Goal: Task Accomplishment & Management: Manage account settings

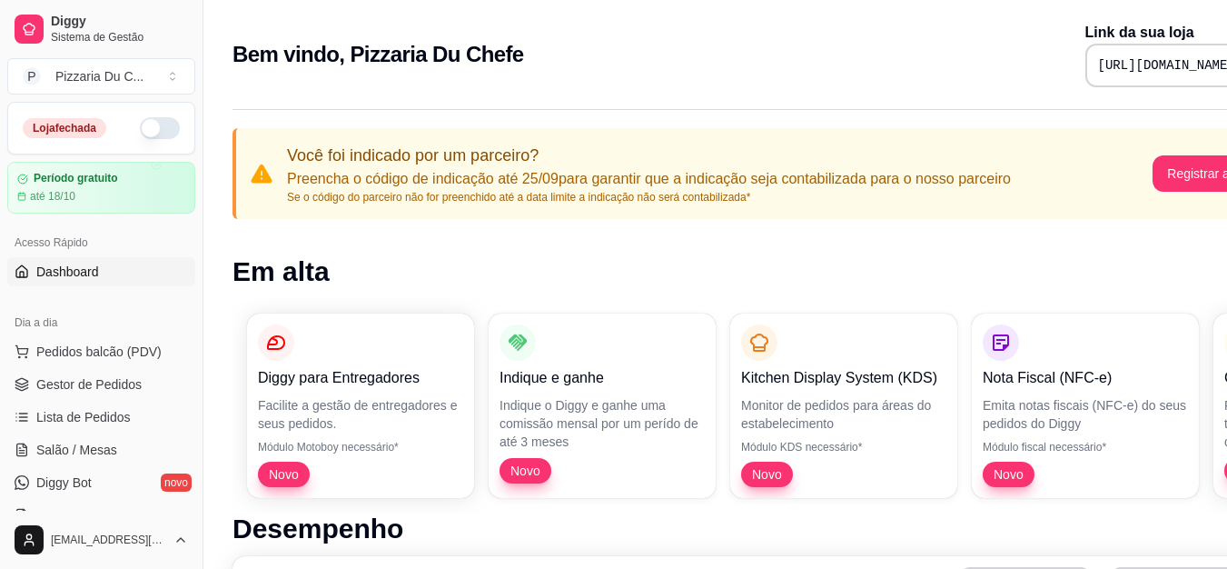
drag, startPoint x: 0, startPoint y: 0, endPoint x: 579, endPoint y: 0, distance: 578.5
drag, startPoint x: 579, startPoint y: 0, endPoint x: 156, endPoint y: 122, distance: 439.5
click at [156, 122] on button "button" at bounding box center [160, 128] width 40 height 22
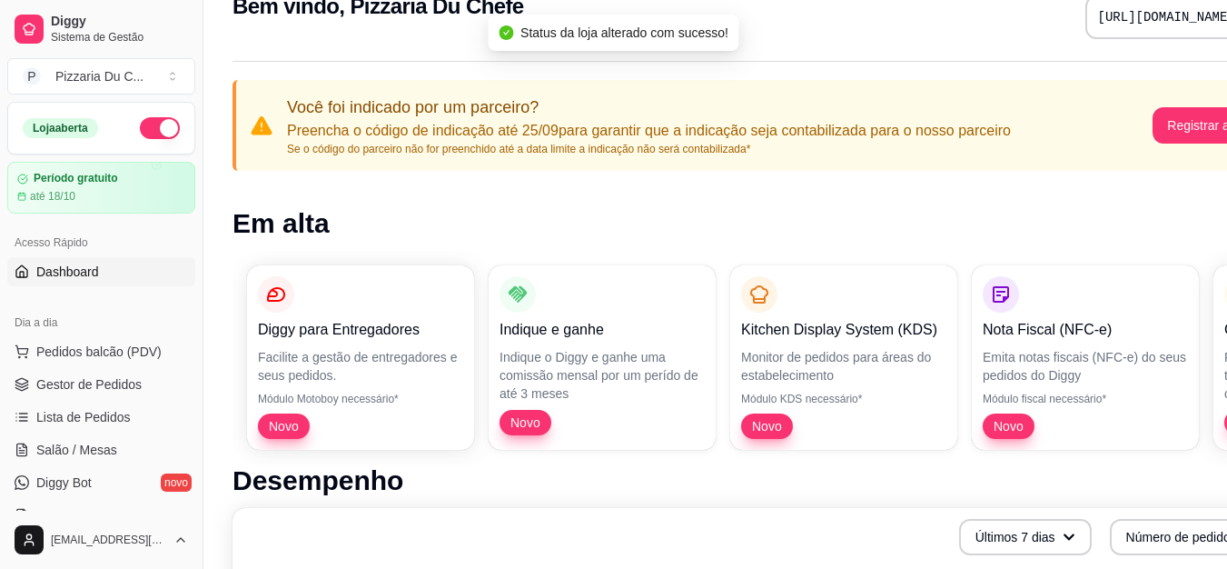
scroll to position [91, 0]
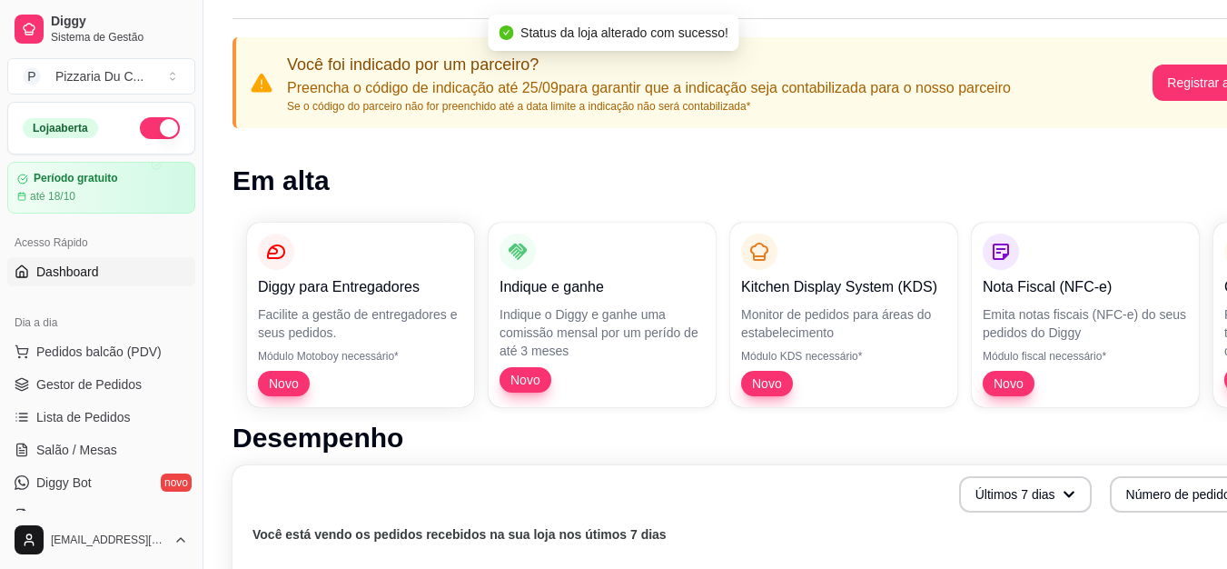
drag, startPoint x: 100, startPoint y: 344, endPoint x: 100, endPoint y: 306, distance: 38.1
click at [100, 341] on button "Pedidos balcão (PDV)" at bounding box center [101, 351] width 188 height 29
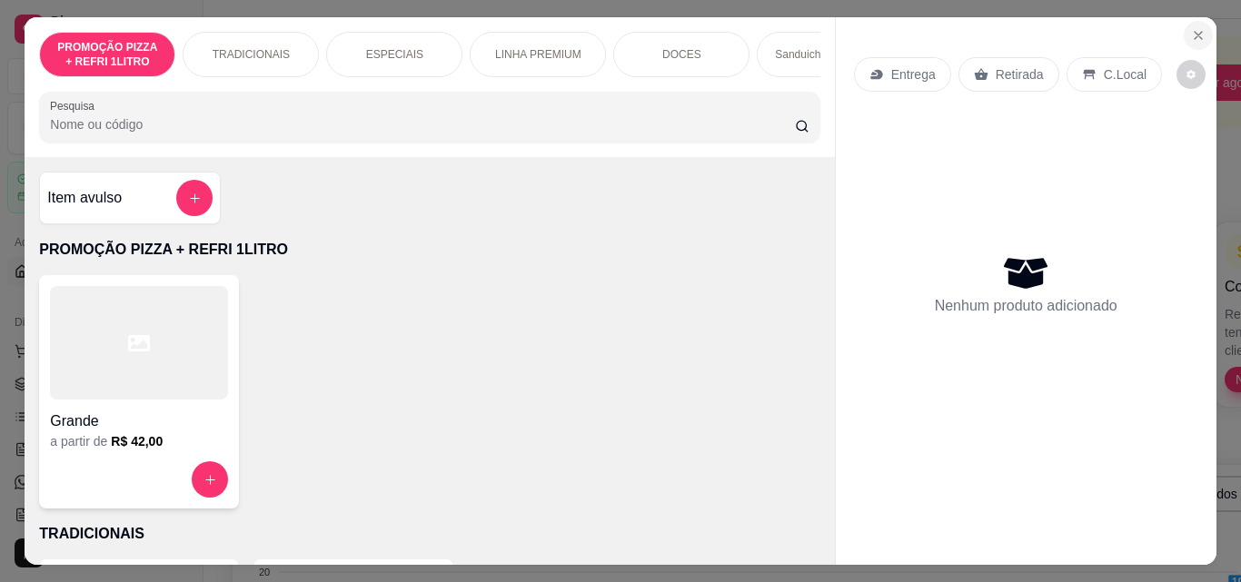
click at [1183, 39] on button "Close" at bounding box center [1197, 35] width 29 height 29
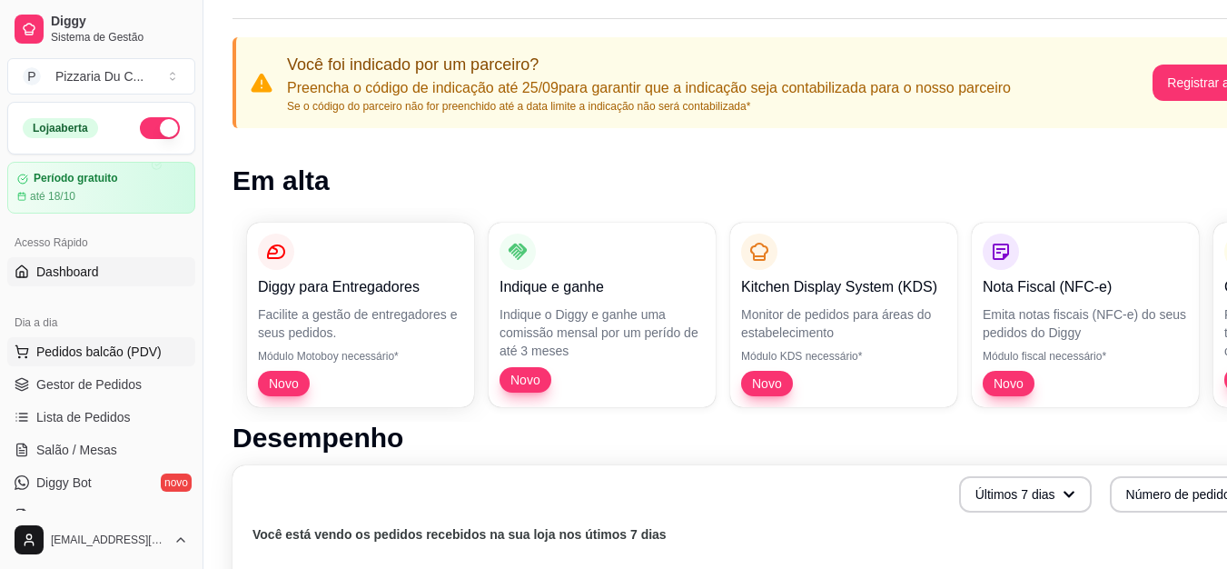
click at [86, 351] on span "Pedidos balcão (PDV)" at bounding box center [98, 351] width 125 height 18
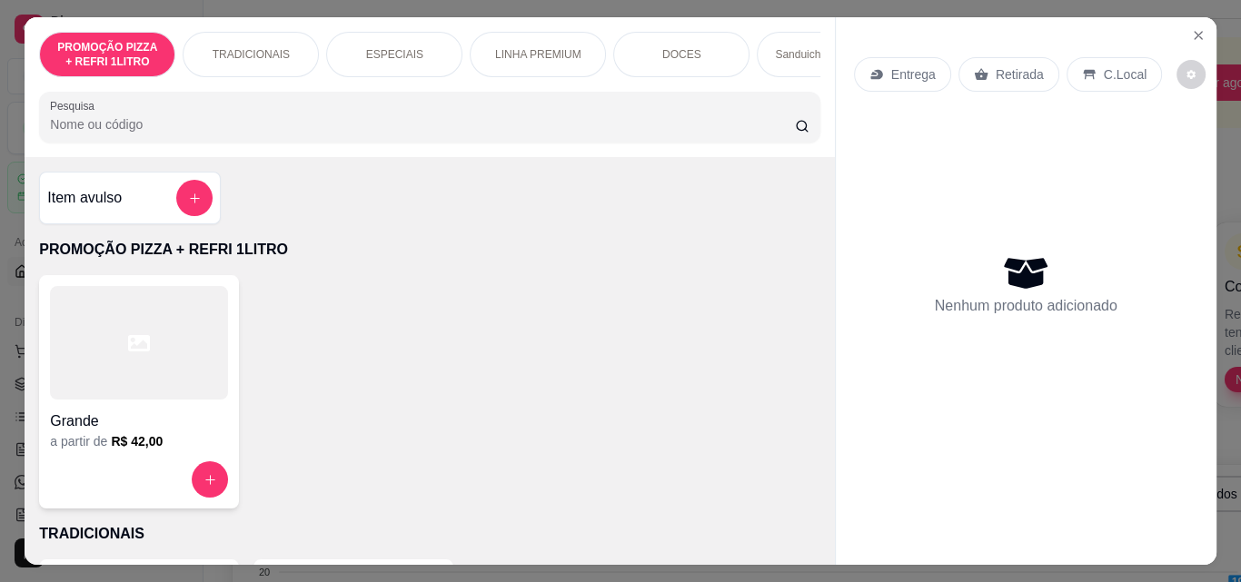
click at [111, 391] on div at bounding box center [139, 343] width 178 height 114
click at [1208, 33] on div "Entrega Retirada C.Local Nenhum produto adicionado" at bounding box center [1026, 276] width 381 height 519
click at [1189, 37] on button "Close" at bounding box center [1197, 35] width 29 height 29
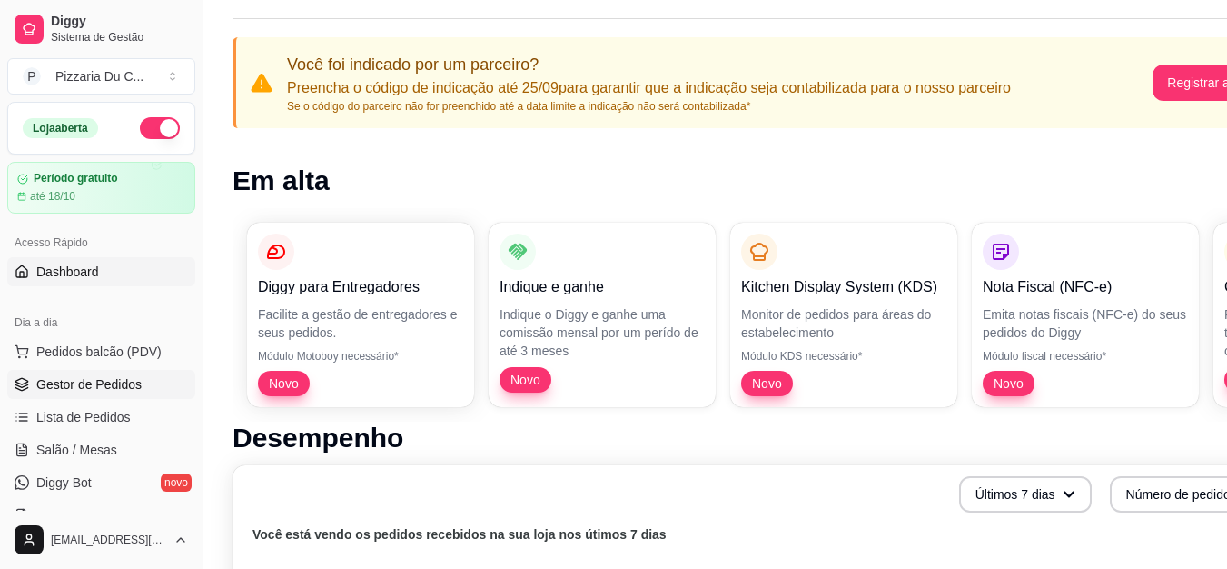
click at [122, 382] on span "Gestor de Pedidos" at bounding box center [88, 384] width 105 height 18
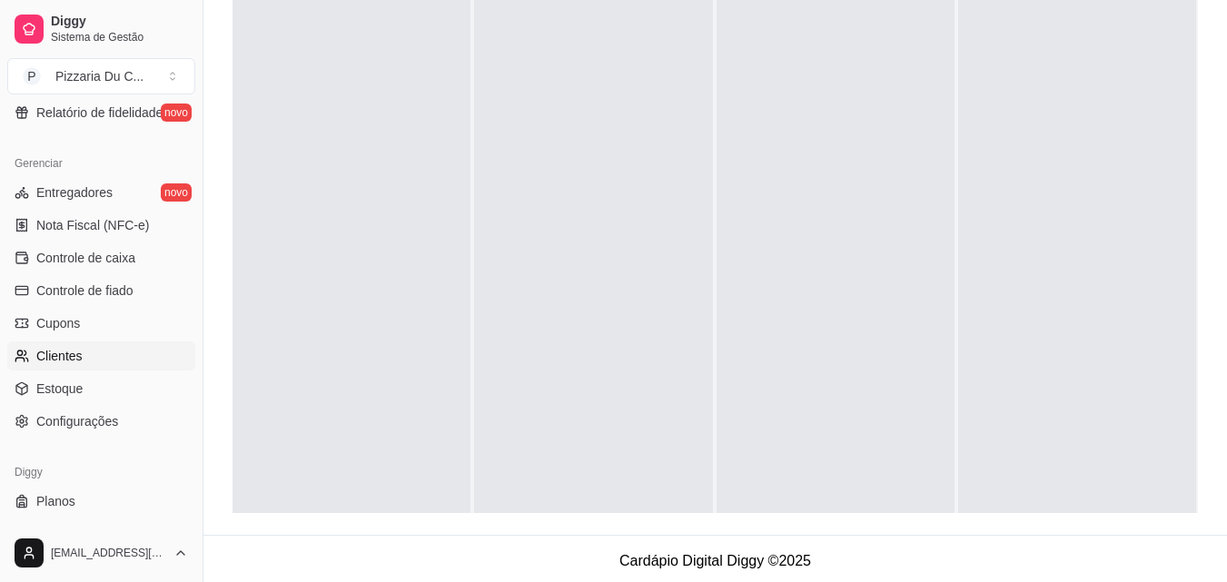
scroll to position [725, 0]
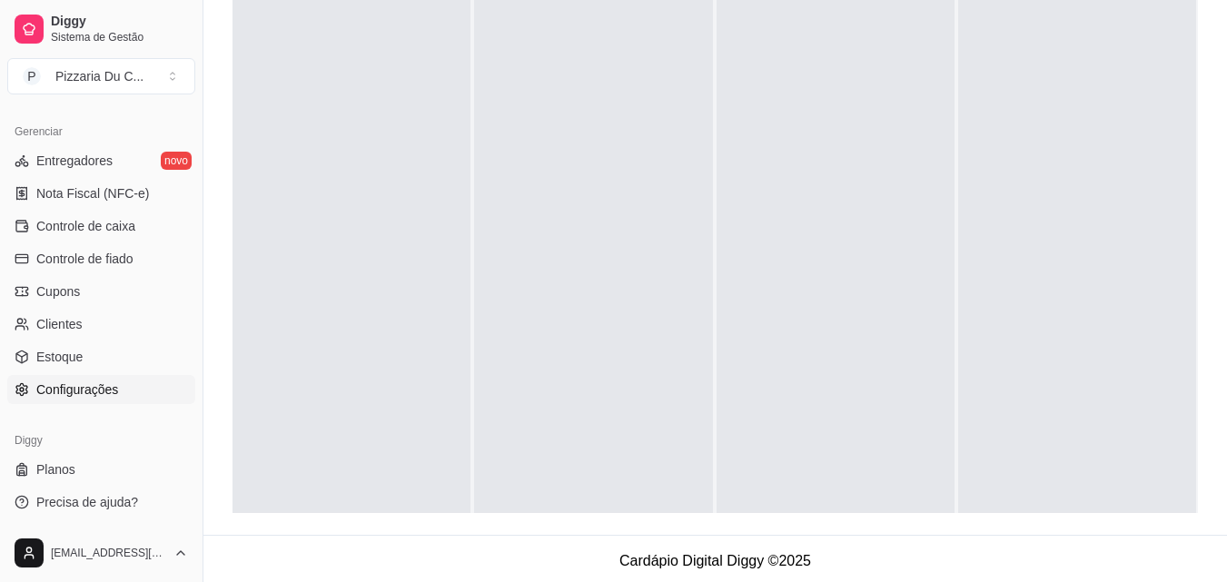
click at [81, 391] on span "Configurações" at bounding box center [77, 390] width 82 height 18
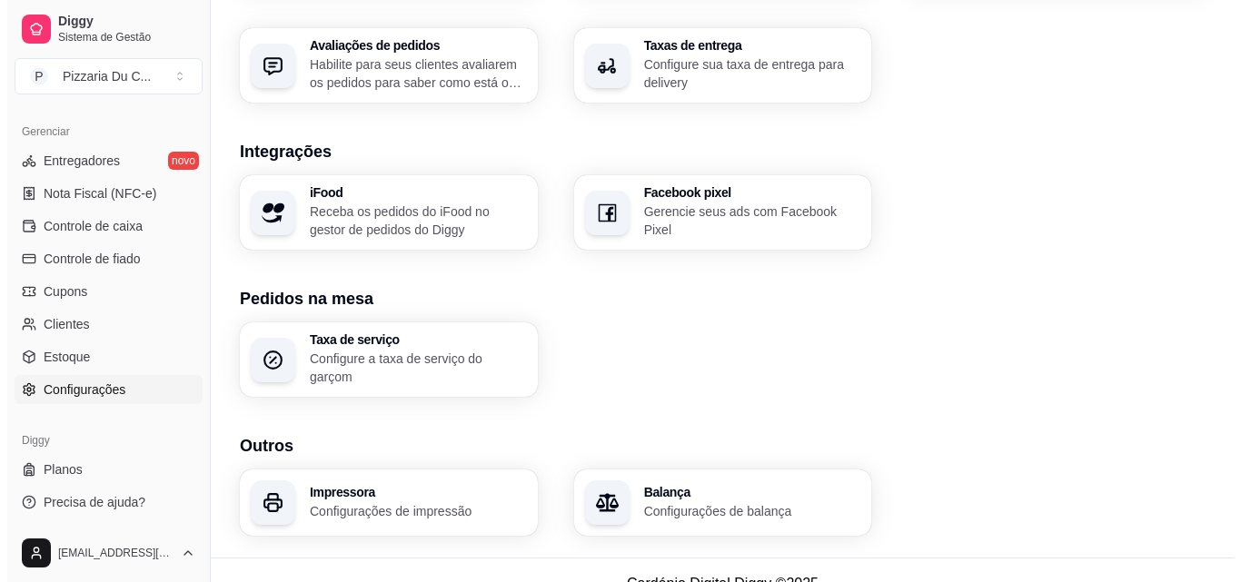
scroll to position [690, 0]
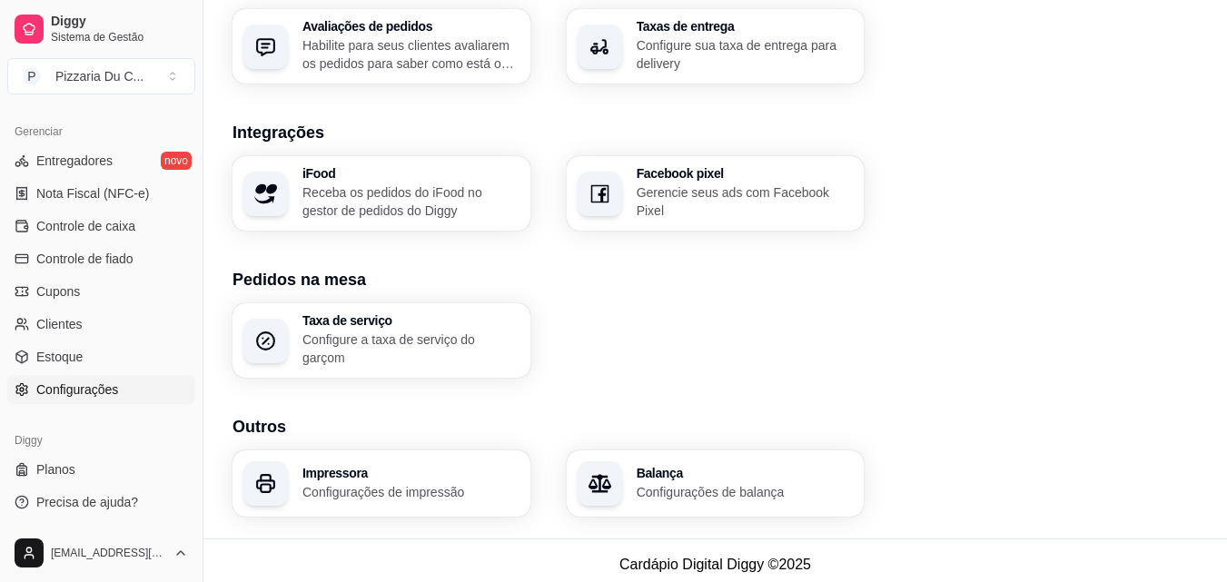
click at [421, 487] on p "Configurações de impressão" at bounding box center [410, 492] width 217 height 18
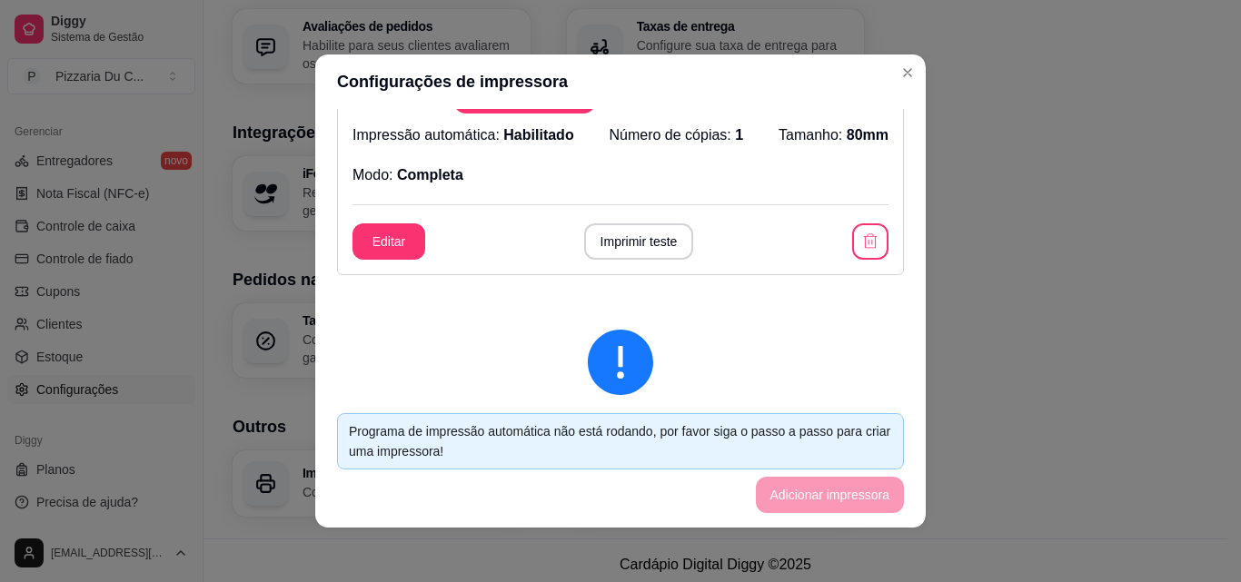
scroll to position [0, 0]
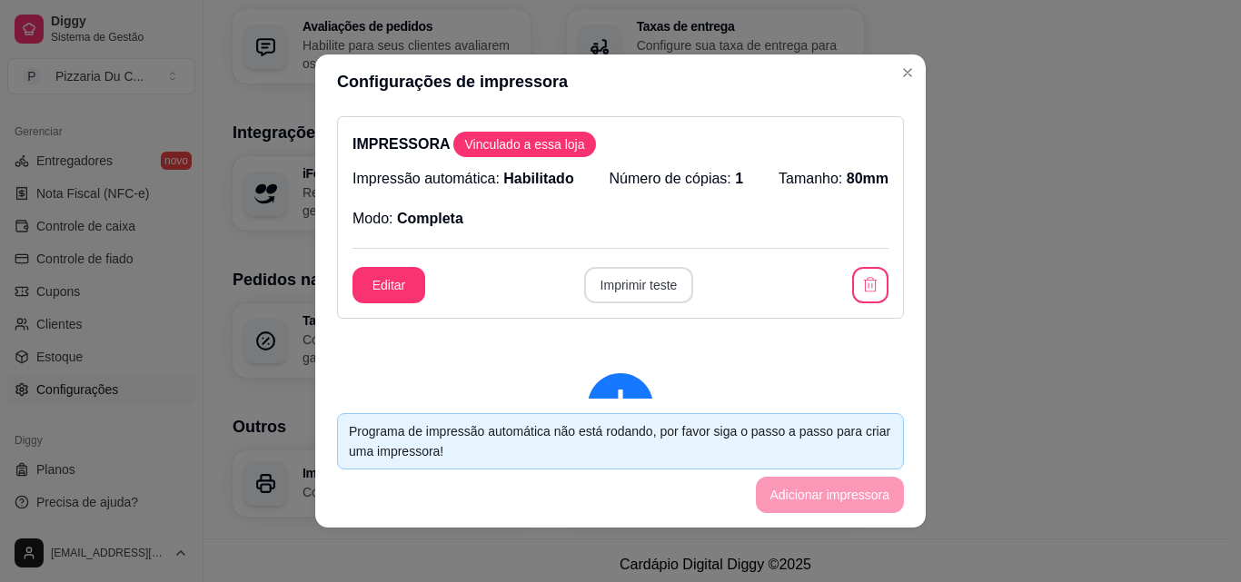
click at [628, 278] on button "Imprimir teste" at bounding box center [639, 285] width 110 height 36
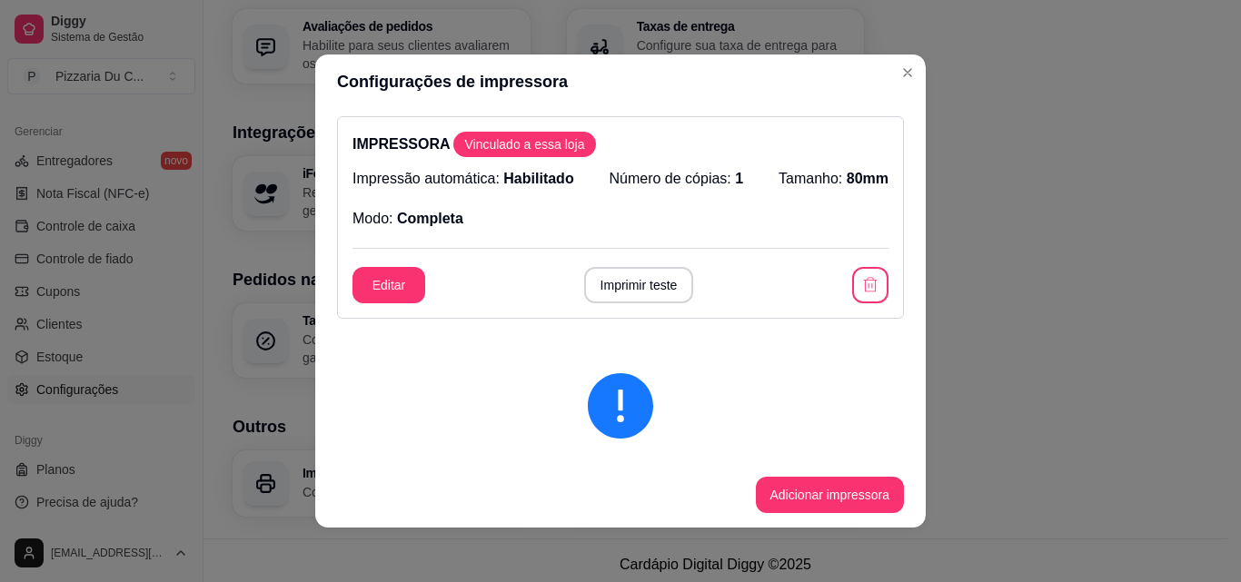
click at [885, 74] on header "Configurações de impressora" at bounding box center [620, 81] width 610 height 54
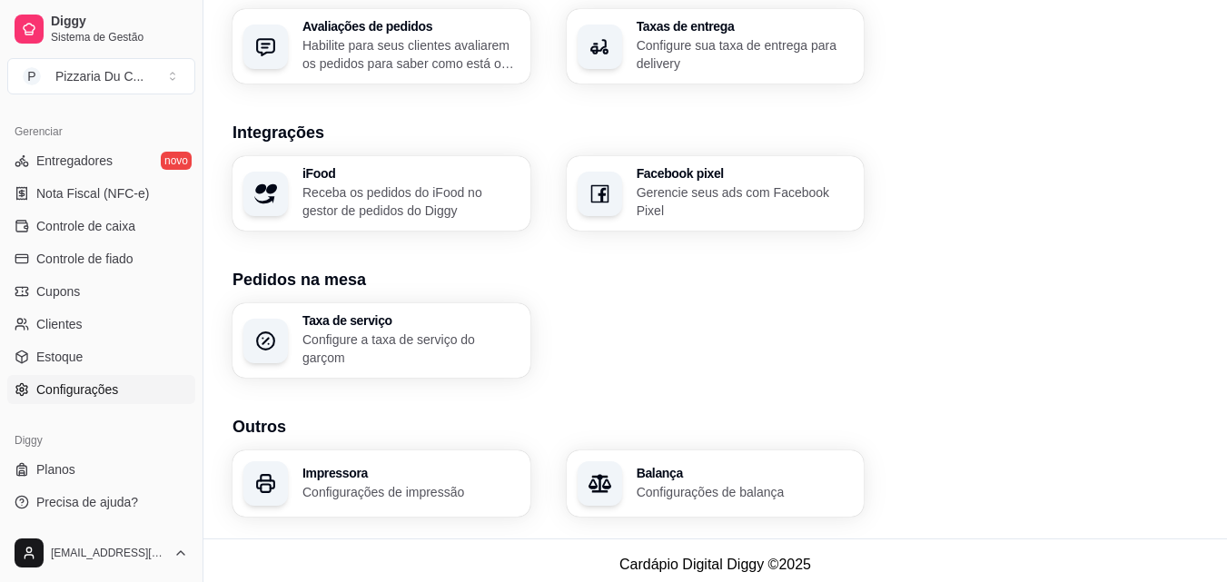
click at [382, 488] on p "Configurações de impressão" at bounding box center [410, 492] width 217 height 18
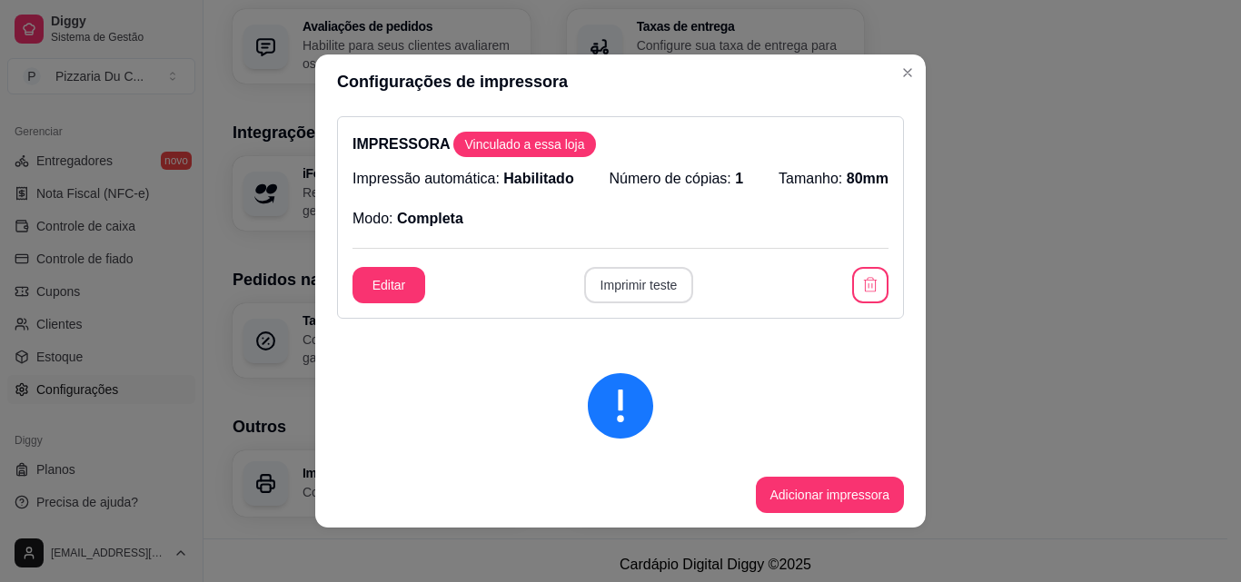
click at [598, 289] on button "Imprimir teste" at bounding box center [639, 285] width 110 height 36
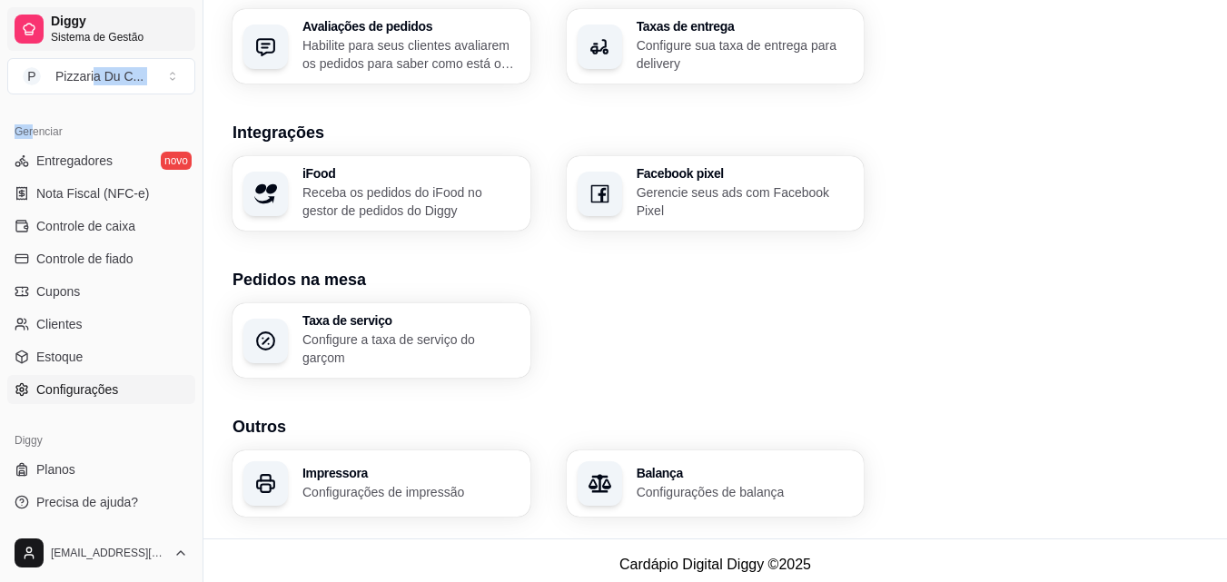
scroll to position [293, 0]
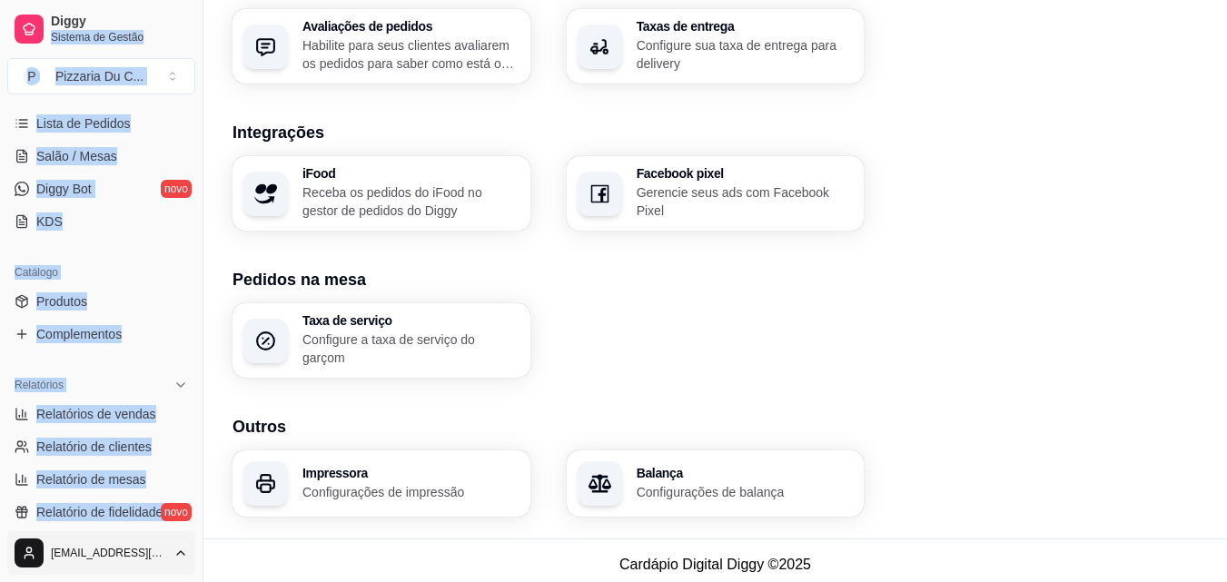
drag, startPoint x: 158, startPoint y: 22, endPoint x: 186, endPoint y: 539, distance: 517.5
click at [173, 130] on div "Loja aberta Período gratuito até 18/10 Acesso Rápido Dashboard Dia a dia Pedido…" at bounding box center [101, 313] width 203 height 422
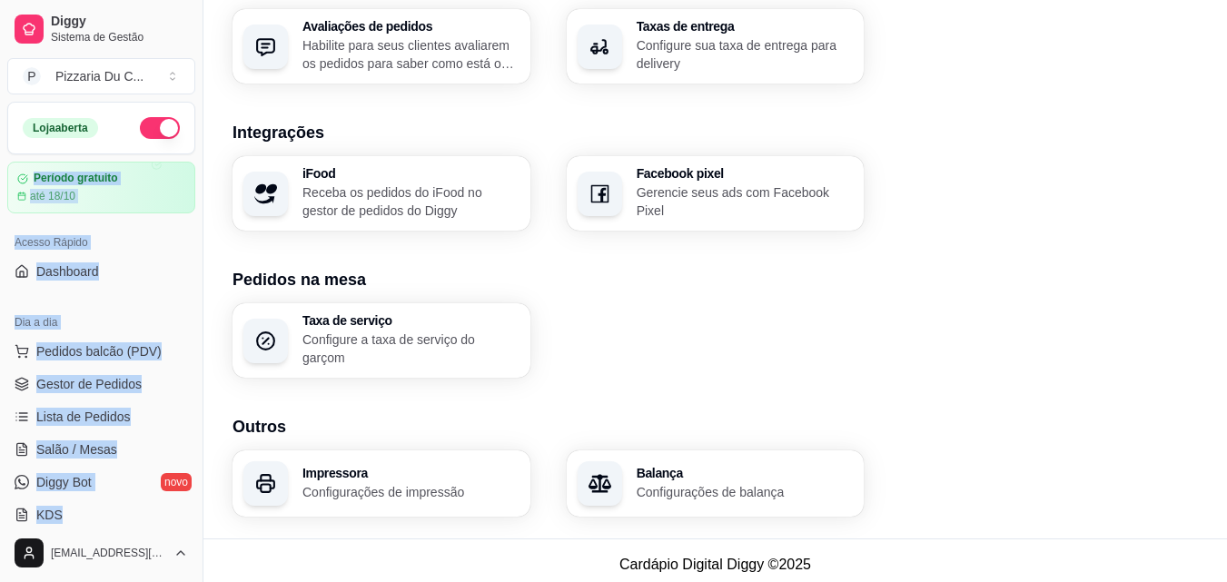
click at [954, 344] on div "Taxa de serviço Configure a taxa de serviço do garçom" at bounding box center [715, 340] width 965 height 74
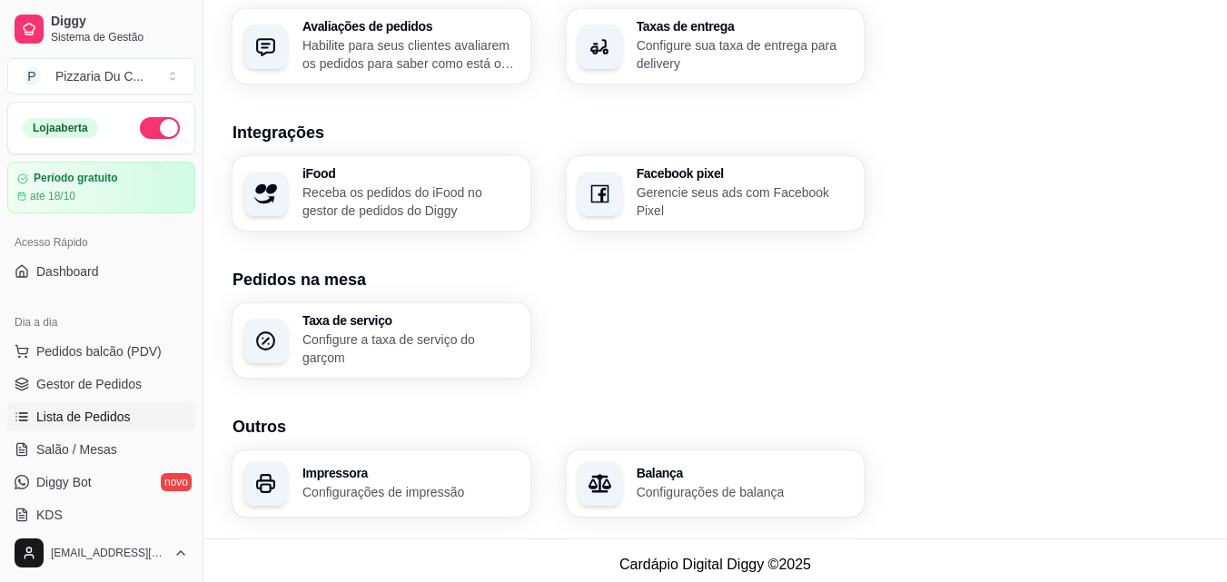
click at [114, 410] on span "Lista de Pedidos" at bounding box center [83, 417] width 94 height 18
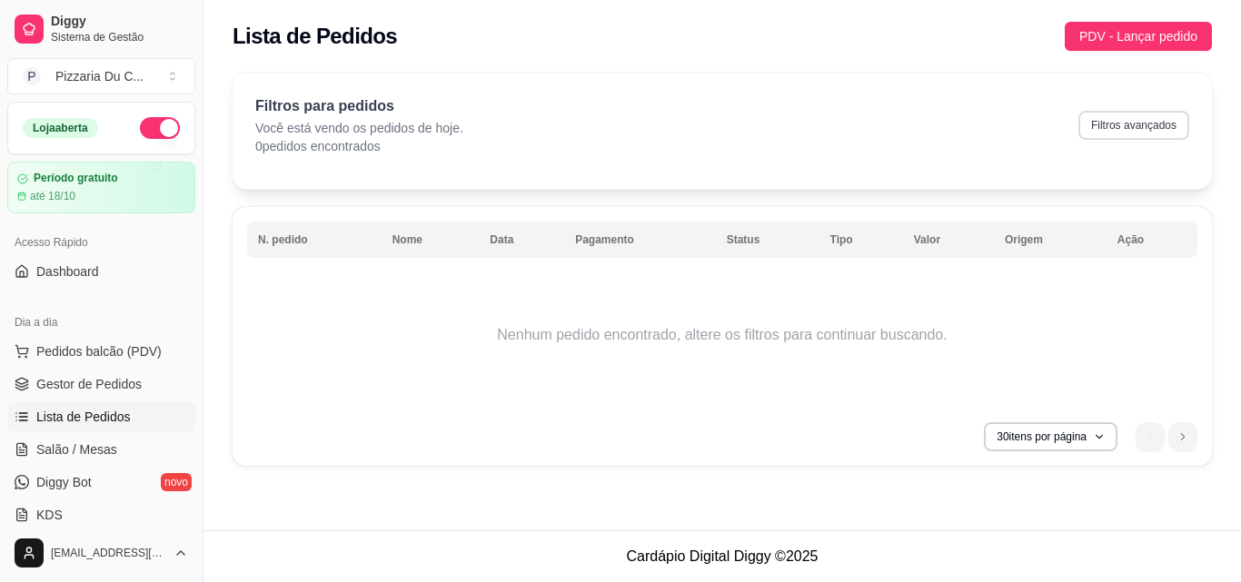
click at [1094, 134] on button "Filtros avançados" at bounding box center [1133, 125] width 111 height 29
select select "0"
click at [1089, 435] on button "30 itens por página" at bounding box center [1051, 436] width 134 height 29
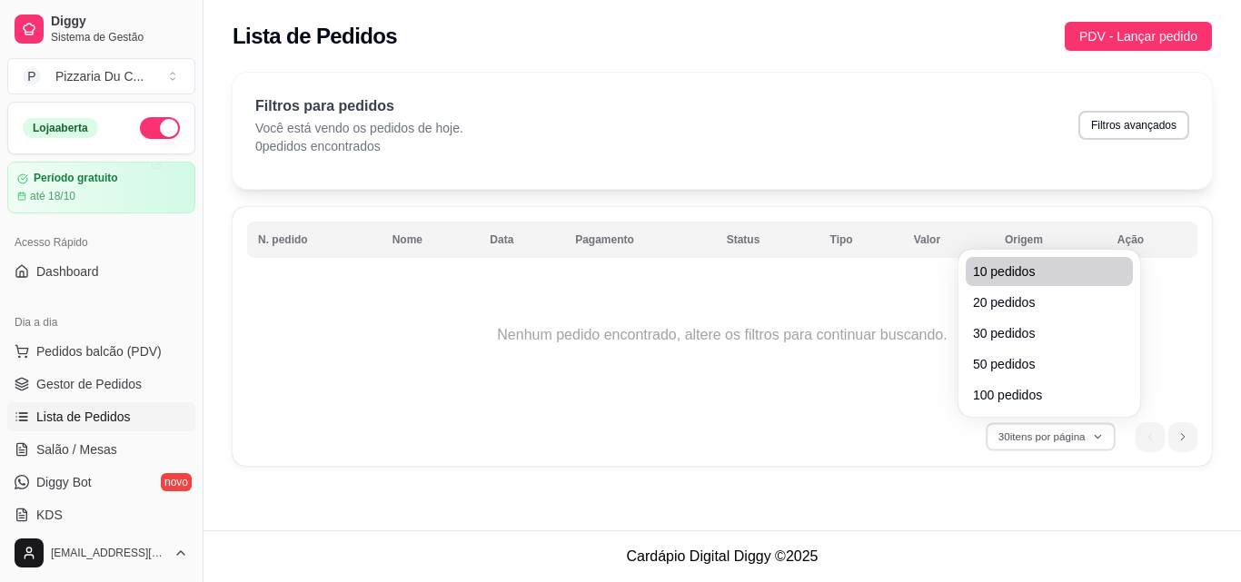
click at [1034, 272] on span "10 pedidos" at bounding box center [1049, 271] width 153 height 18
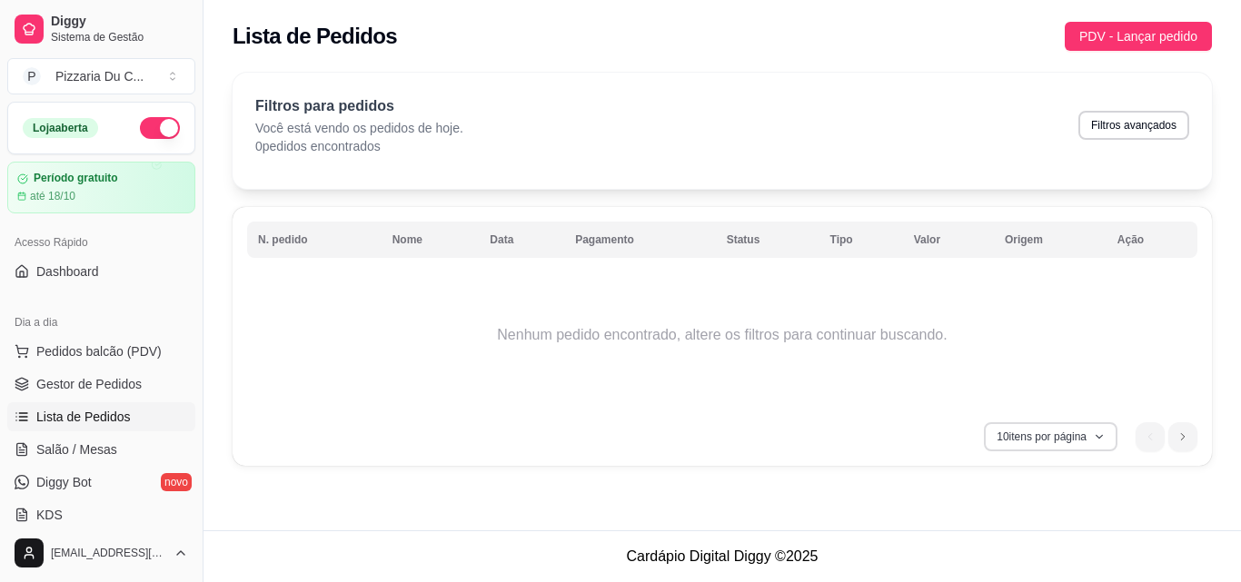
click at [1064, 440] on button "10 itens por página" at bounding box center [1051, 436] width 134 height 29
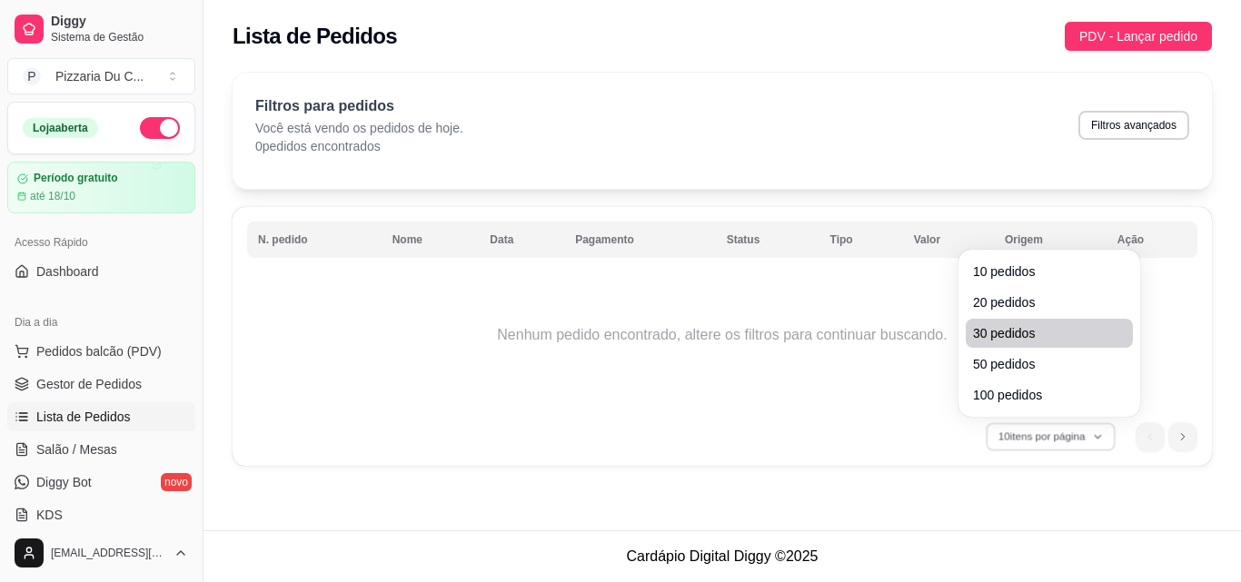
click at [1027, 341] on span "30 pedidos" at bounding box center [1049, 333] width 153 height 18
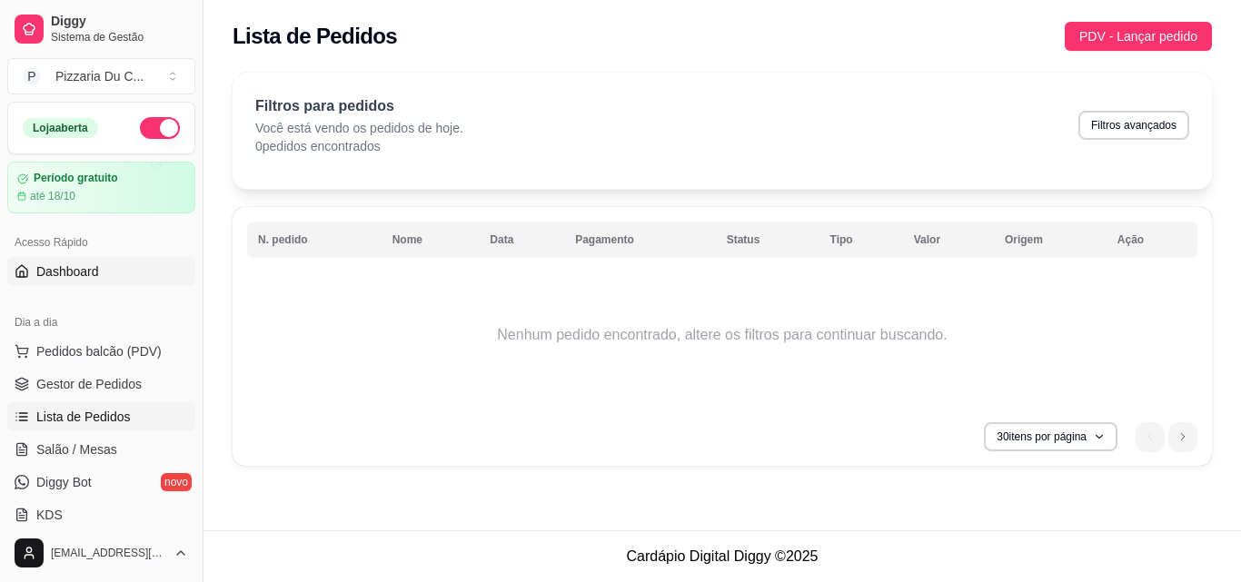
click at [105, 264] on link "Dashboard" at bounding box center [101, 271] width 188 height 29
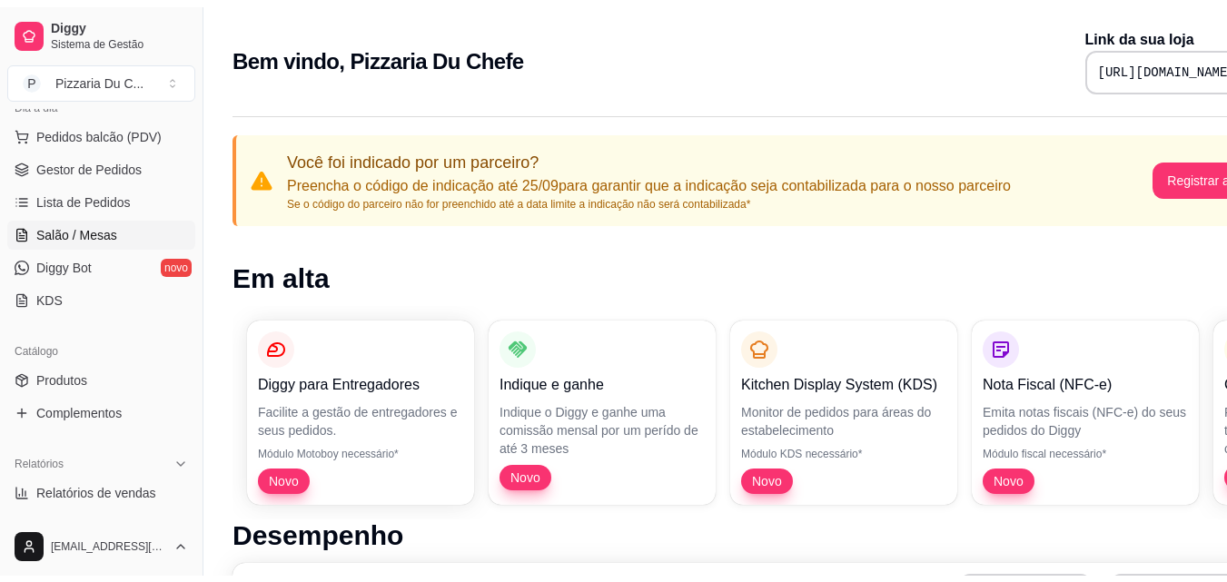
scroll to position [272, 0]
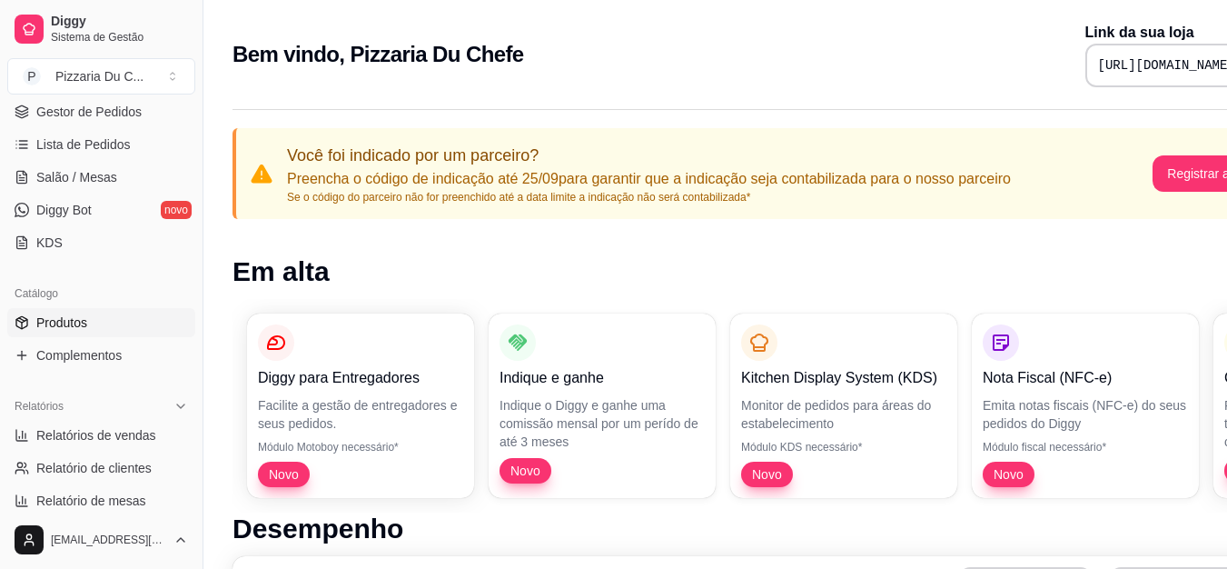
click at [80, 317] on span "Produtos" at bounding box center [61, 322] width 51 height 18
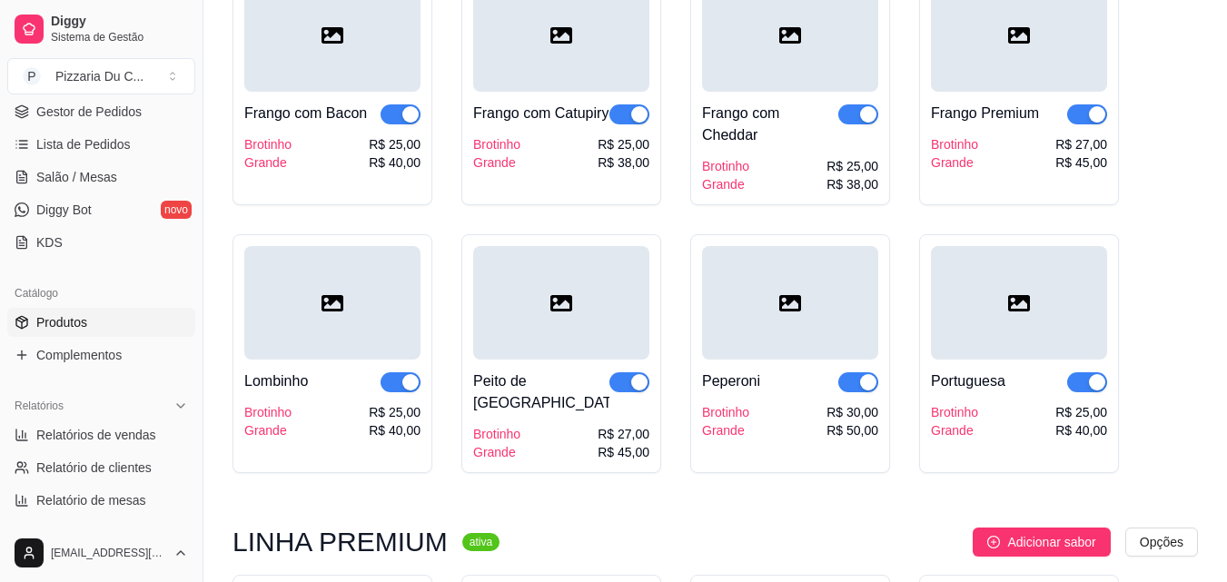
scroll to position [2452, 0]
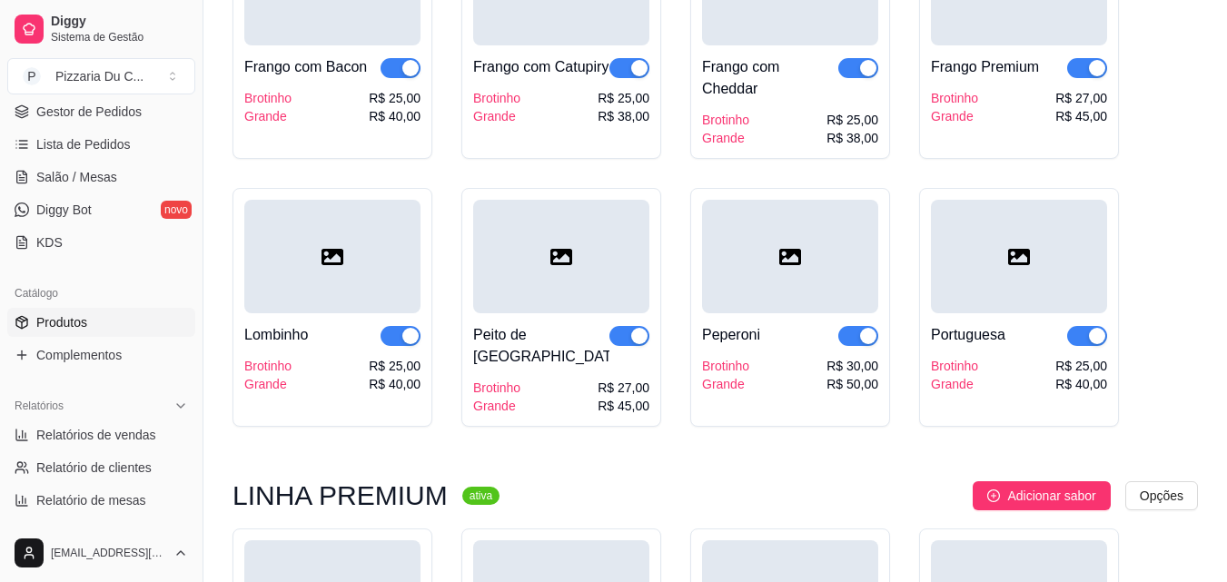
click at [855, 334] on span "button" at bounding box center [858, 336] width 40 height 20
click at [388, 344] on span "button" at bounding box center [401, 336] width 40 height 20
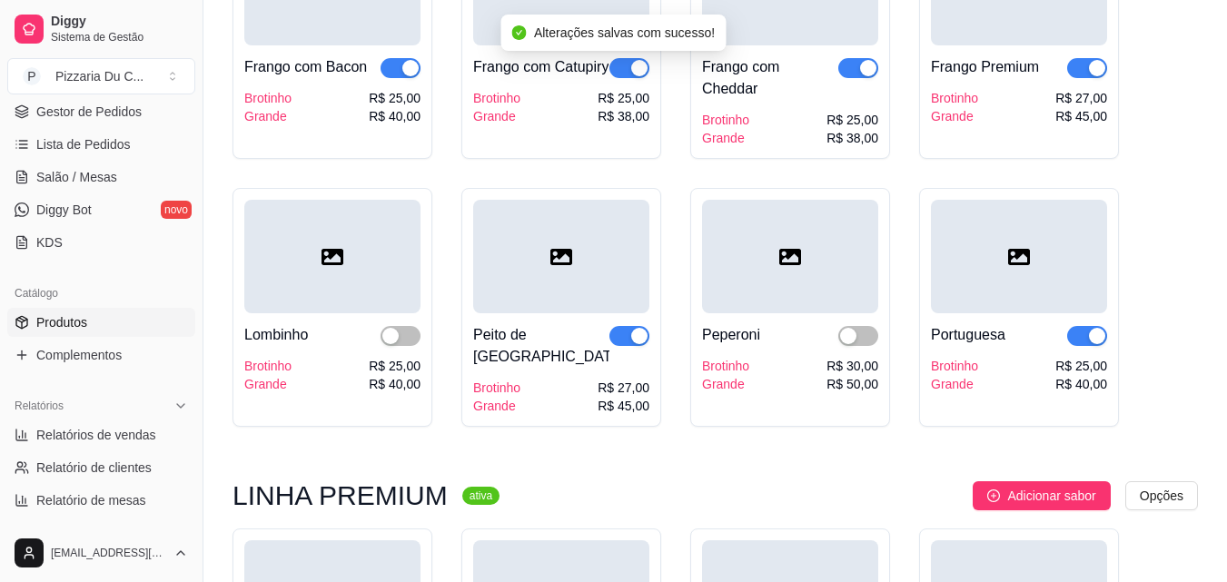
click at [630, 338] on button "button" at bounding box center [629, 336] width 40 height 20
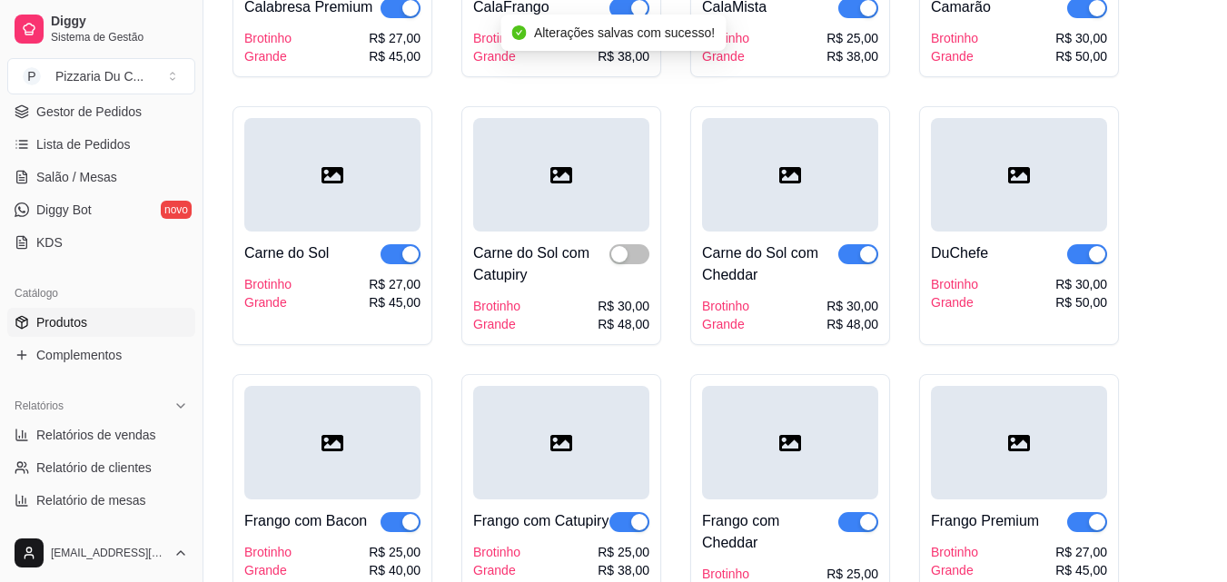
scroll to position [1816, 0]
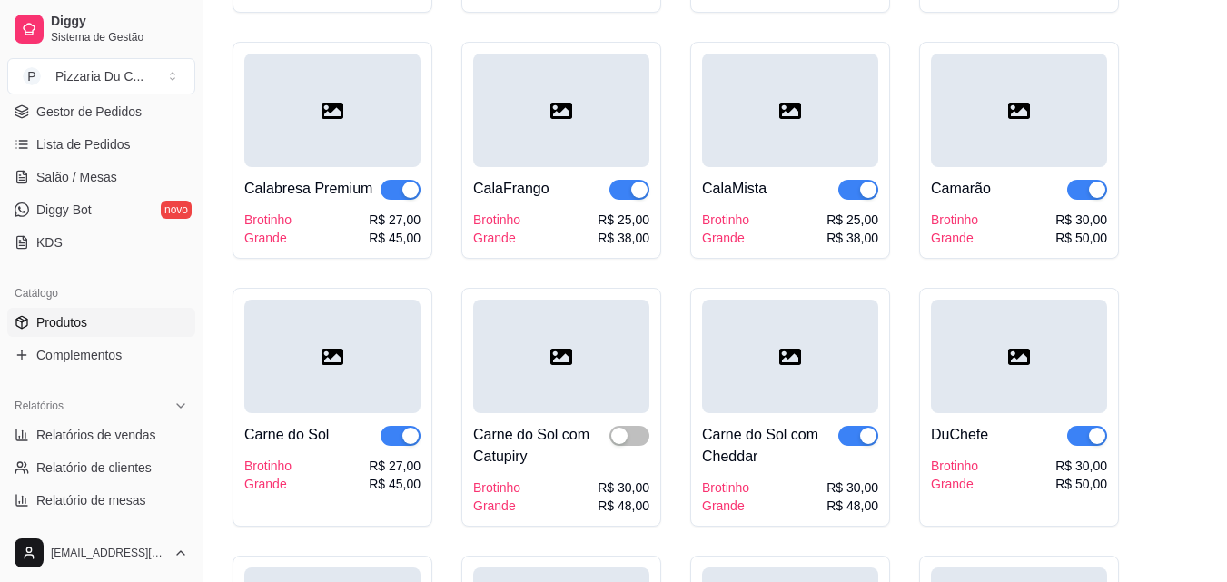
click at [1077, 200] on span "button" at bounding box center [1087, 190] width 40 height 20
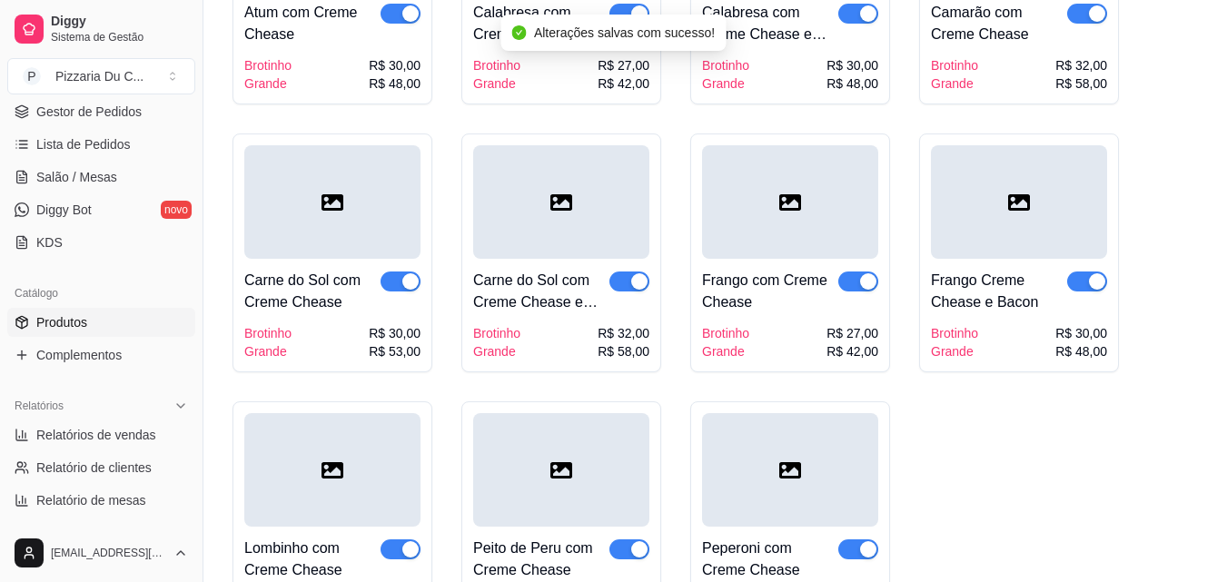
scroll to position [3088, 0]
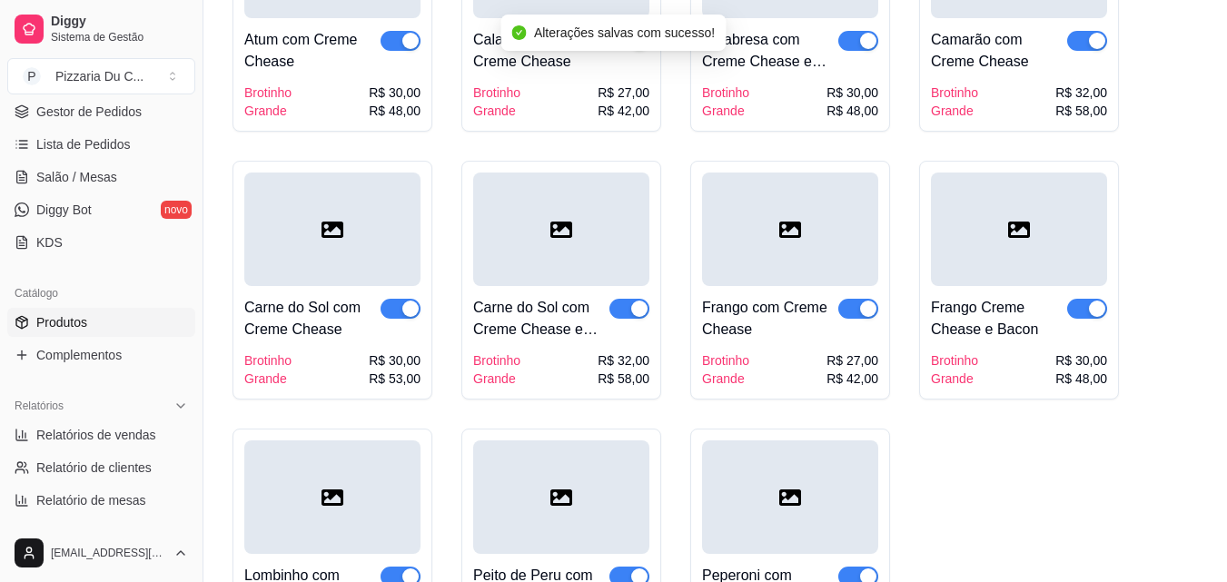
click at [1093, 34] on div "button" at bounding box center [1097, 41] width 16 height 16
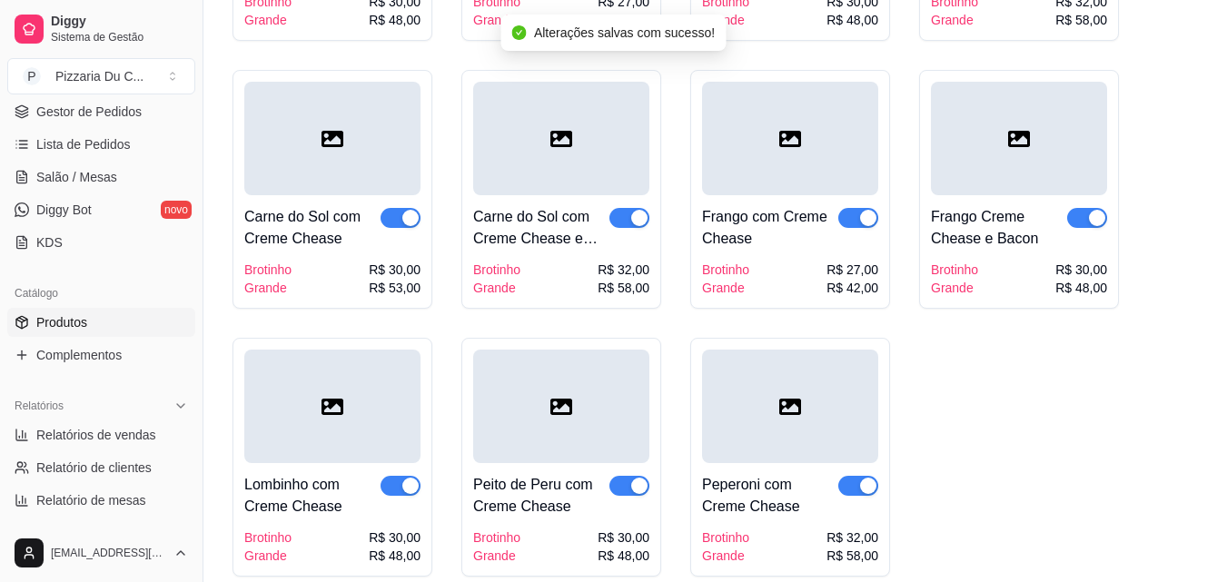
click at [634, 474] on div at bounding box center [629, 496] width 40 height 44
click at [643, 478] on div "button" at bounding box center [639, 486] width 16 height 16
click at [864, 478] on div "button" at bounding box center [868, 486] width 16 height 16
click at [397, 480] on span "button" at bounding box center [401, 486] width 40 height 20
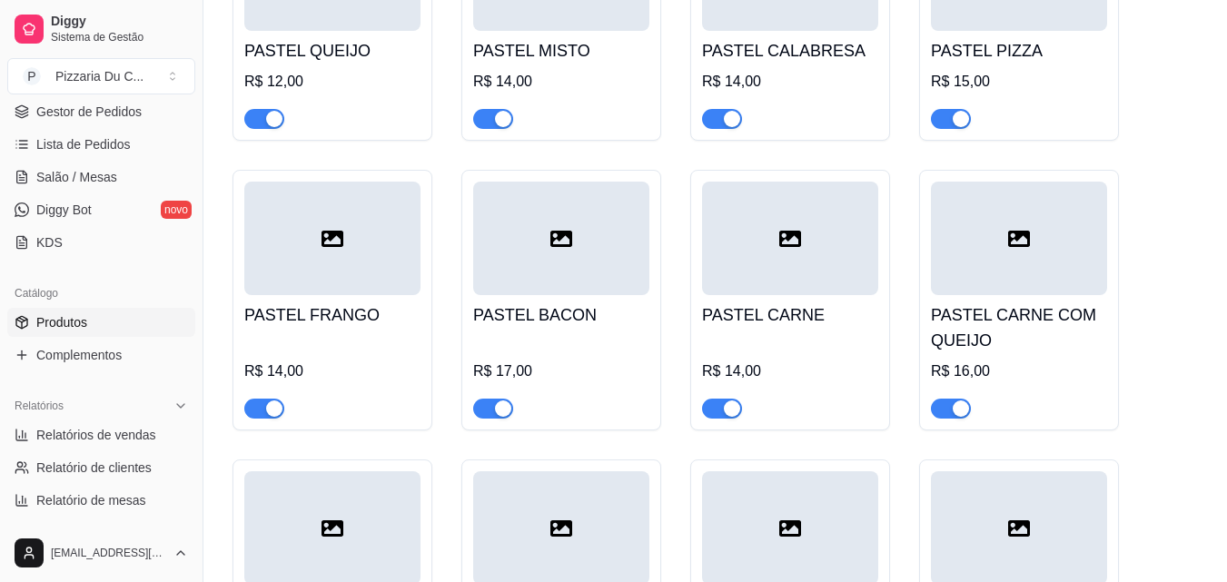
scroll to position [7992, 0]
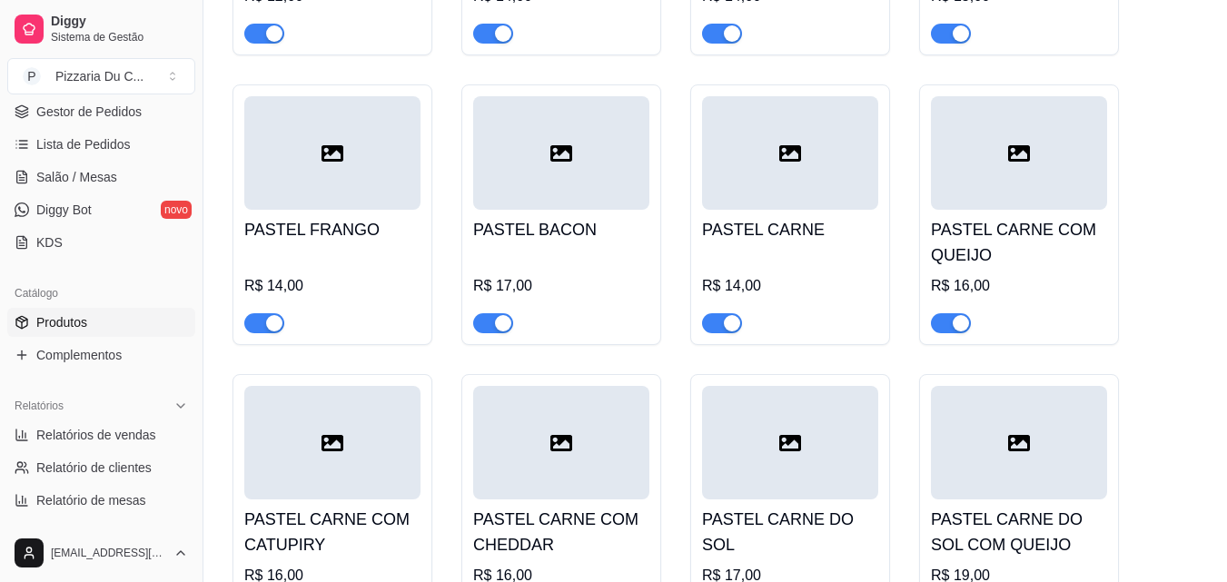
click at [725, 315] on div "button" at bounding box center [732, 323] width 16 height 16
click at [960, 315] on div "button" at bounding box center [961, 323] width 16 height 16
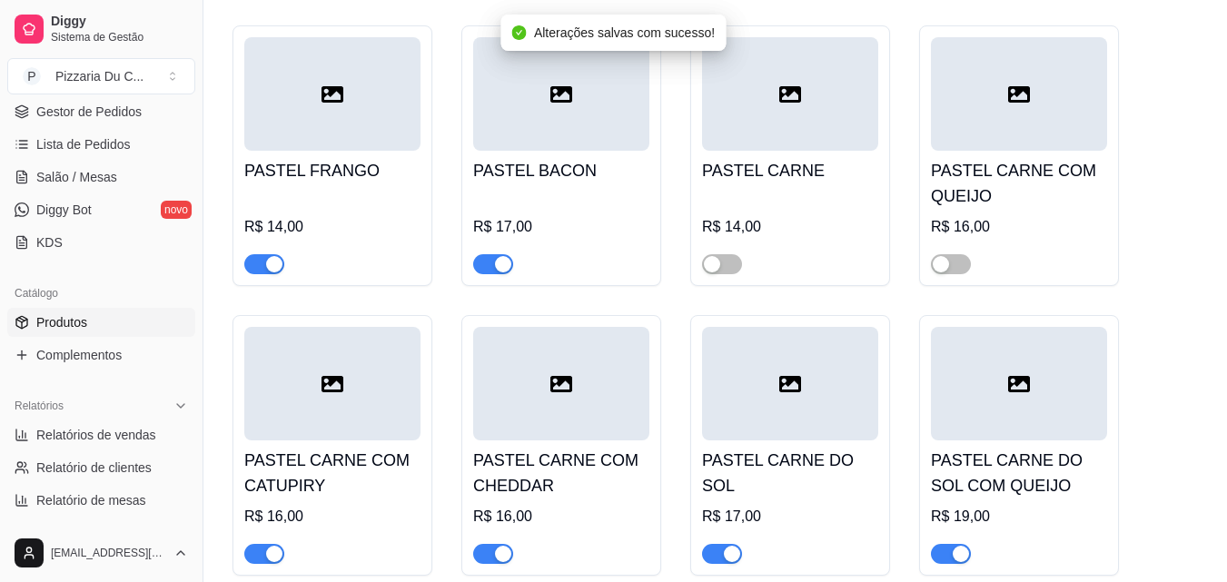
scroll to position [8083, 0]
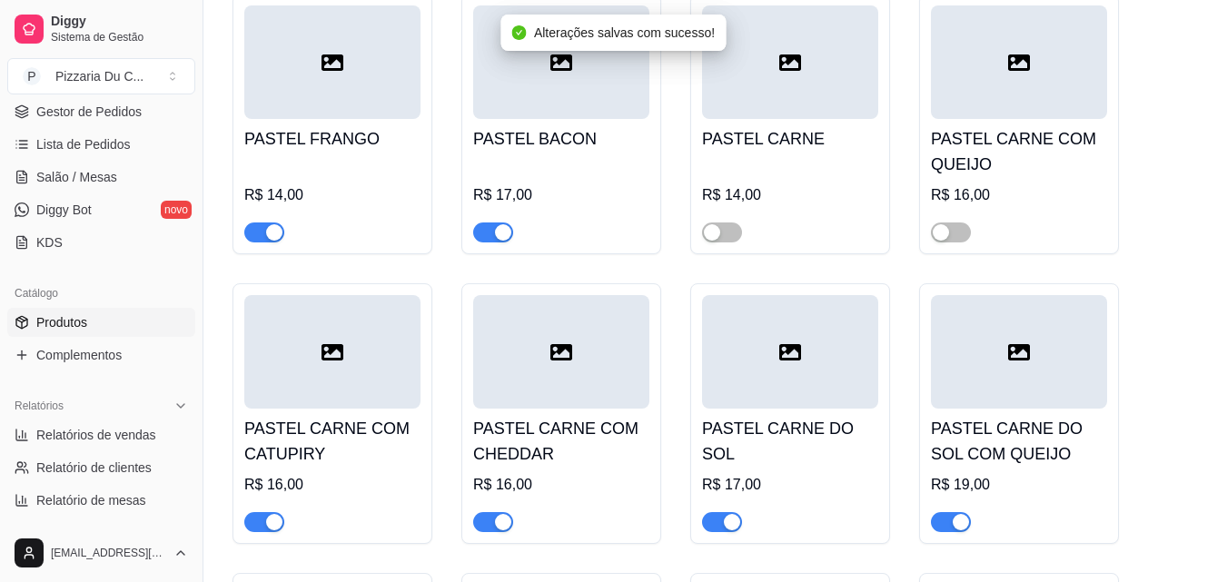
click at [259, 512] on span "button" at bounding box center [264, 522] width 40 height 20
click at [499, 514] on div "button" at bounding box center [503, 522] width 16 height 16
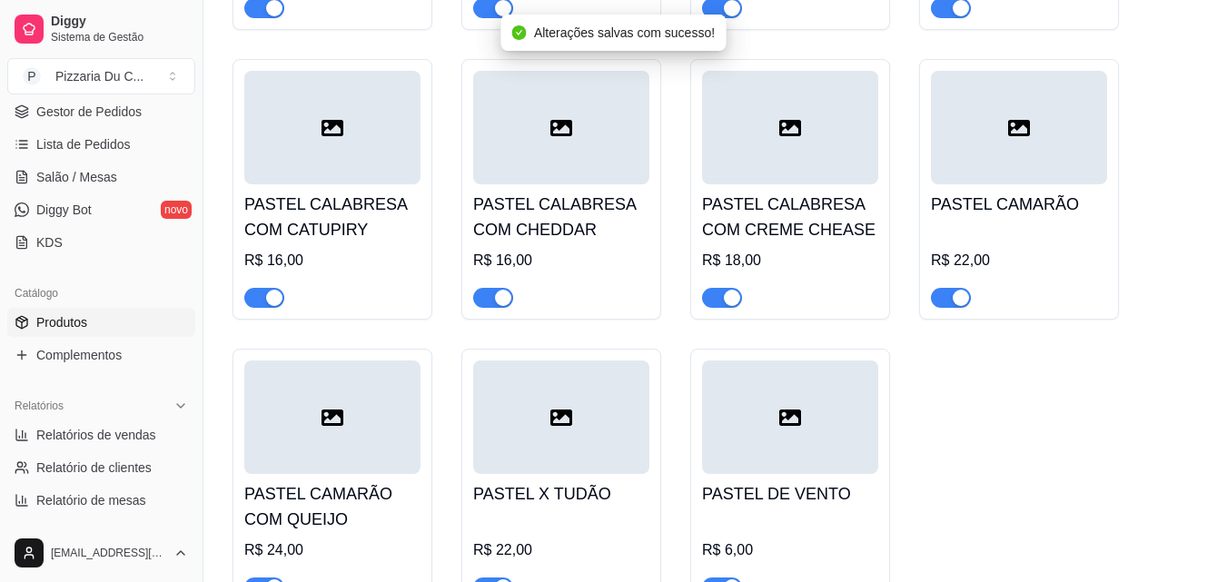
scroll to position [9264, 0]
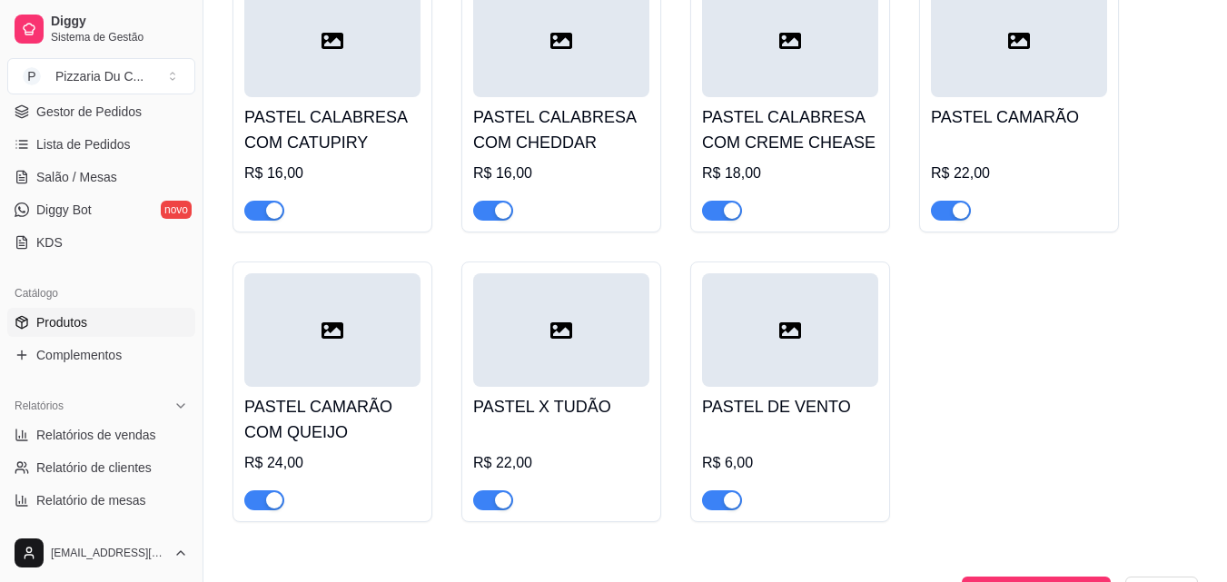
click at [951, 173] on div "PASTEL CAMARÃO R$ 22,00" at bounding box center [1019, 102] width 200 height 261
click at [965, 203] on div "button" at bounding box center [961, 211] width 16 height 16
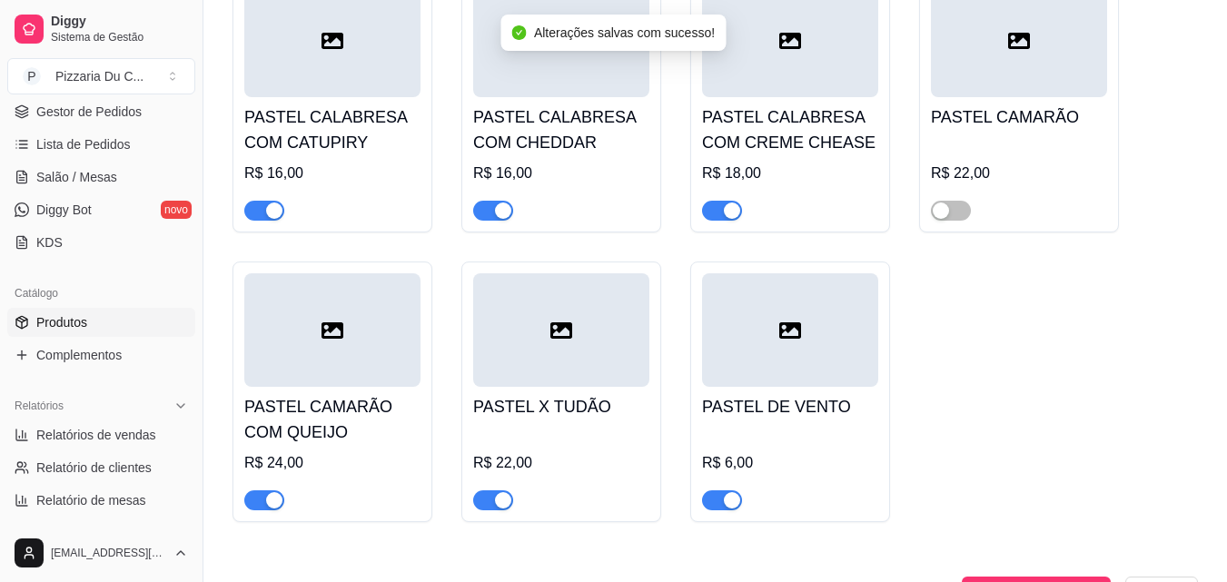
click at [281, 492] on div "button" at bounding box center [274, 500] width 16 height 16
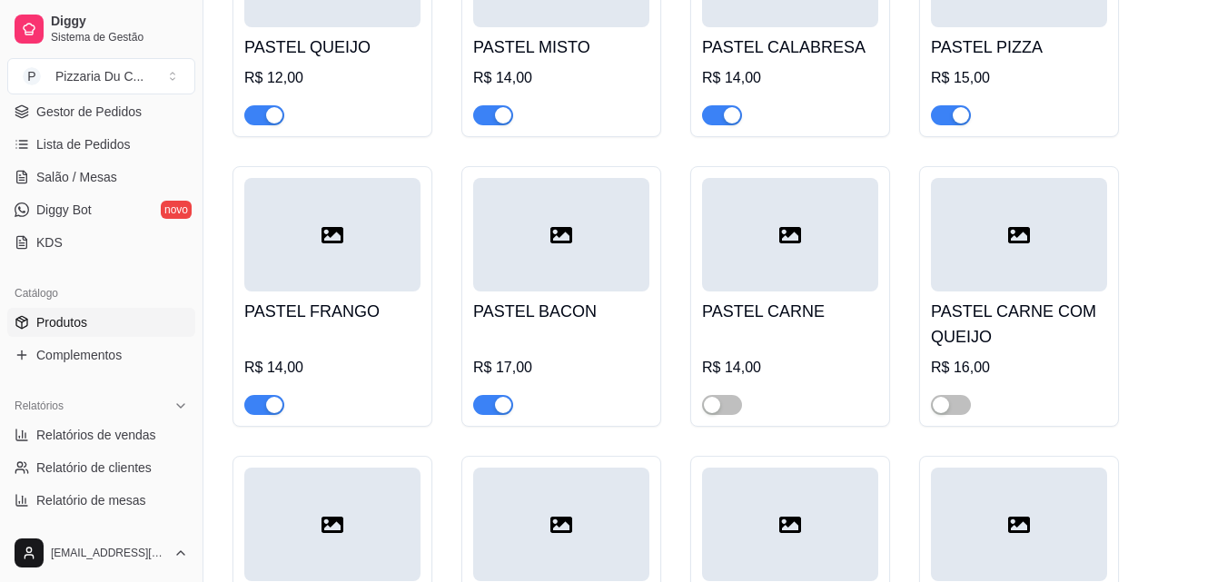
scroll to position [7902, 0]
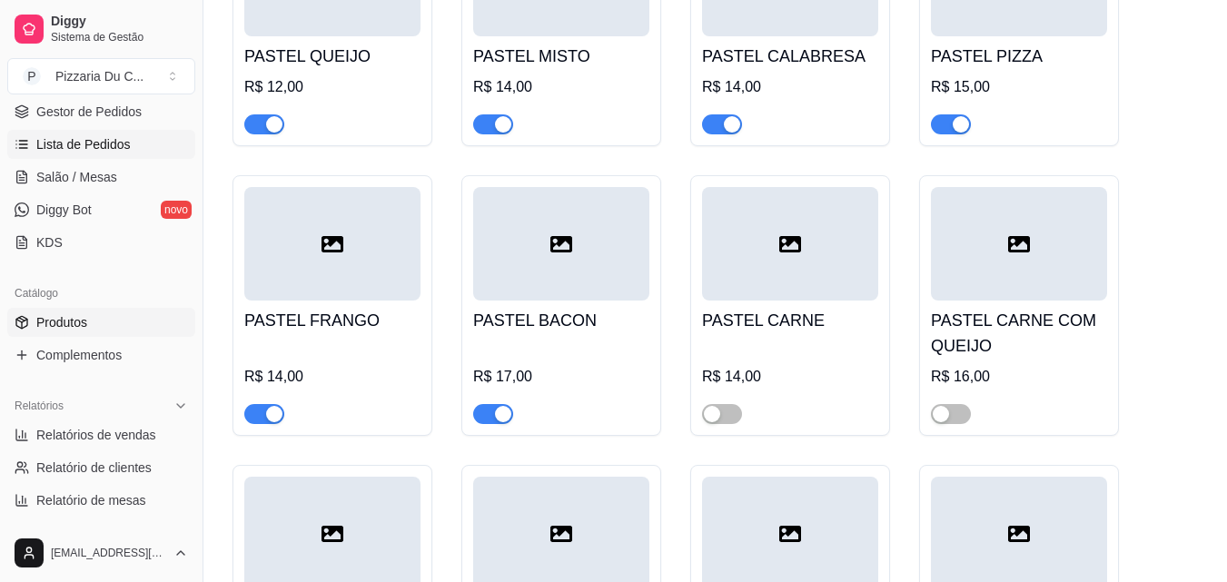
click at [50, 141] on span "Lista de Pedidos" at bounding box center [83, 144] width 94 height 18
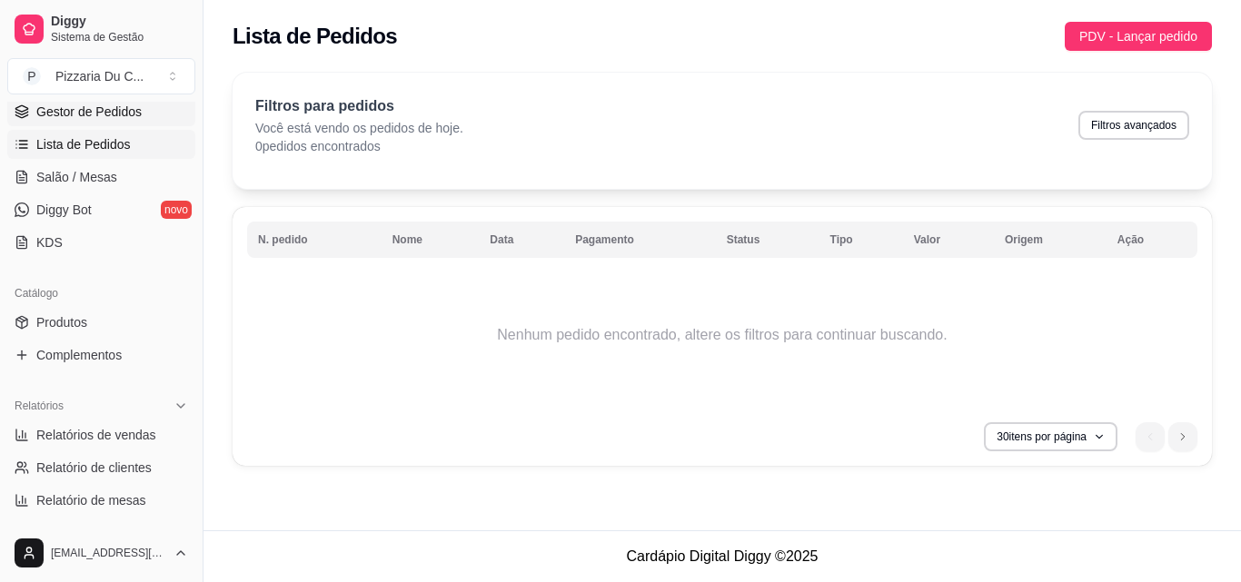
click at [95, 118] on span "Gestor de Pedidos" at bounding box center [88, 112] width 105 height 18
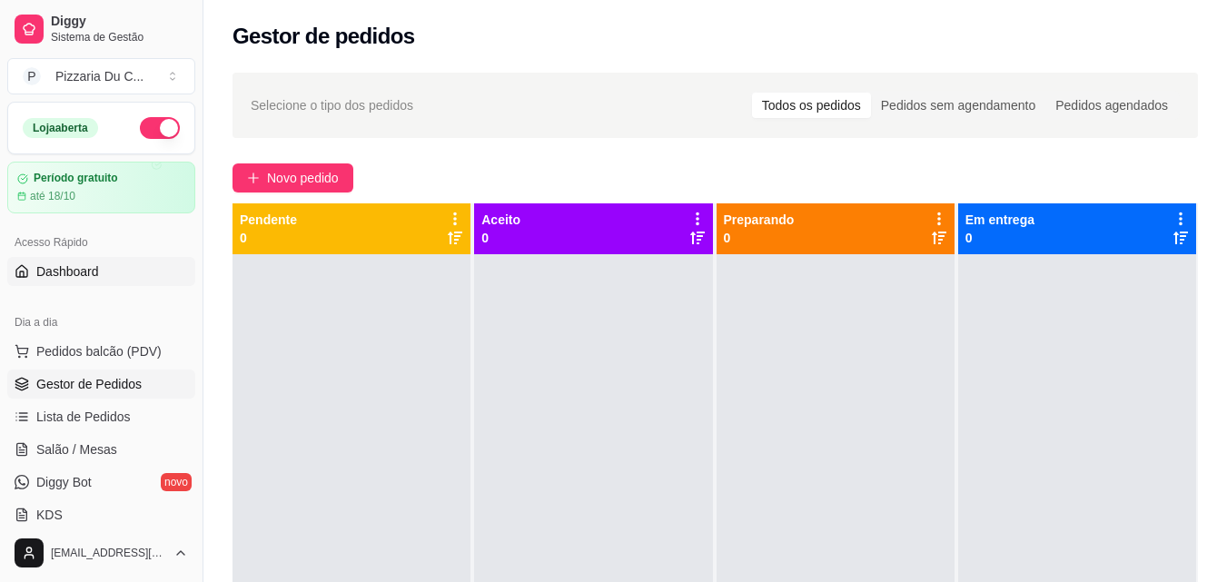
click at [118, 274] on link "Dashboard" at bounding box center [101, 271] width 188 height 29
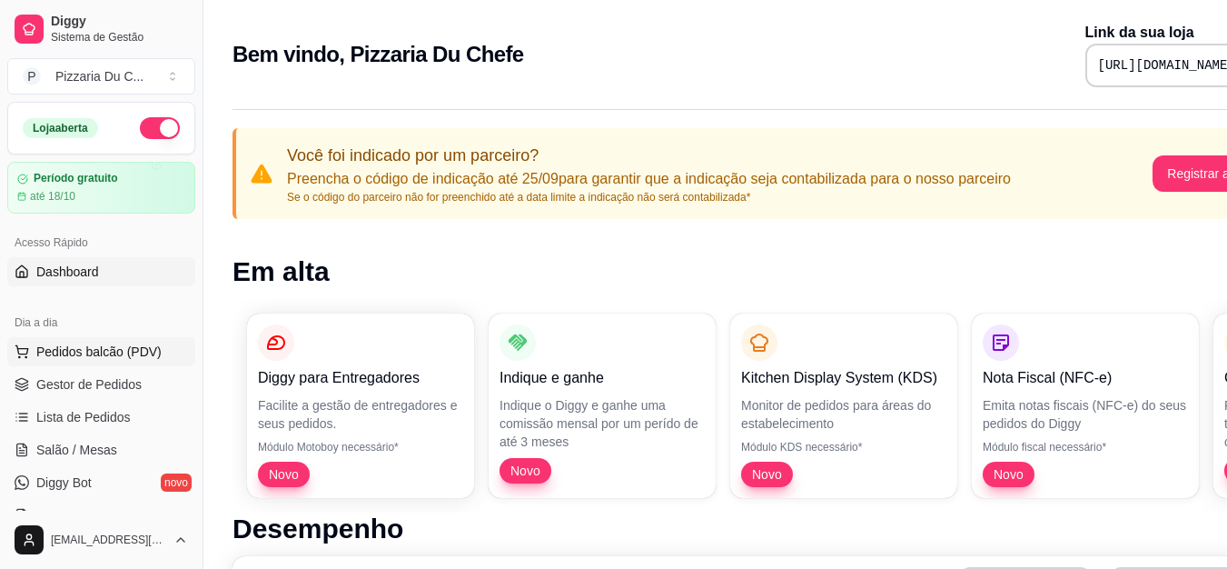
click at [91, 346] on span "Pedidos balcão (PDV)" at bounding box center [98, 351] width 125 height 18
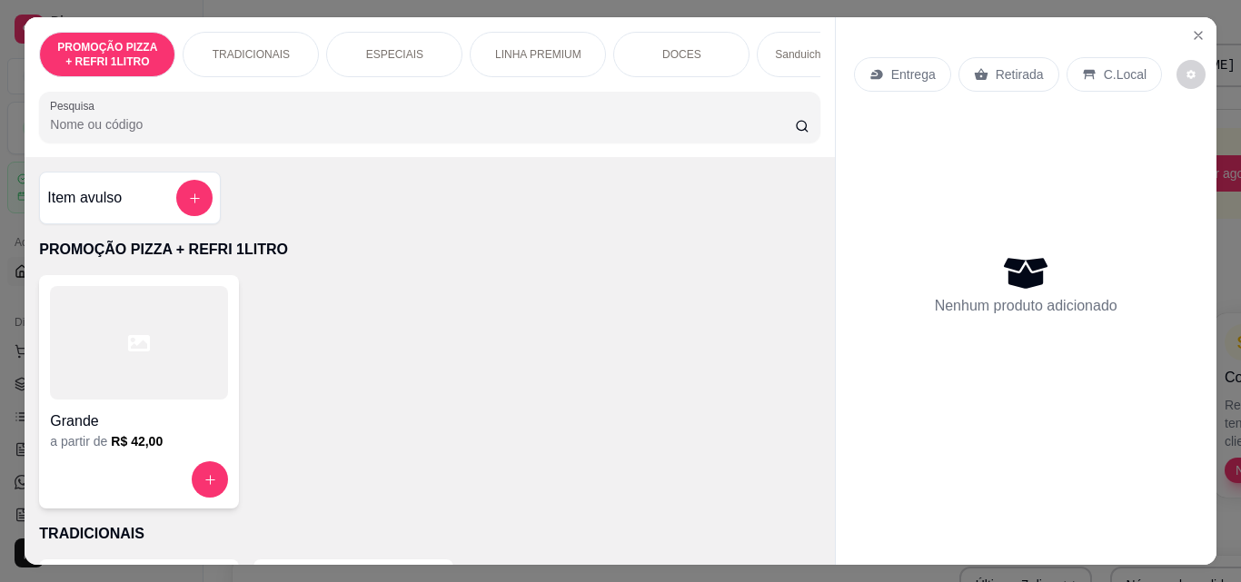
click at [578, 53] on div "LINHA PREMIUM" at bounding box center [538, 54] width 136 height 45
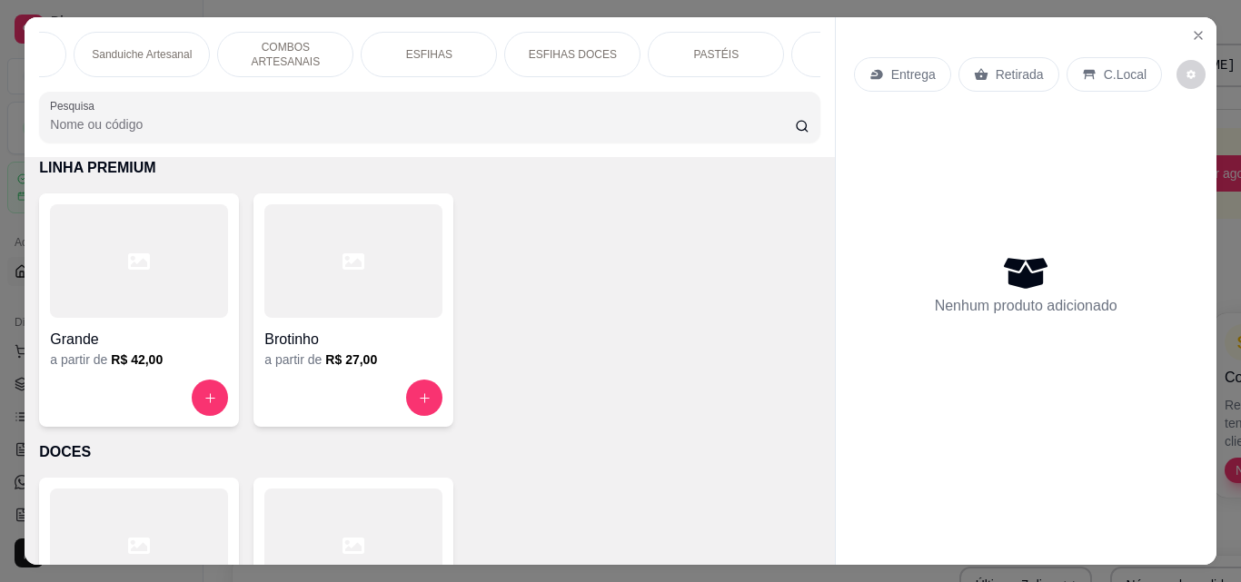
click at [725, 47] on p "PASTÉIS" at bounding box center [715, 54] width 45 height 15
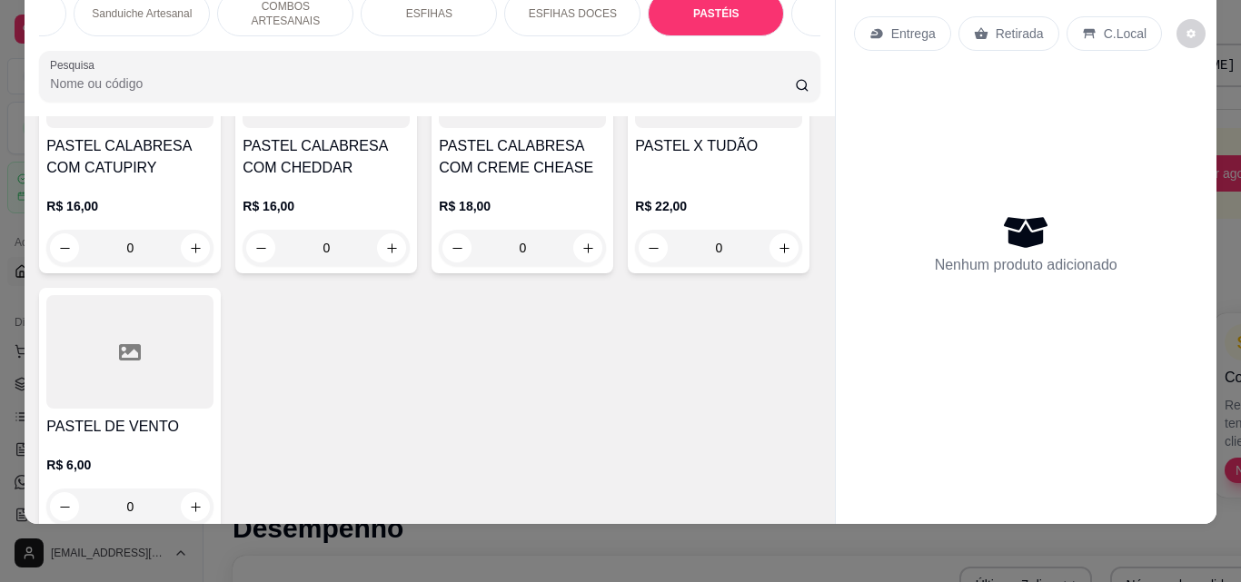
scroll to position [6150, 0]
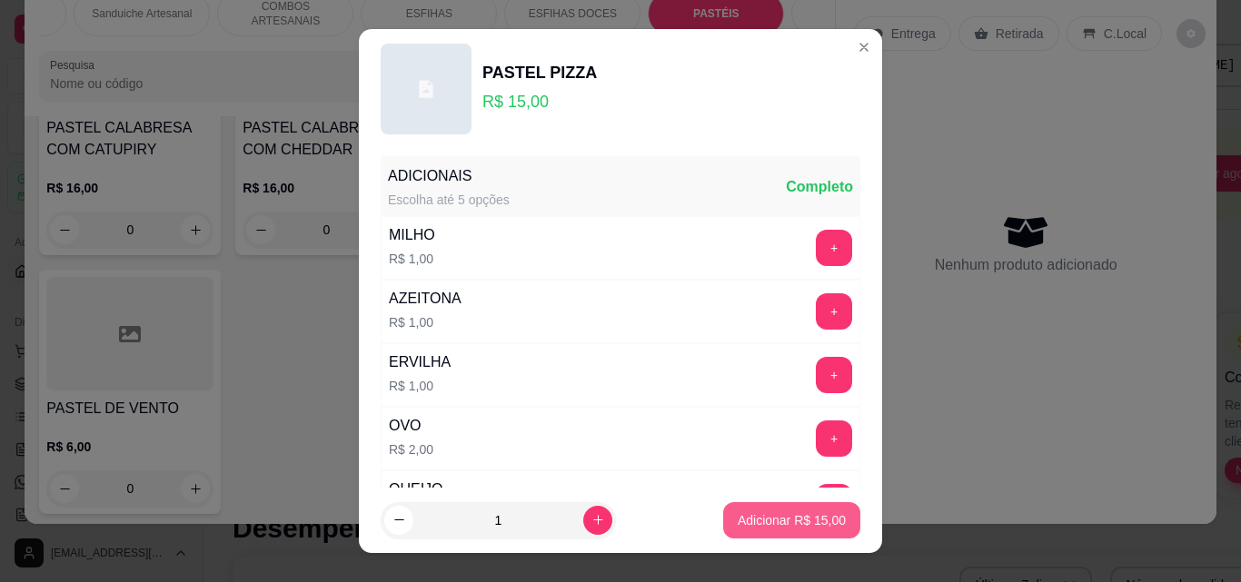
click at [737, 514] on p "Adicionar R$ 15,00" at bounding box center [791, 520] width 108 height 18
type input "1"
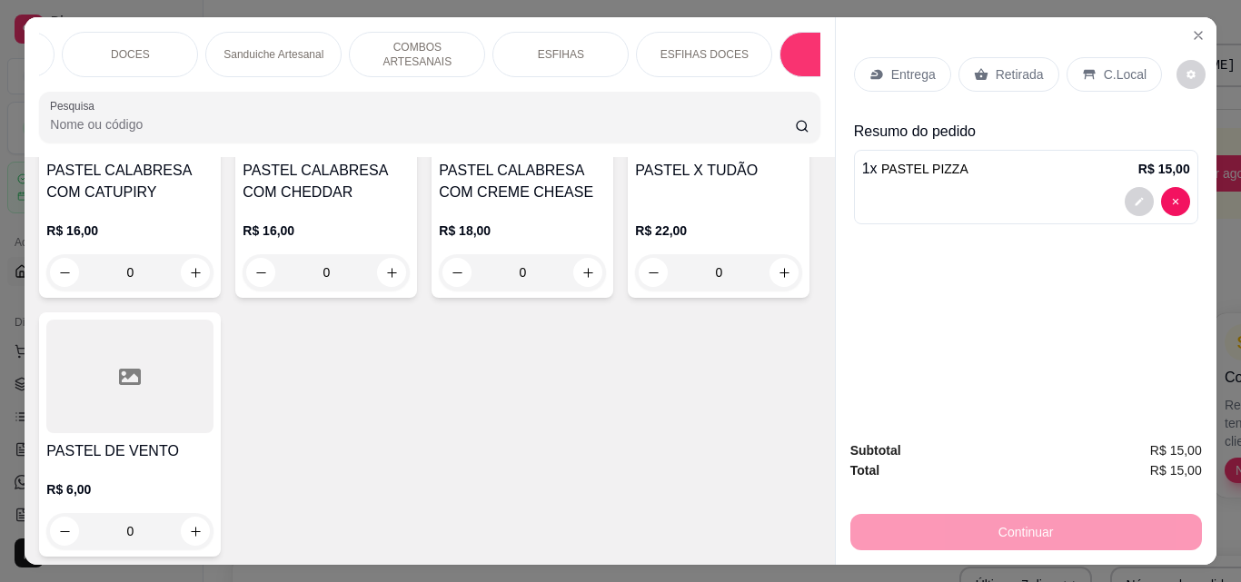
scroll to position [0, 935]
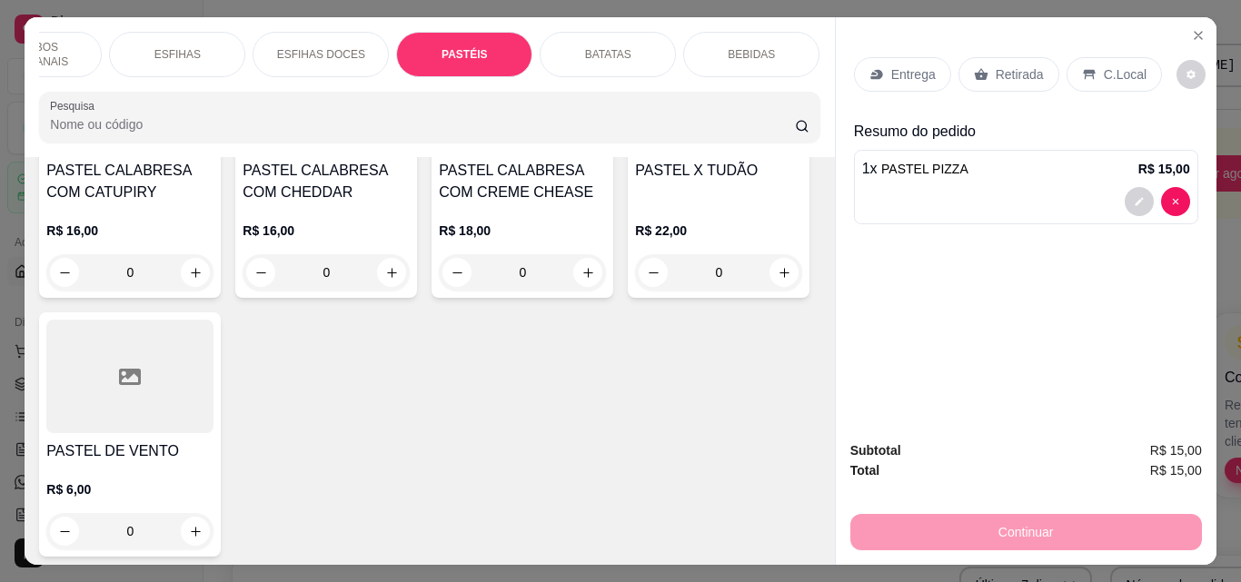
click at [628, 54] on div "BATATAS" at bounding box center [607, 54] width 136 height 45
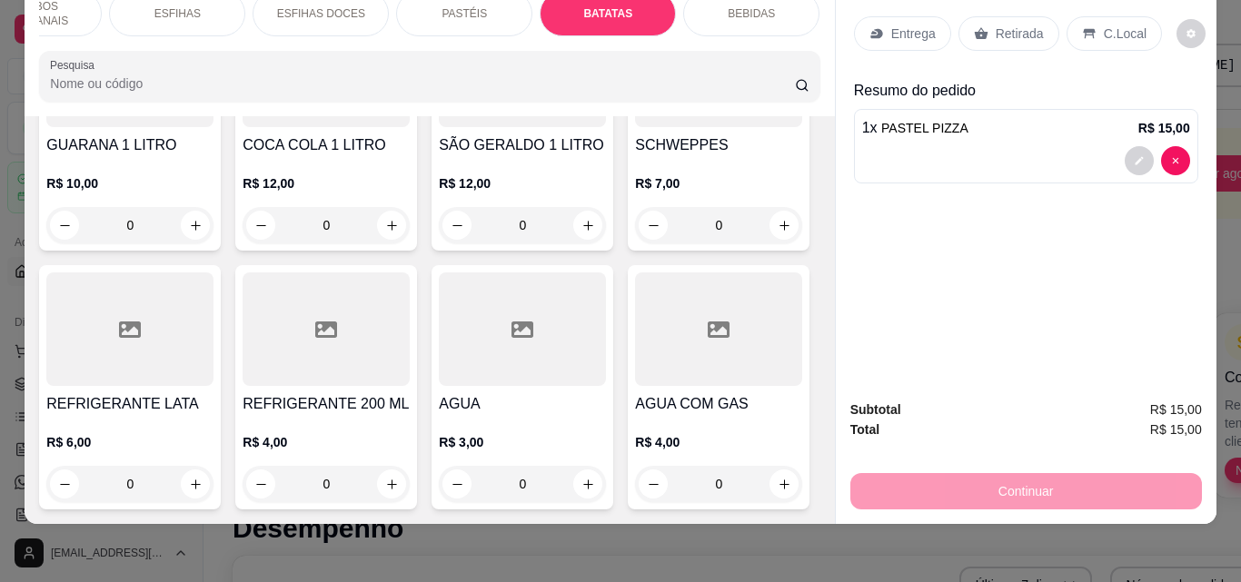
scroll to position [7927, 0]
type input "2"
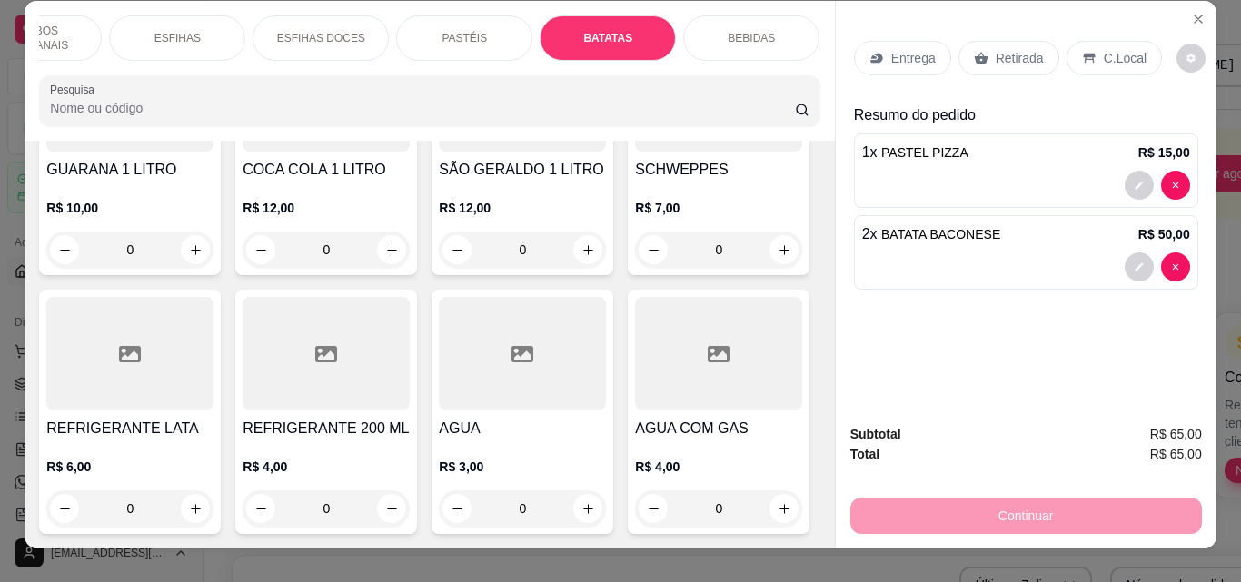
scroll to position [0, 0]
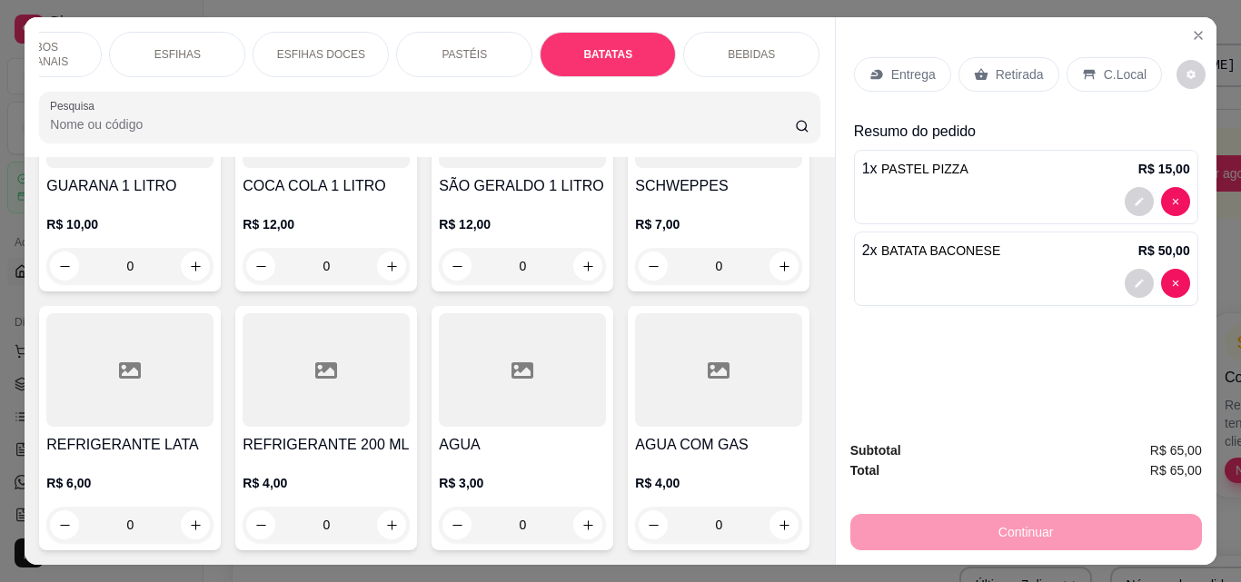
click at [200, 52] on div "ESFIHAS" at bounding box center [177, 54] width 136 height 45
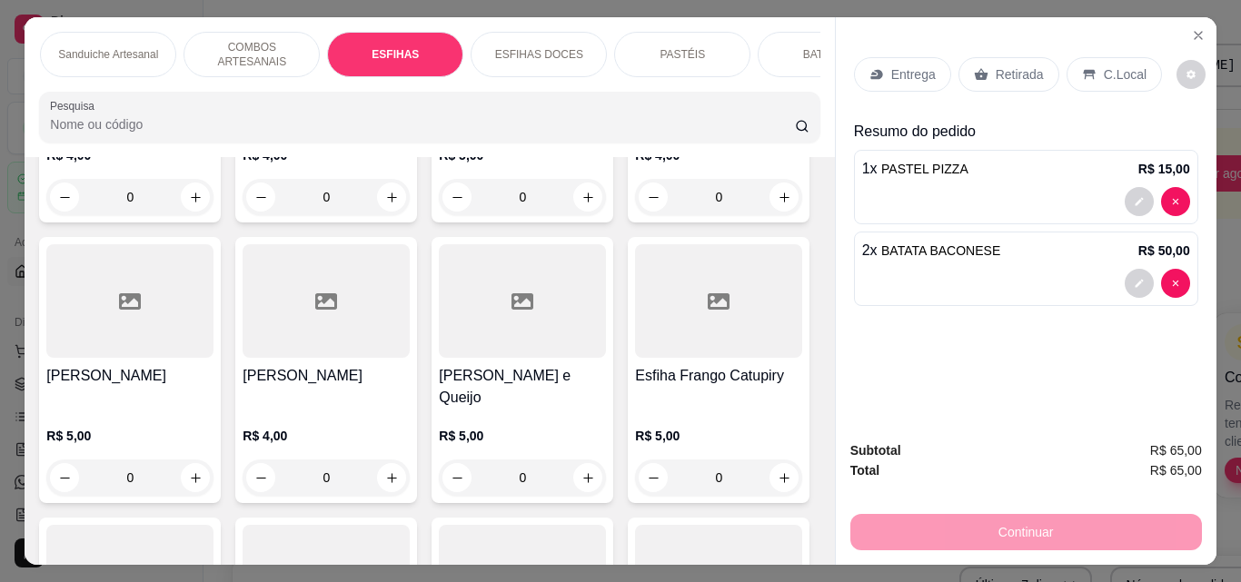
click at [79, 48] on p "Sanduiche Artesanal" at bounding box center [108, 54] width 100 height 15
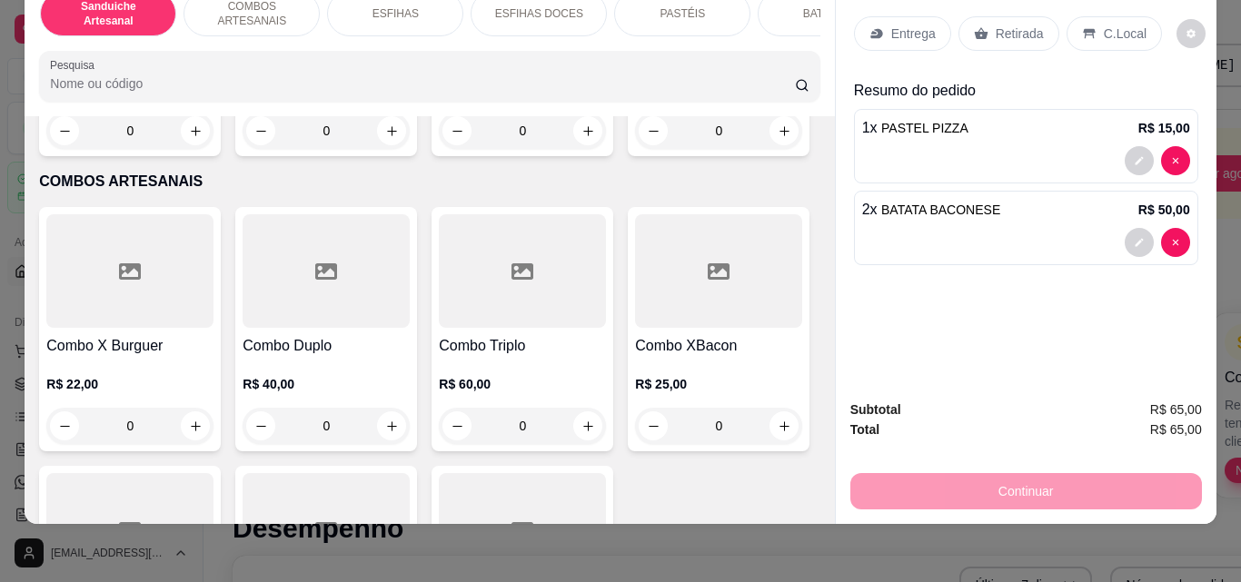
scroll to position [2230, 0]
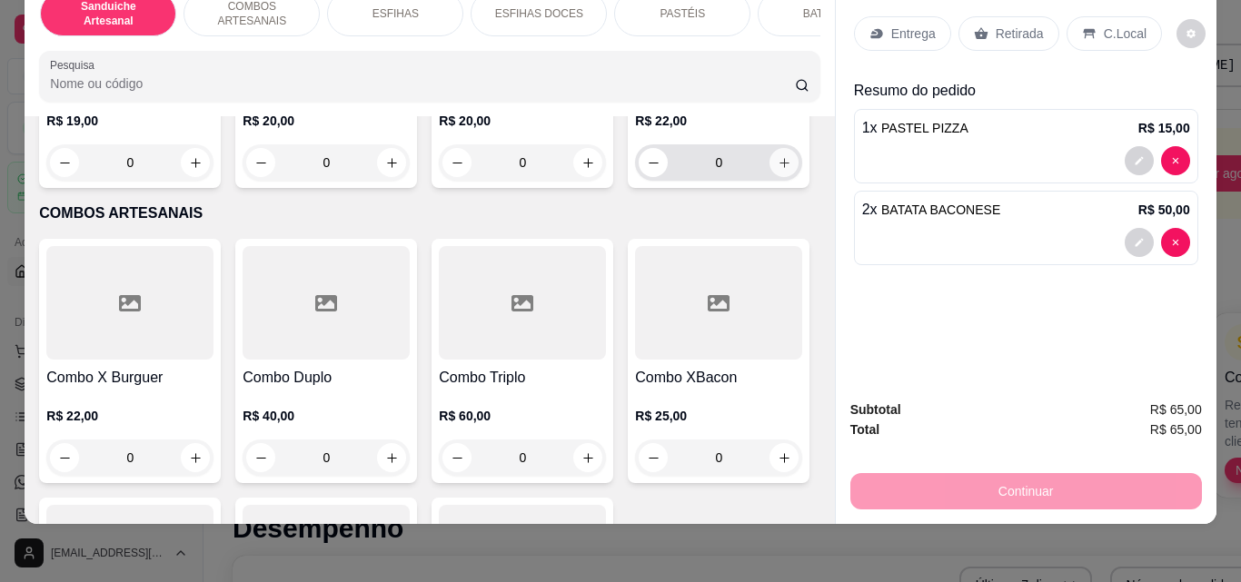
click at [769, 177] on button "increase-product-quantity" at bounding box center [783, 162] width 29 height 29
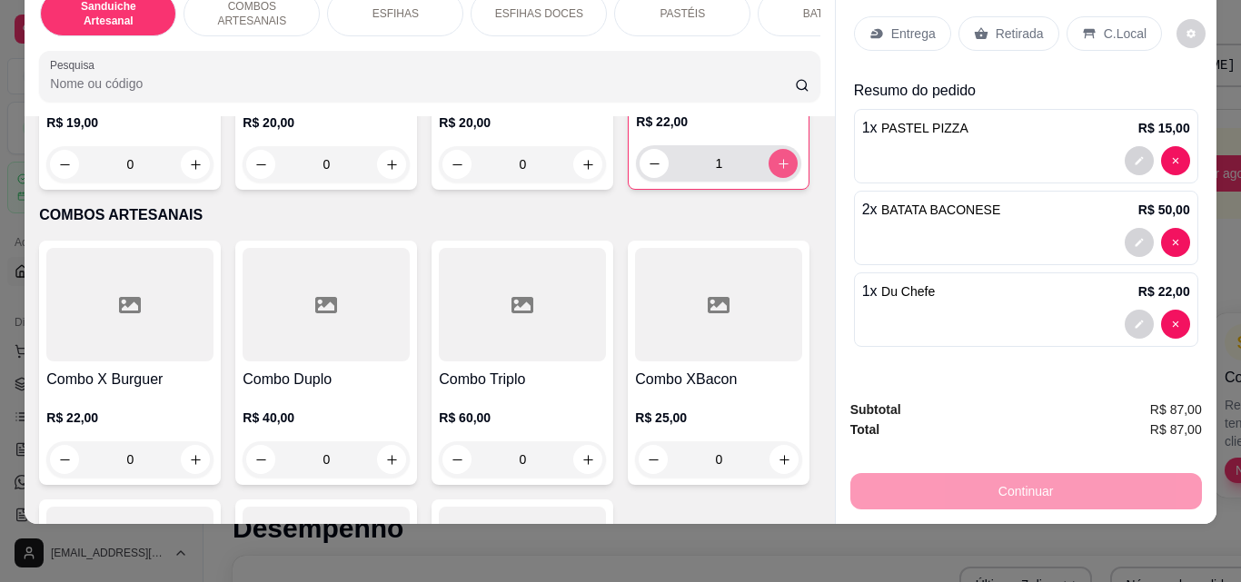
click at [768, 178] on button "increase-product-quantity" at bounding box center [782, 163] width 29 height 29
type input "2"
click at [965, 477] on div "Continuar" at bounding box center [1025, 489] width 351 height 41
click at [904, 16] on div "Entrega" at bounding box center [902, 33] width 97 height 35
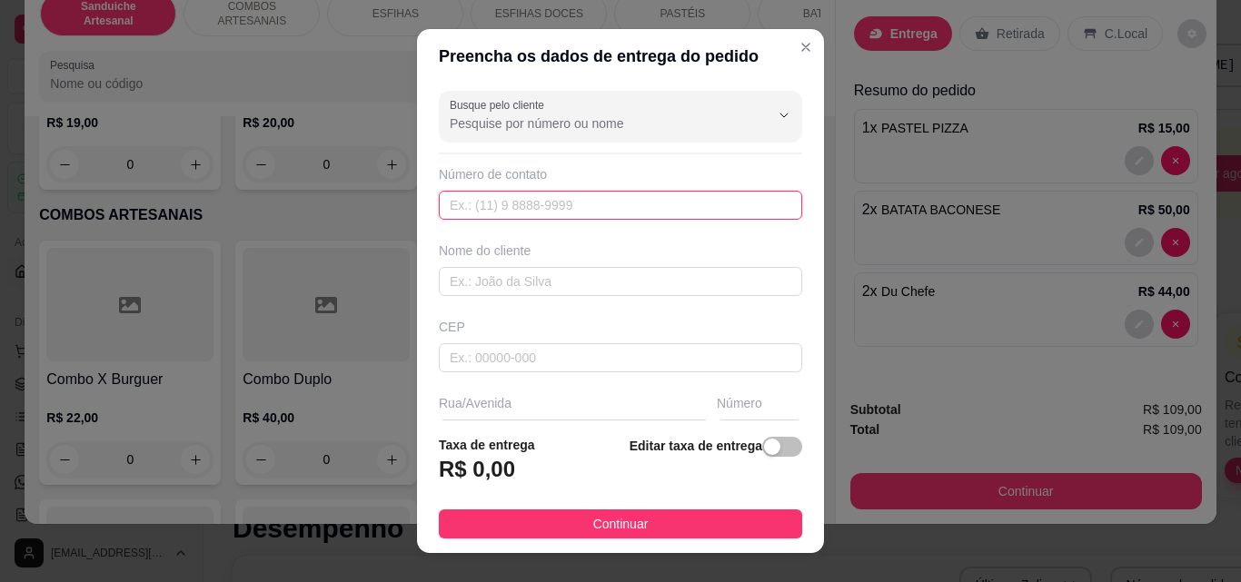
click at [534, 210] on input "text" at bounding box center [620, 205] width 363 height 29
click at [551, 288] on input "text" at bounding box center [620, 281] width 363 height 29
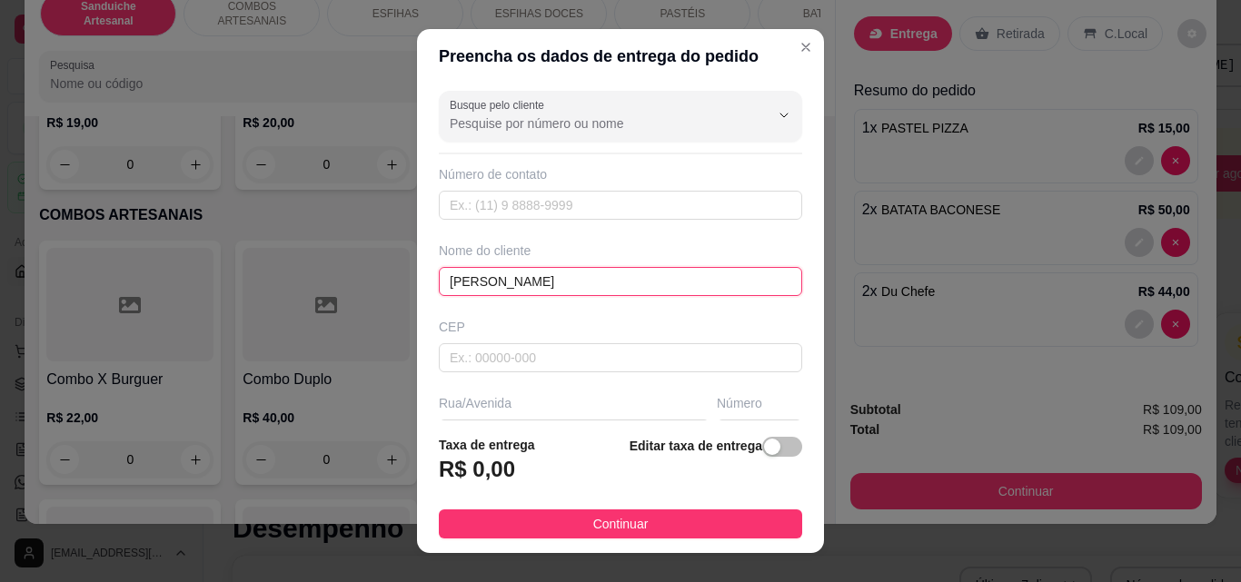
scroll to position [91, 0]
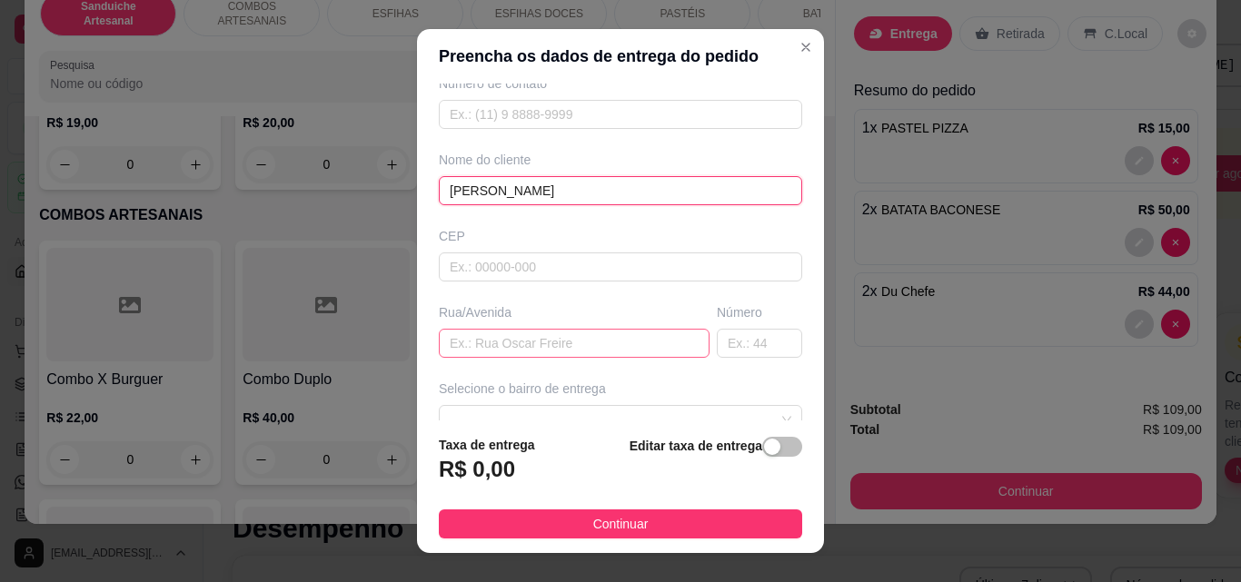
type input "DANILO"
click at [544, 338] on input "text" at bounding box center [574, 343] width 271 height 29
click at [561, 337] on input "text" at bounding box center [574, 343] width 271 height 29
paste input "Rua Barão de Canindé 756"
drag, startPoint x: 567, startPoint y: 344, endPoint x: 607, endPoint y: 350, distance: 40.3
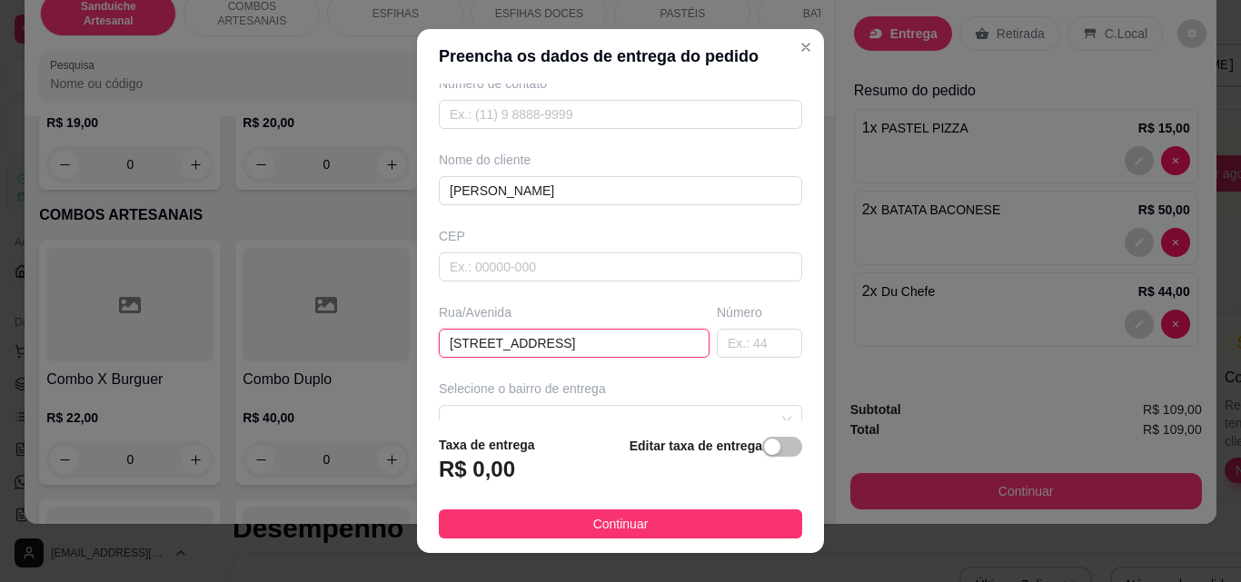
click at [607, 350] on input "Rua Barão de Canindé 756" at bounding box center [574, 343] width 271 height 29
type input "Rua Barão de Canindé 756"
click at [725, 334] on input "text" at bounding box center [759, 343] width 85 height 29
paste input "756"
type input "756"
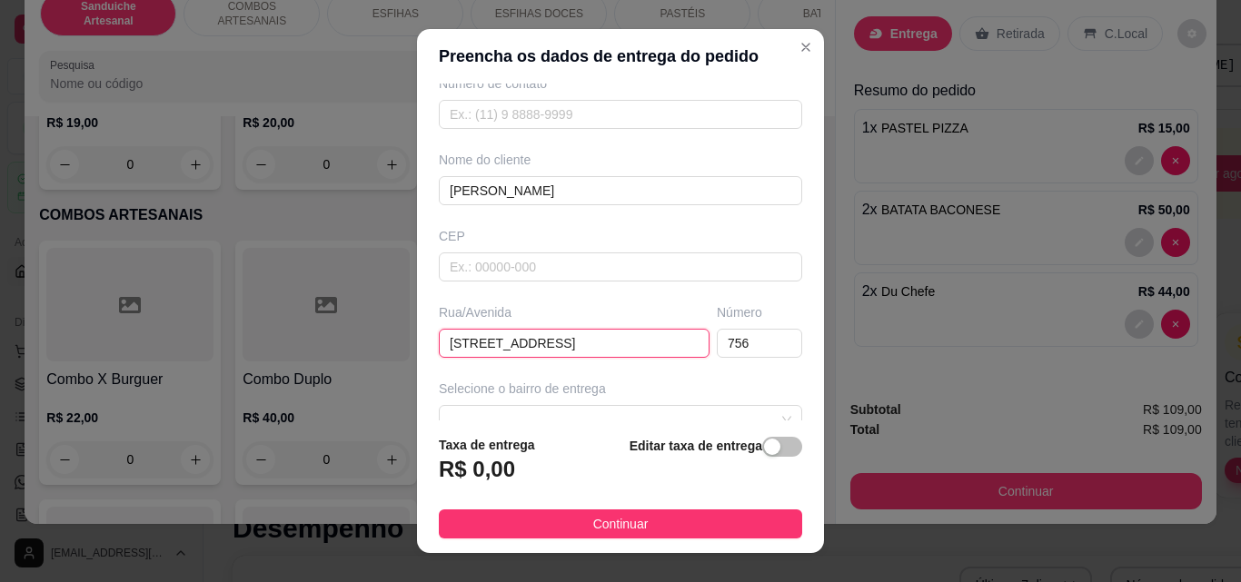
drag, startPoint x: 619, startPoint y: 352, endPoint x: 584, endPoint y: 346, distance: 36.0
click at [584, 346] on input "Rua Barão de Canindé 756" at bounding box center [574, 343] width 271 height 29
click at [576, 343] on input "Rua Barão de Canindé 756" at bounding box center [574, 343] width 271 height 29
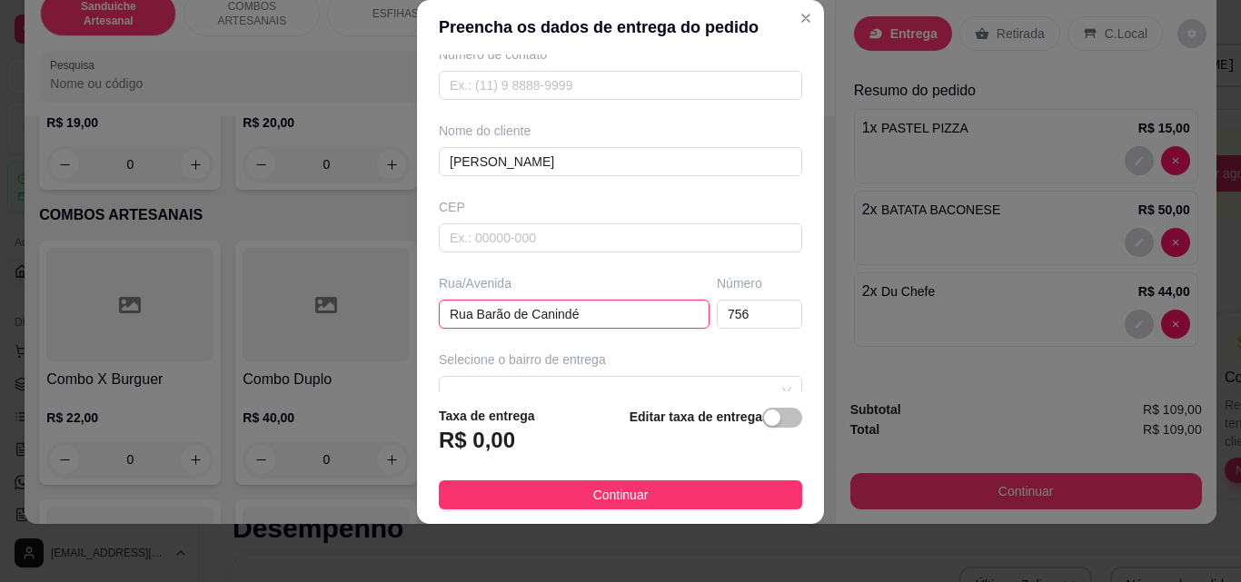
type input "Rua Barão de Canindé"
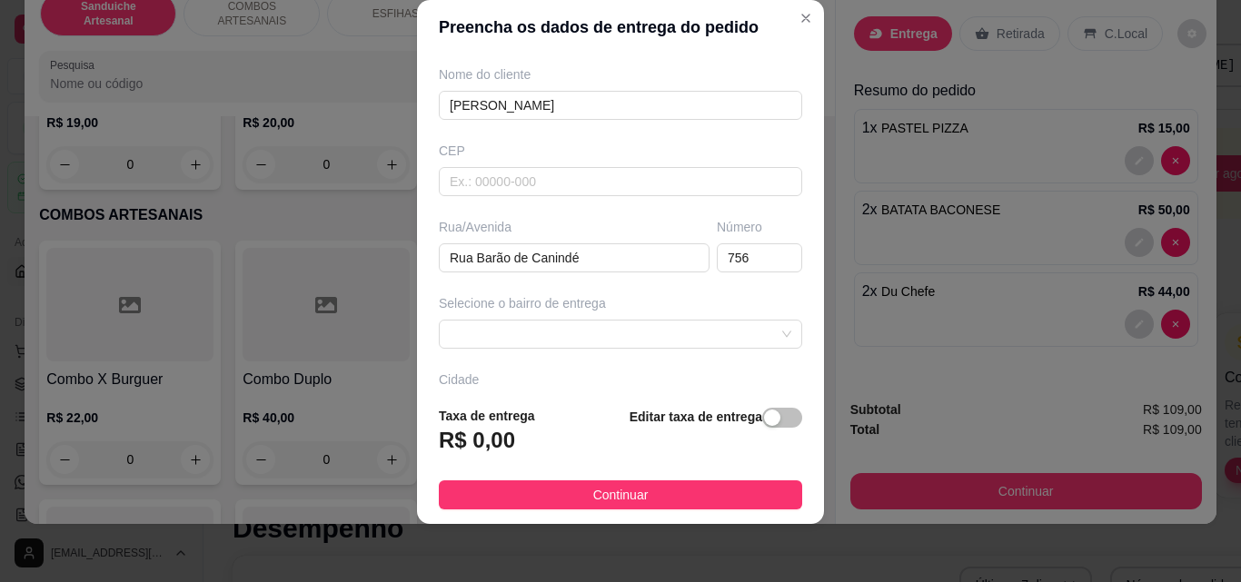
scroll to position [155, 0]
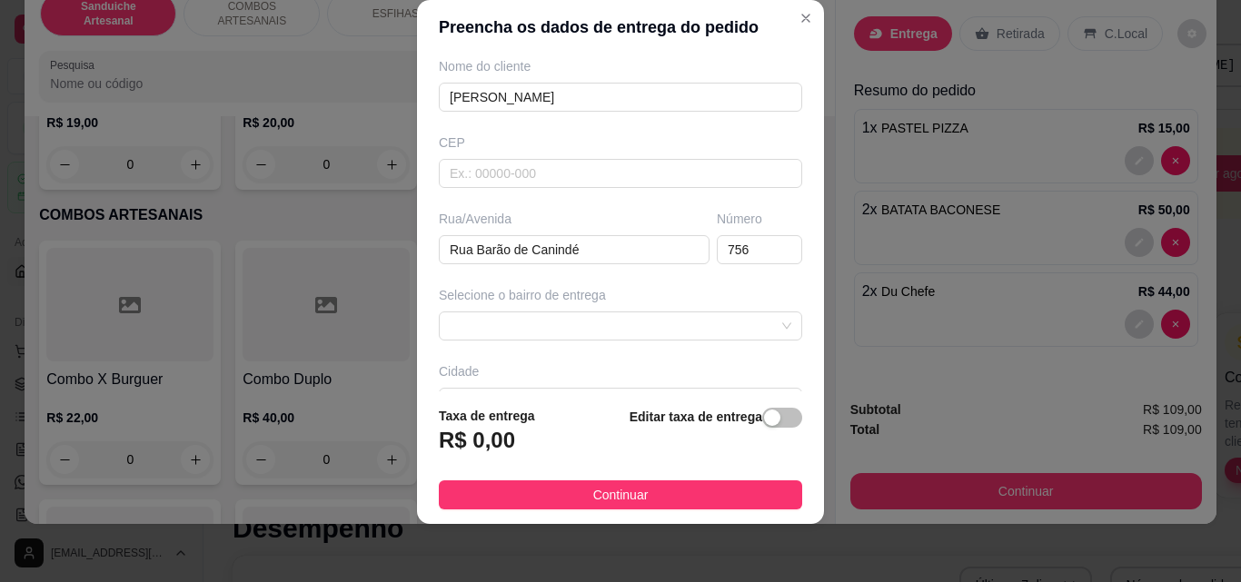
click at [610, 304] on div "Selecione o bairro de entrega" at bounding box center [620, 295] width 363 height 18
click at [610, 318] on span at bounding box center [620, 325] width 341 height 27
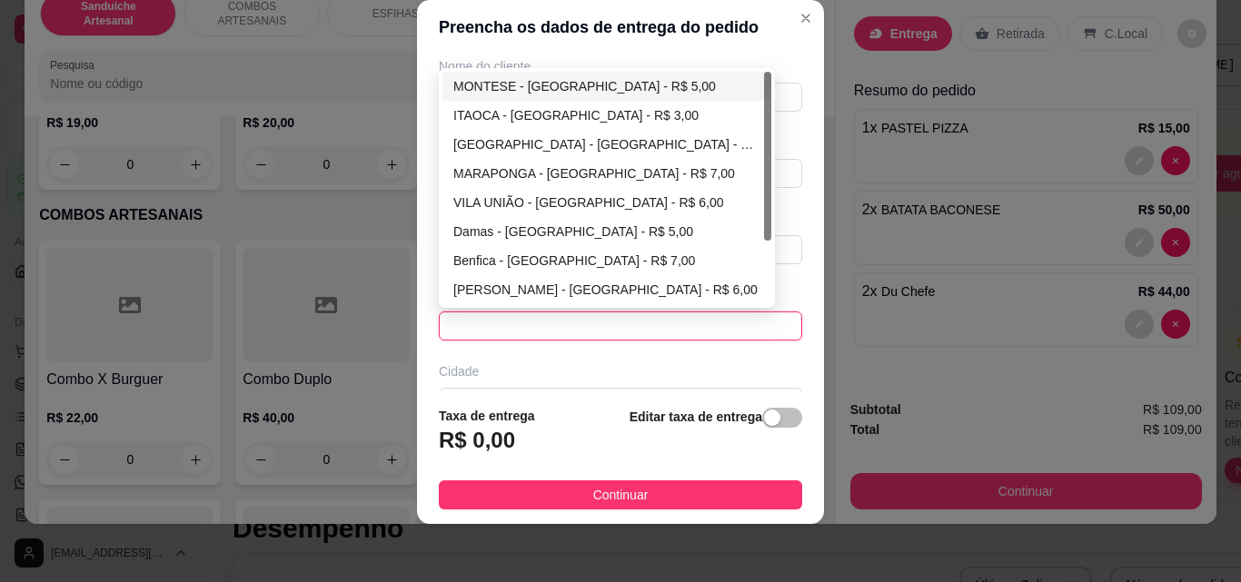
click at [545, 88] on div "MONTESE - FORTALEZA - R$ 5,00" at bounding box center [606, 86] width 307 height 20
type input "FORTALEZA"
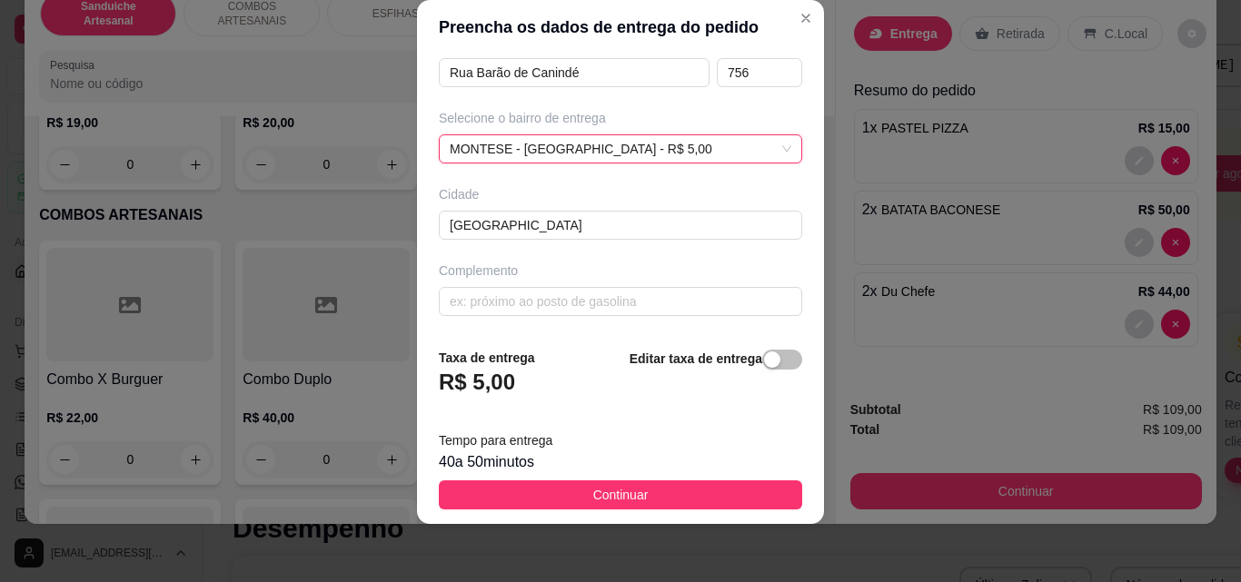
scroll to position [333, 0]
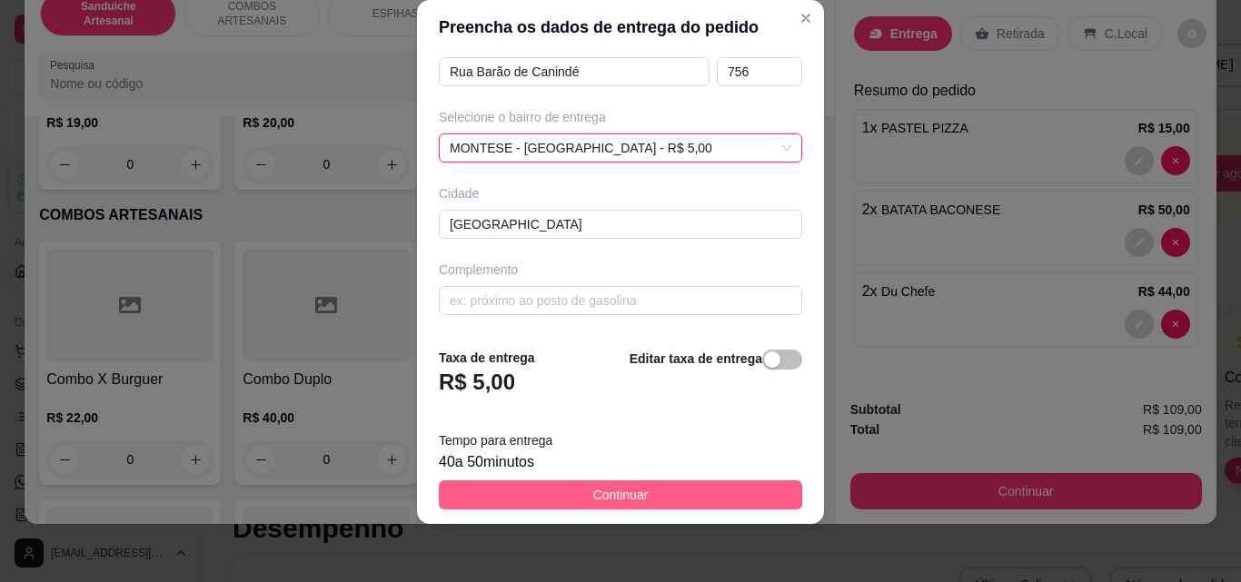
click at [670, 486] on button "Continuar" at bounding box center [620, 494] width 363 height 29
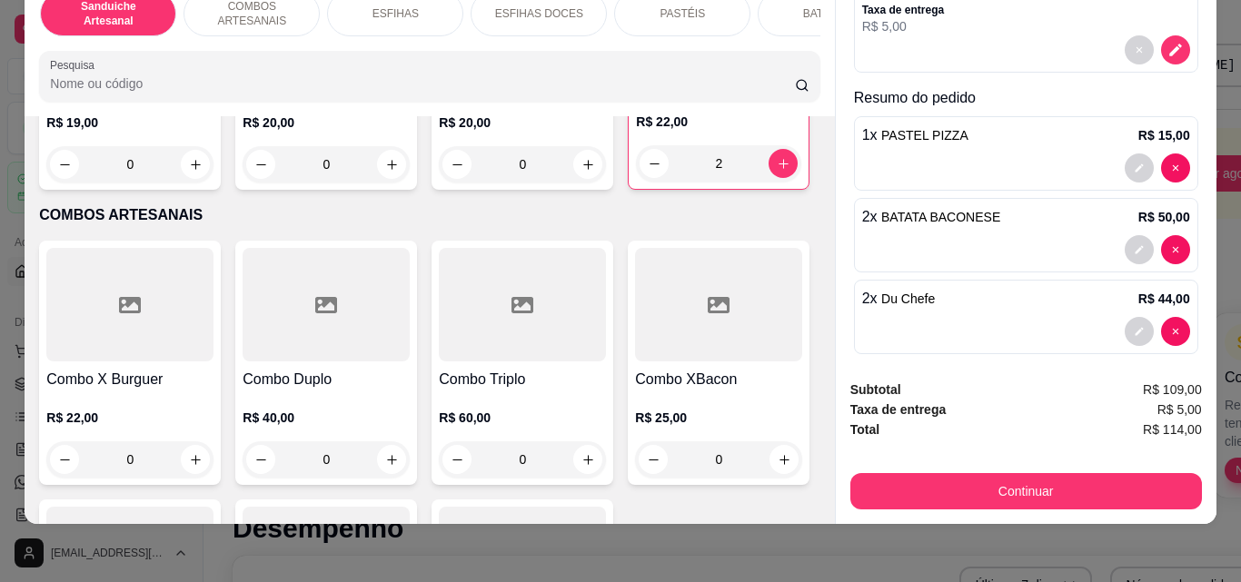
scroll to position [203, 0]
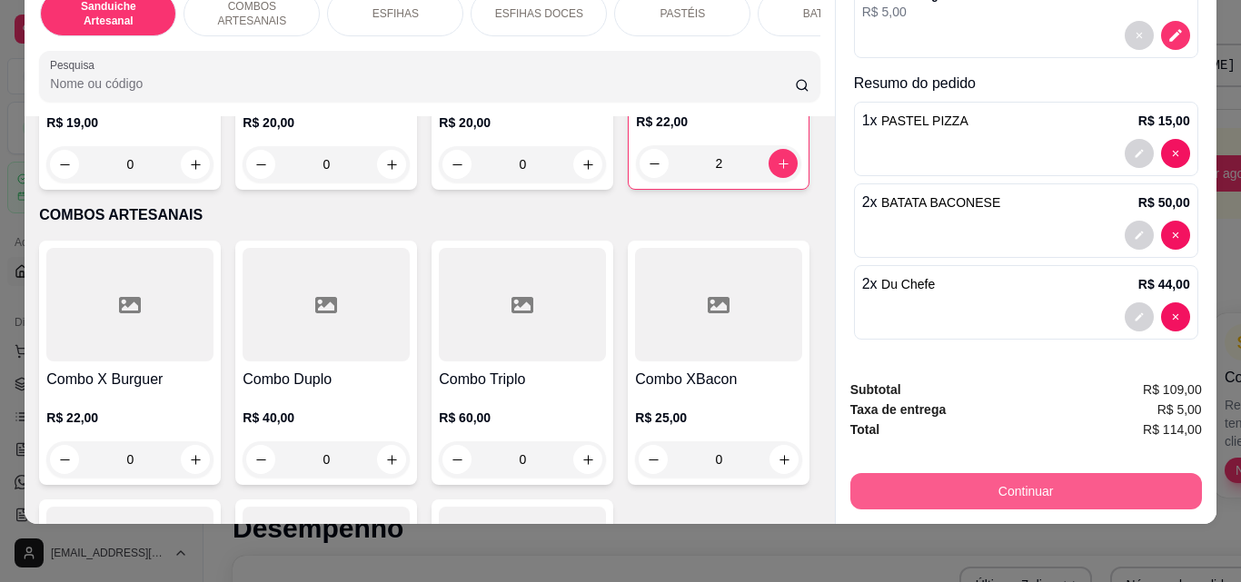
click at [860, 473] on button "Continuar" at bounding box center [1025, 491] width 351 height 36
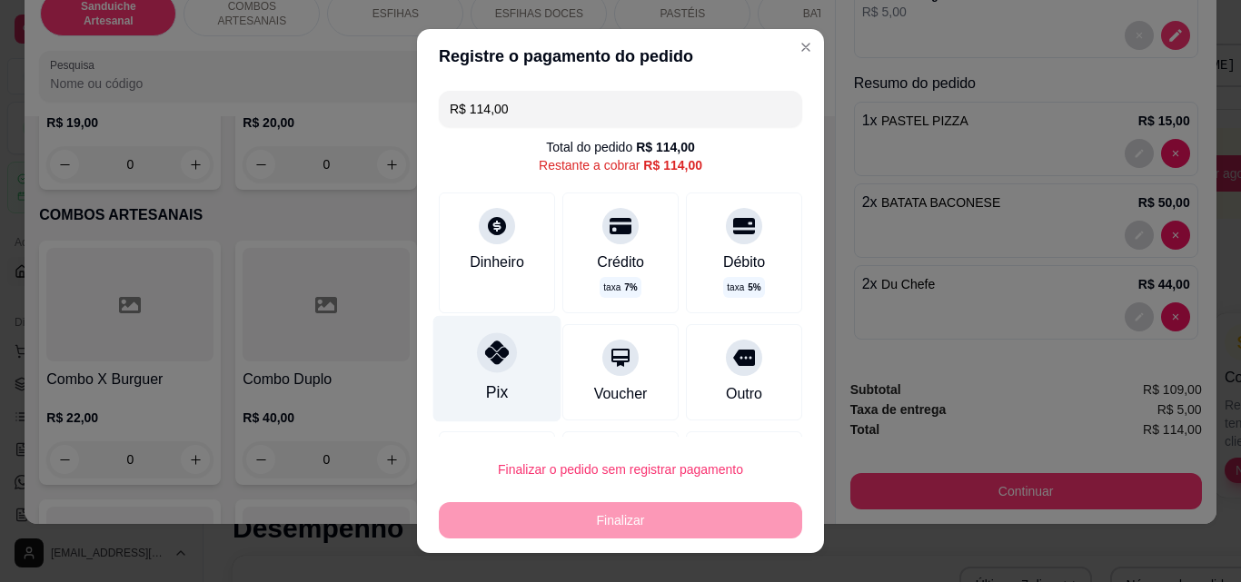
click at [475, 376] on div "Pix" at bounding box center [497, 369] width 128 height 106
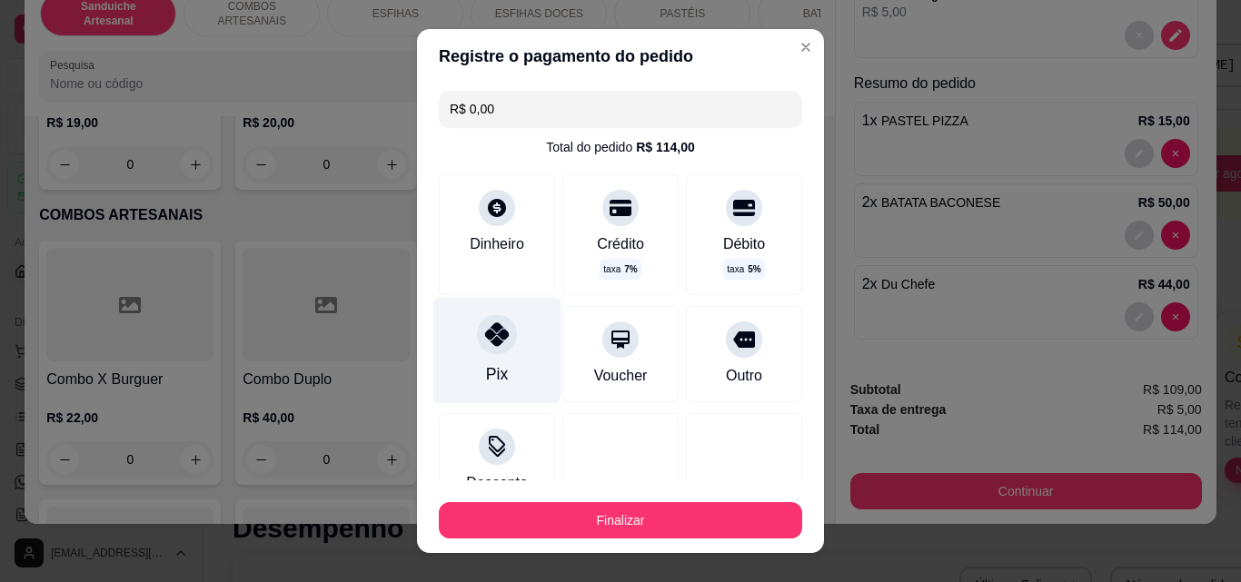
type input "R$ 0,00"
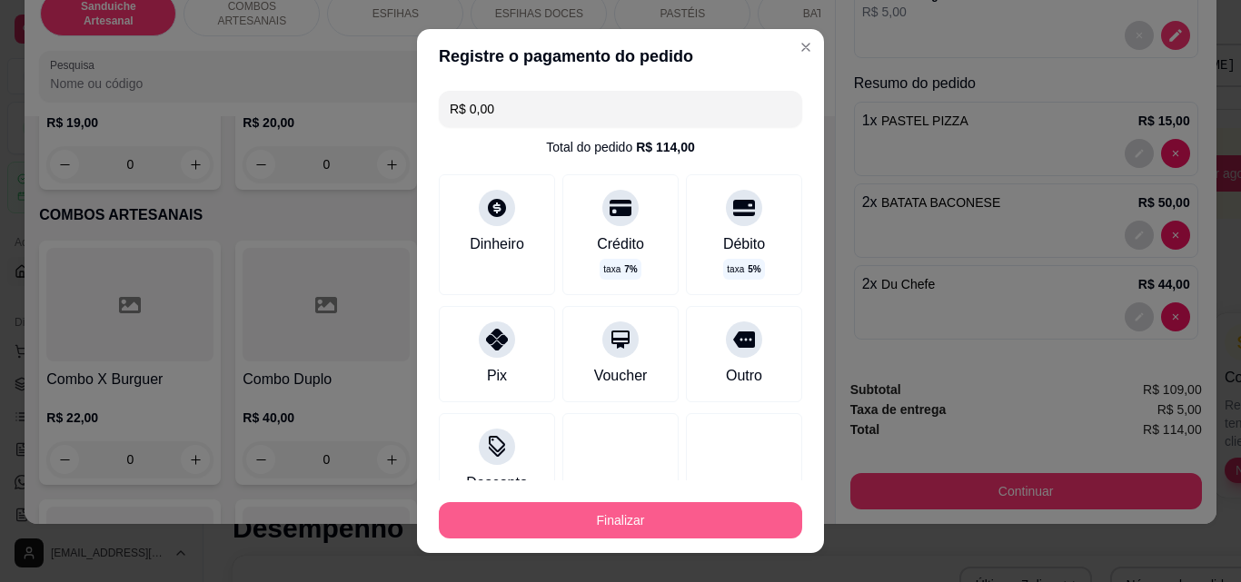
click at [679, 506] on button "Finalizar" at bounding box center [620, 520] width 363 height 36
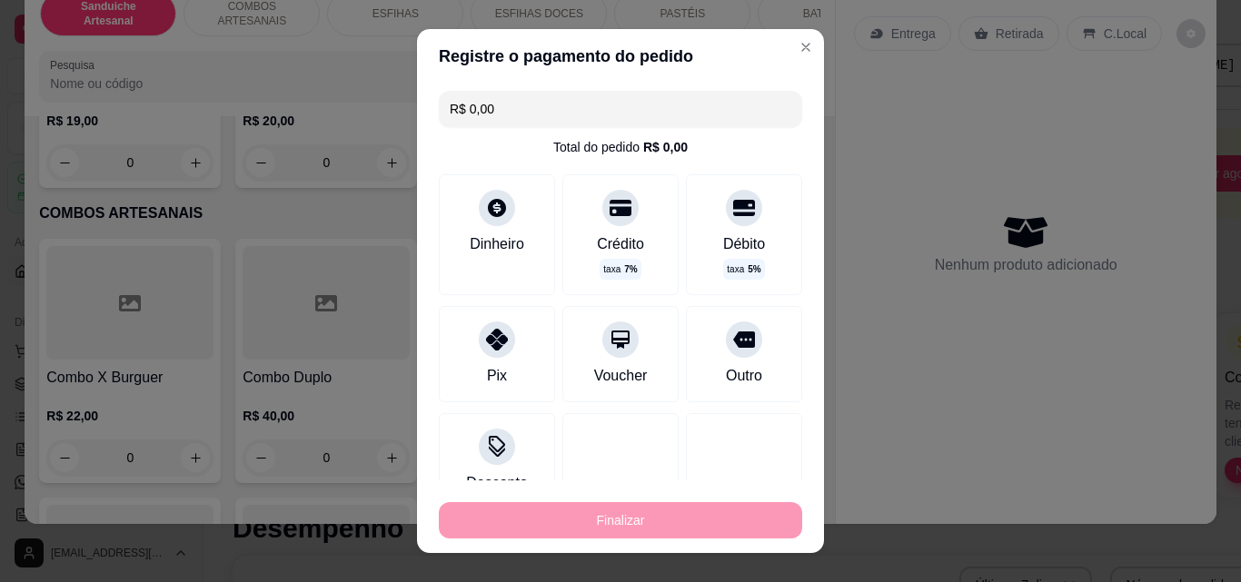
type input "0"
type input "-R$ 114,00"
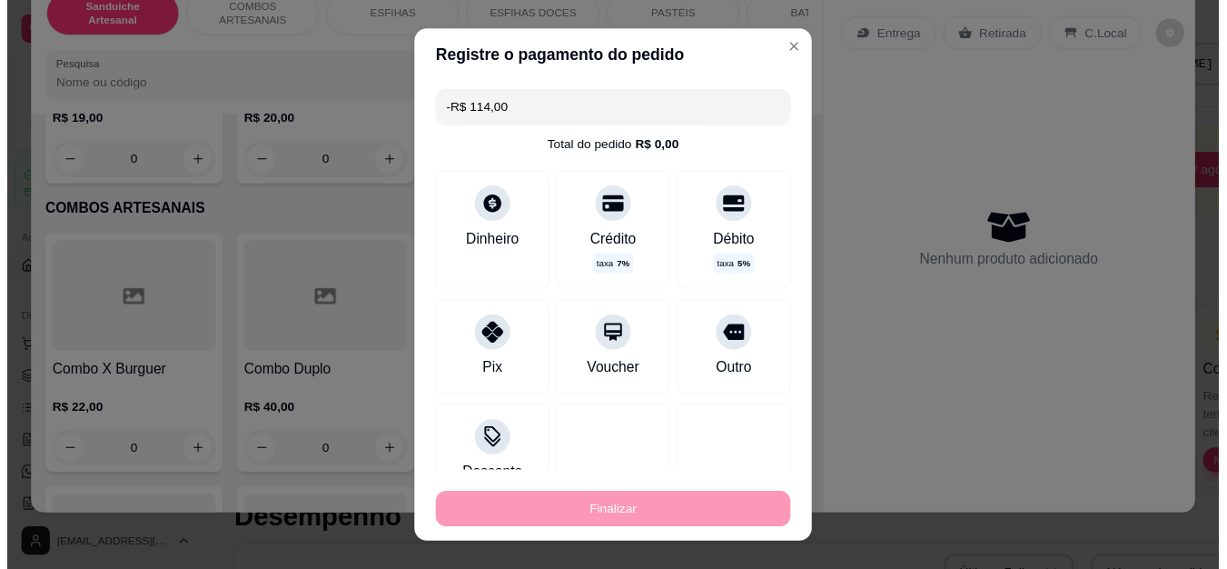
scroll to position [0, 0]
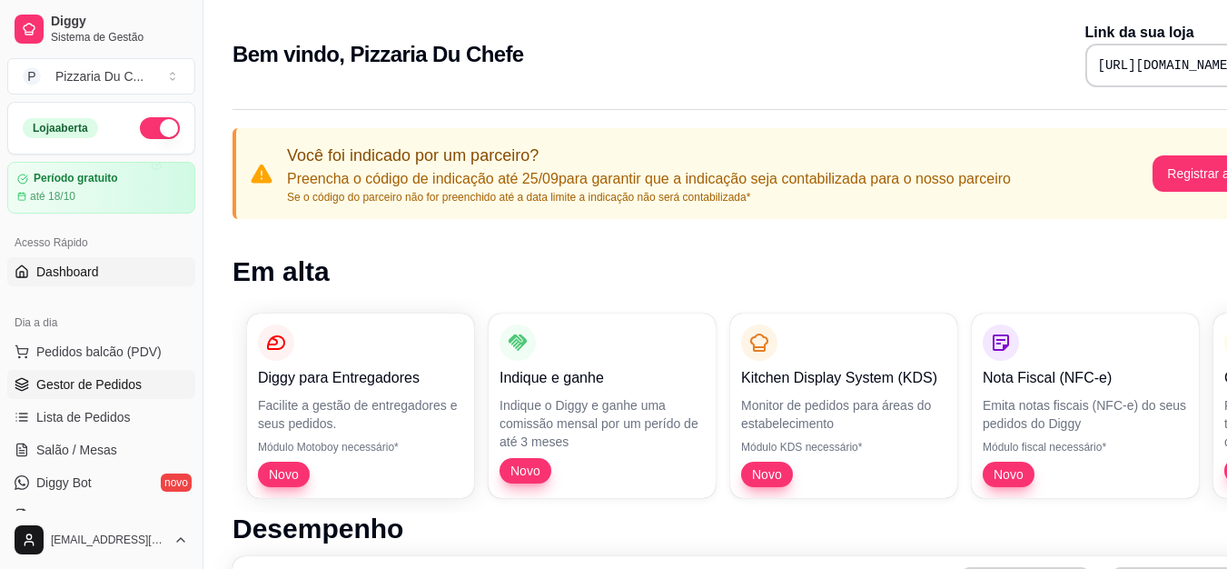
click at [78, 381] on span "Gestor de Pedidos" at bounding box center [88, 384] width 105 height 18
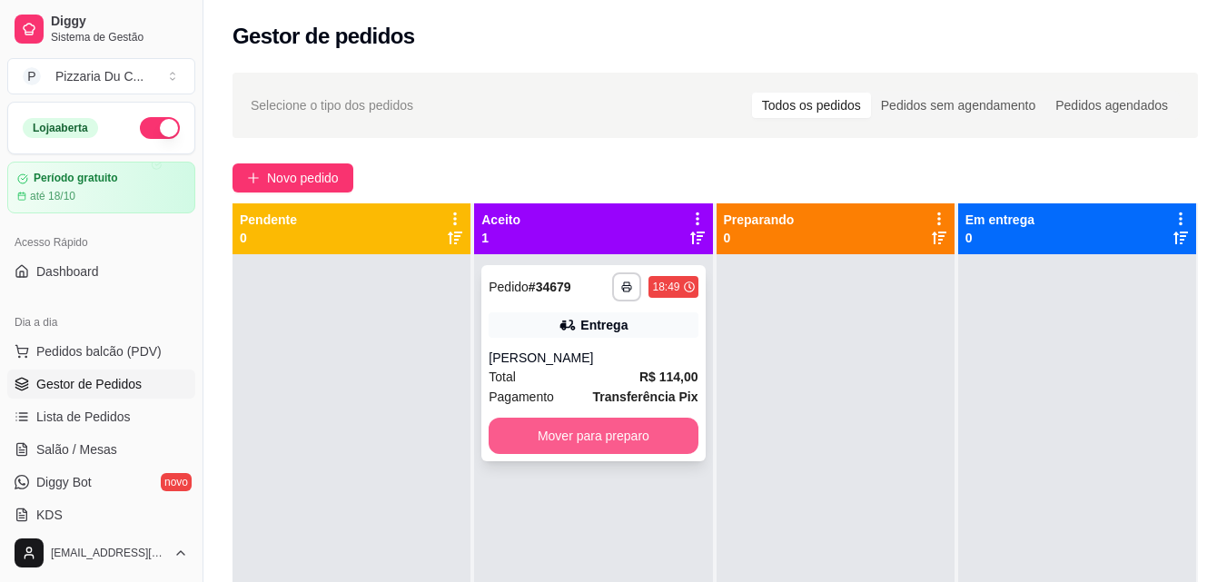
click at [551, 435] on button "Mover para preparo" at bounding box center [593, 436] width 209 height 36
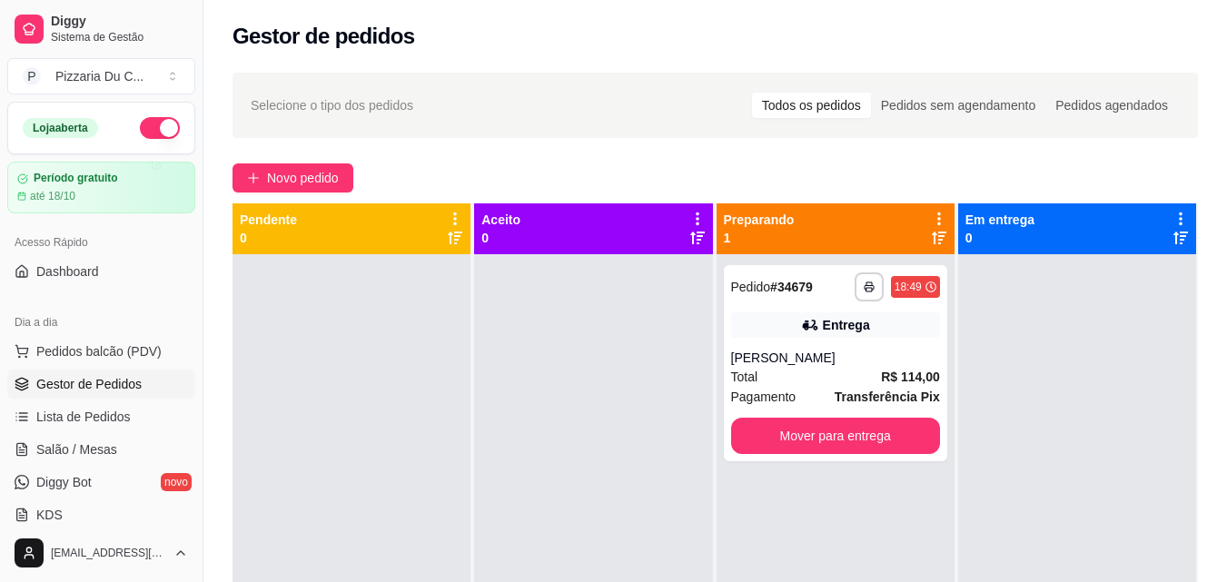
drag, startPoint x: 533, startPoint y: 452, endPoint x: 258, endPoint y: 496, distance: 278.6
click at [833, 445] on button "Mover para entrega" at bounding box center [835, 436] width 209 height 36
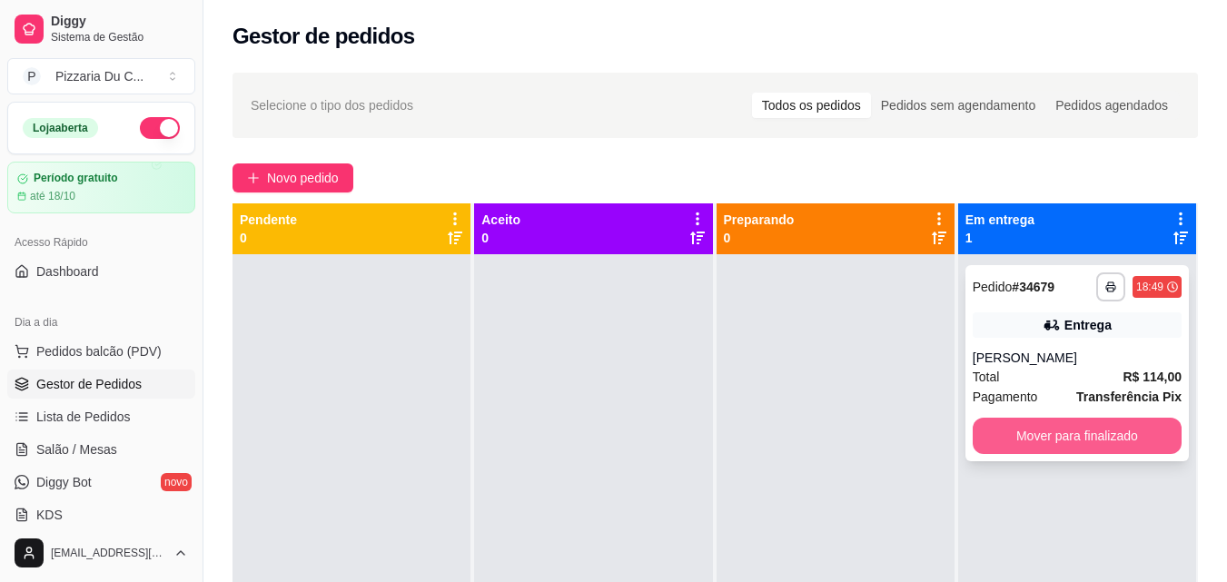
click at [1130, 434] on button "Mover para finalizado" at bounding box center [1077, 436] width 209 height 36
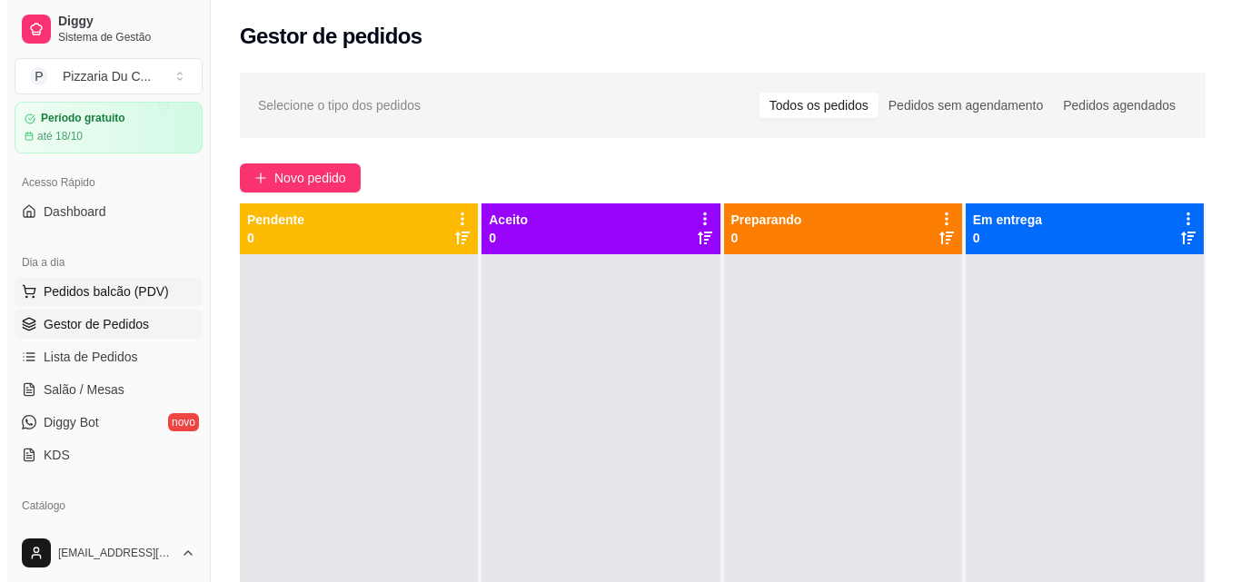
scroll to position [91, 0]
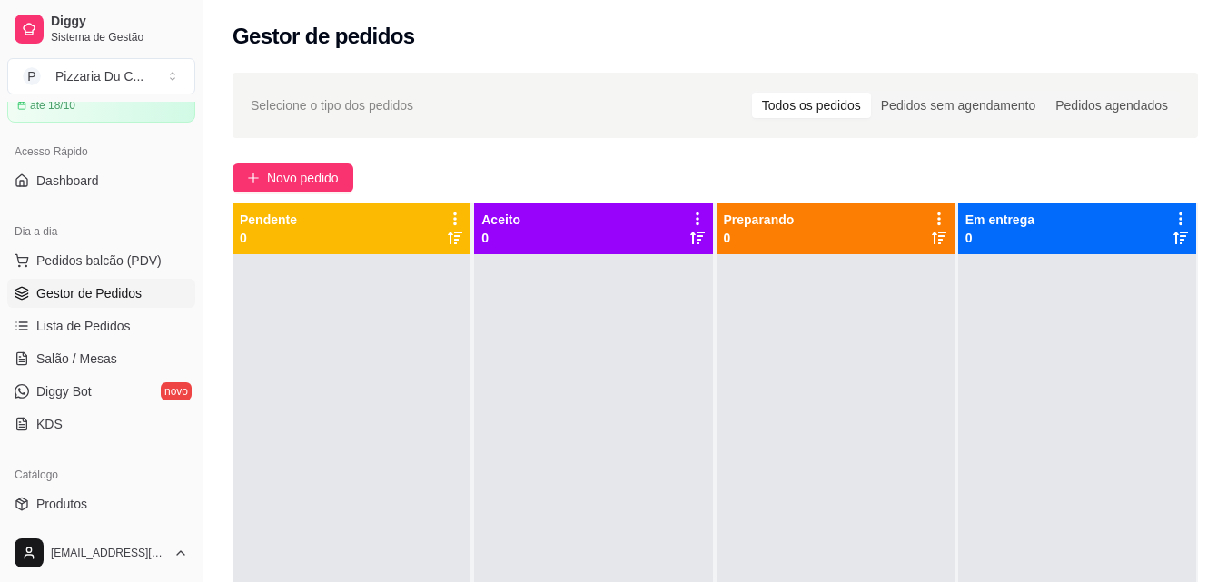
click at [112, 277] on ul "Pedidos balcão (PDV) Gestor de Pedidos Lista de Pedidos Salão / Mesas Diggy Bot…" at bounding box center [101, 342] width 188 height 193
click at [119, 261] on span "Pedidos balcão (PDV)" at bounding box center [98, 261] width 125 height 18
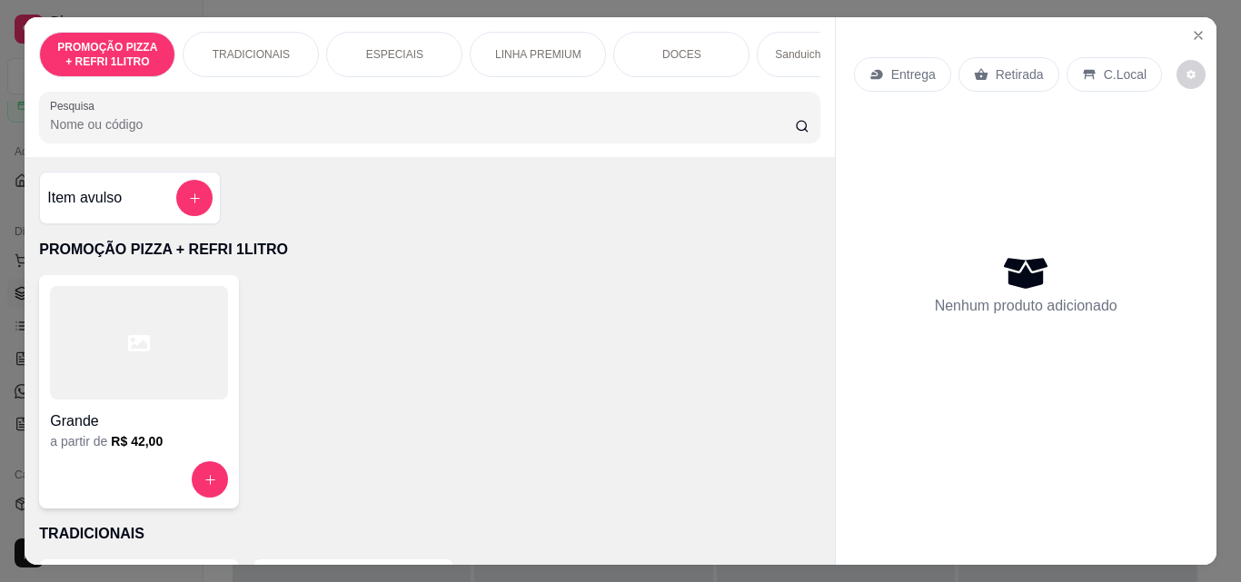
click at [995, 65] on p "Retirada" at bounding box center [1019, 74] width 48 height 18
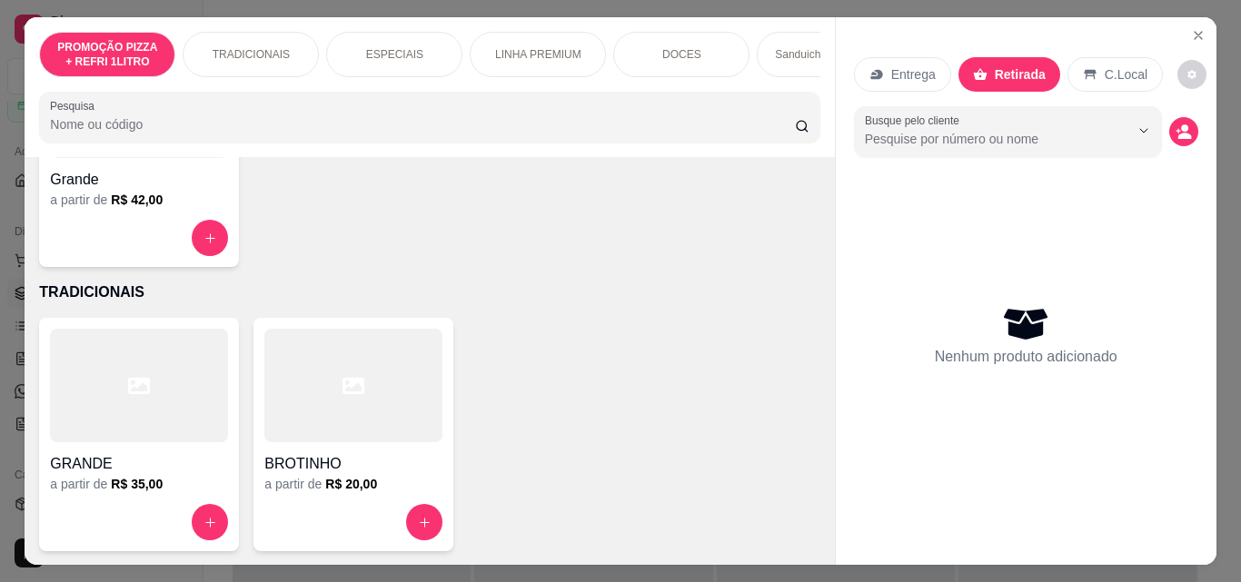
scroll to position [454, 0]
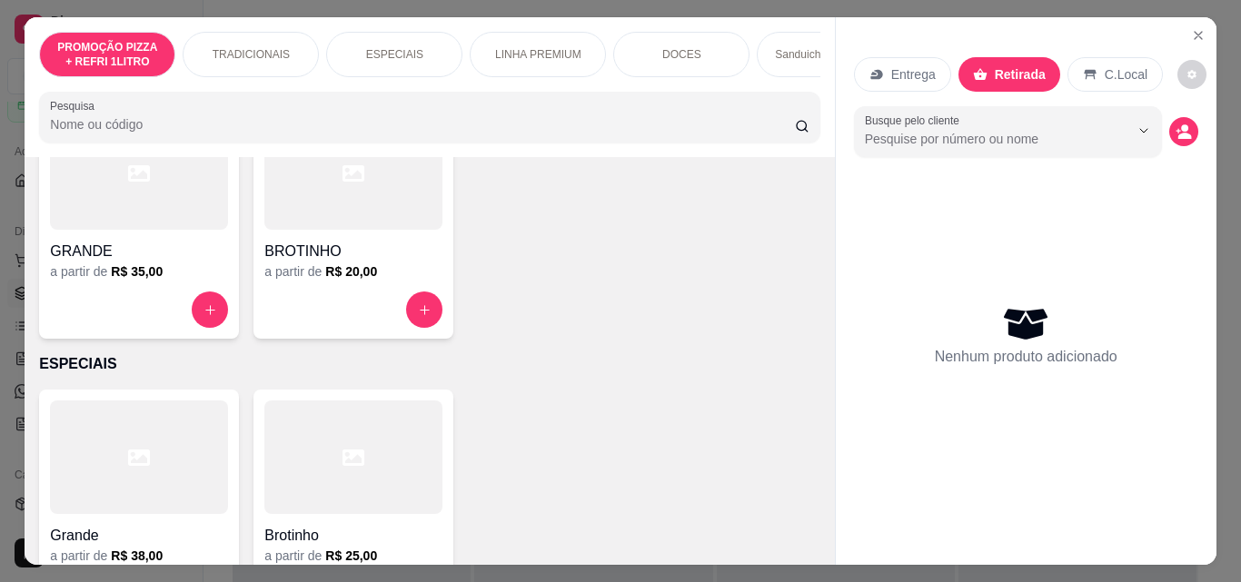
click at [707, 50] on div "DOCES" at bounding box center [681, 54] width 136 height 45
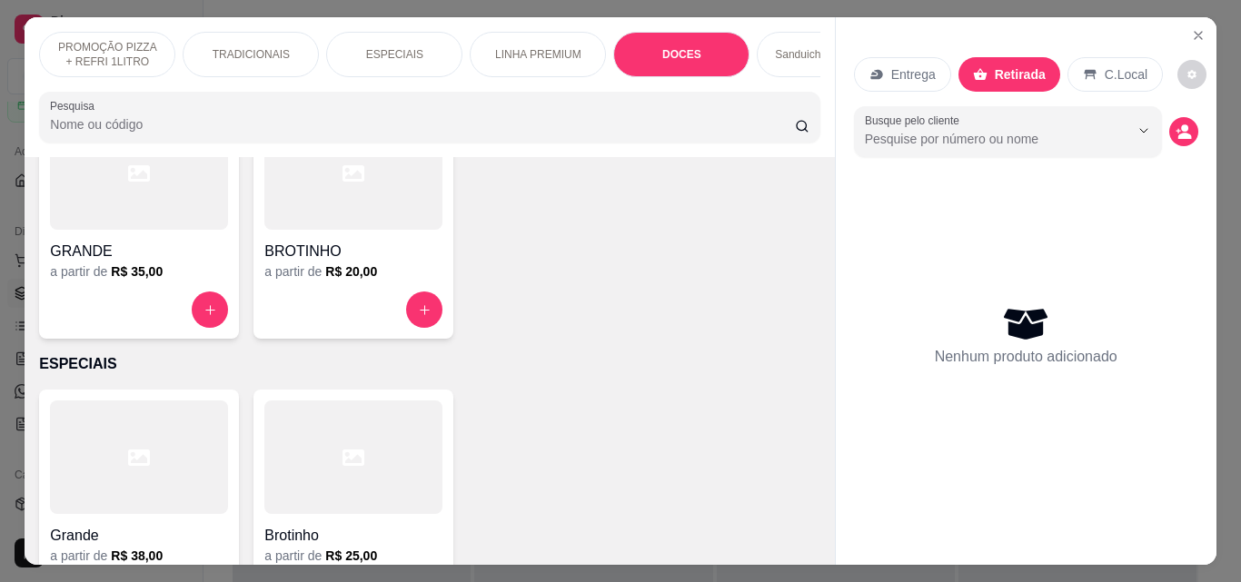
scroll to position [47, 0]
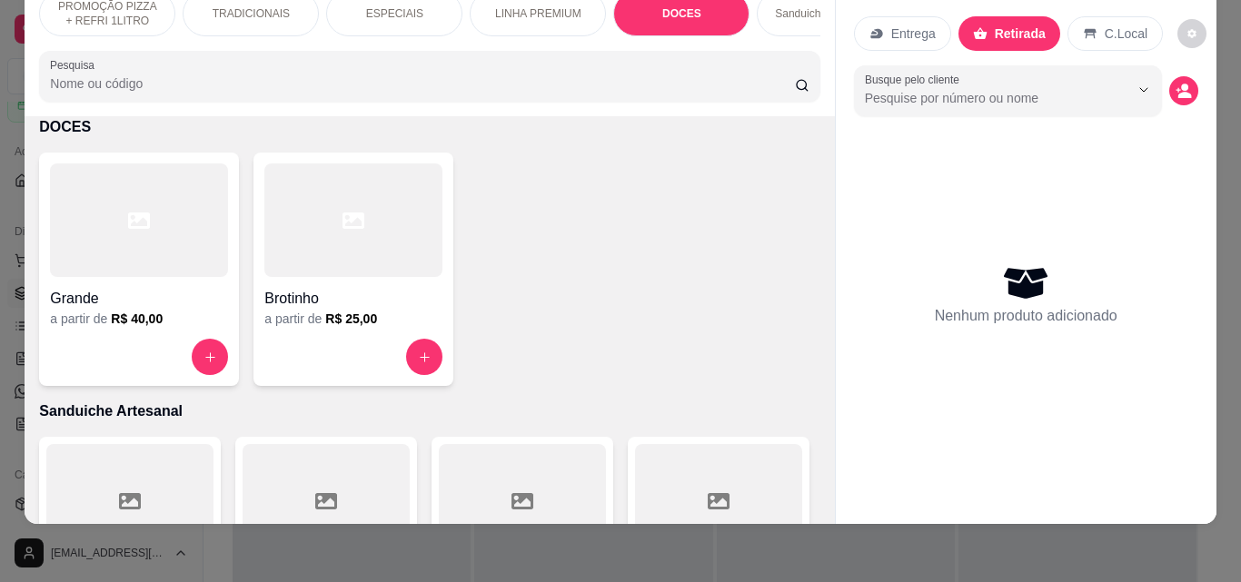
click at [780, 16] on div "Sanduiche Artesanal" at bounding box center [825, 13] width 136 height 45
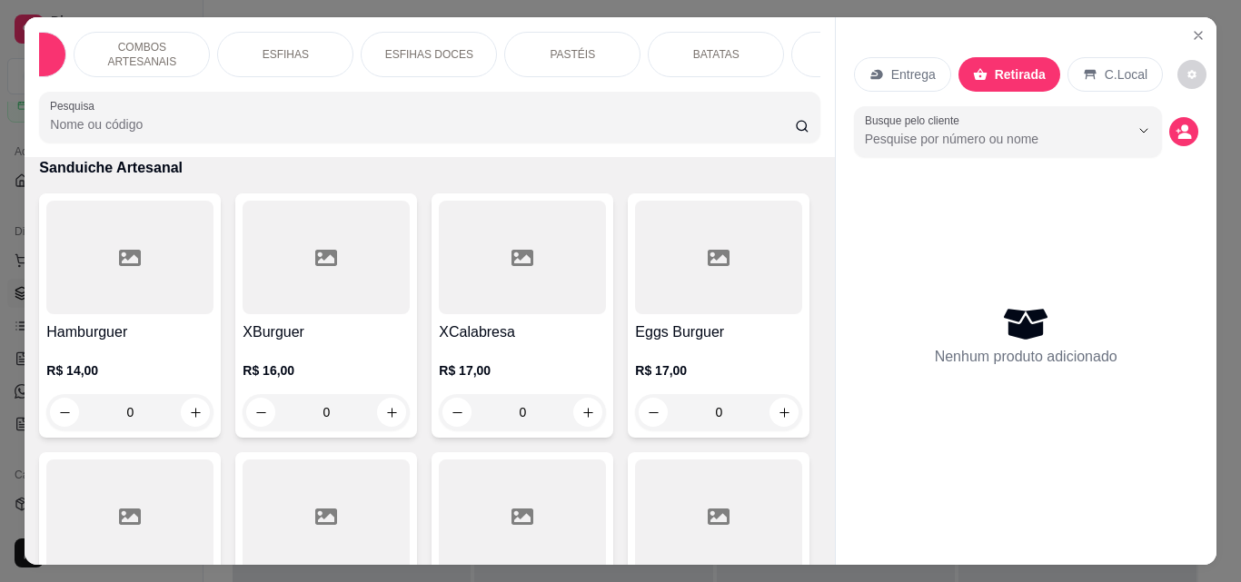
scroll to position [0, 836]
click at [551, 50] on p "PASTÉIS" at bounding box center [562, 54] width 45 height 15
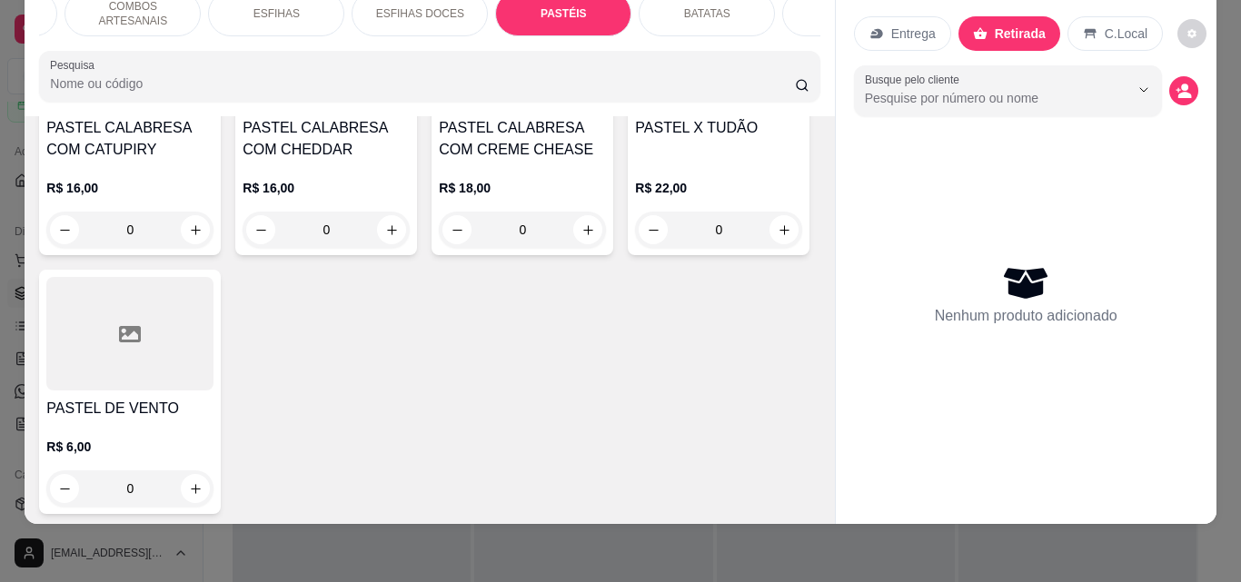
scroll to position [5968, 0]
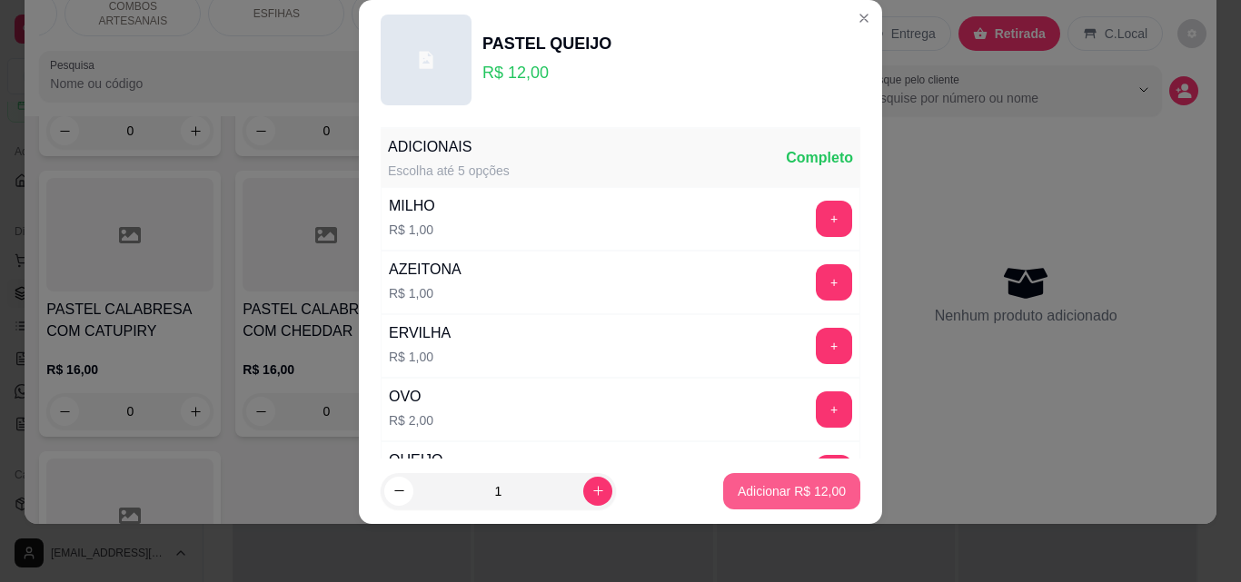
click at [723, 480] on button "Adicionar R$ 12,00" at bounding box center [791, 491] width 137 height 36
type input "1"
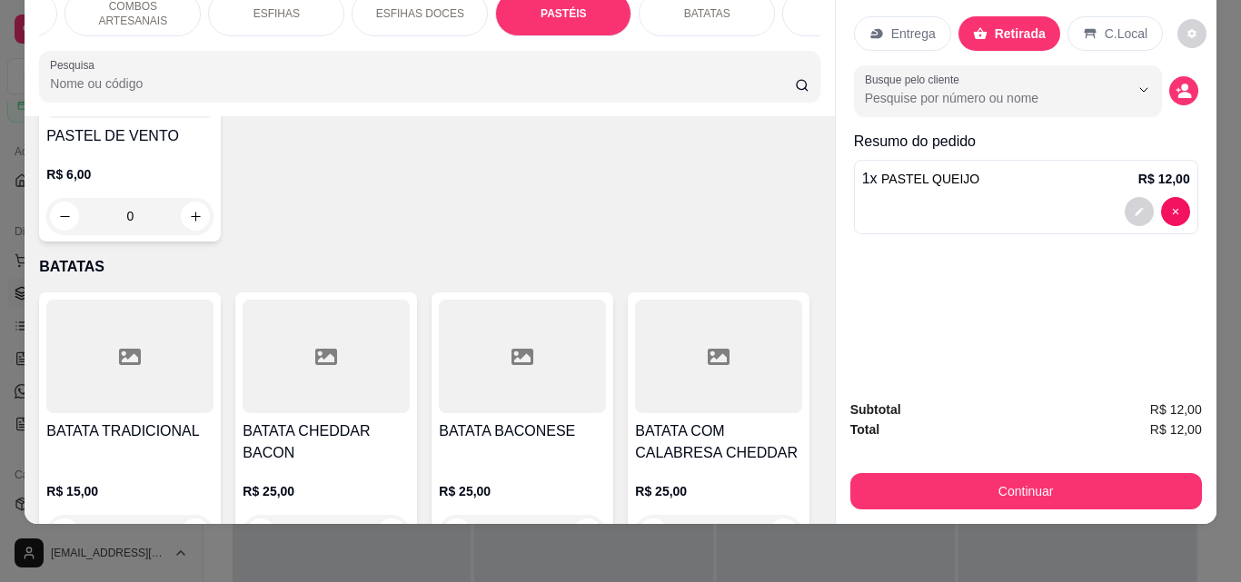
scroll to position [6423, 0]
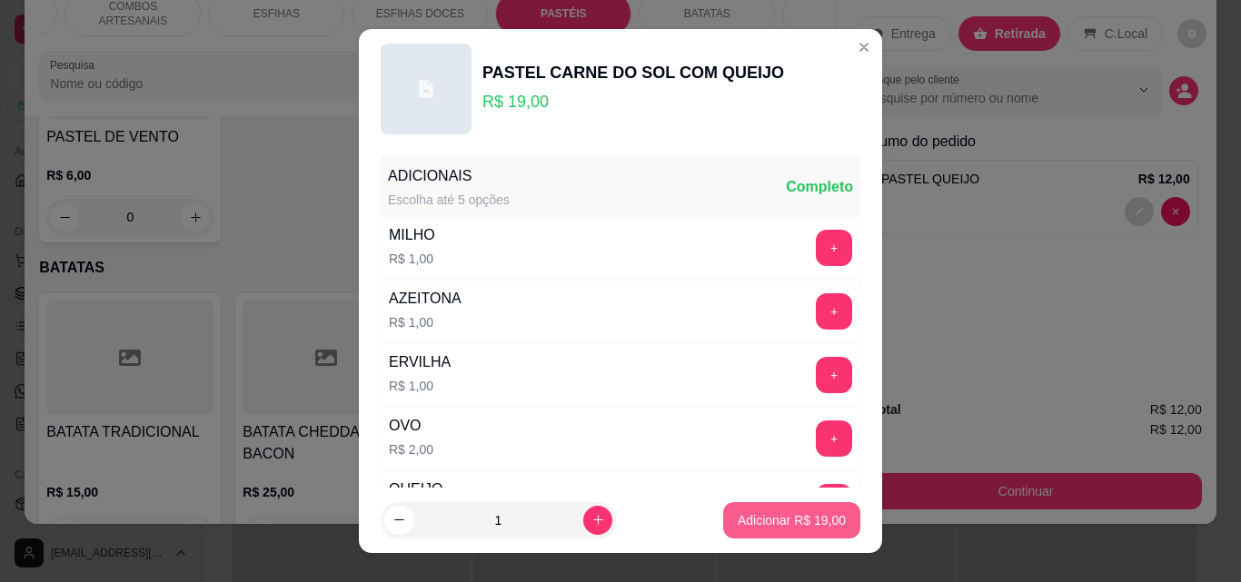
click at [803, 525] on p "Adicionar R$ 19,00" at bounding box center [791, 520] width 108 height 18
type input "1"
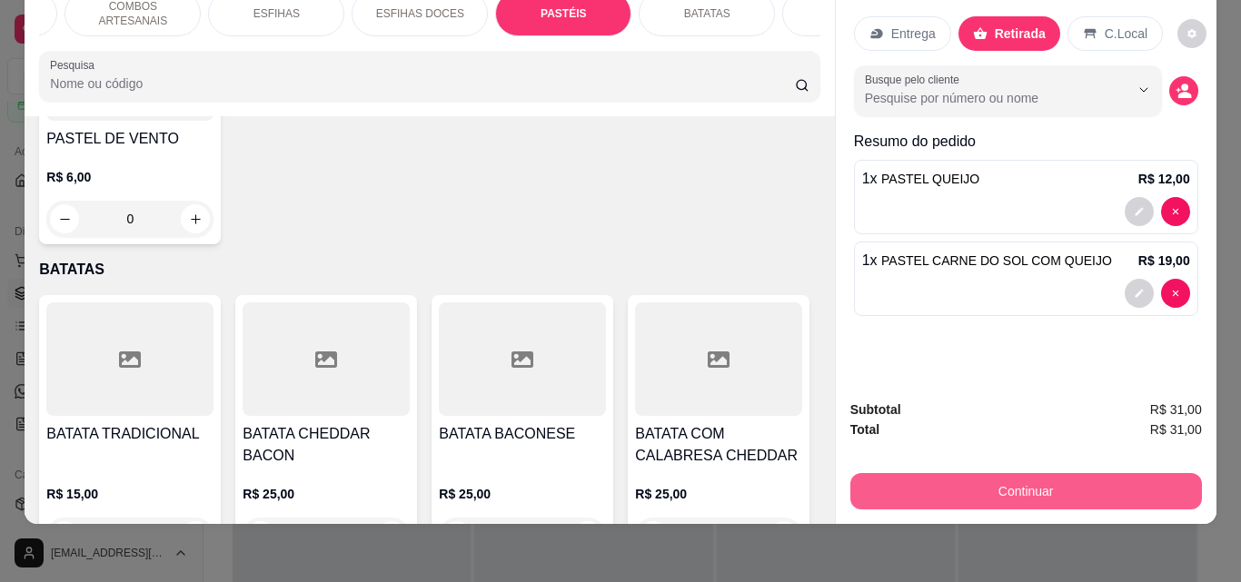
click at [986, 490] on button "Continuar" at bounding box center [1025, 491] width 351 height 36
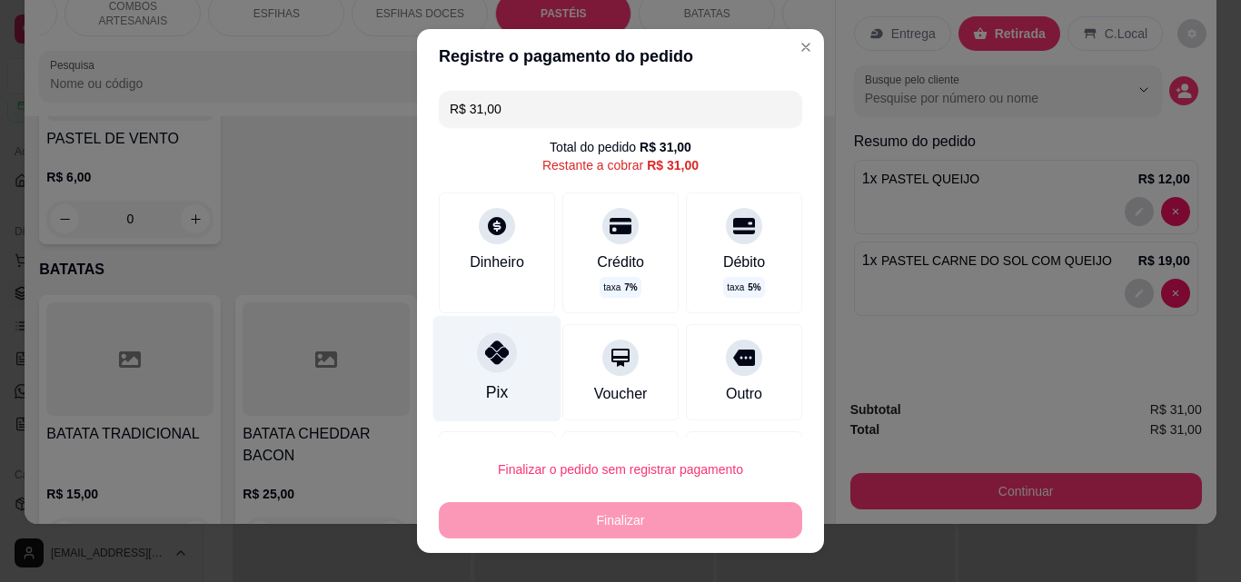
click at [514, 362] on div "Pix" at bounding box center [497, 369] width 128 height 106
type input "R$ 0,00"
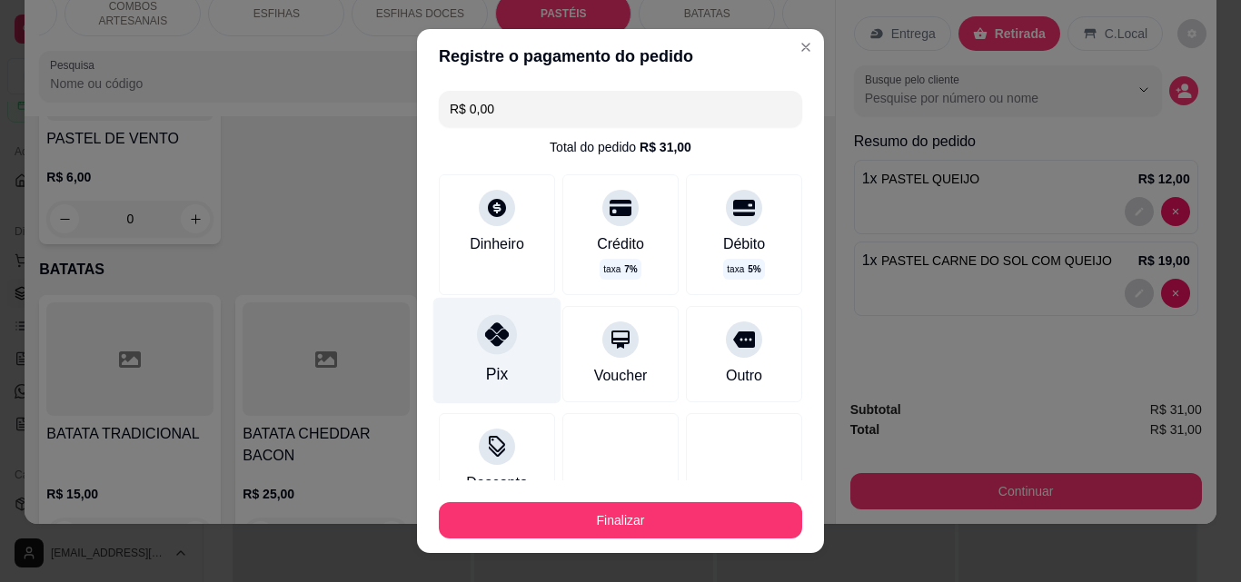
click at [514, 354] on div "Pix" at bounding box center [497, 351] width 128 height 106
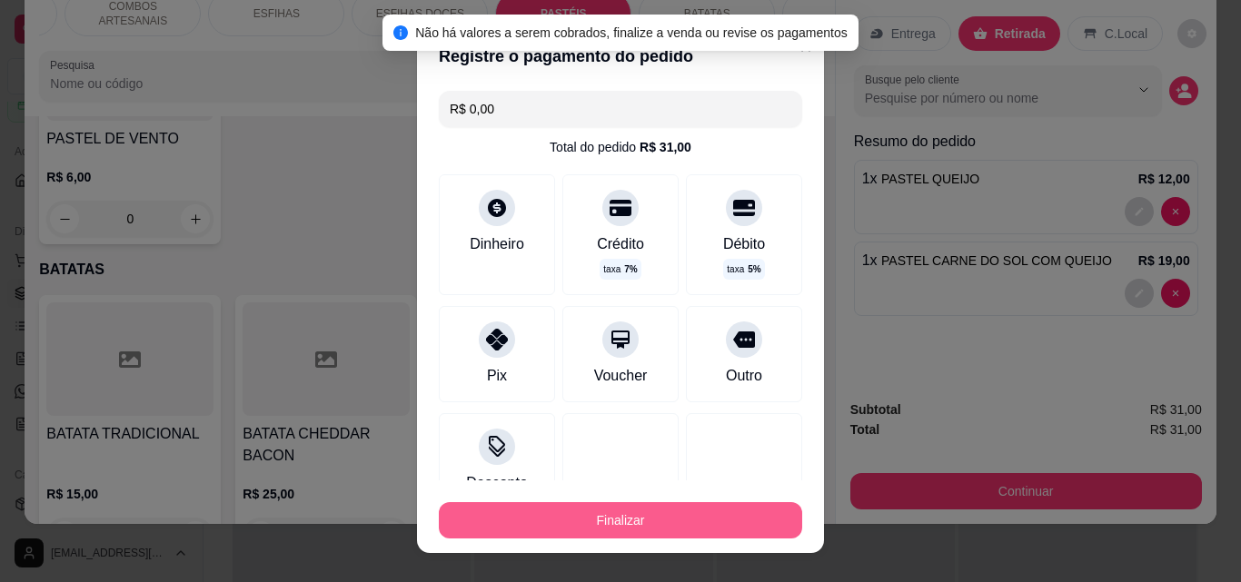
click at [619, 527] on button "Finalizar" at bounding box center [620, 520] width 363 height 36
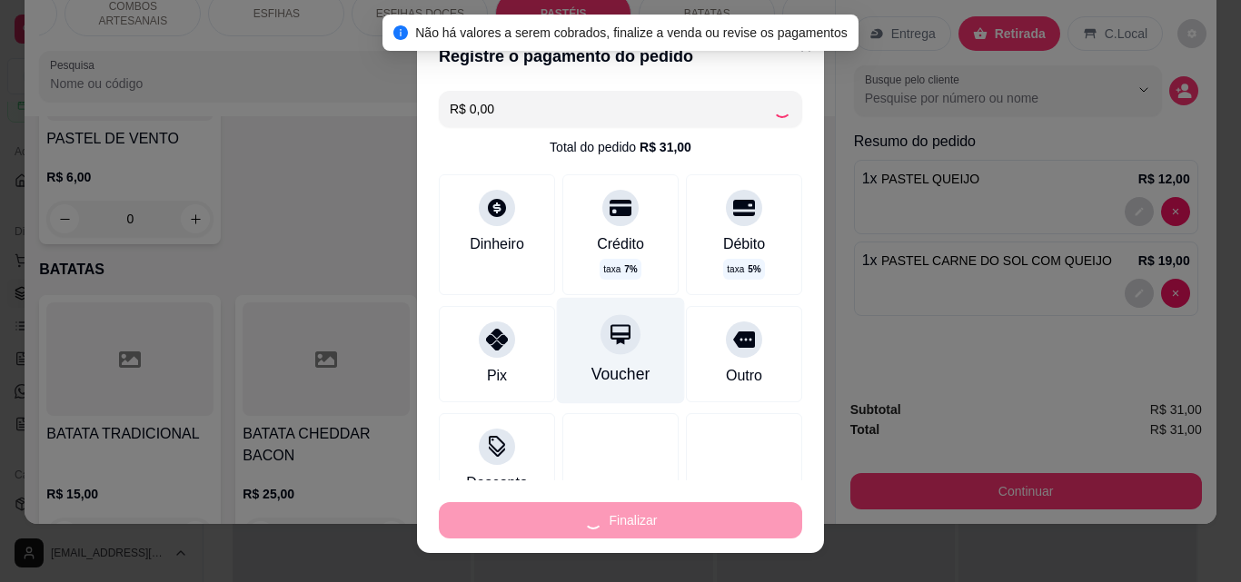
type input "0"
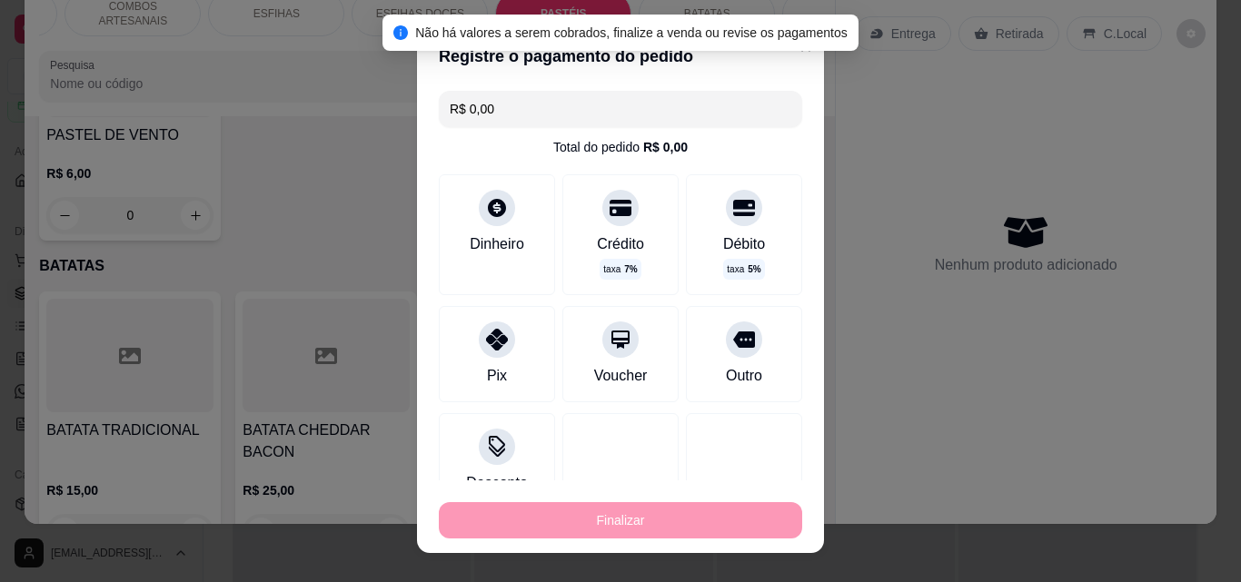
type input "-R$ 31,00"
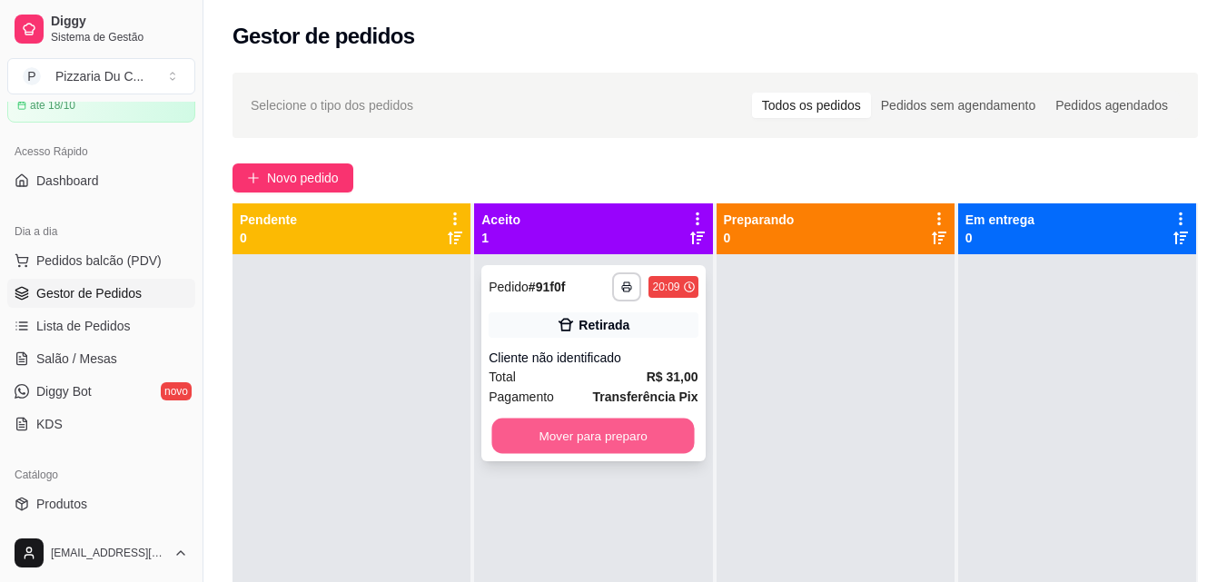
click at [585, 429] on button "Mover para preparo" at bounding box center [593, 436] width 203 height 35
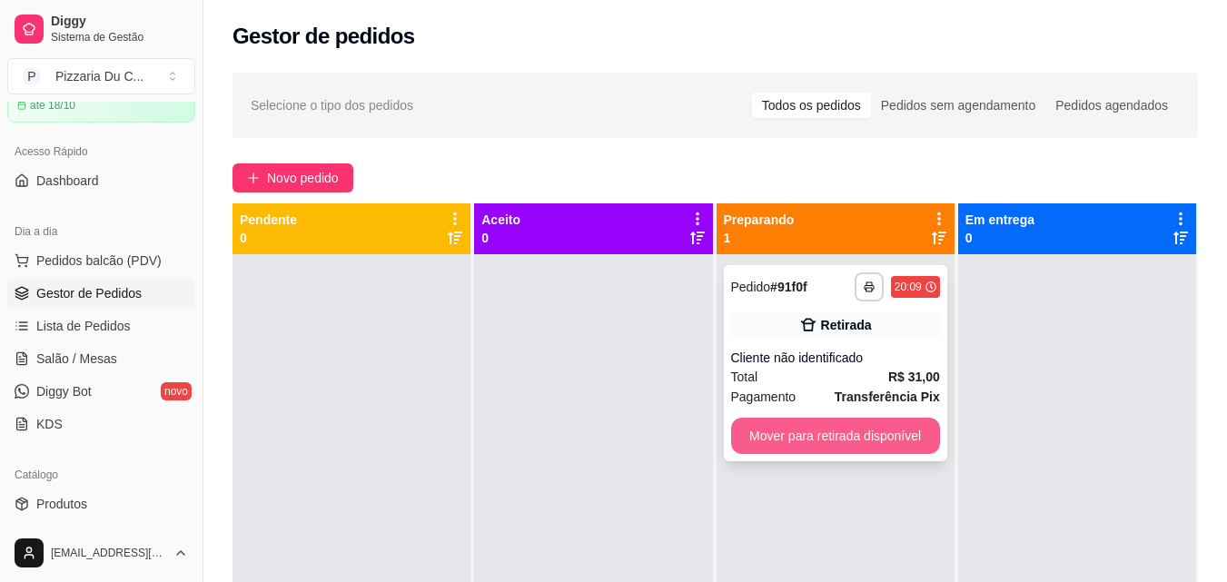
click at [761, 443] on button "Mover para retirada disponível" at bounding box center [835, 436] width 209 height 36
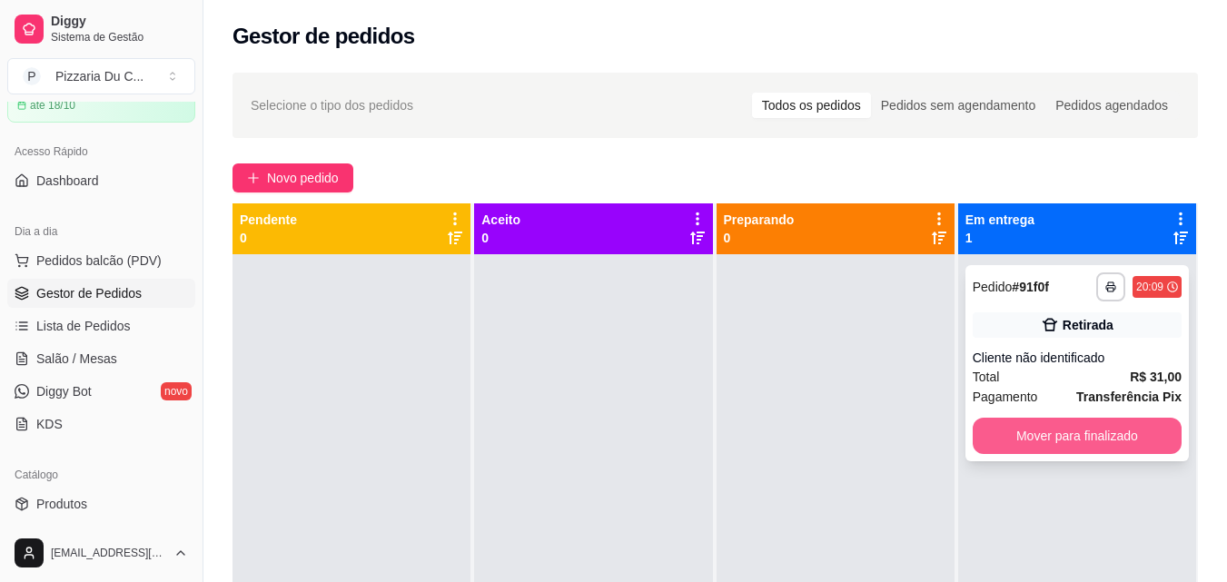
click at [1076, 448] on button "Mover para finalizado" at bounding box center [1077, 436] width 209 height 36
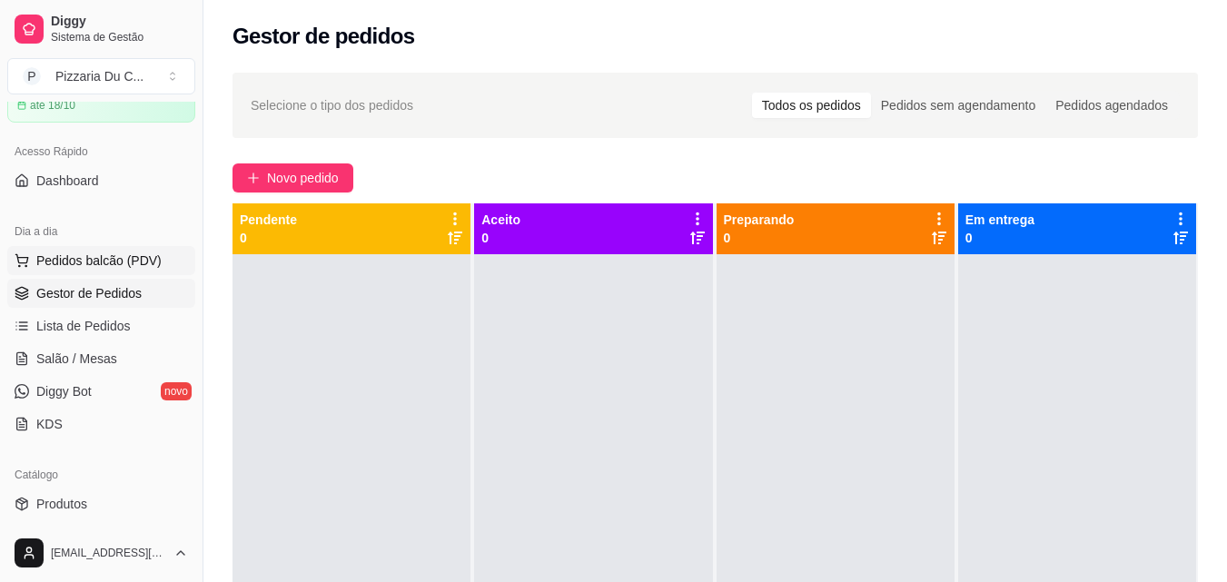
click at [134, 262] on span "Pedidos balcão (PDV)" at bounding box center [98, 261] width 125 height 18
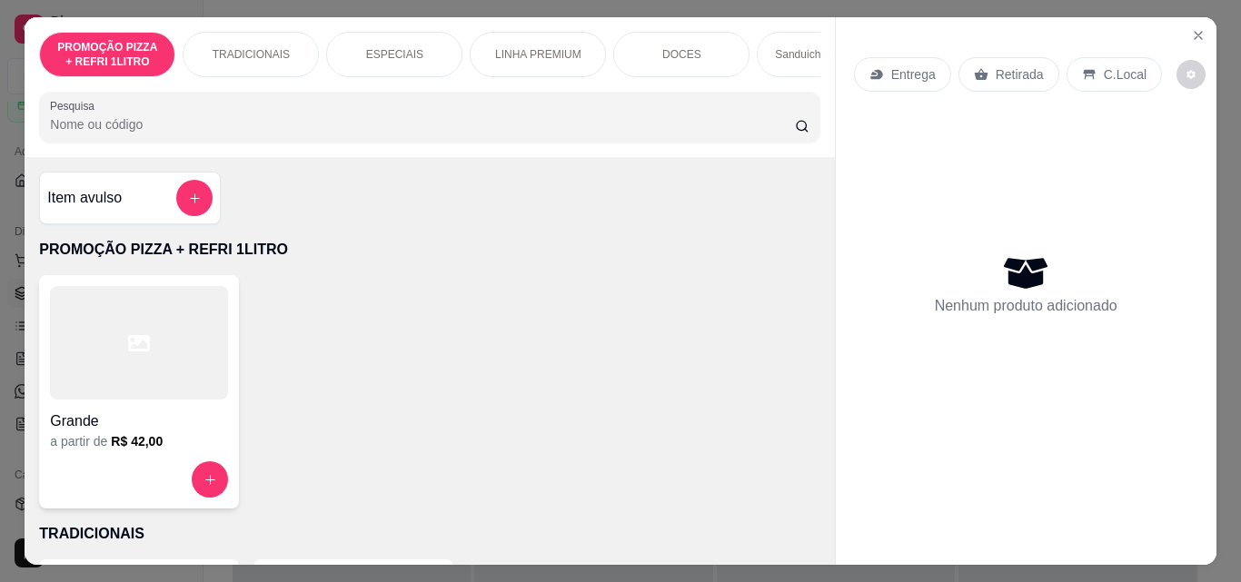
click at [283, 183] on div "Item avulso PROMOÇÃO PIZZA + REFRI 1LITRO Grande a partir de R$ 42,00 TRADICION…" at bounding box center [429, 361] width 809 height 408
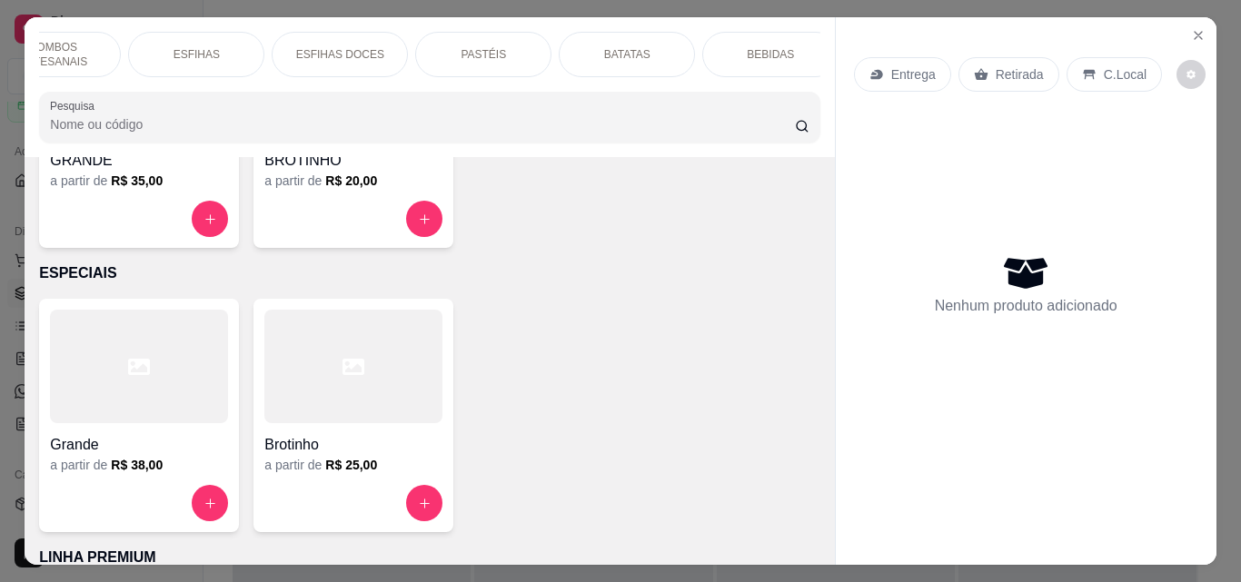
scroll to position [0, 935]
click at [500, 51] on div "PASTÉIS" at bounding box center [464, 54] width 136 height 45
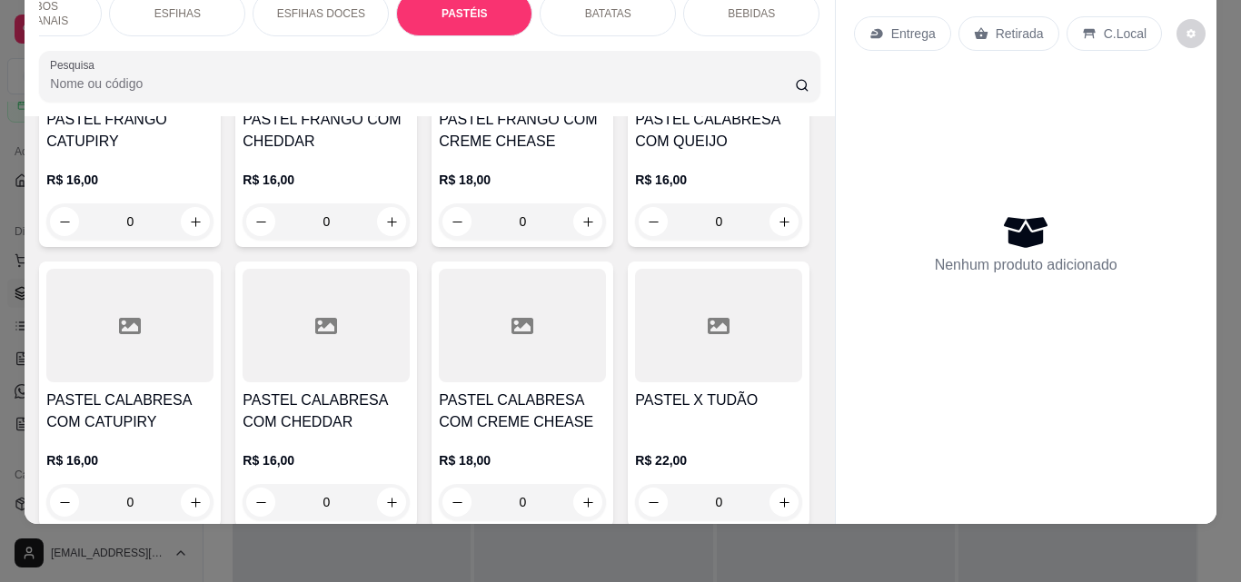
scroll to position [5968, 0]
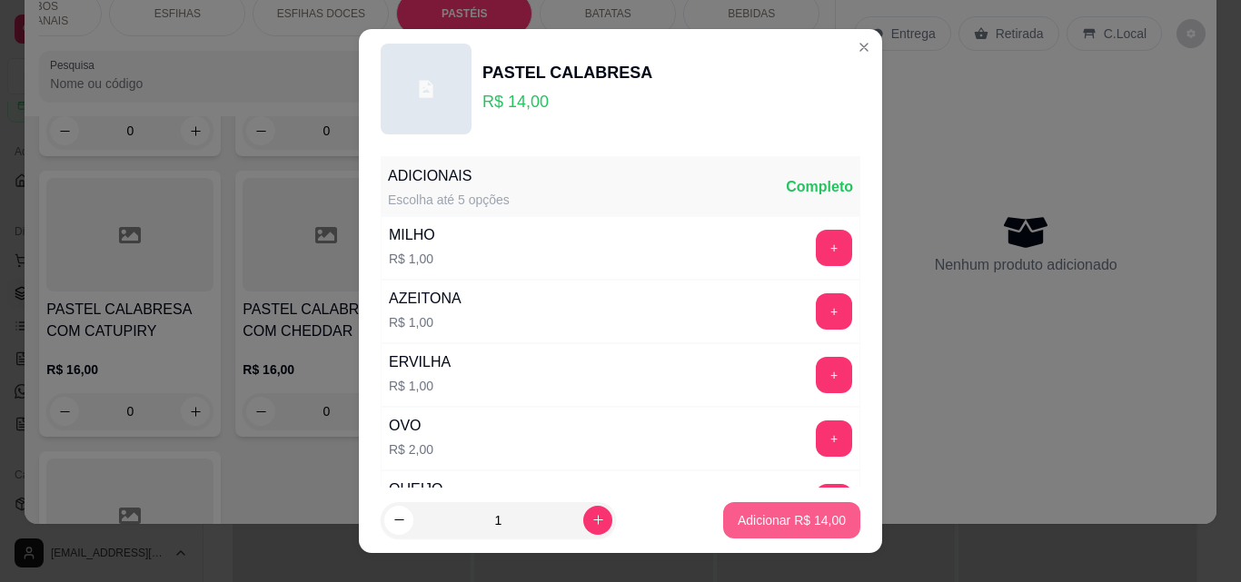
click at [770, 516] on p "Adicionar R$ 14,00" at bounding box center [791, 520] width 108 height 18
type input "1"
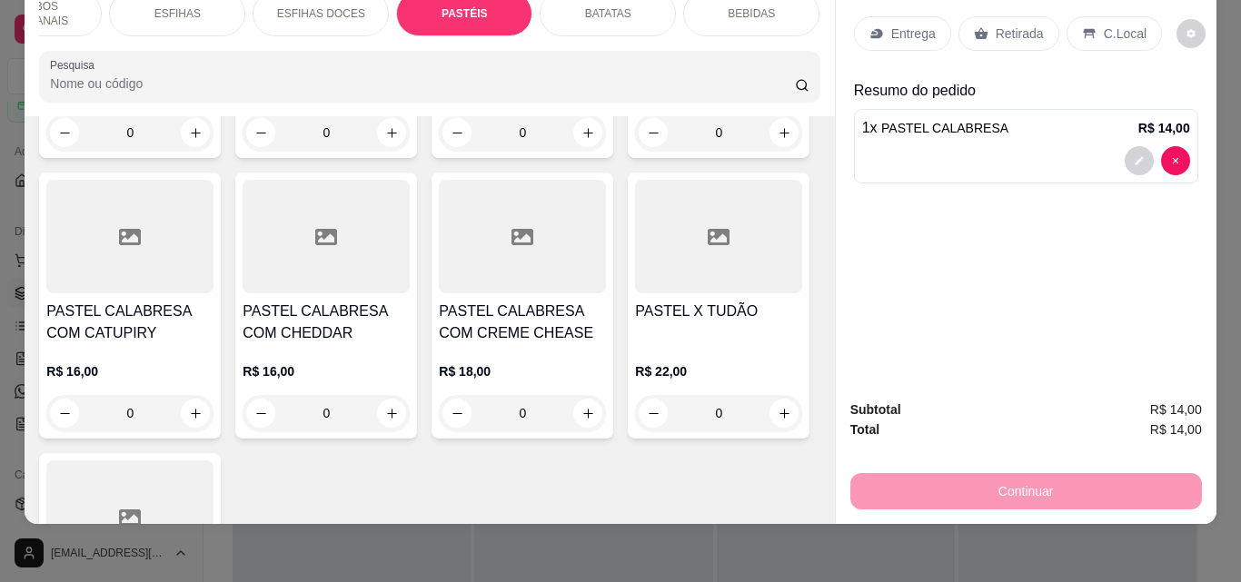
click at [1011, 25] on p "Retirada" at bounding box center [1019, 34] width 48 height 18
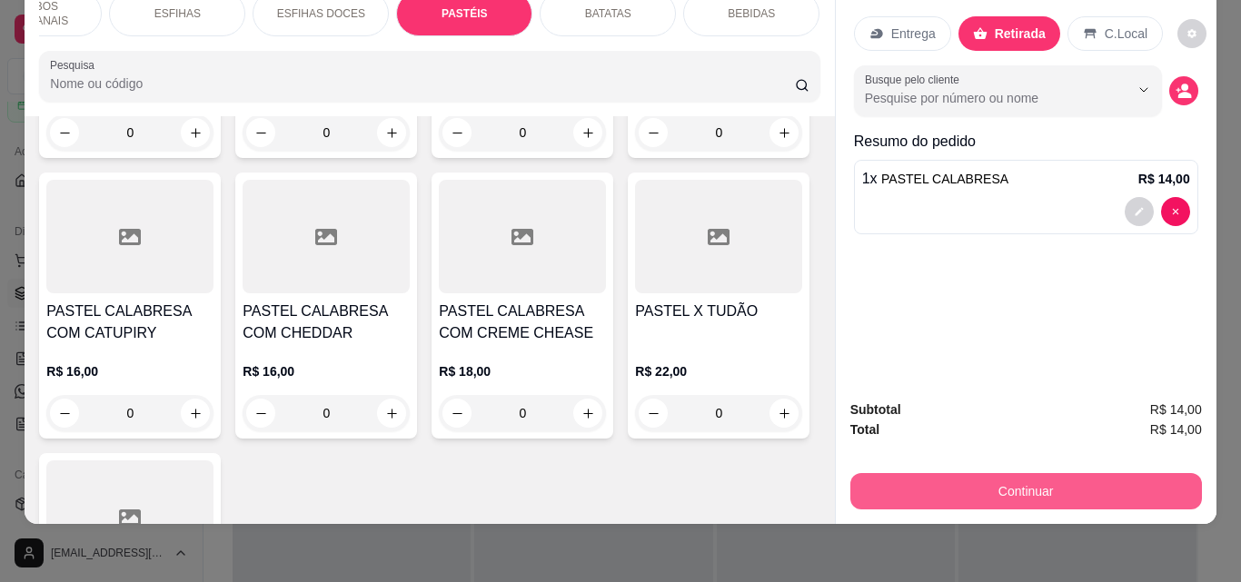
click at [1077, 479] on button "Continuar" at bounding box center [1025, 491] width 351 height 36
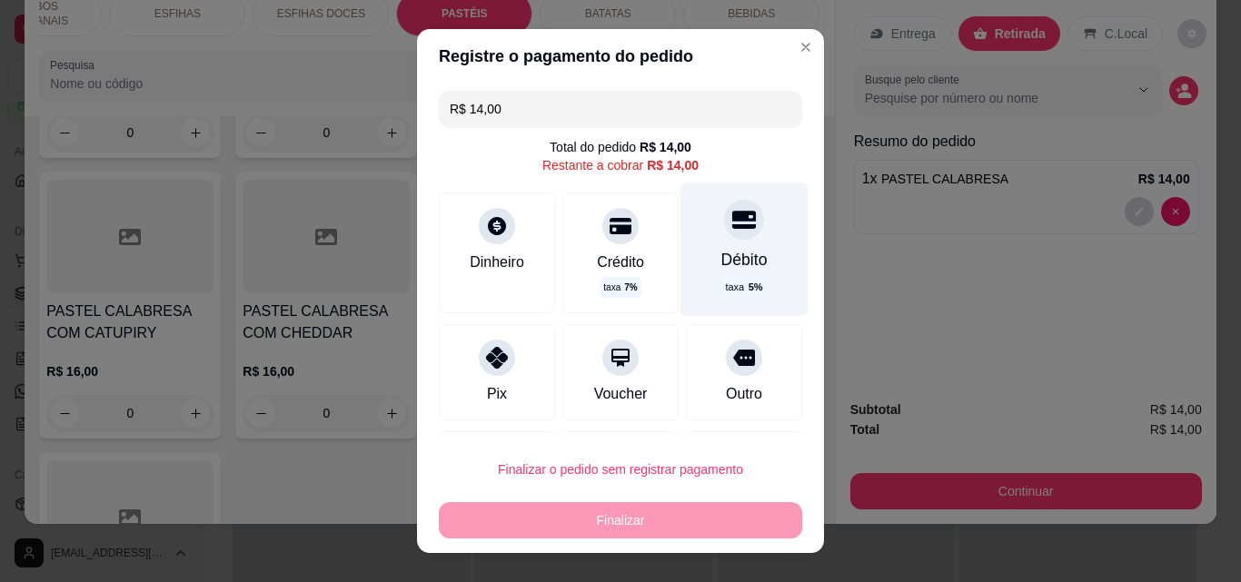
click at [721, 257] on div "Débito" at bounding box center [744, 260] width 46 height 24
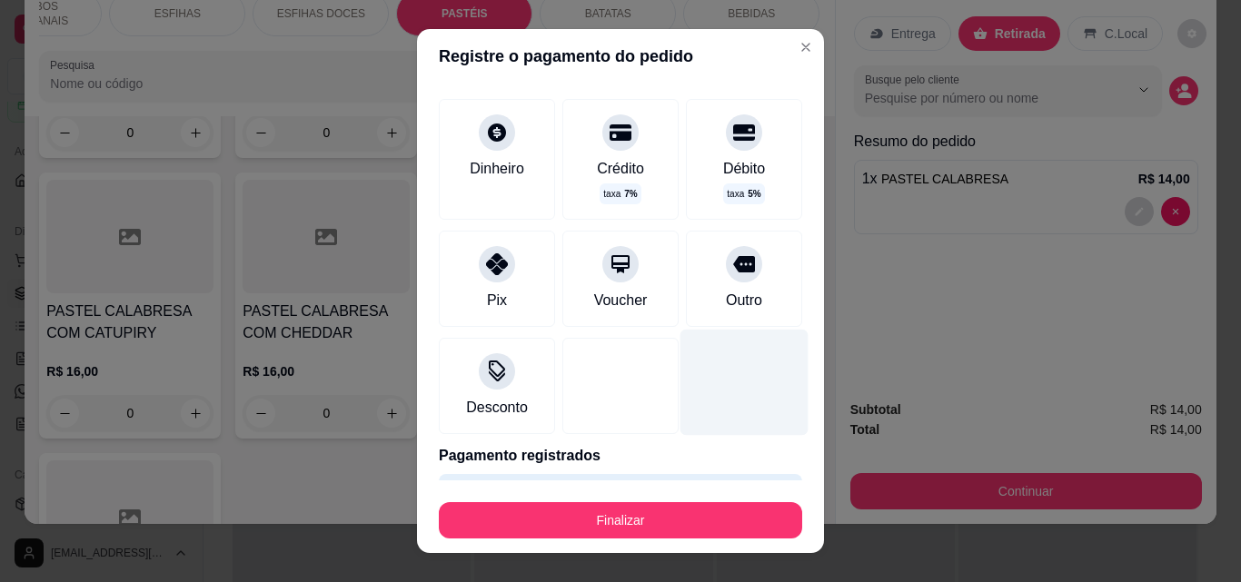
scroll to position [131, 0]
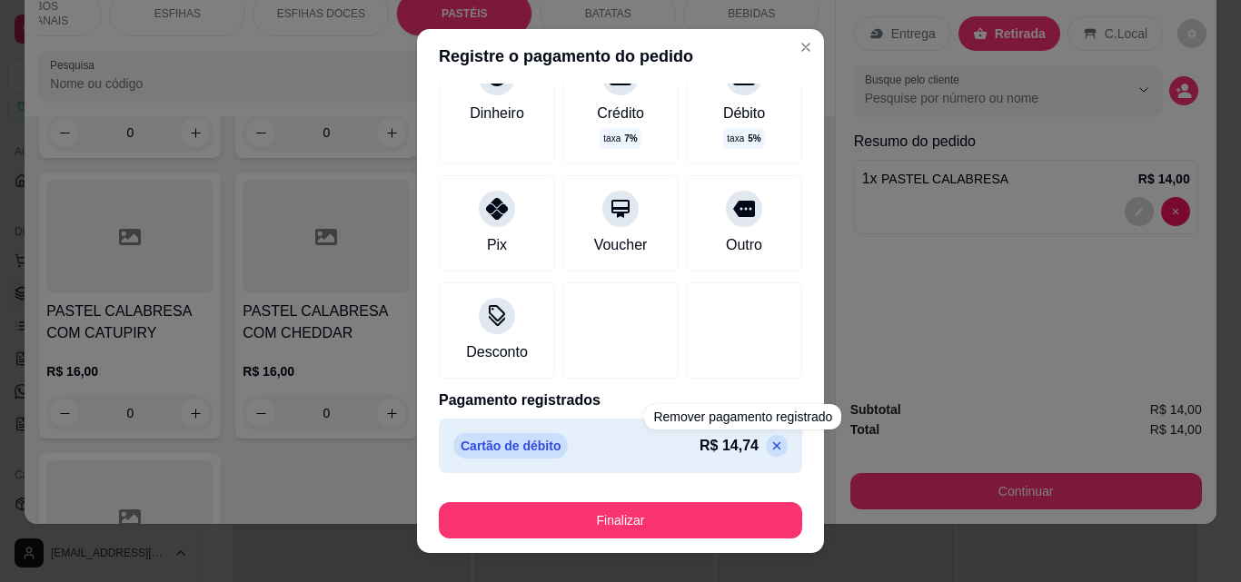
click at [714, 440] on p "R$ 14,74" at bounding box center [728, 446] width 59 height 22
click at [769, 440] on icon at bounding box center [776, 446] width 15 height 15
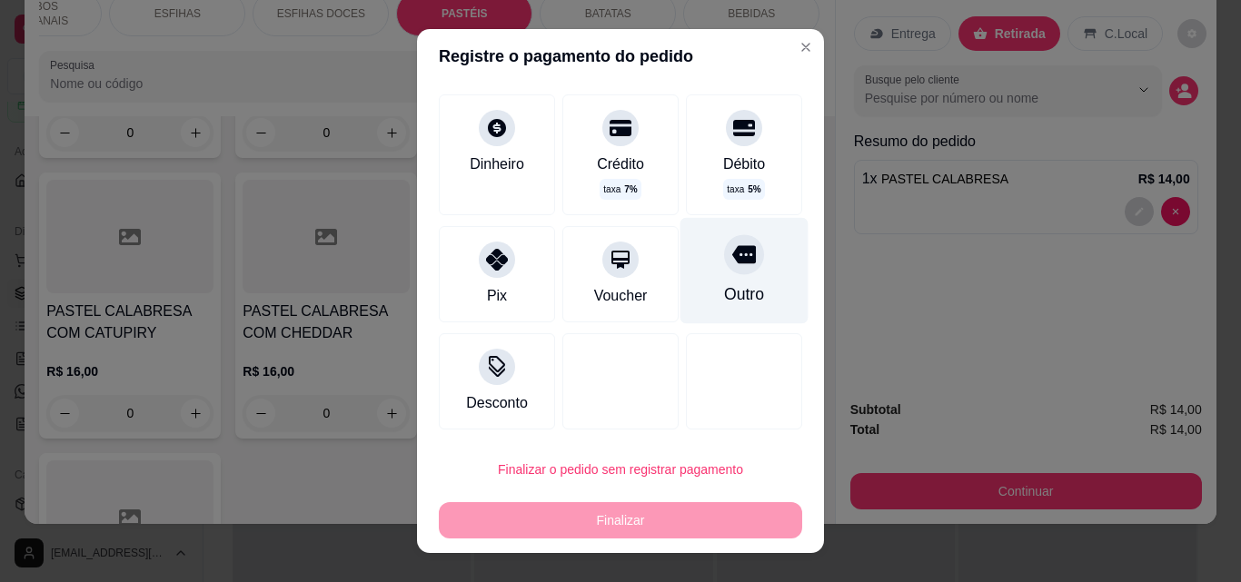
click at [724, 303] on div "Outro" at bounding box center [744, 294] width 40 height 24
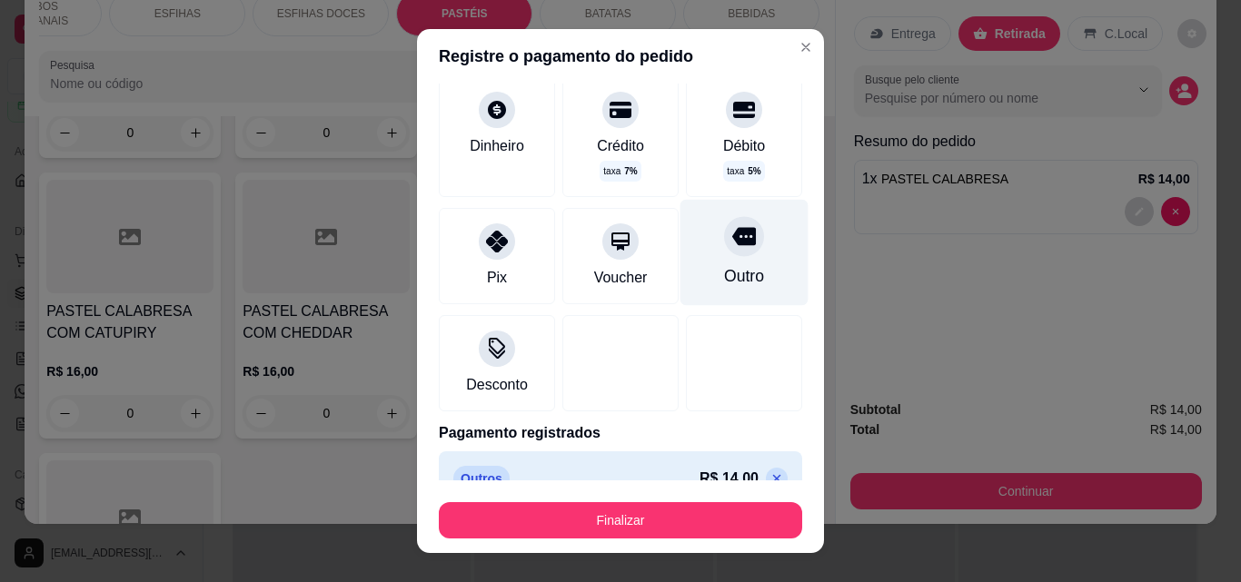
type input "R$ 0,00"
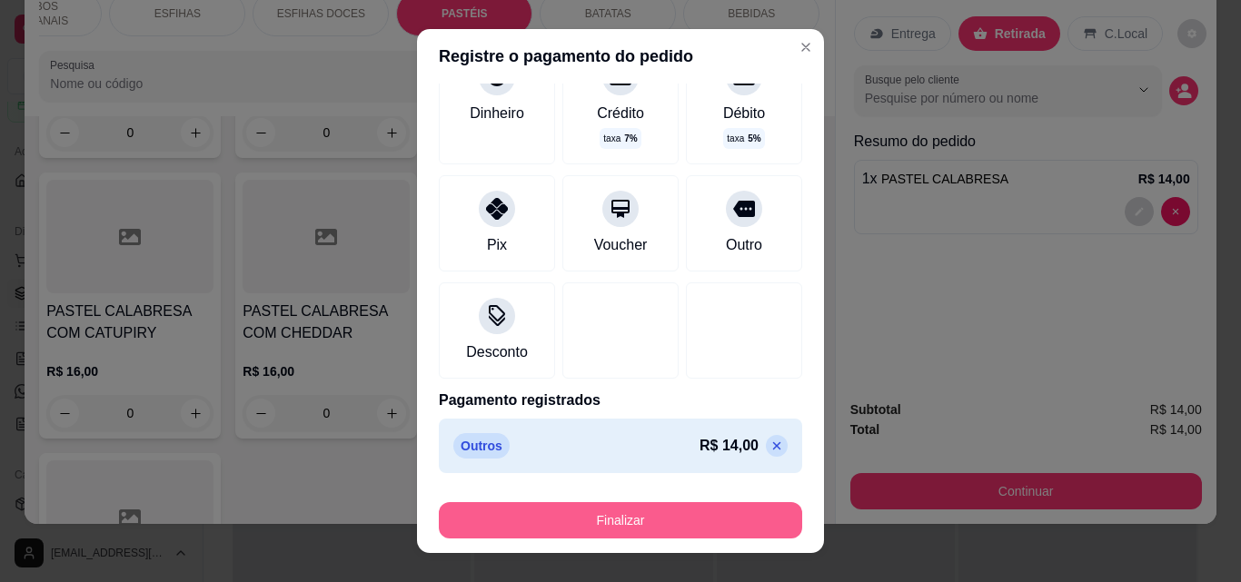
click at [667, 508] on button "Finalizar" at bounding box center [620, 520] width 363 height 36
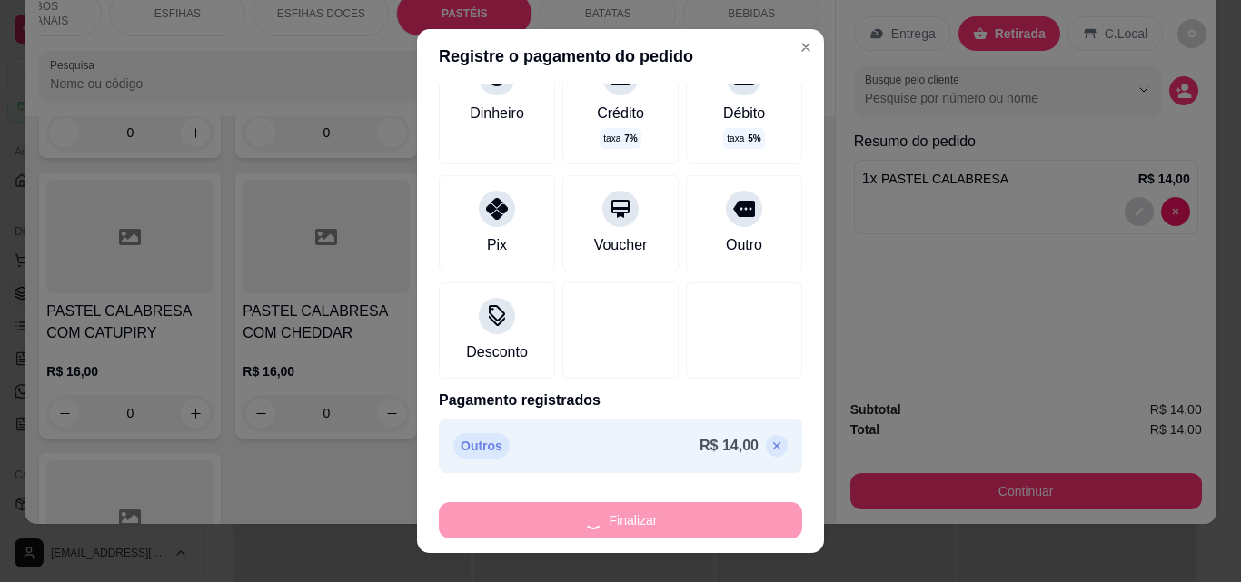
type input "0"
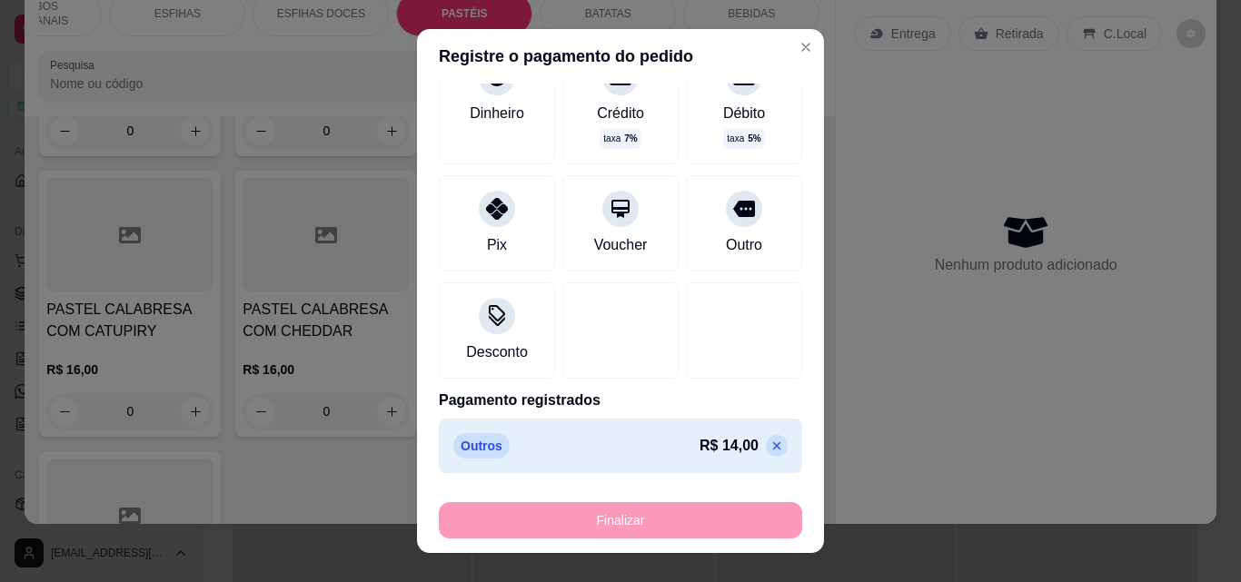
type input "-R$ 14,00"
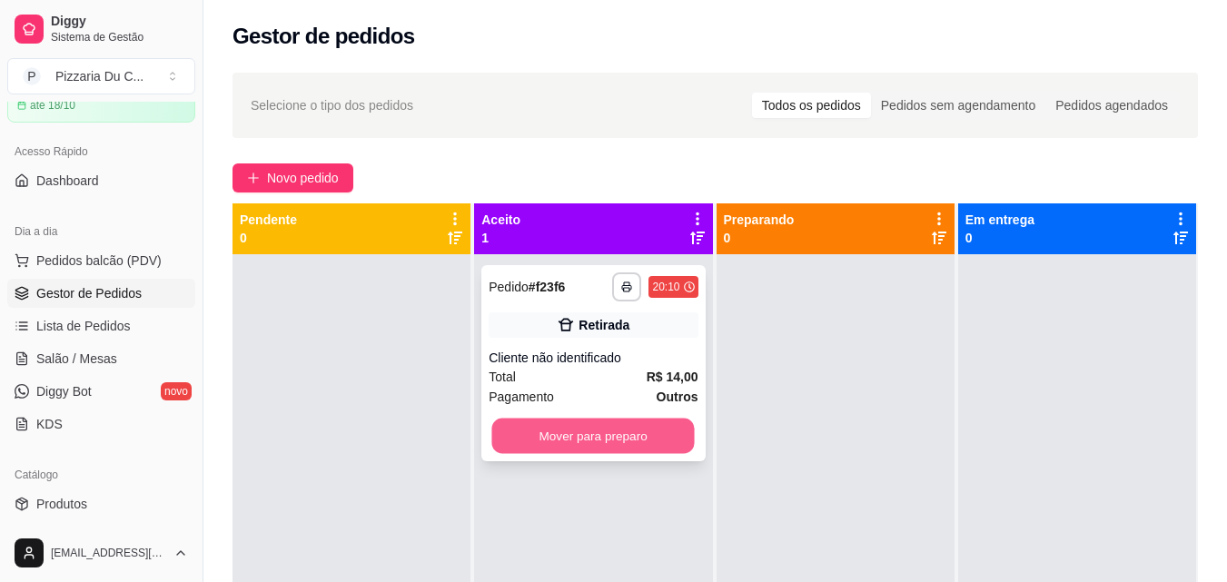
click at [620, 420] on button "Mover para preparo" at bounding box center [593, 436] width 203 height 35
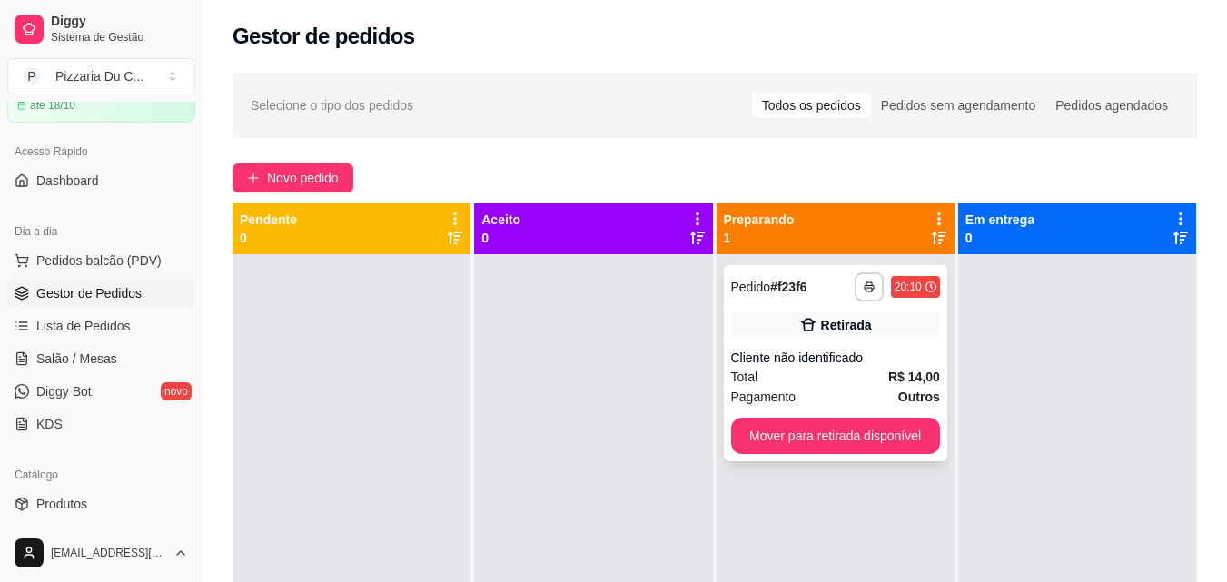
click at [868, 450] on button "Mover para retirada disponível" at bounding box center [835, 436] width 209 height 36
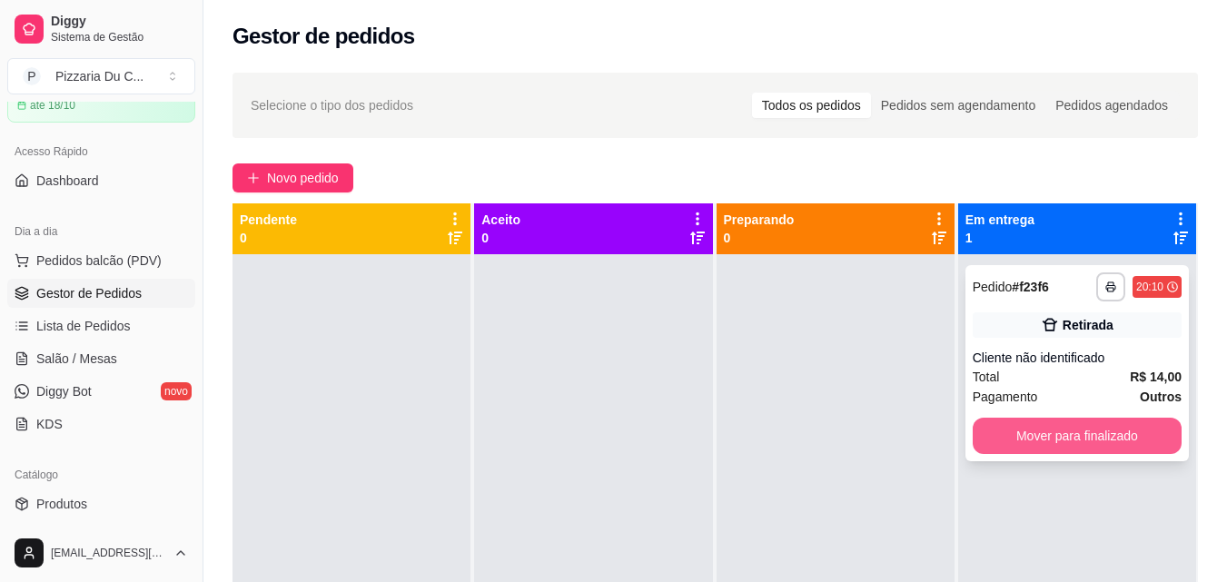
click at [1114, 436] on button "Mover para finalizado" at bounding box center [1077, 436] width 209 height 36
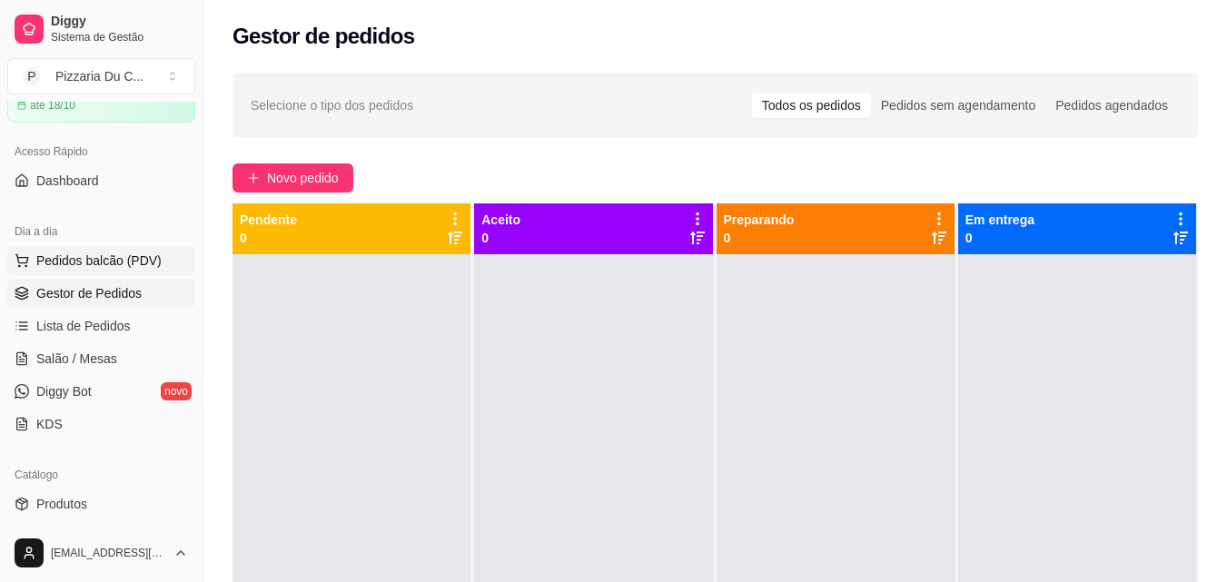
click at [120, 248] on button "Pedidos balcão (PDV)" at bounding box center [101, 260] width 188 height 29
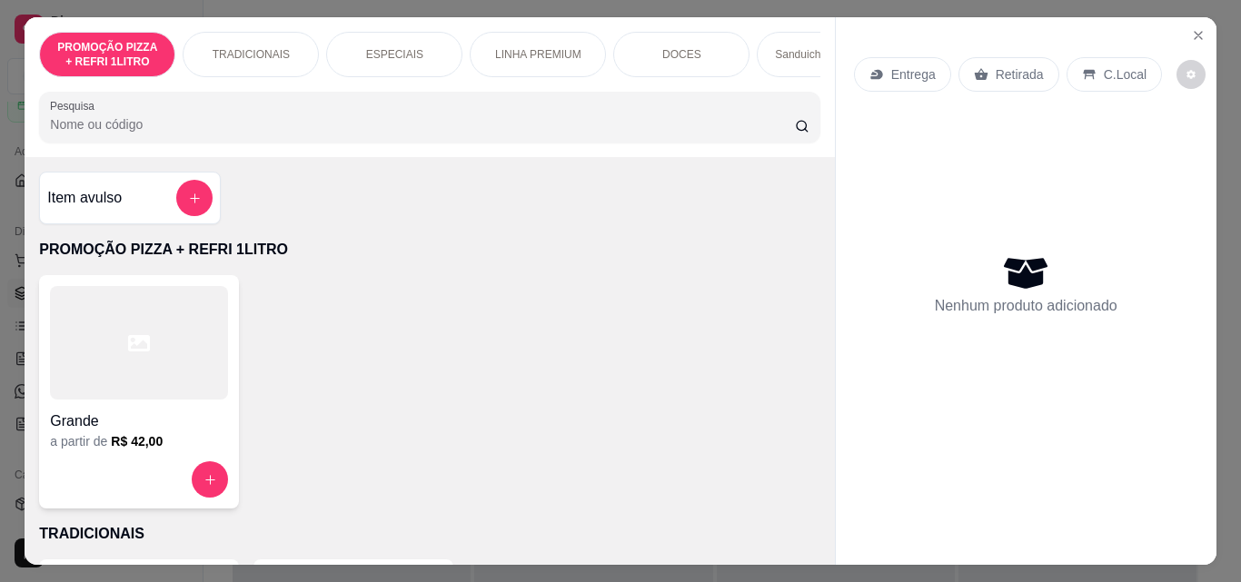
click at [183, 441] on div "a partir de R$ 42,00" at bounding box center [139, 441] width 178 height 18
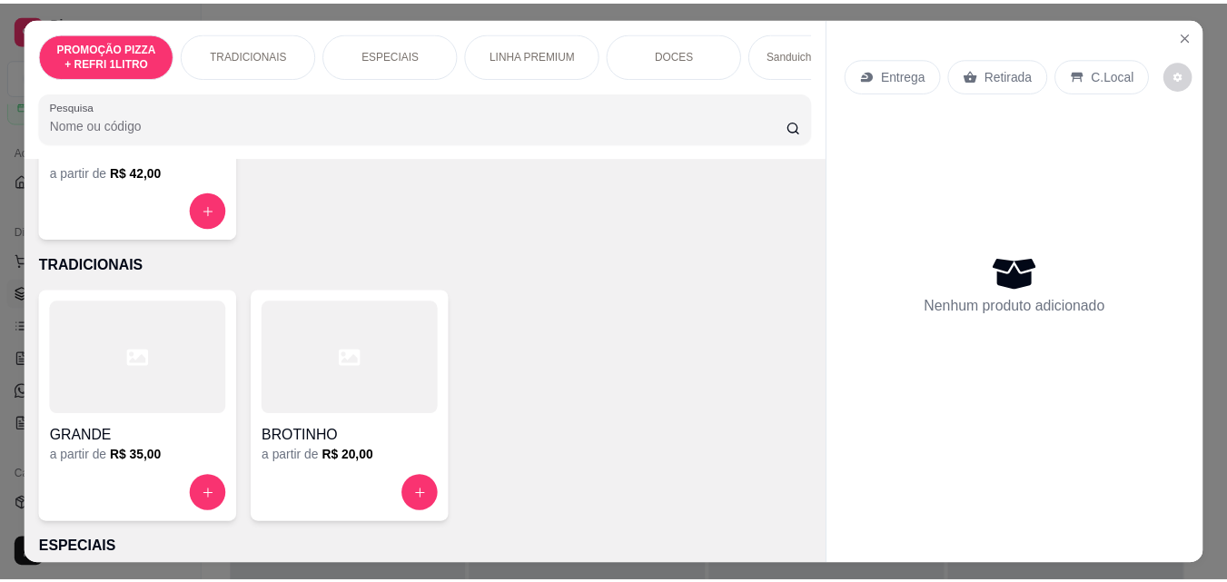
scroll to position [272, 0]
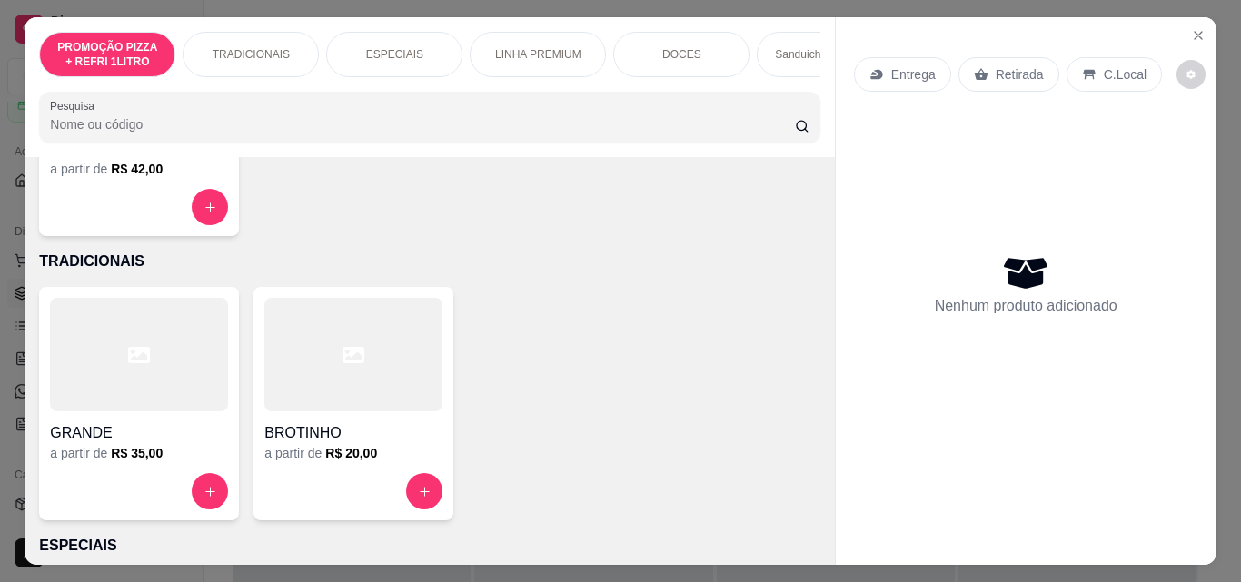
click at [327, 434] on h4 "BROTINHO" at bounding box center [353, 433] width 178 height 22
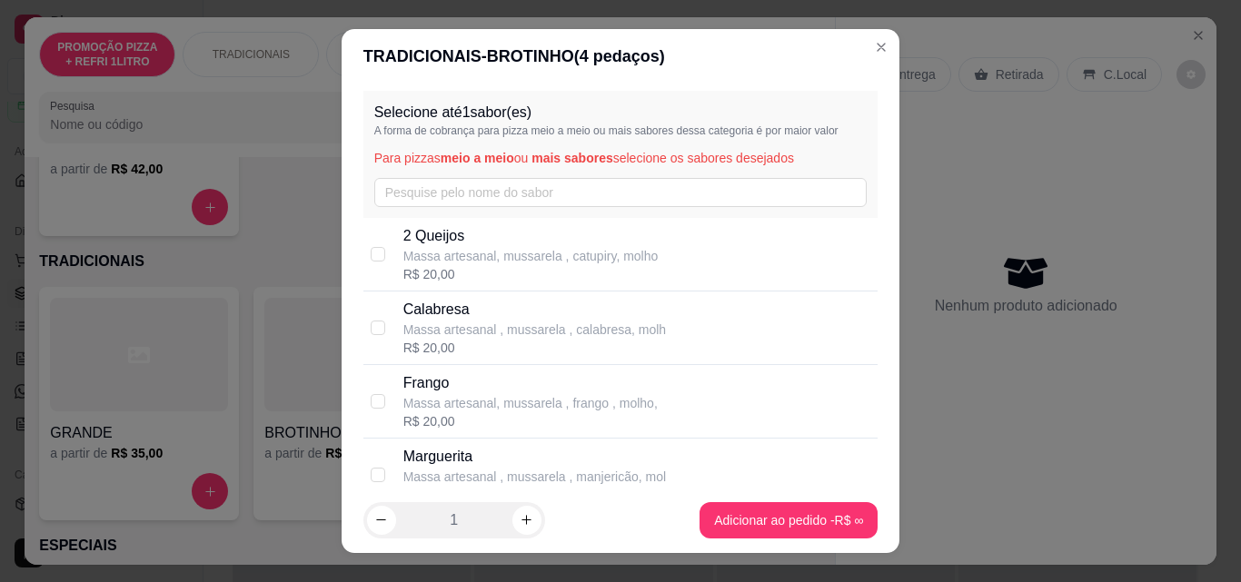
click at [489, 323] on p "Massa artesanal , mussarela , calabresa, molh" at bounding box center [534, 330] width 262 height 18
checkbox input "true"
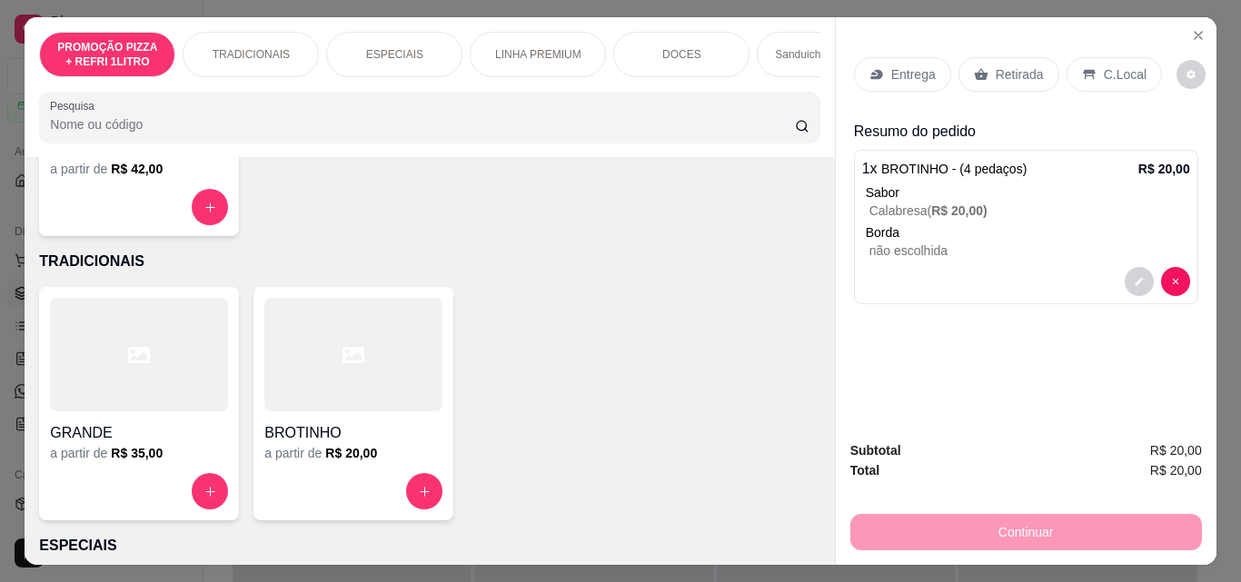
click at [1030, 70] on p "Retirada" at bounding box center [1019, 74] width 48 height 18
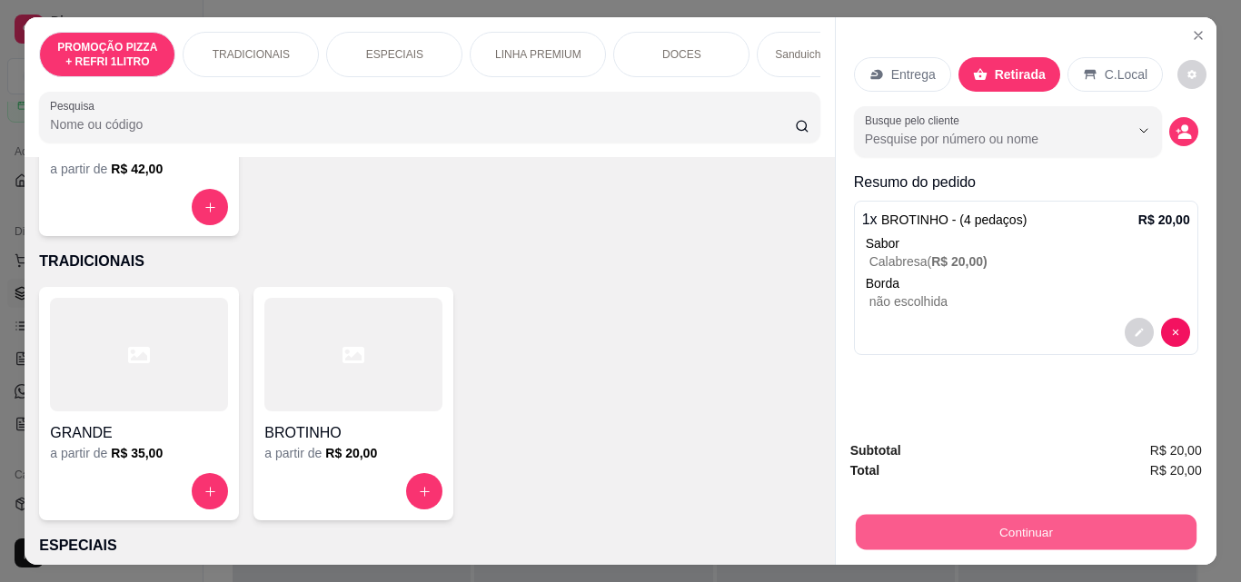
click at [1026, 519] on button "Continuar" at bounding box center [1025, 531] width 341 height 35
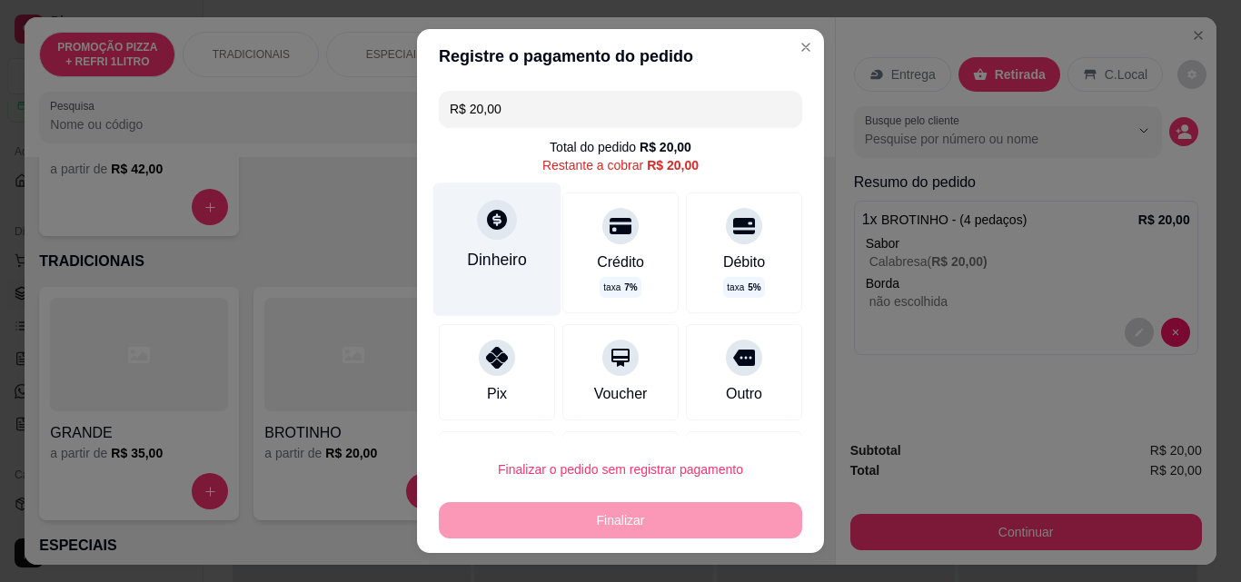
click at [477, 243] on div "Dinheiro" at bounding box center [497, 249] width 128 height 133
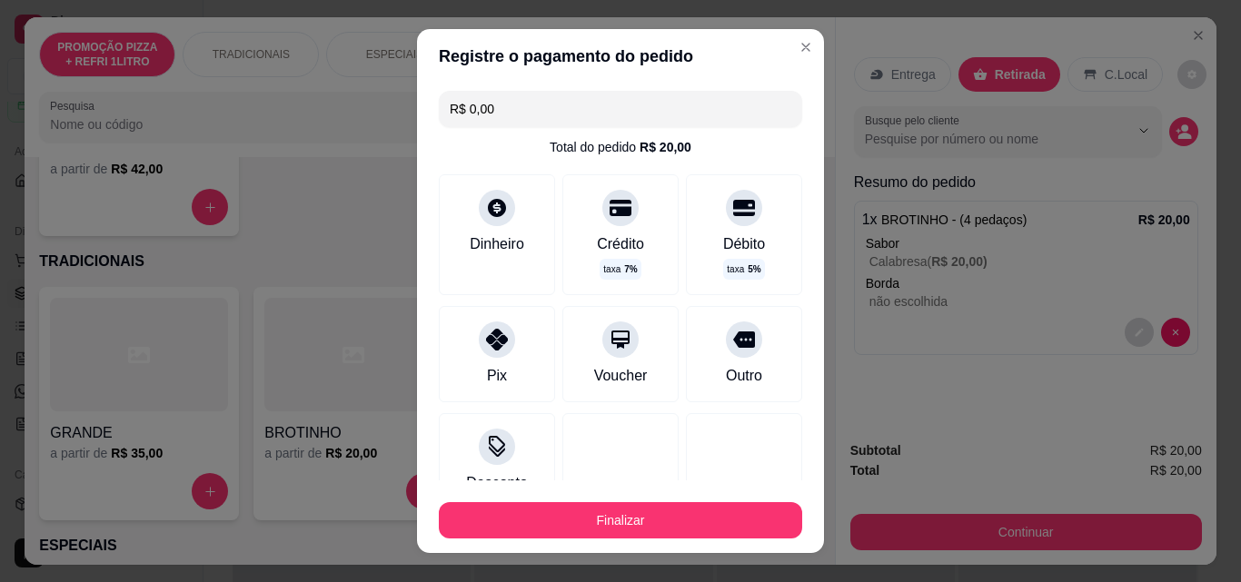
click at [677, 542] on footer "Finalizar" at bounding box center [620, 516] width 407 height 73
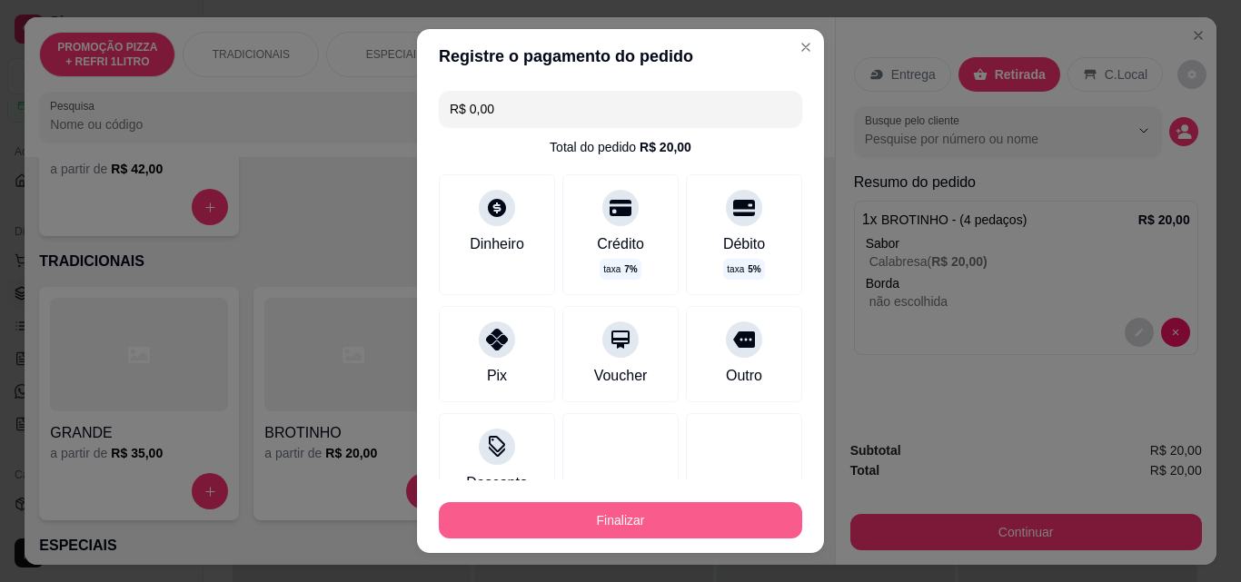
click at [677, 521] on button "Finalizar" at bounding box center [620, 520] width 363 height 36
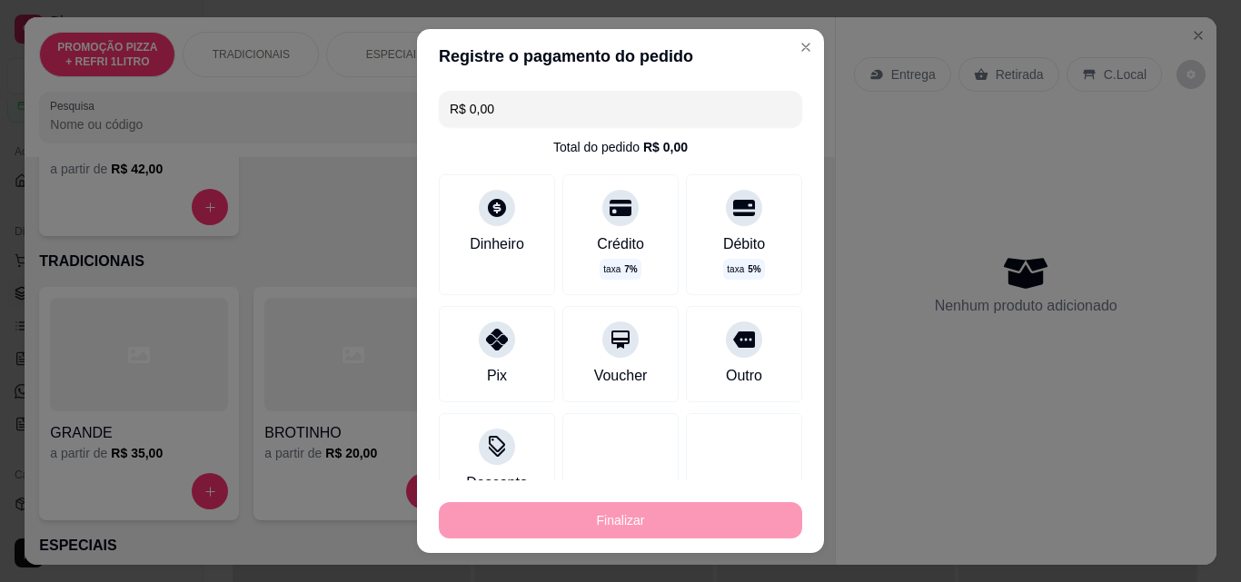
type input "-R$ 20,00"
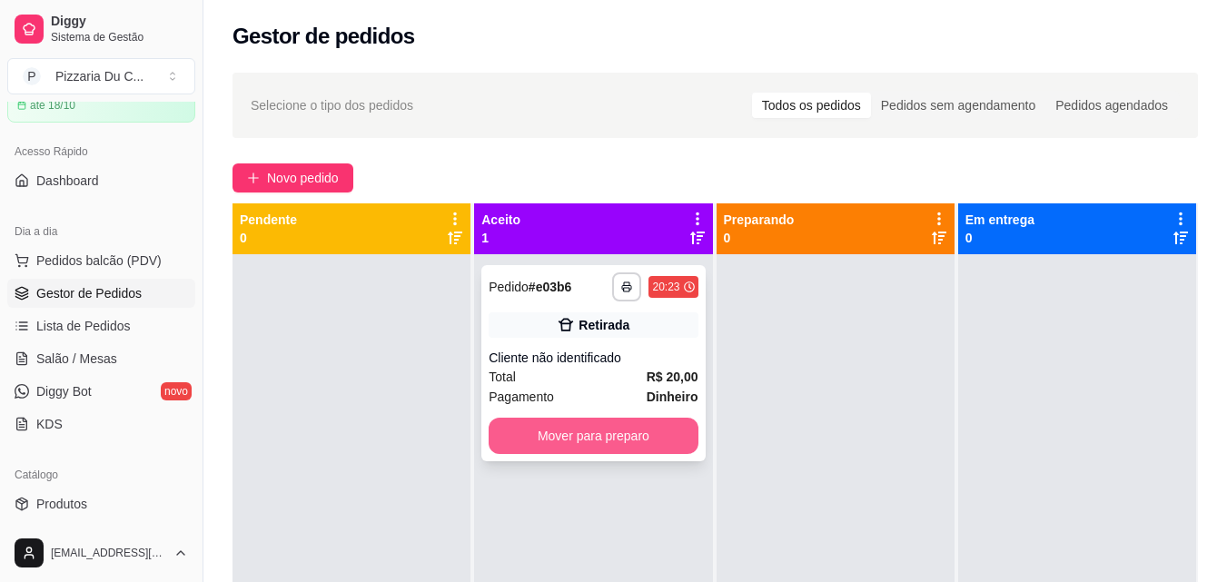
click at [591, 425] on button "Mover para preparo" at bounding box center [593, 436] width 209 height 36
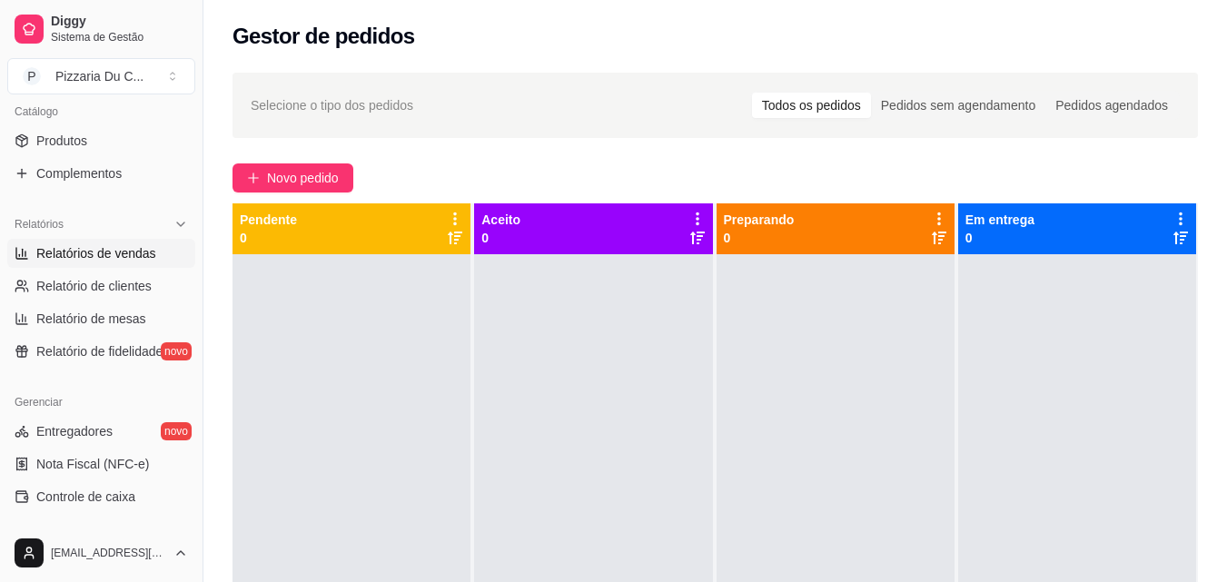
scroll to position [363, 0]
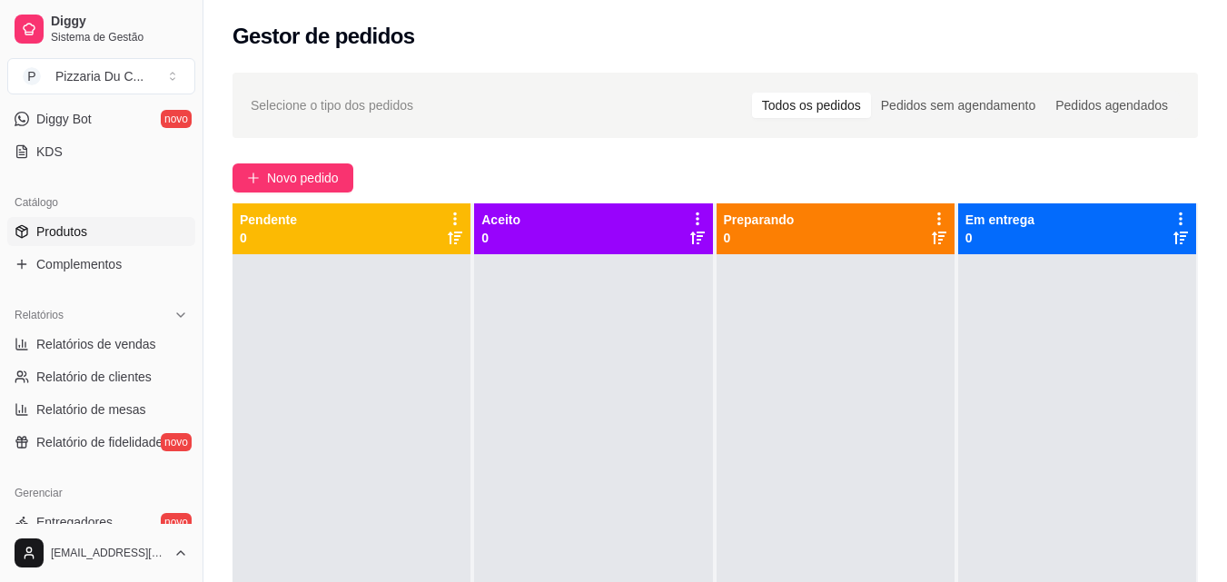
click at [85, 231] on span "Produtos" at bounding box center [61, 232] width 51 height 18
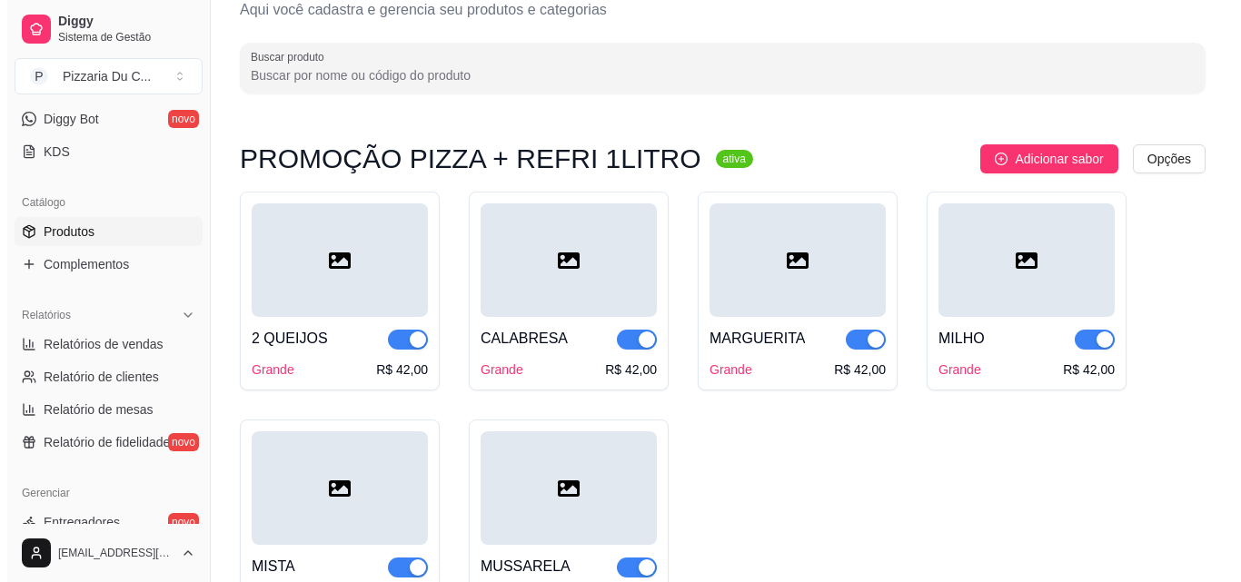
scroll to position [91, 0]
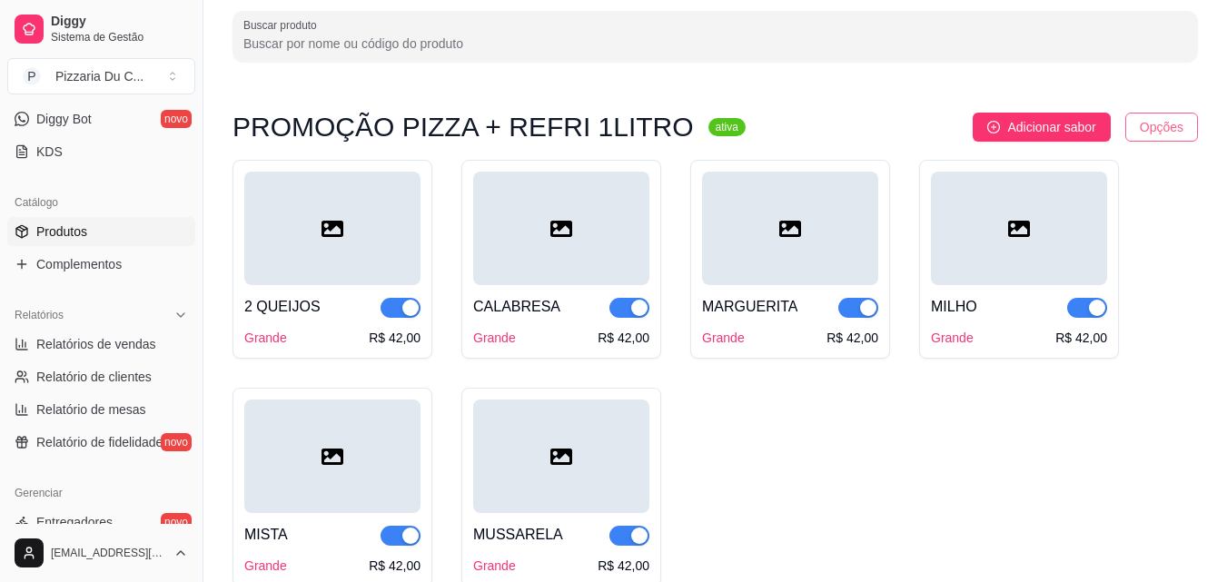
click at [1149, 124] on html "Diggy Sistema de Gestão P Pizzaria Du C ... Loja aberta Período gratuito até 18…" at bounding box center [613, 200] width 1227 height 582
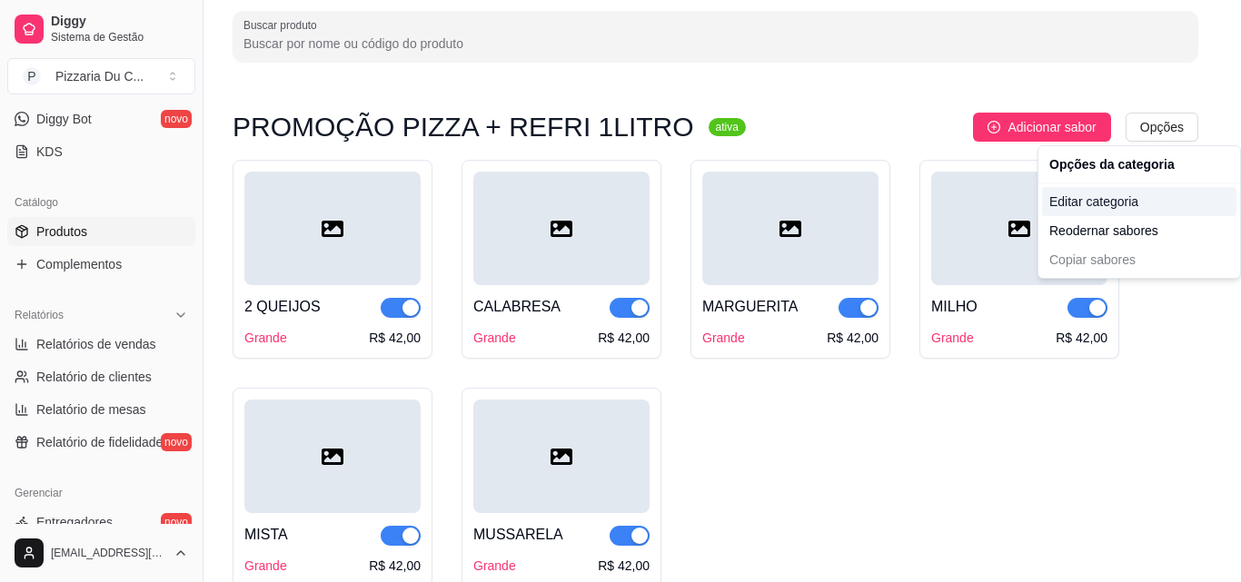
click at [1145, 200] on div "Editar categoria" at bounding box center [1139, 201] width 194 height 29
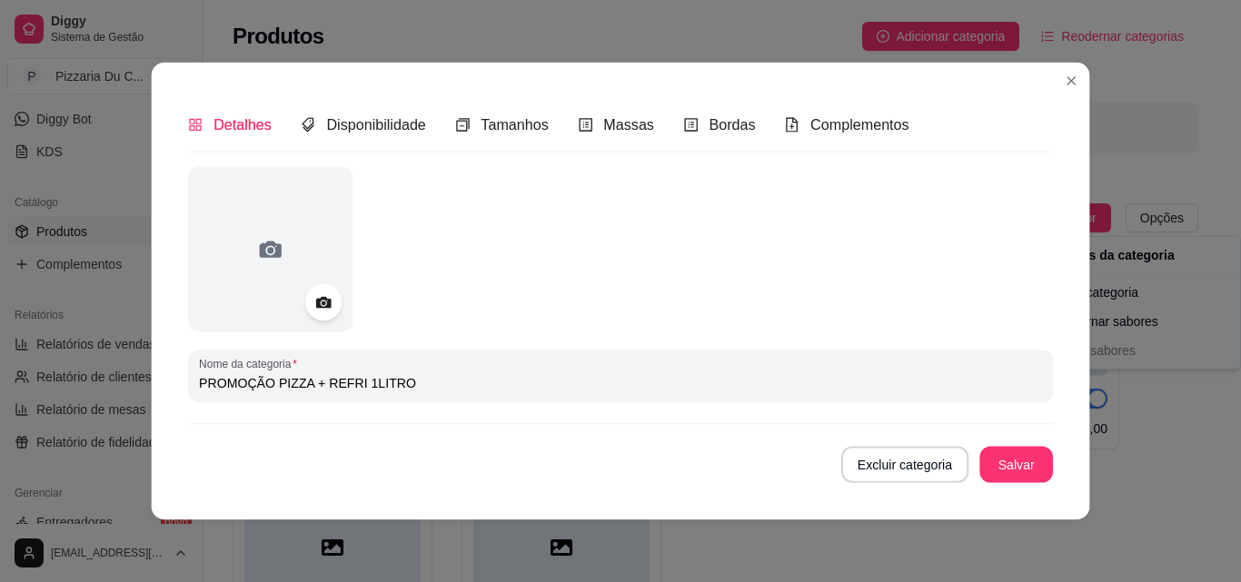
scroll to position [0, 0]
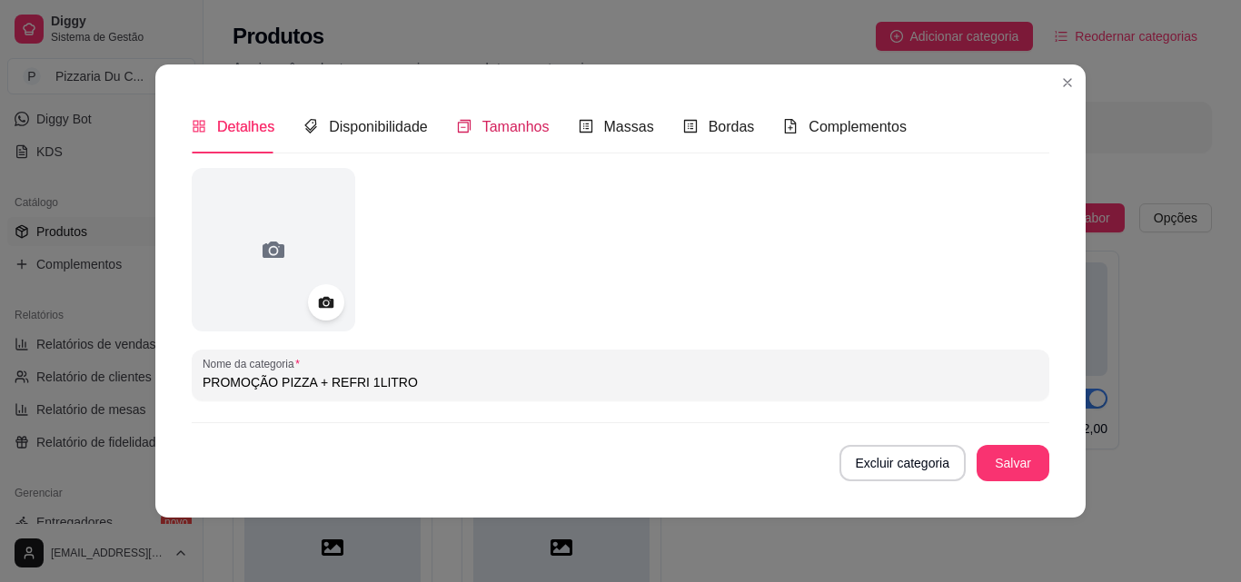
click at [482, 119] on span "Tamanhos" at bounding box center [515, 126] width 67 height 15
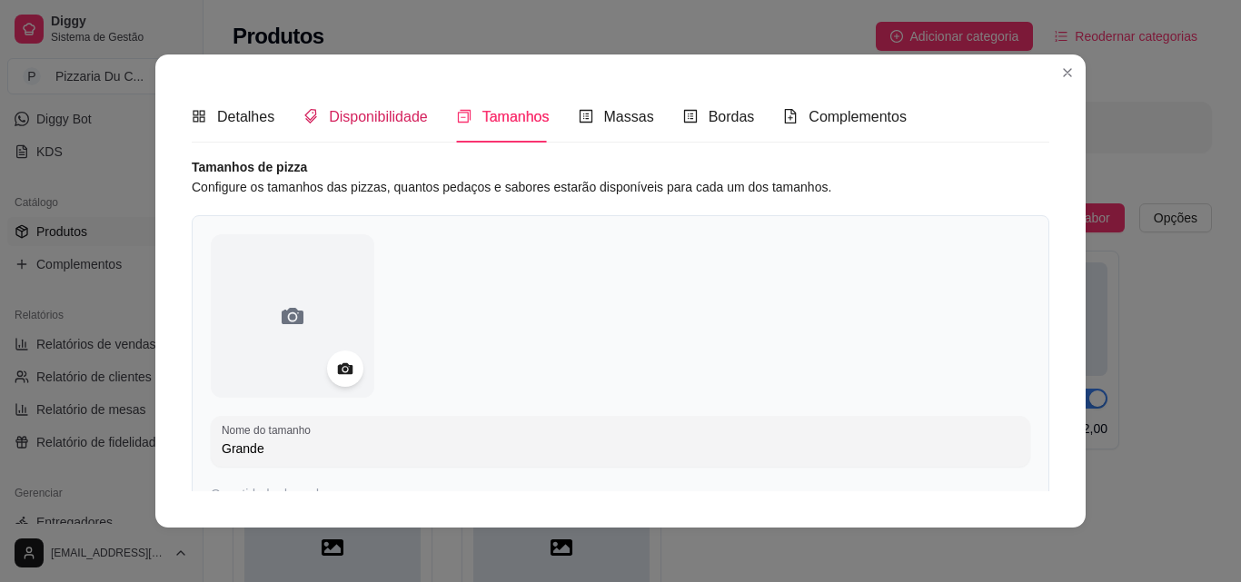
click at [401, 119] on span "Disponibilidade" at bounding box center [378, 116] width 99 height 15
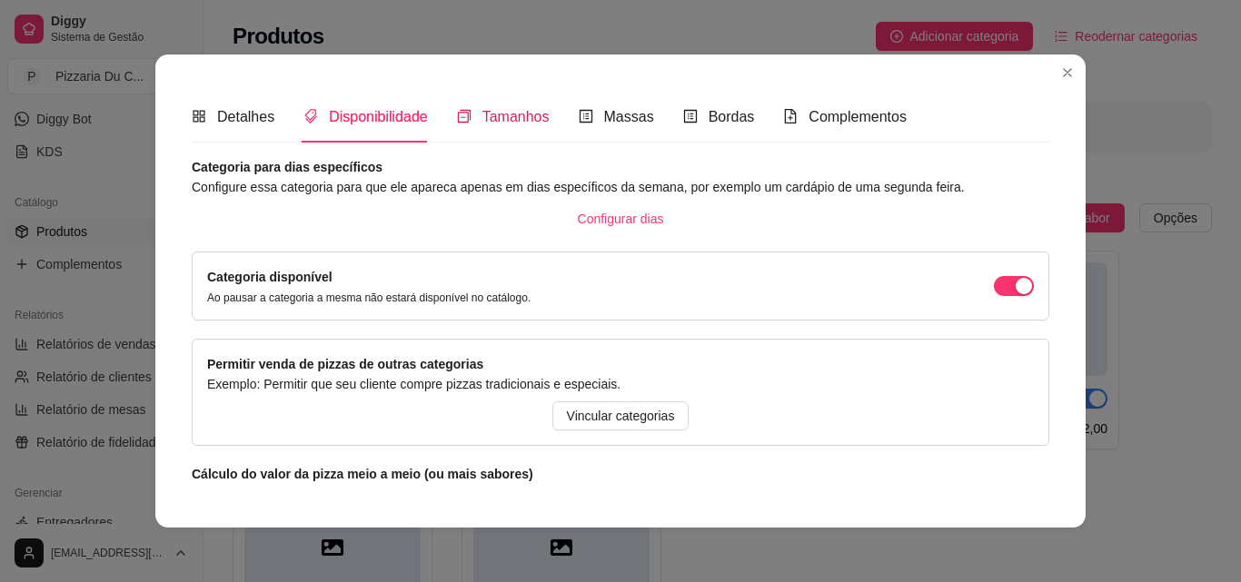
click at [516, 128] on div "Tamanhos" at bounding box center [503, 116] width 93 height 23
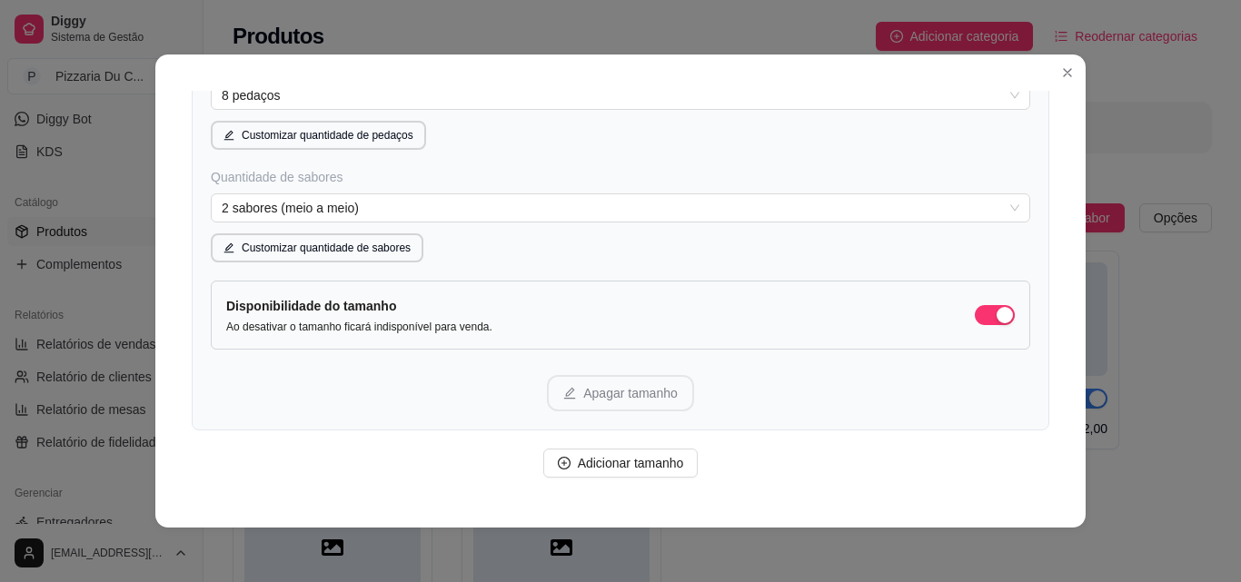
scroll to position [399, 0]
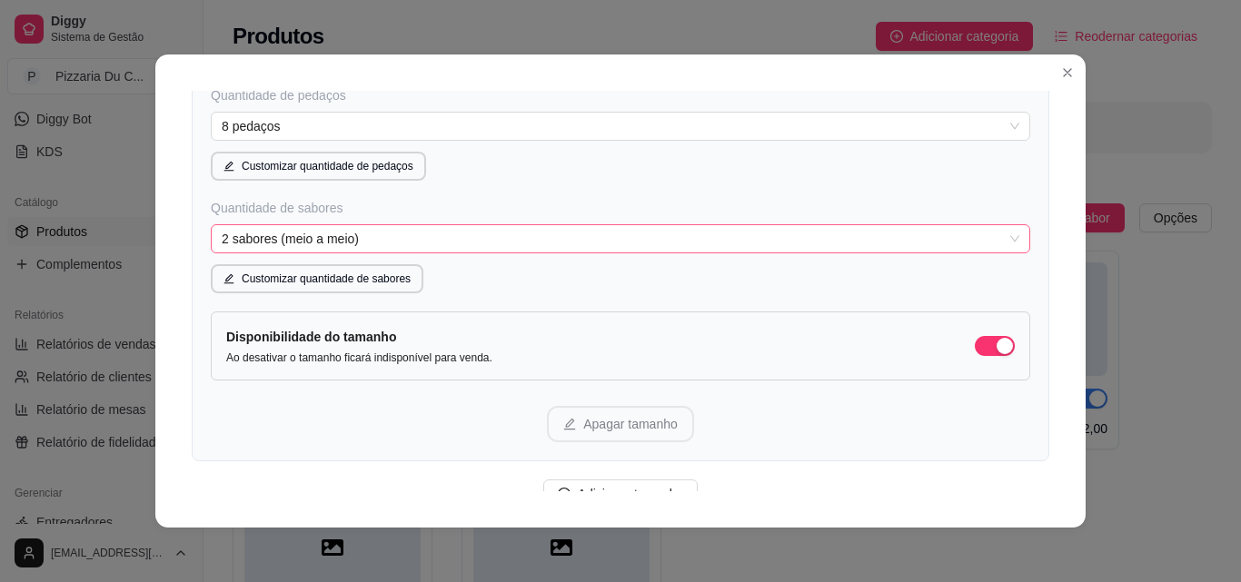
click at [379, 242] on span "2 sabores (meio a meio)" at bounding box center [620, 238] width 797 height 27
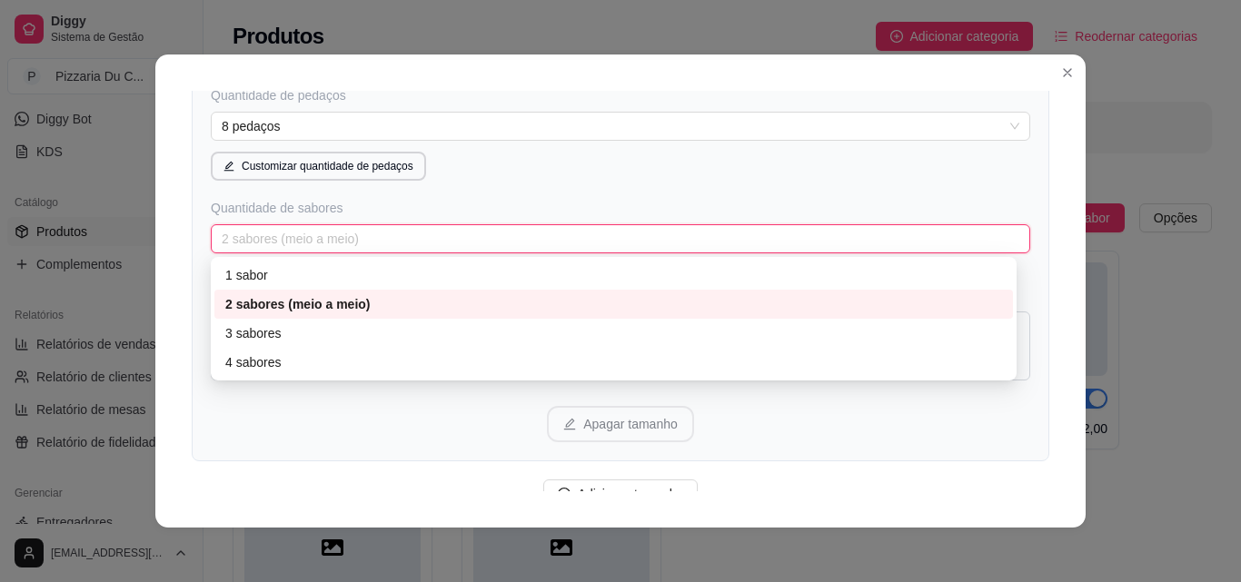
click at [266, 303] on div "2 sabores (meio a meio)" at bounding box center [613, 304] width 777 height 20
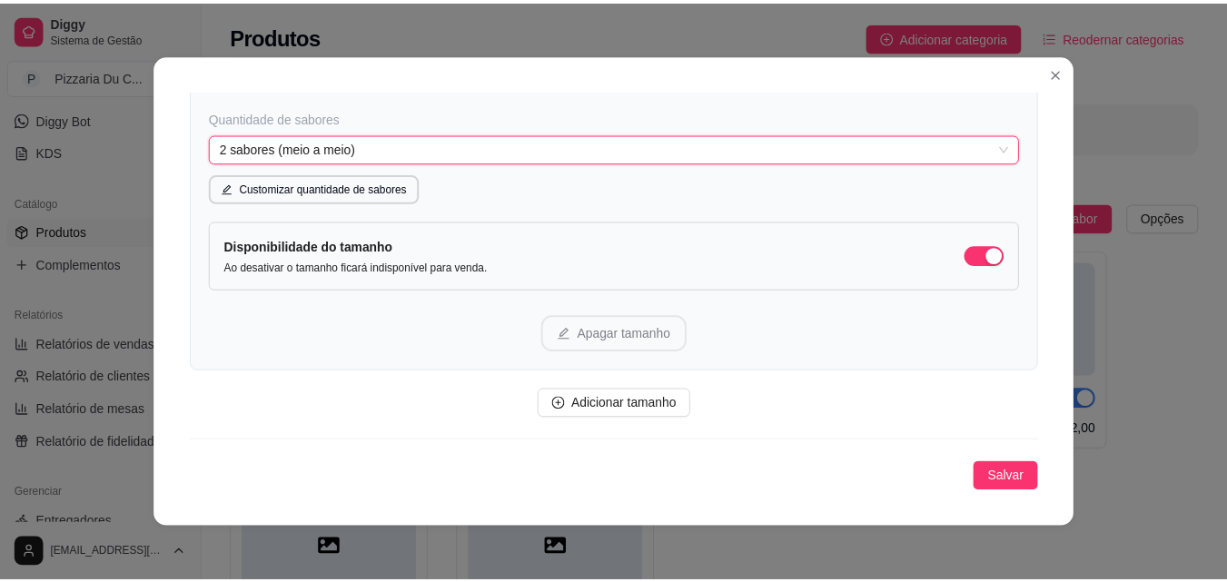
scroll to position [4, 0]
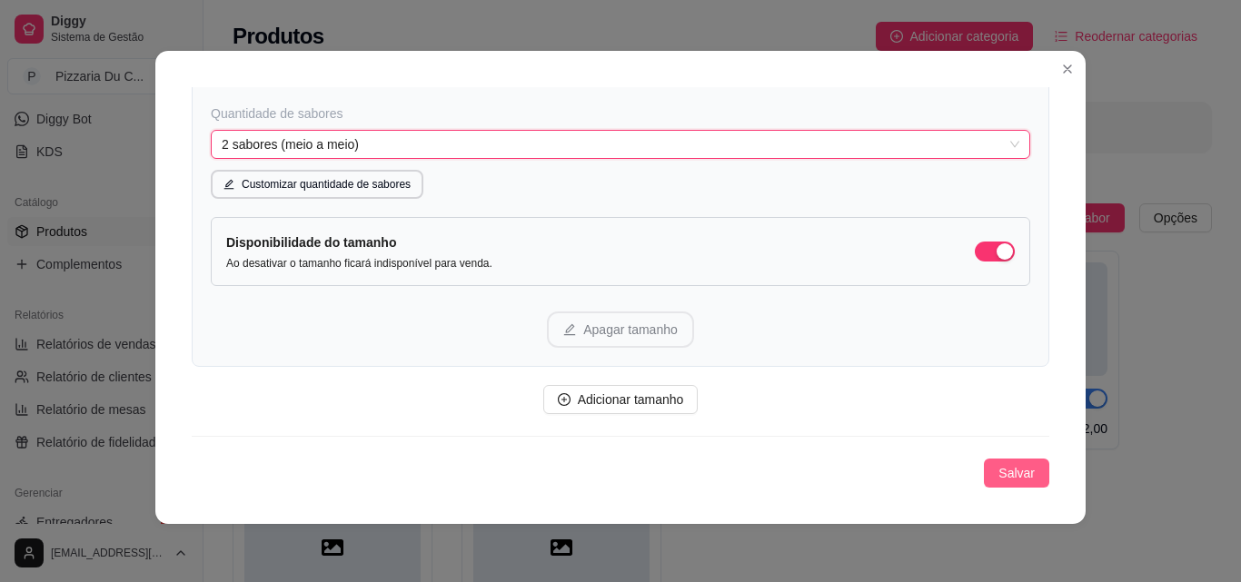
click at [989, 459] on button "Salvar" at bounding box center [1016, 473] width 65 height 29
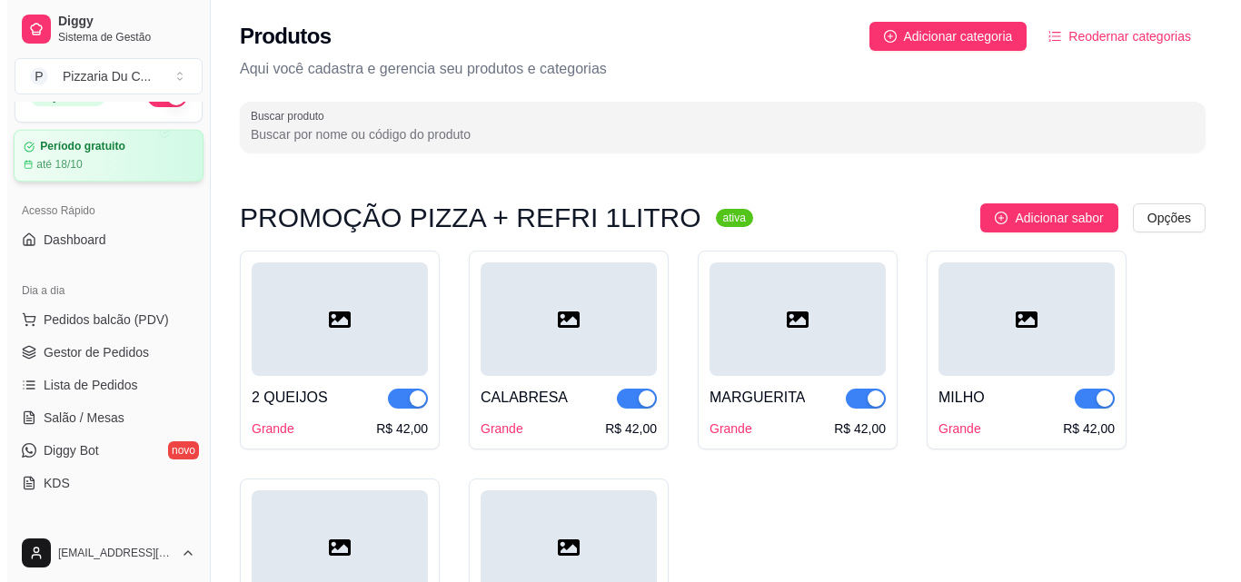
scroll to position [0, 0]
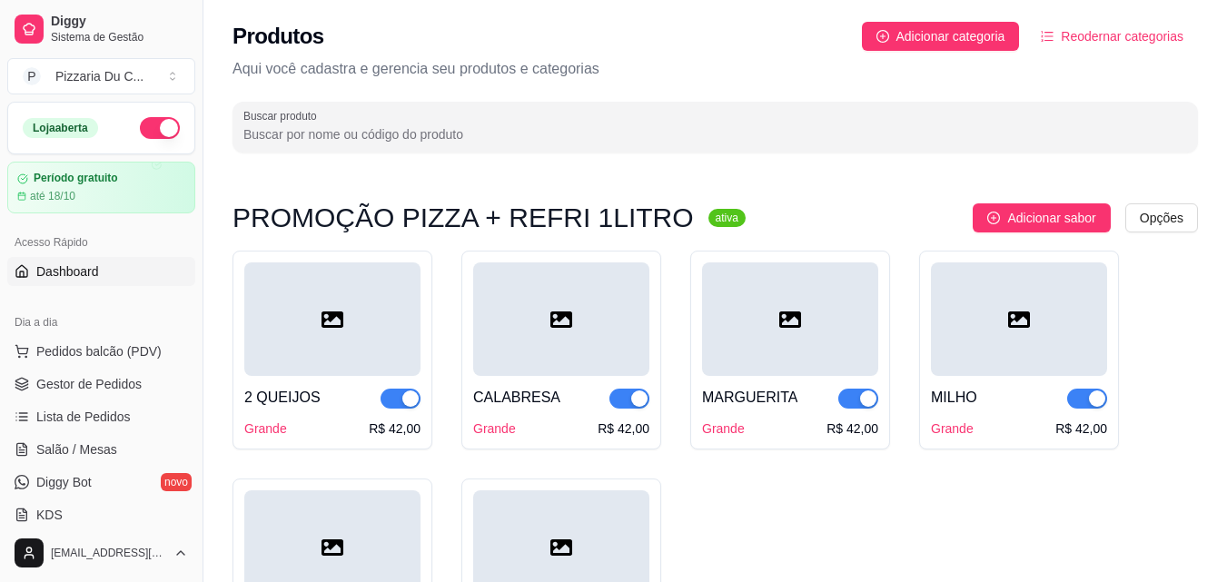
click at [103, 262] on link "Dashboard" at bounding box center [101, 271] width 188 height 29
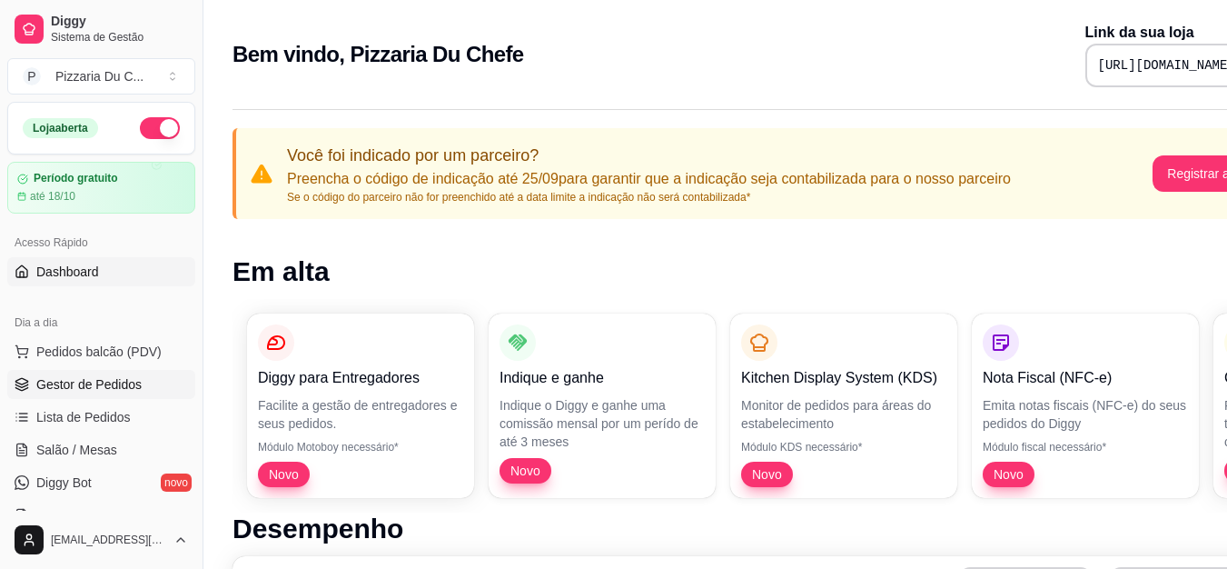
click at [112, 388] on span "Gestor de Pedidos" at bounding box center [88, 384] width 105 height 18
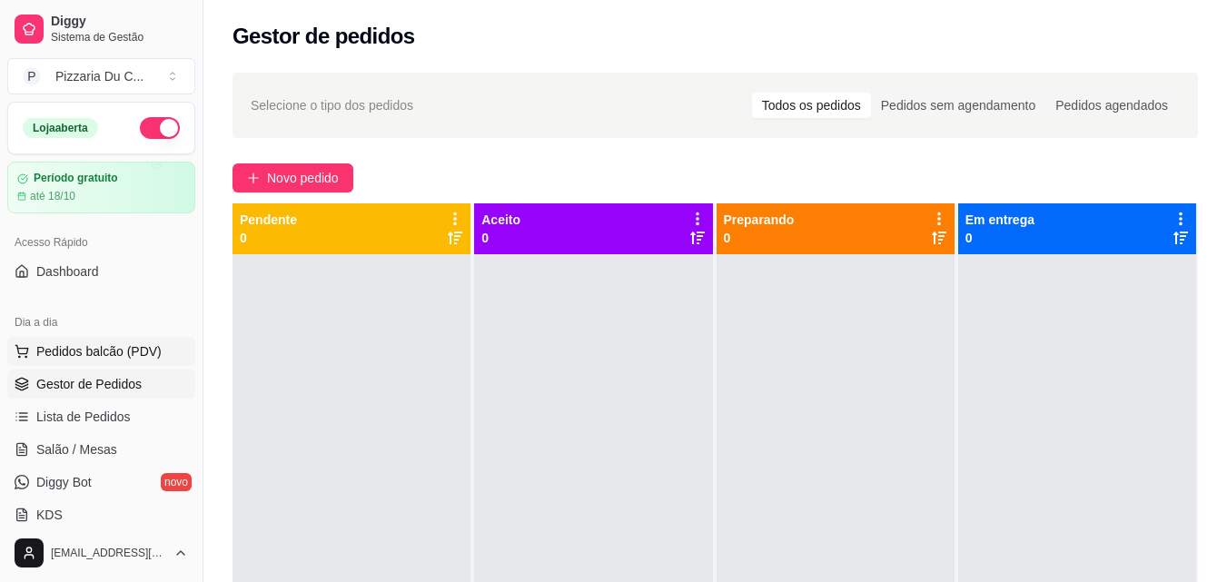
click at [138, 352] on span "Pedidos balcão (PDV)" at bounding box center [98, 351] width 125 height 18
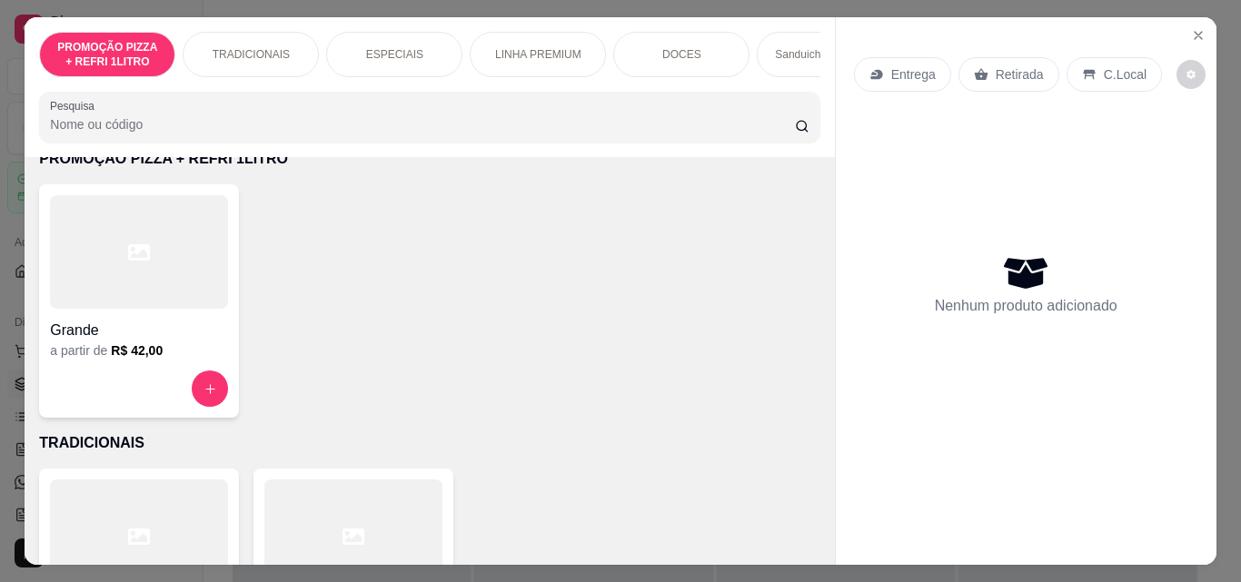
click at [228, 57] on div "TRADICIONAIS" at bounding box center [251, 54] width 136 height 45
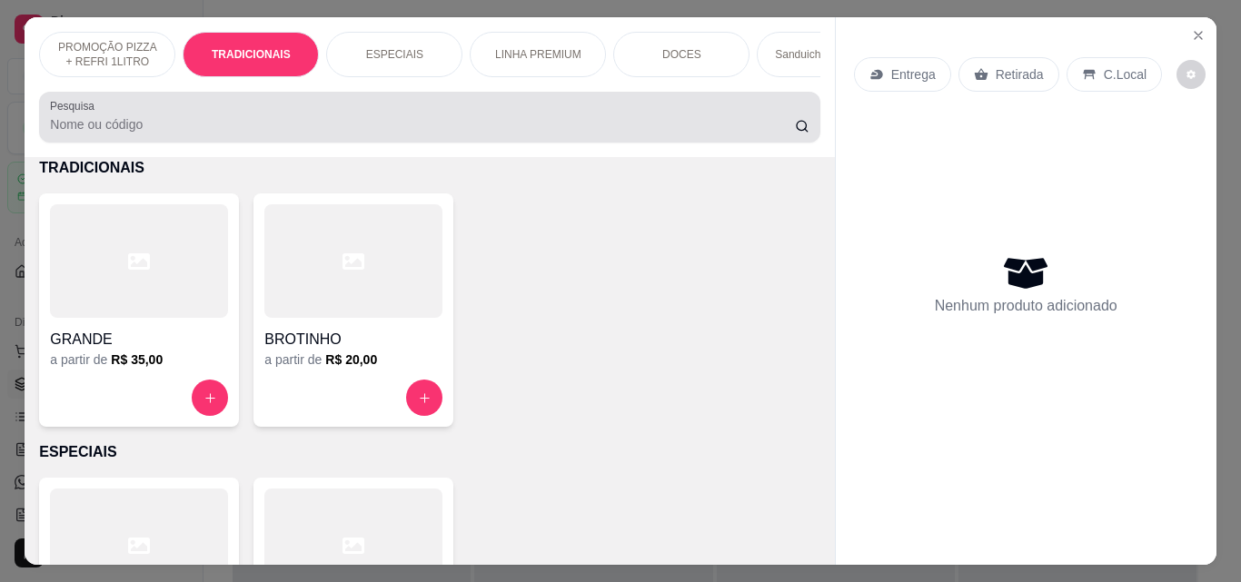
scroll to position [47, 0]
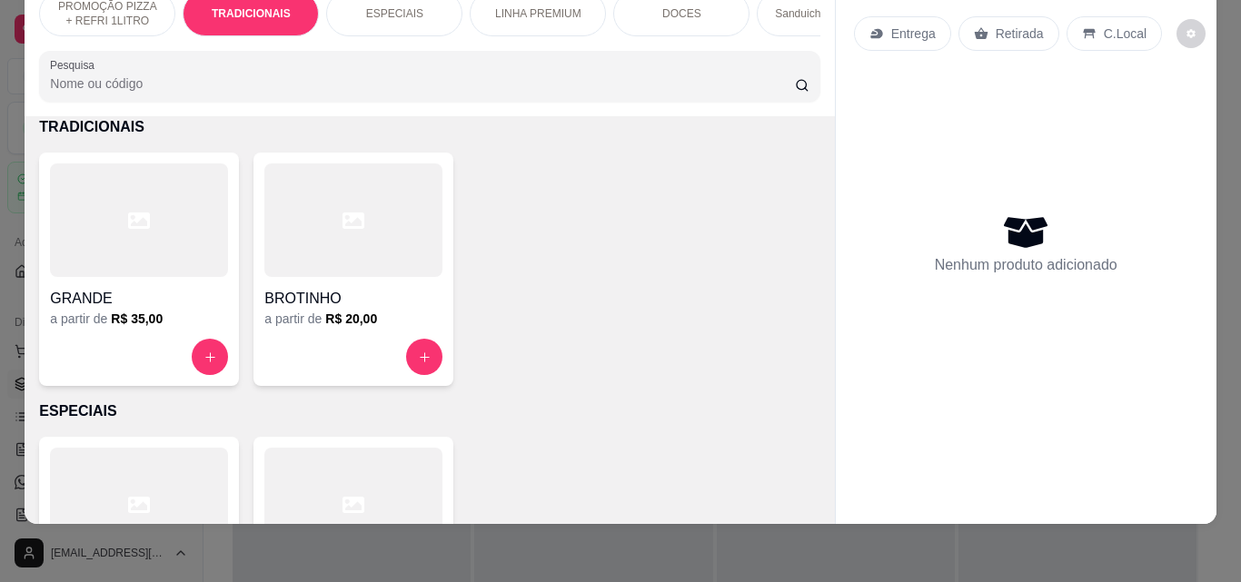
click at [175, 313] on div "a partir de R$ 35,00" at bounding box center [139, 319] width 178 height 18
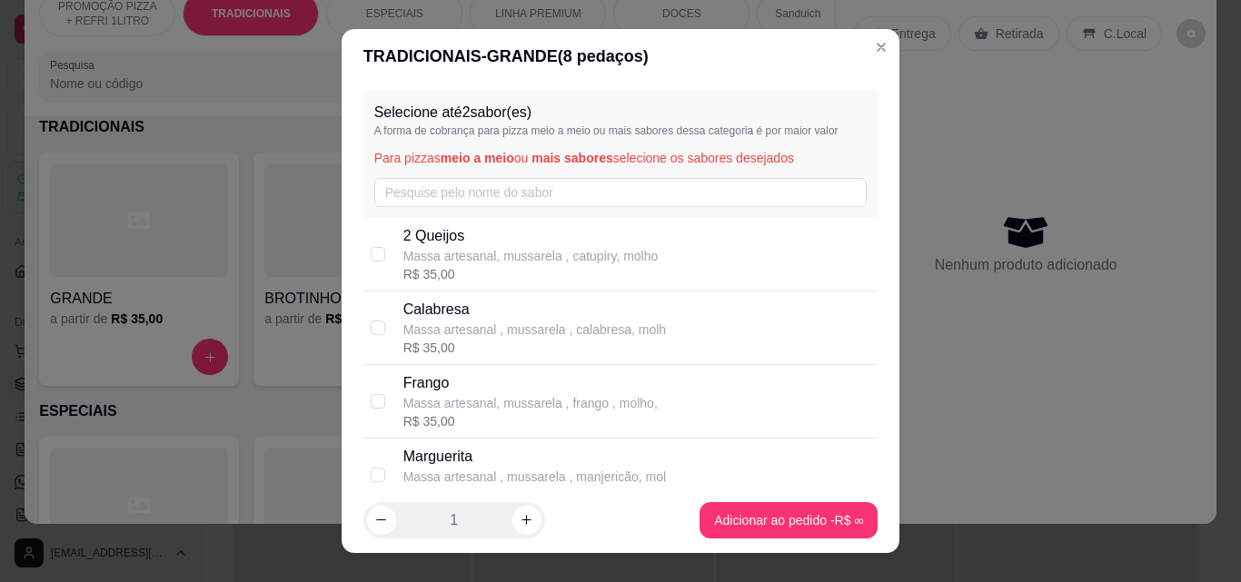
click at [484, 322] on p "Massa artesanal , mussarela , calabresa, molh" at bounding box center [534, 330] width 262 height 18
checkbox input "true"
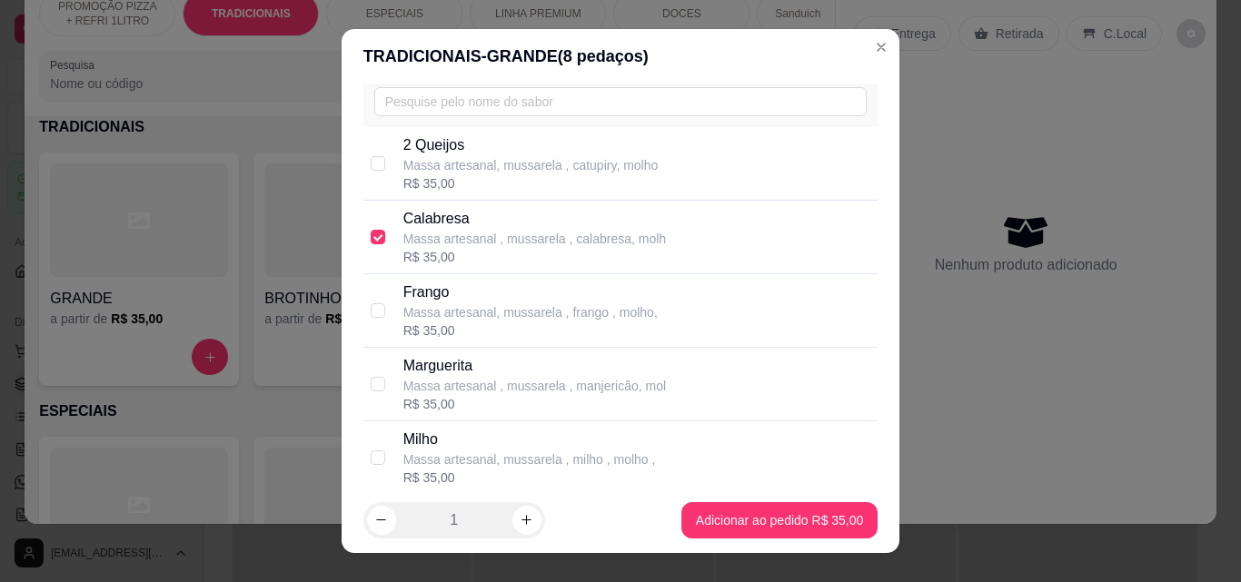
scroll to position [182, 0]
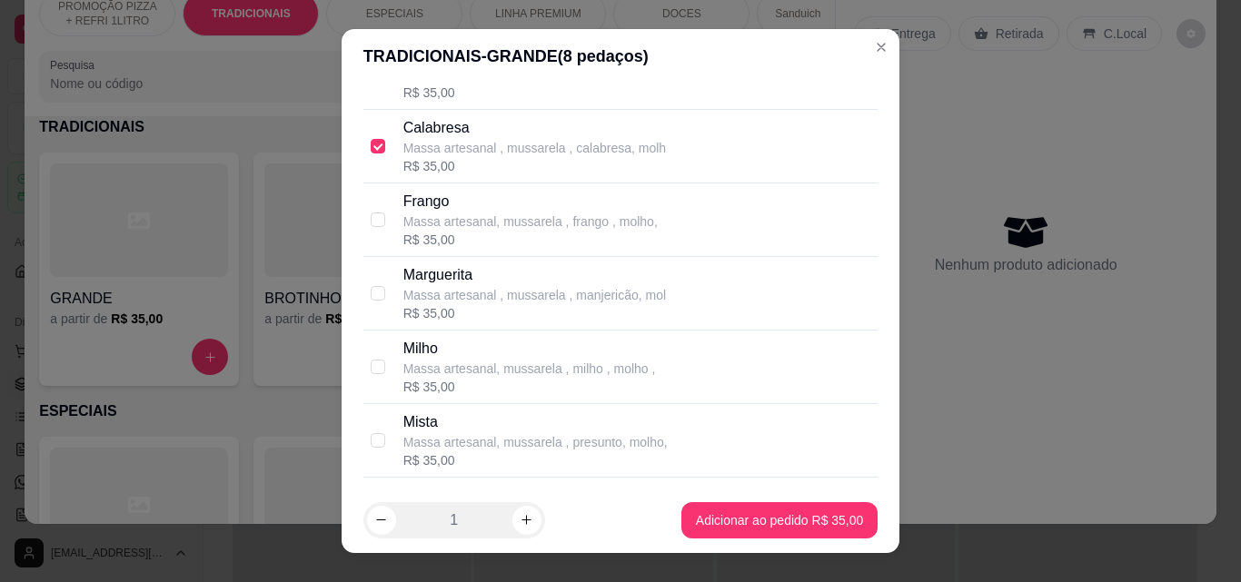
click at [481, 432] on p "Mista" at bounding box center [535, 422] width 264 height 22
checkbox input "true"
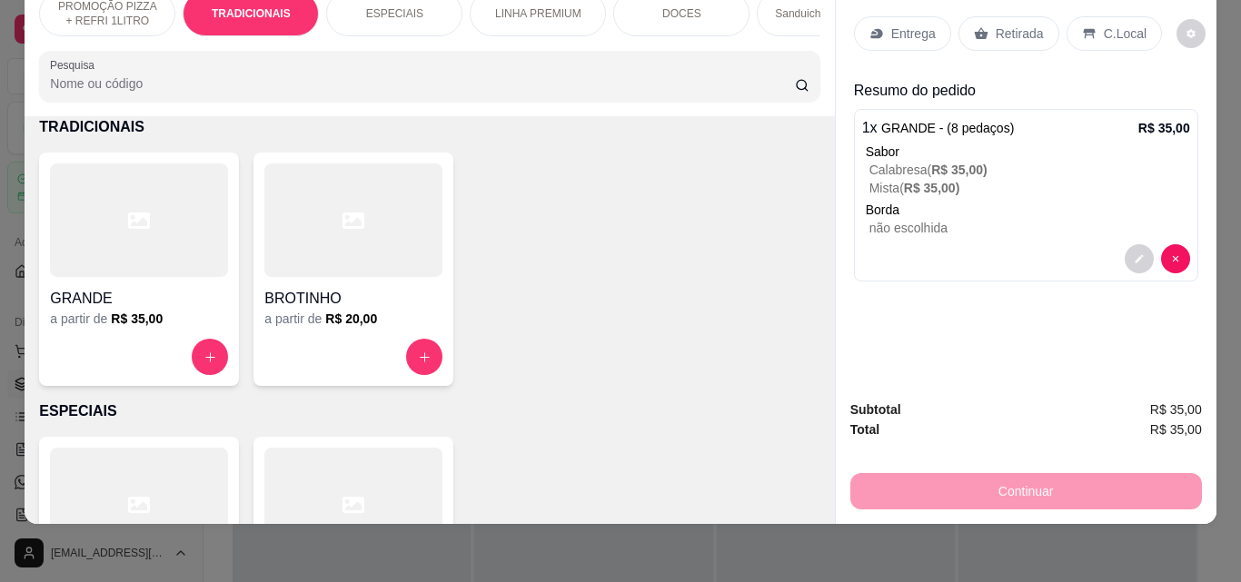
click at [974, 28] on icon at bounding box center [981, 34] width 14 height 12
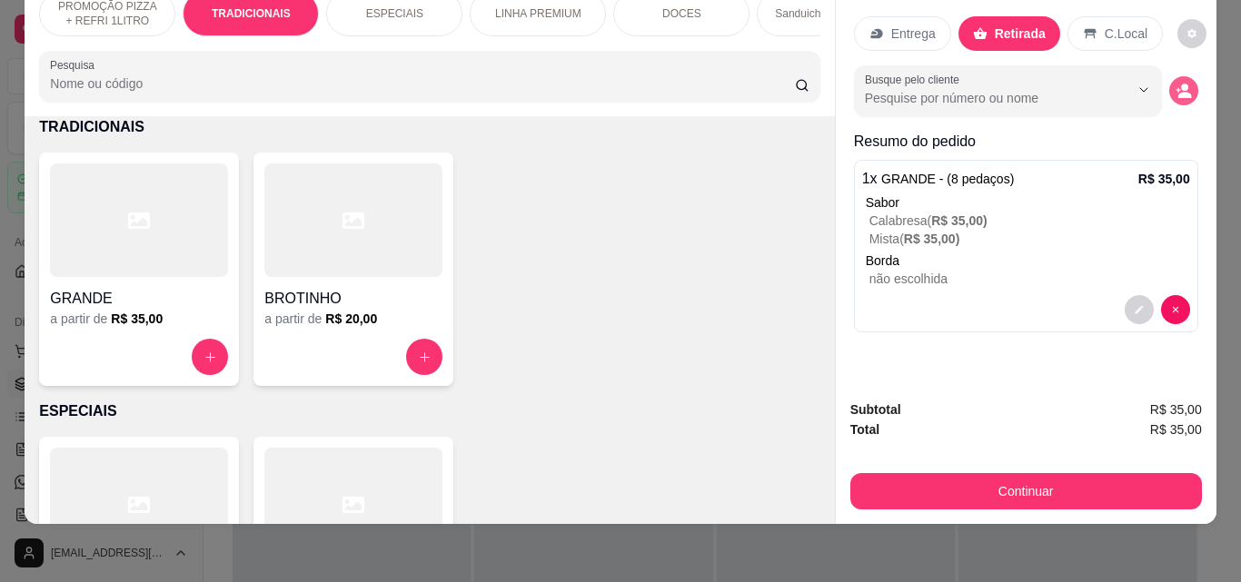
click at [1181, 84] on circle "decrease-product-quantity" at bounding box center [1184, 87] width 7 height 7
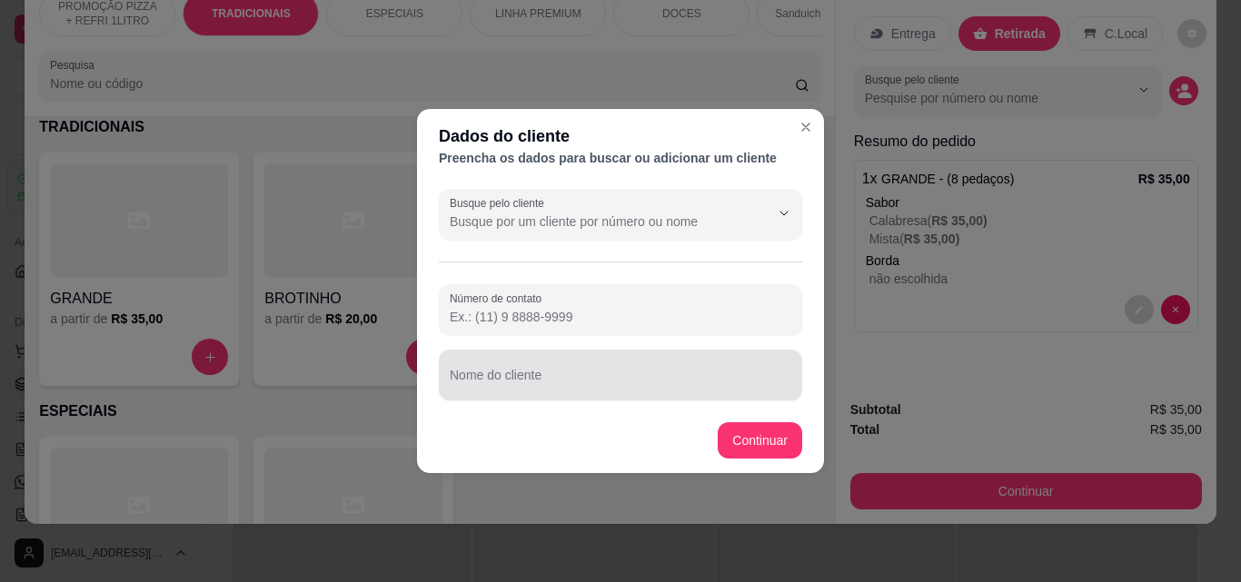
click at [559, 370] on div at bounding box center [620, 375] width 341 height 36
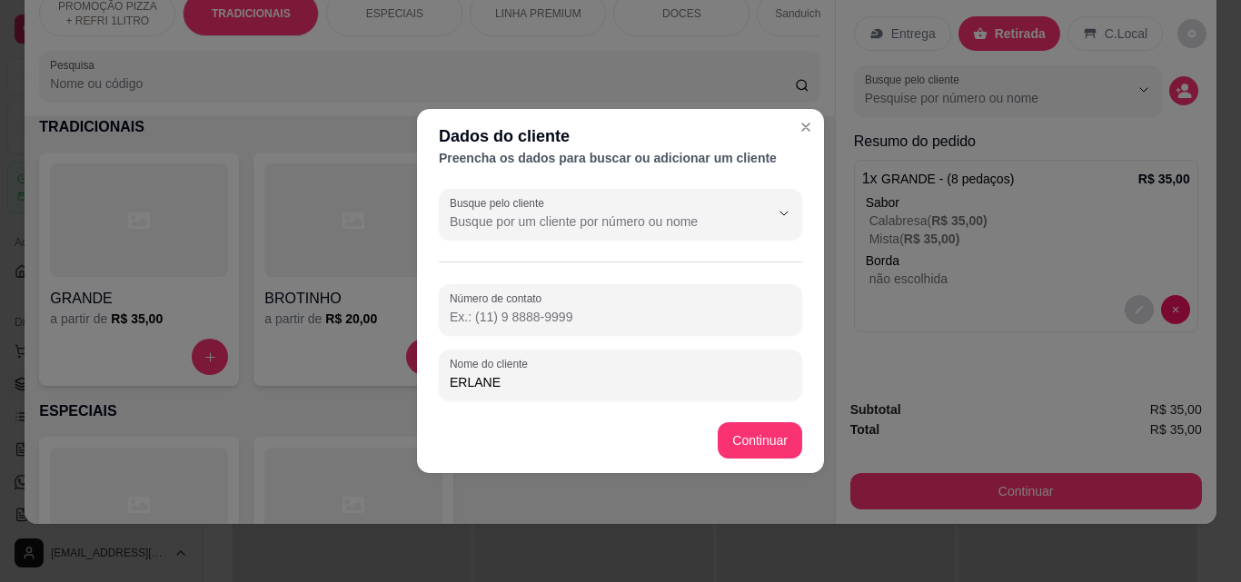
type input "ERLANE"
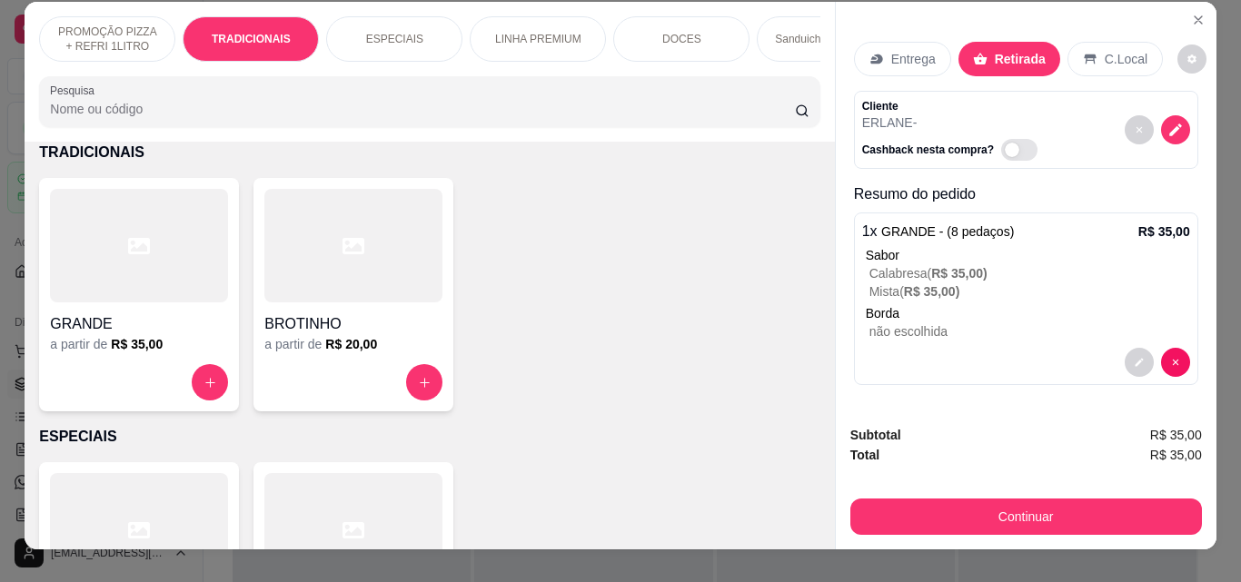
scroll to position [0, 0]
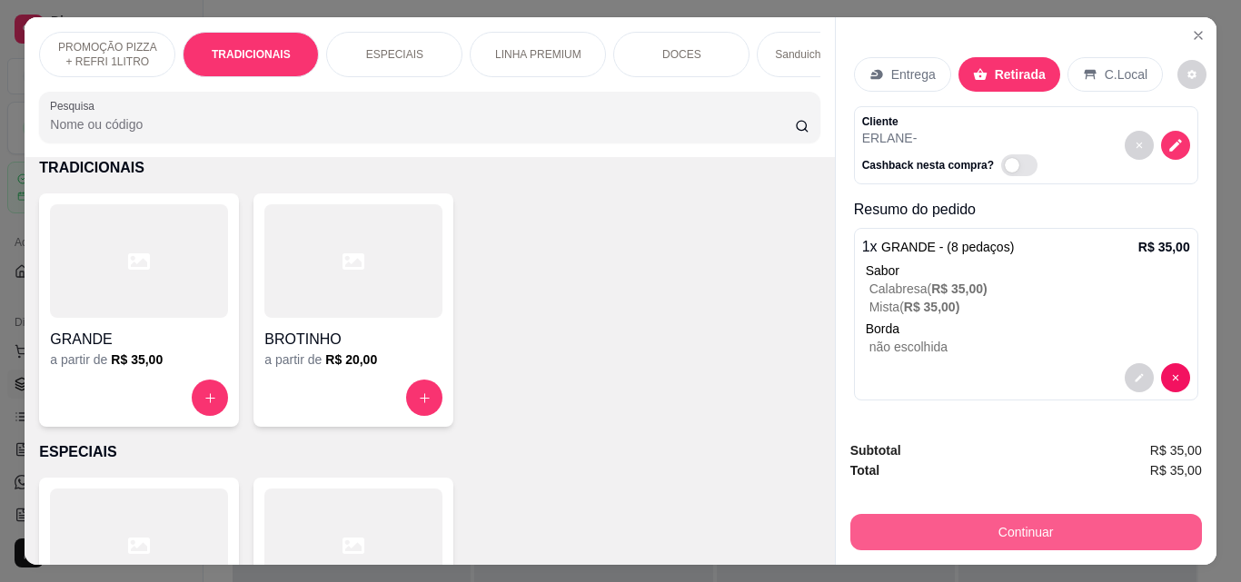
click at [1008, 514] on button "Continuar" at bounding box center [1025, 532] width 351 height 36
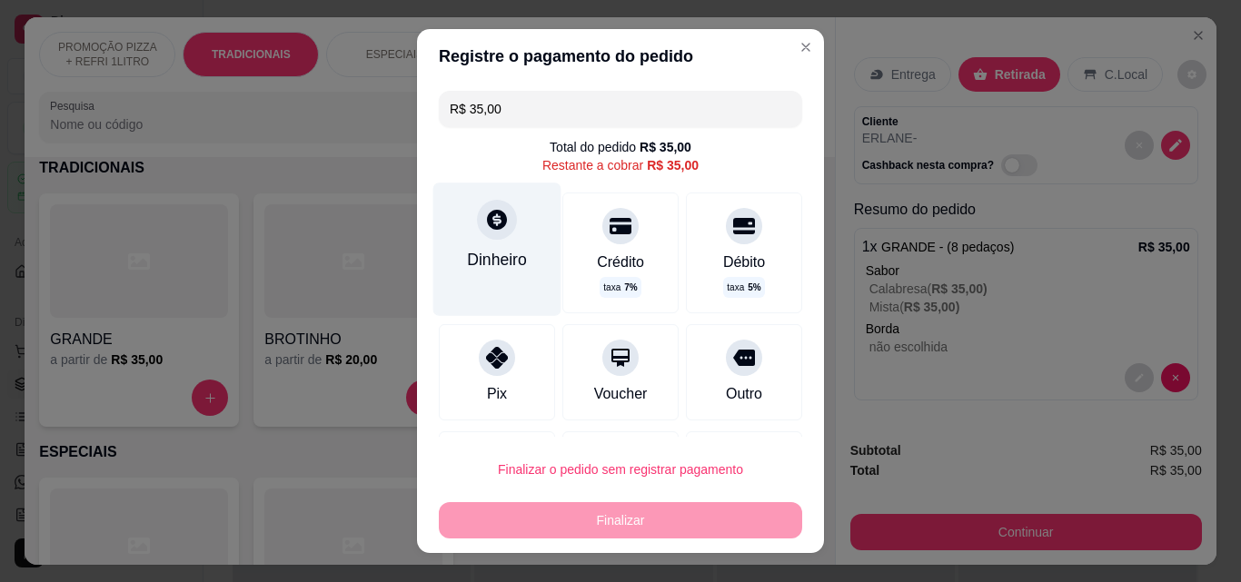
click at [495, 263] on div "Dinheiro" at bounding box center [497, 260] width 60 height 24
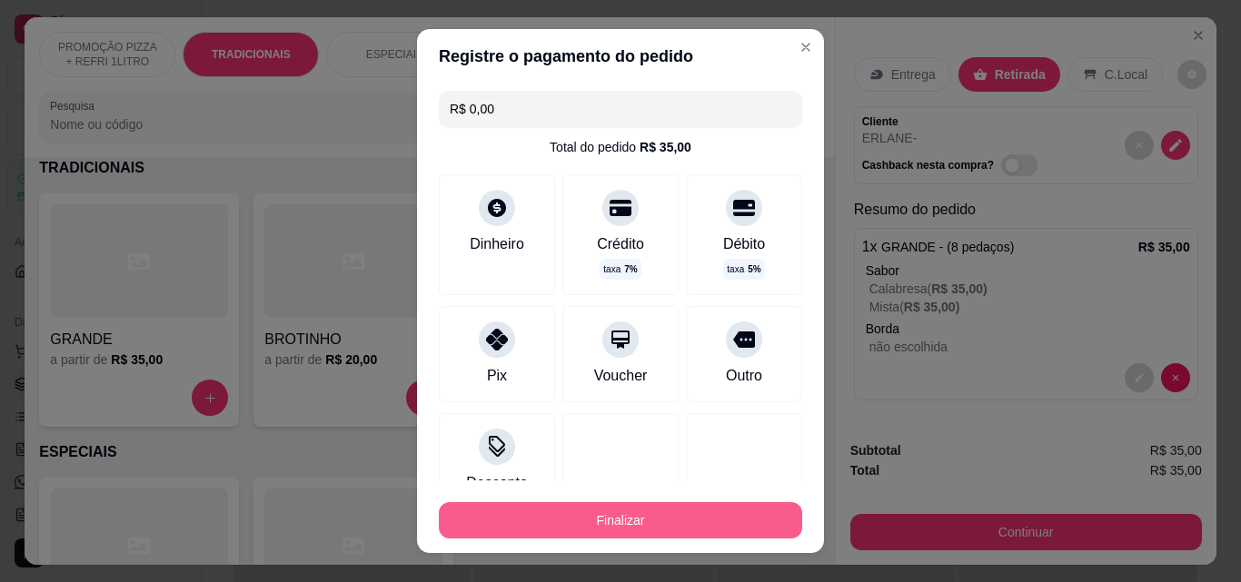
click at [681, 510] on button "Finalizar" at bounding box center [620, 520] width 363 height 36
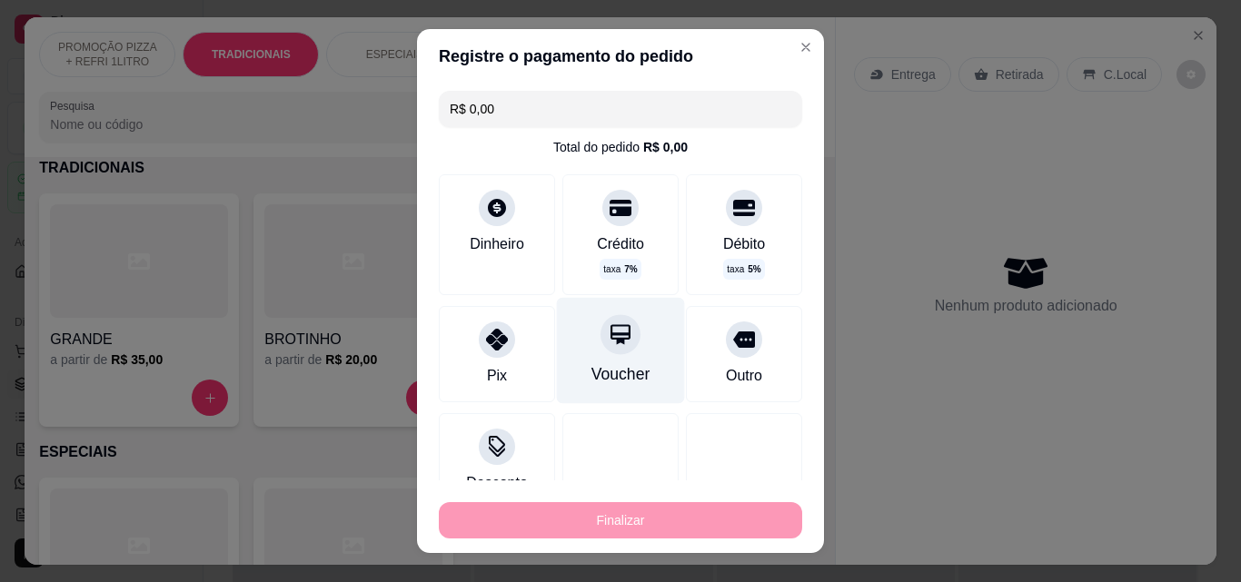
type input "-R$ 35,00"
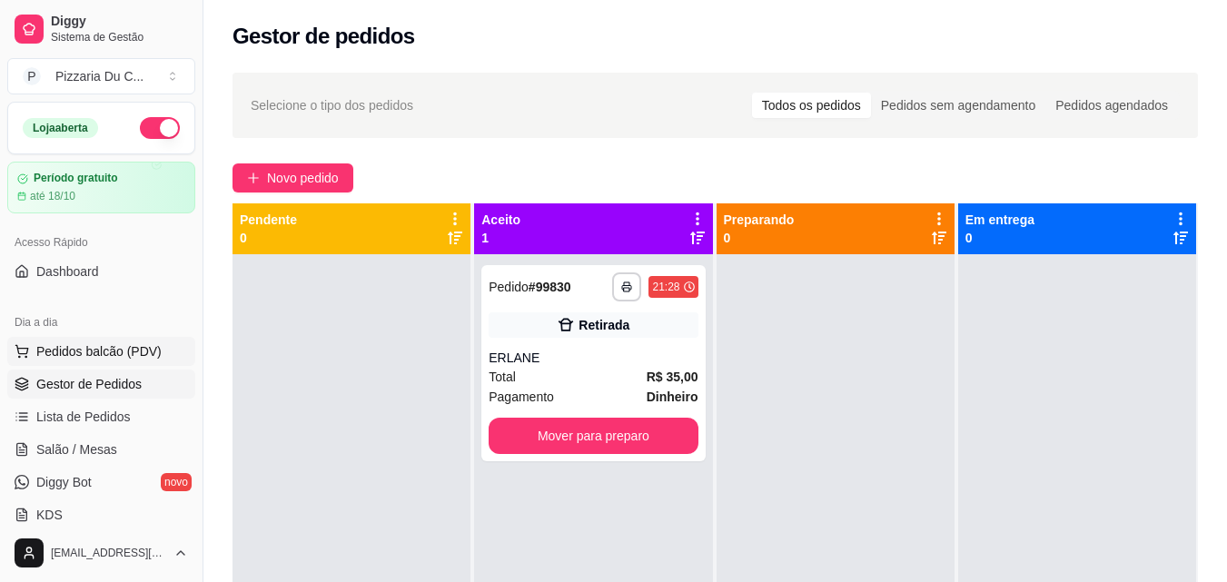
click at [119, 339] on button "Pedidos balcão (PDV)" at bounding box center [101, 351] width 188 height 29
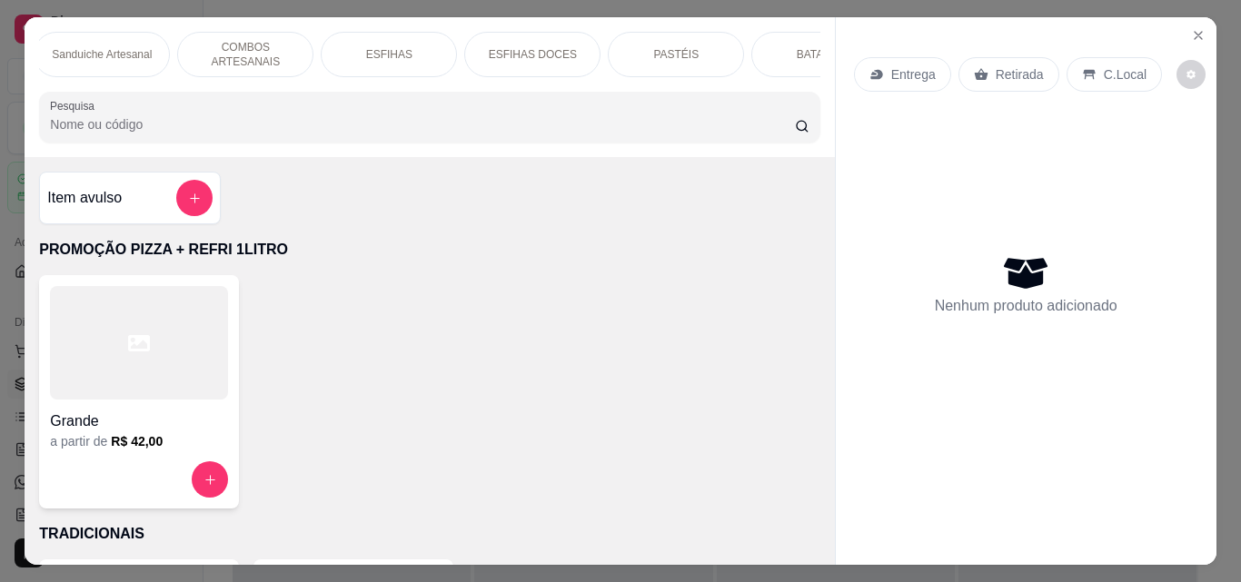
scroll to position [0, 738]
click at [899, 57] on div "Entrega" at bounding box center [902, 74] width 97 height 35
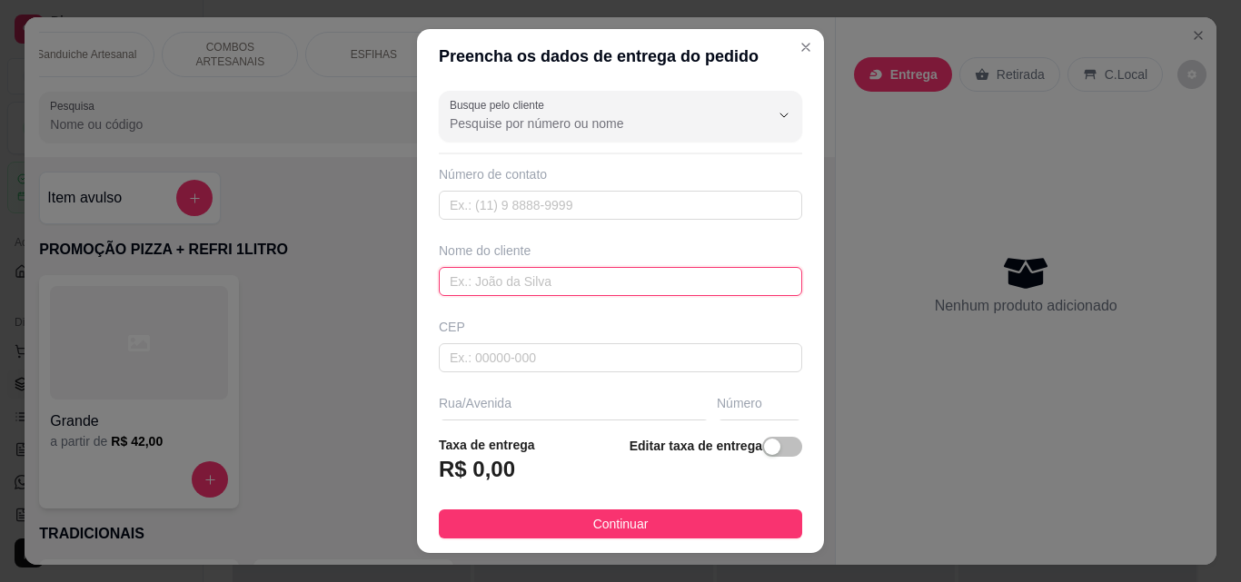
click at [525, 274] on input "text" at bounding box center [620, 281] width 363 height 29
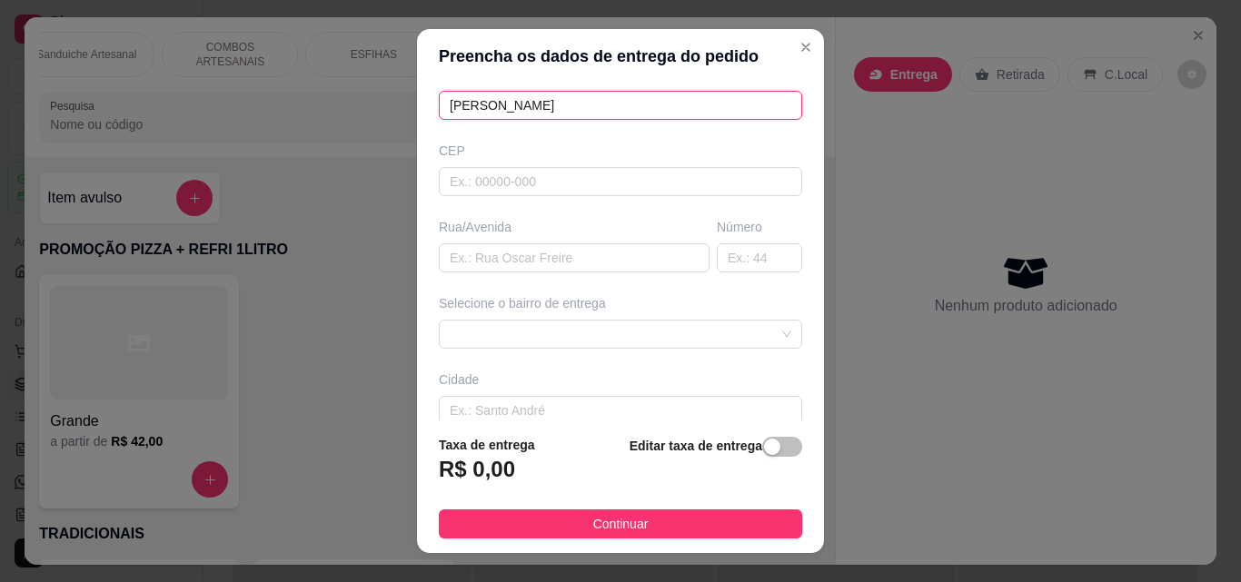
scroll to position [182, 0]
type input "ROBERTO"
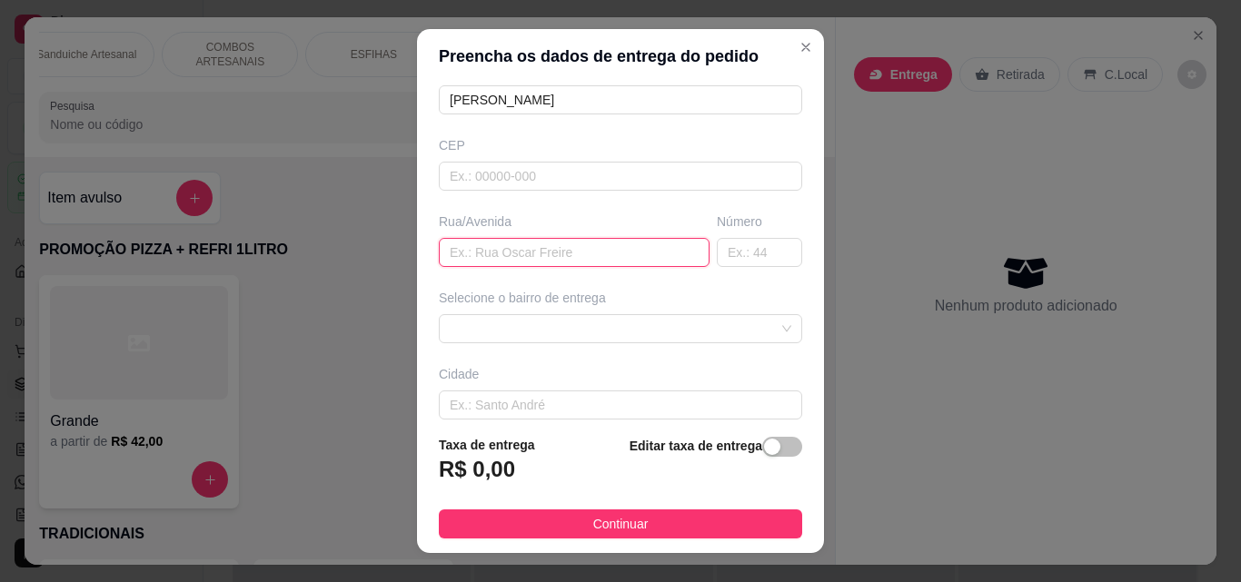
click at [500, 250] on input "text" at bounding box center [574, 252] width 271 height 29
type input "RUA 30 DE ABRIL"
click at [586, 339] on span at bounding box center [620, 328] width 341 height 27
type input "20"
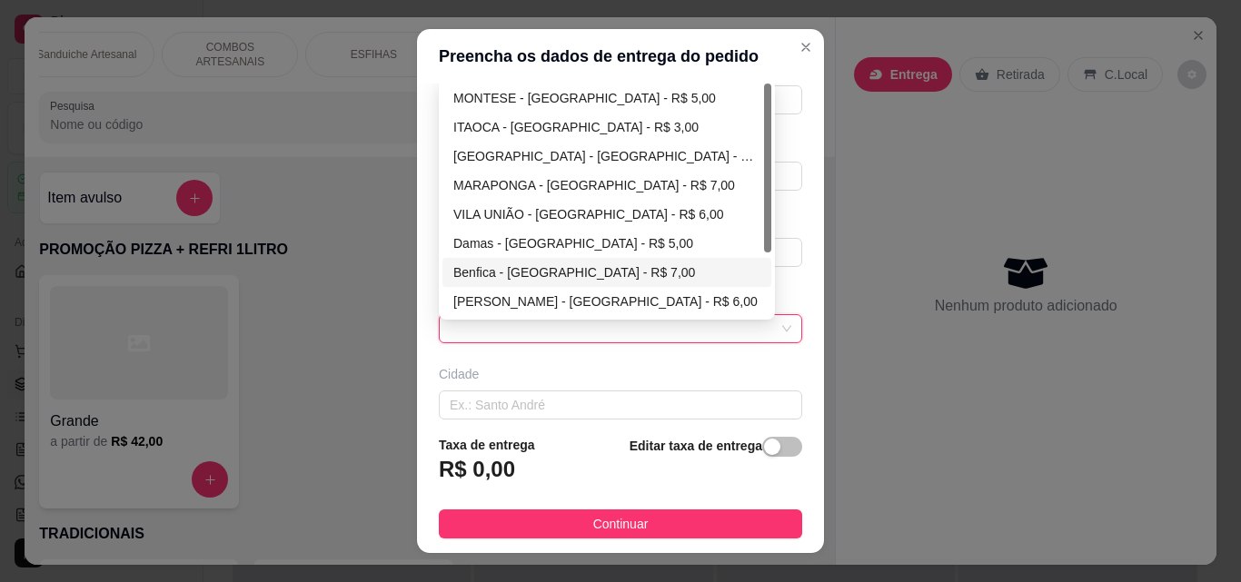
click at [476, 471] on h3 "R$ 0,00" at bounding box center [477, 469] width 76 height 29
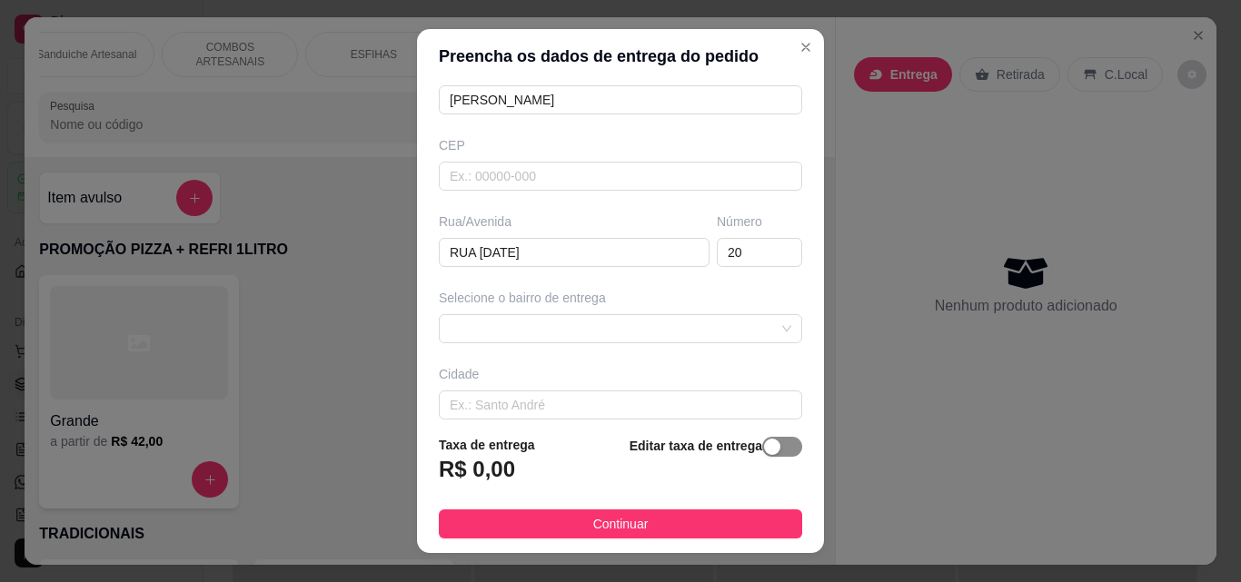
click at [778, 445] on span "button" at bounding box center [782, 447] width 40 height 20
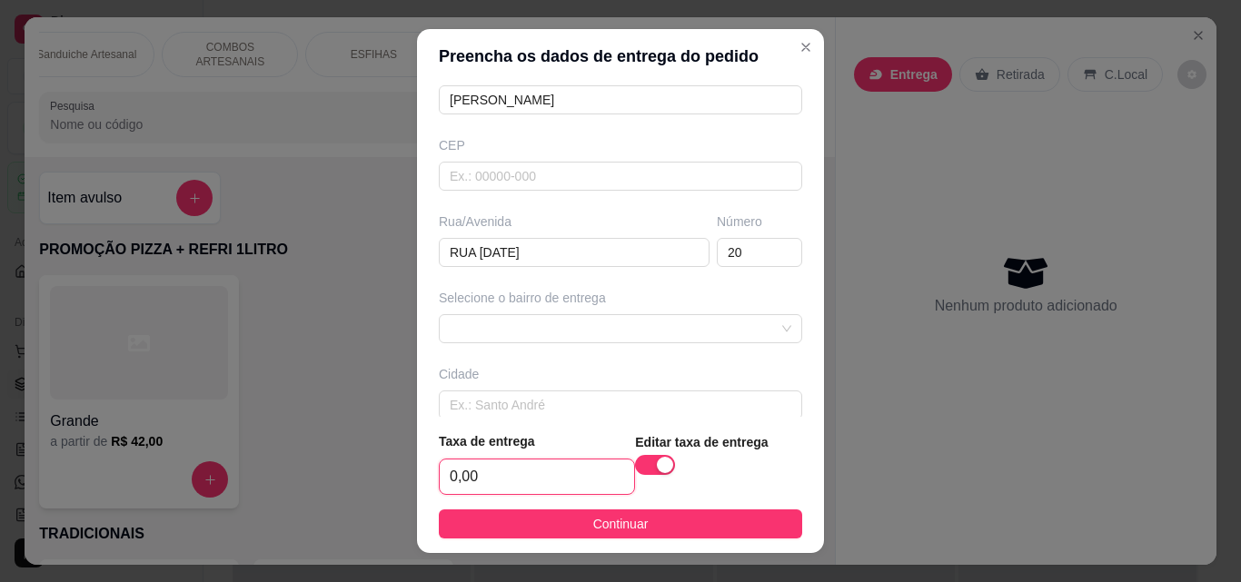
click at [521, 480] on input "0,00" at bounding box center [537, 477] width 194 height 35
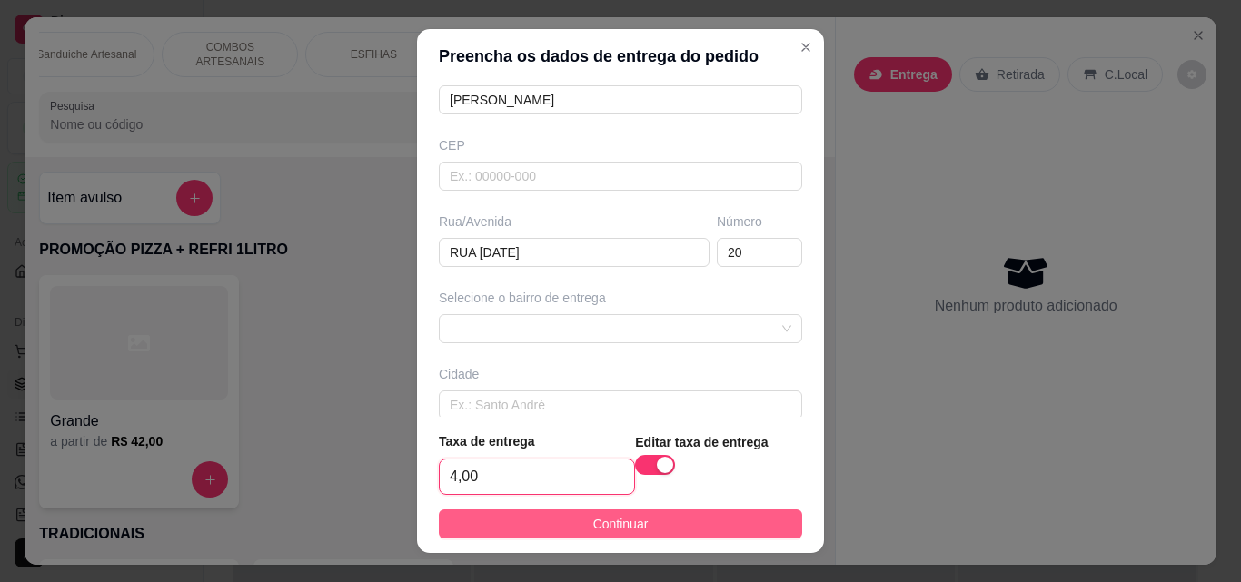
type input "4,00"
click at [593, 522] on span "Continuar" at bounding box center [620, 524] width 55 height 20
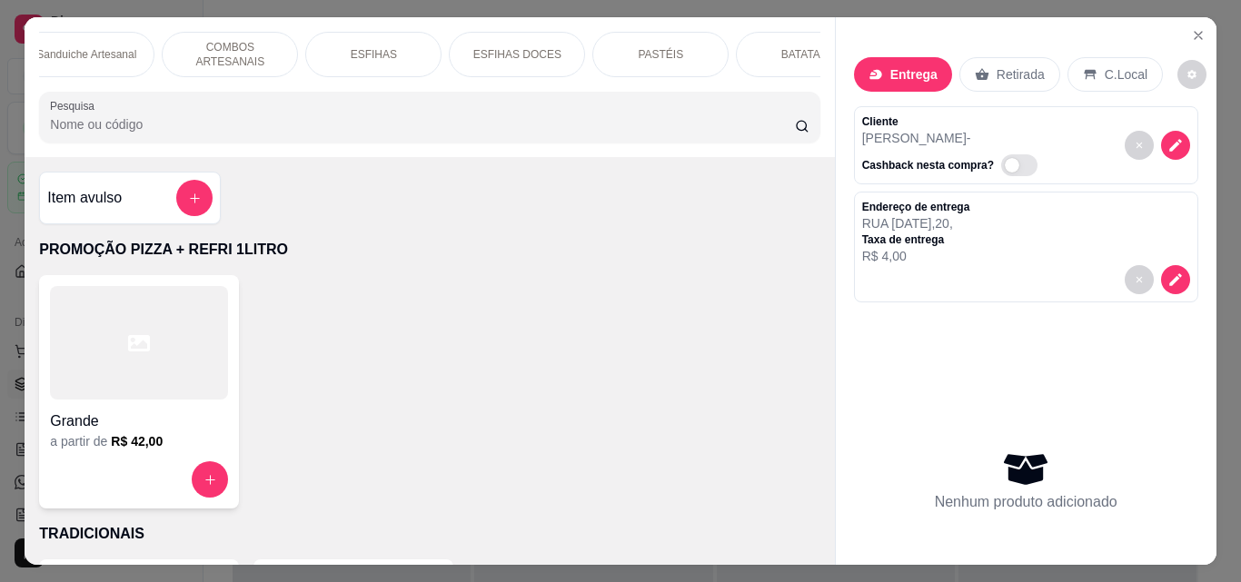
click at [94, 67] on div "Sanduiche Artesanal" at bounding box center [86, 54] width 136 height 45
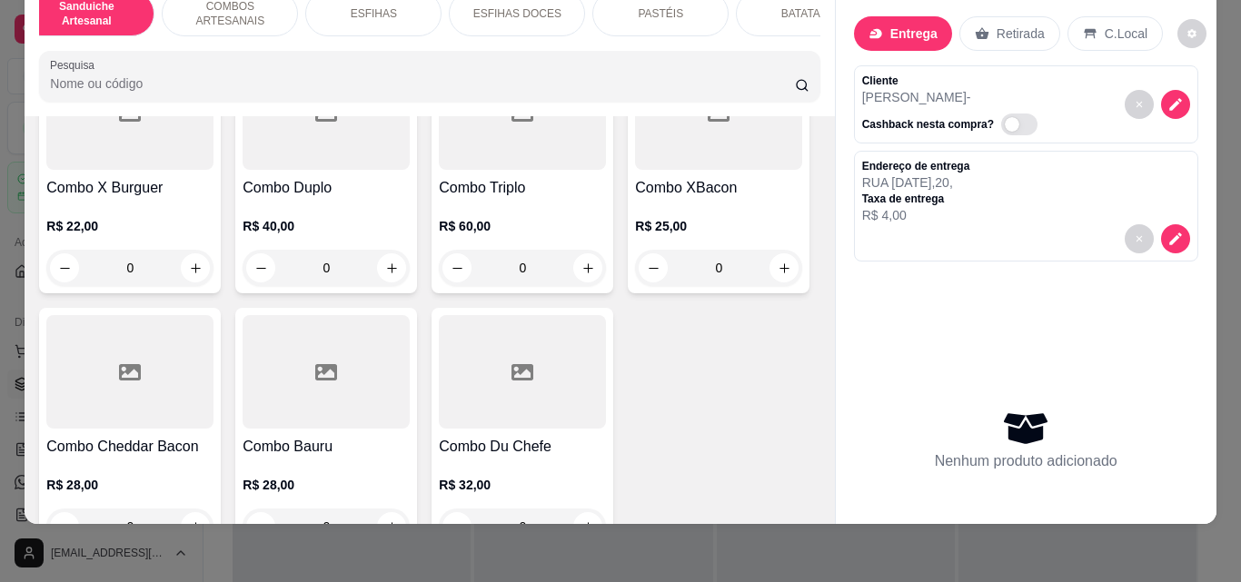
scroll to position [2321, 0]
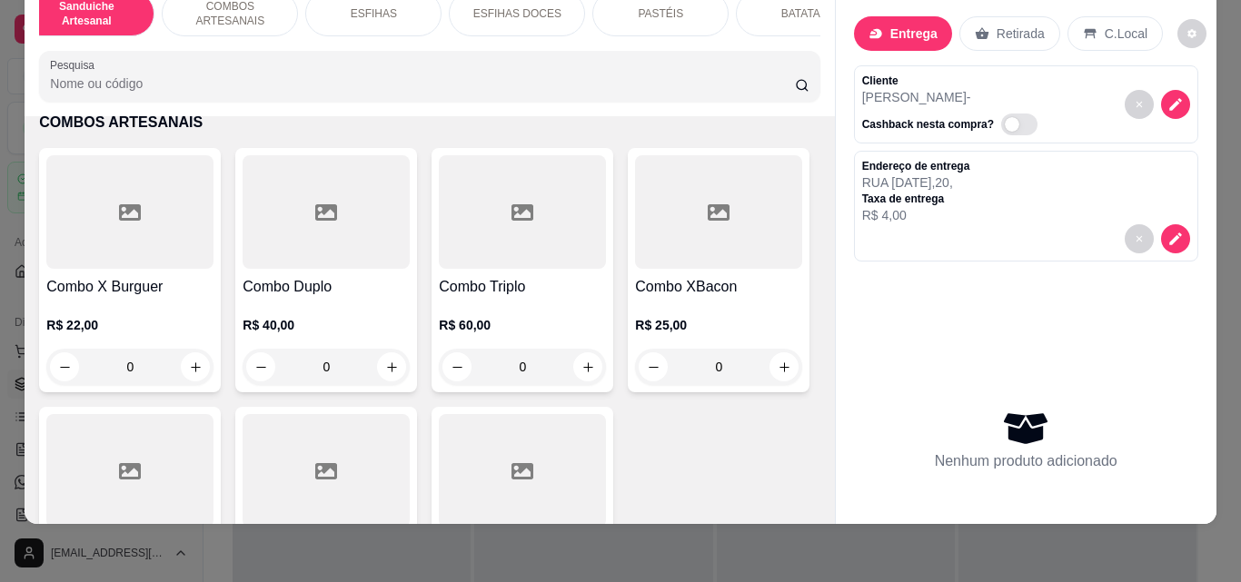
click at [770, 86] on button "increase-product-quantity" at bounding box center [784, 72] width 28 height 28
type input "1"
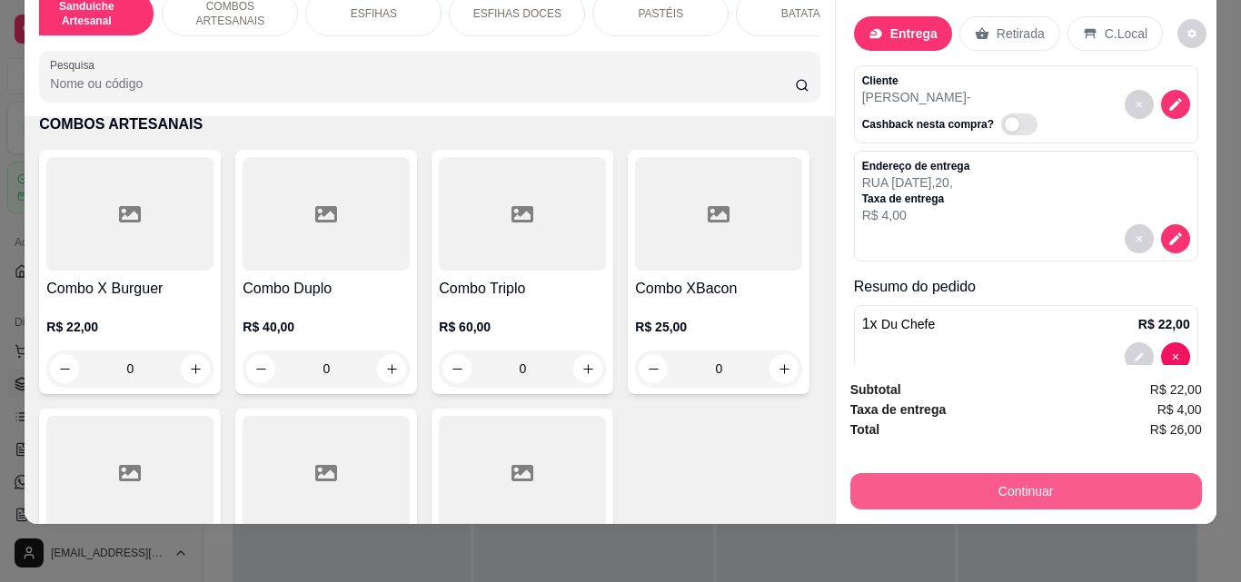
click at [1080, 476] on button "Continuar" at bounding box center [1025, 491] width 351 height 36
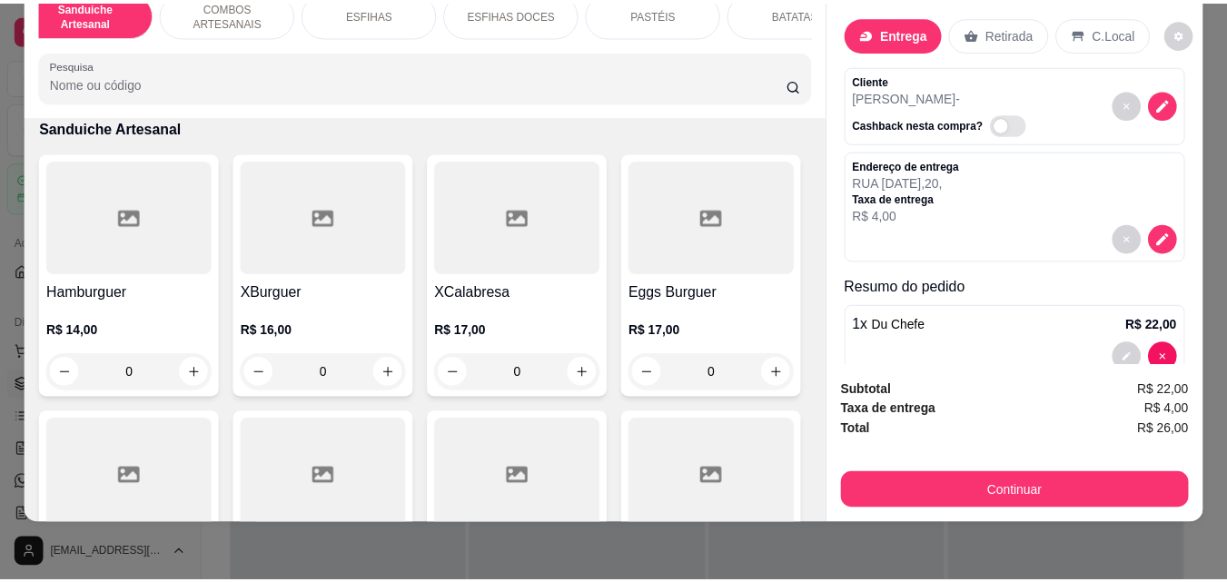
scroll to position [1503, 0]
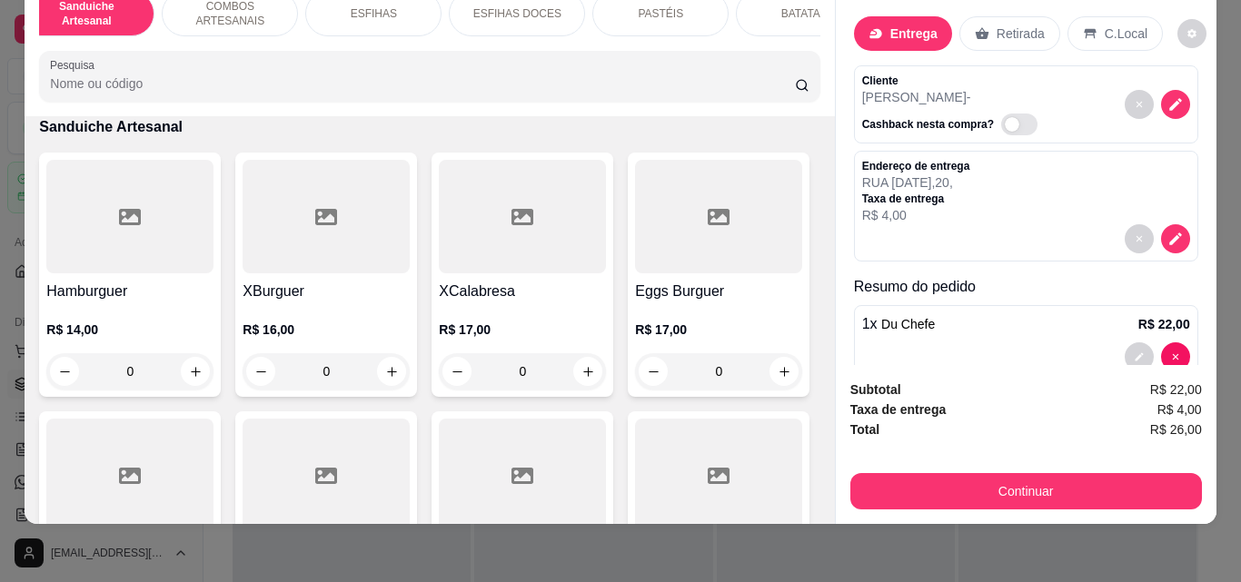
click at [191, 384] on div "0" at bounding box center [129, 371] width 167 height 36
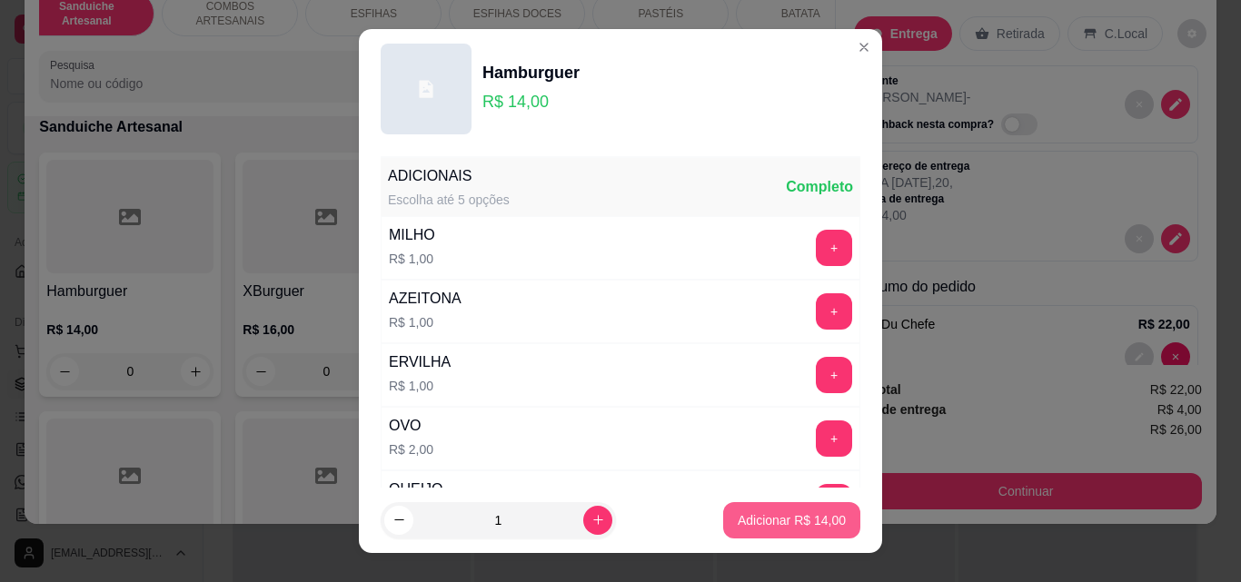
click at [826, 513] on button "Adicionar R$ 14,00" at bounding box center [791, 520] width 137 height 36
type input "1"
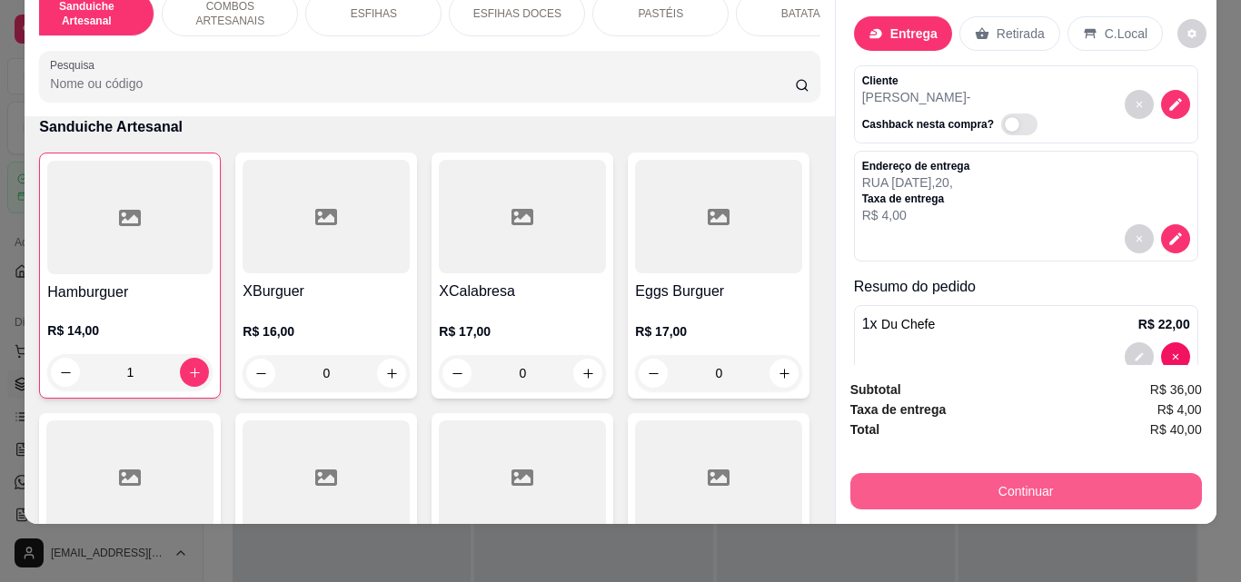
click at [906, 481] on button "Continuar" at bounding box center [1025, 491] width 351 height 36
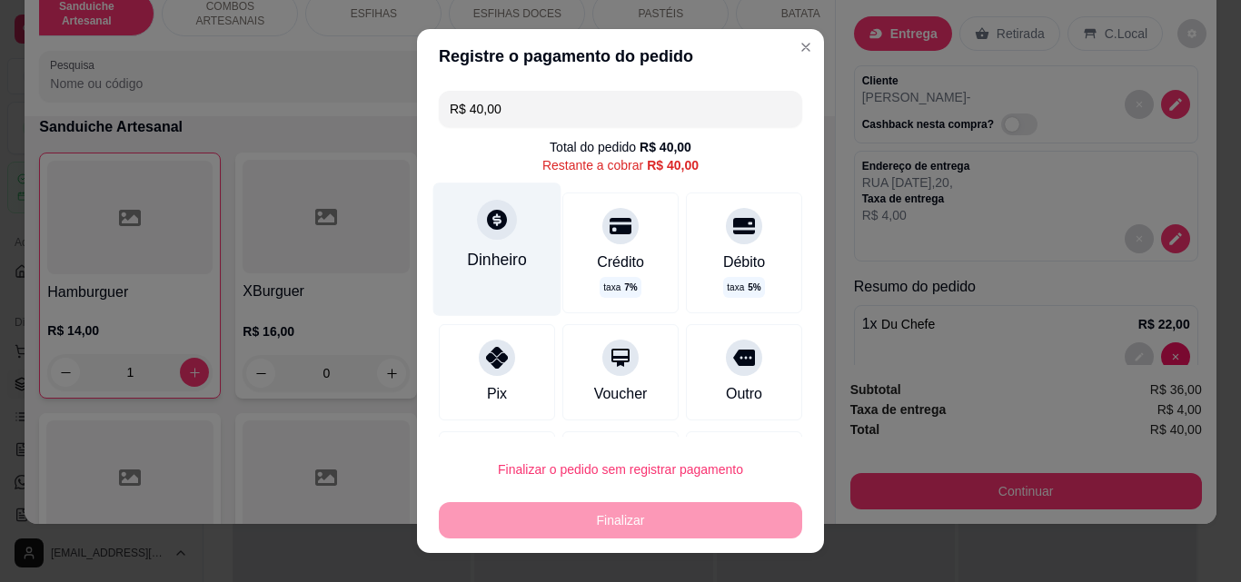
click at [488, 221] on icon at bounding box center [497, 220] width 24 height 24
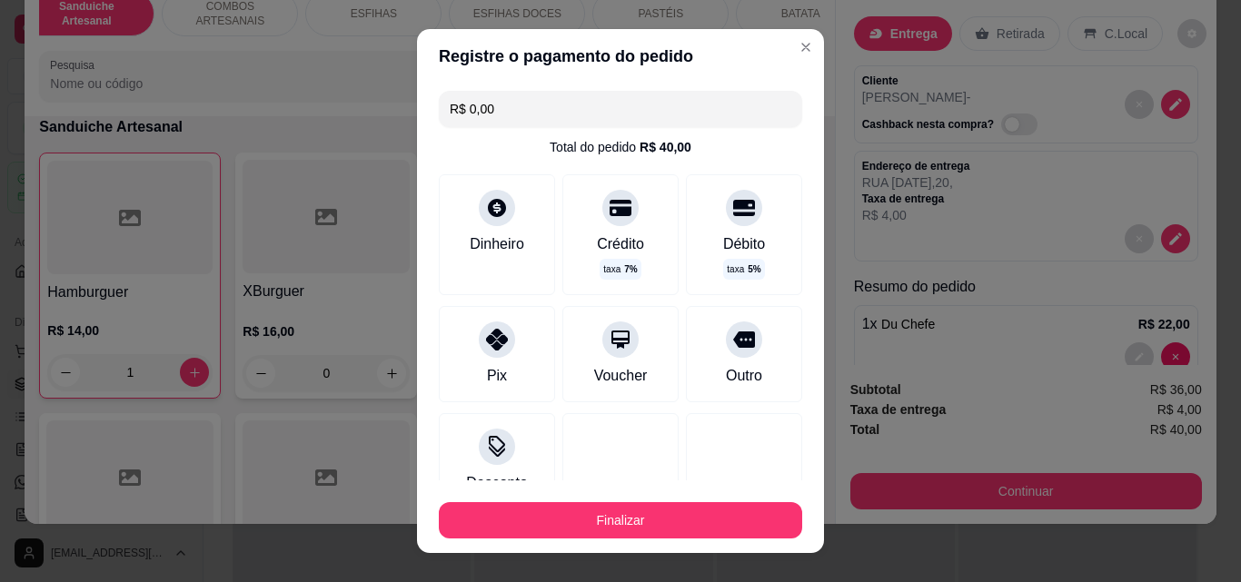
type input "R$ 0,00"
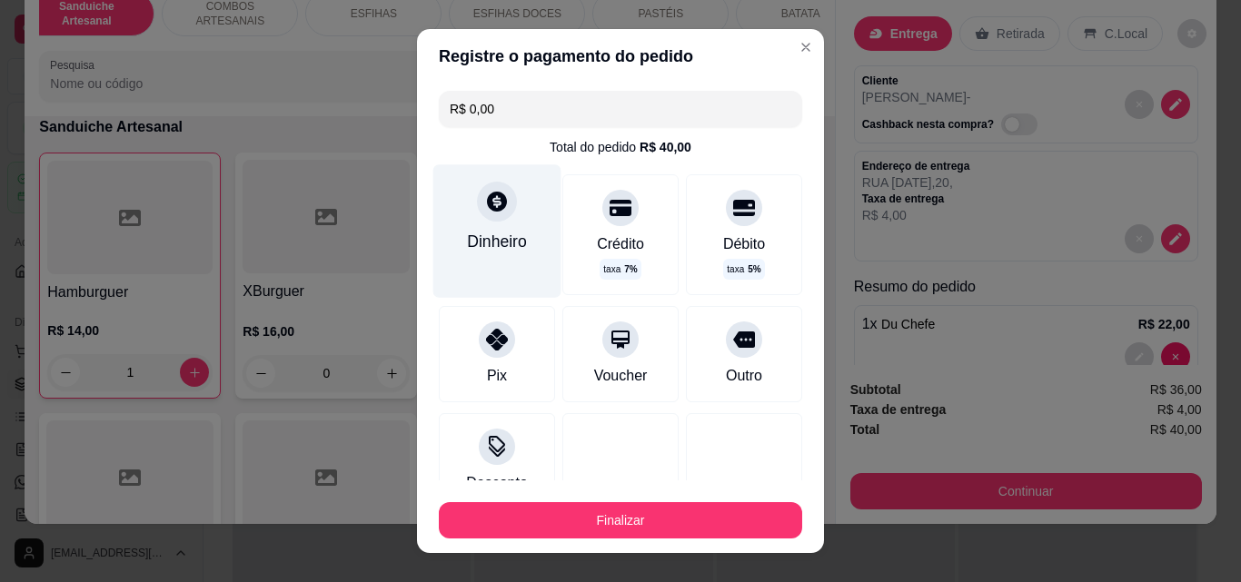
click at [517, 228] on div "Dinheiro" at bounding box center [497, 230] width 128 height 133
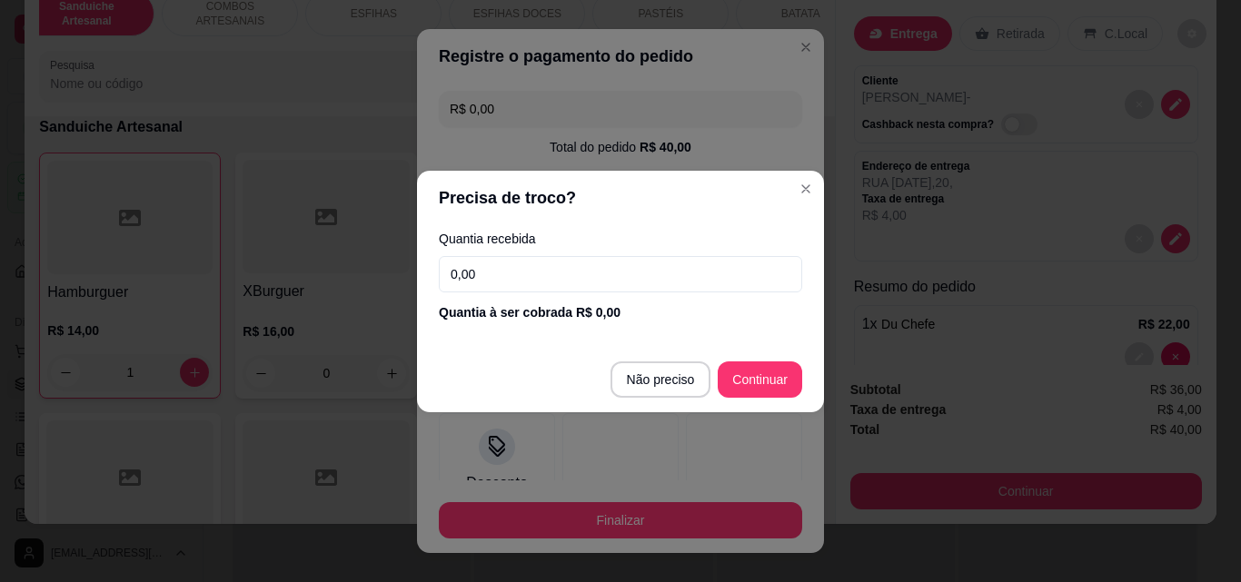
click at [513, 274] on input "0,00" at bounding box center [620, 274] width 363 height 36
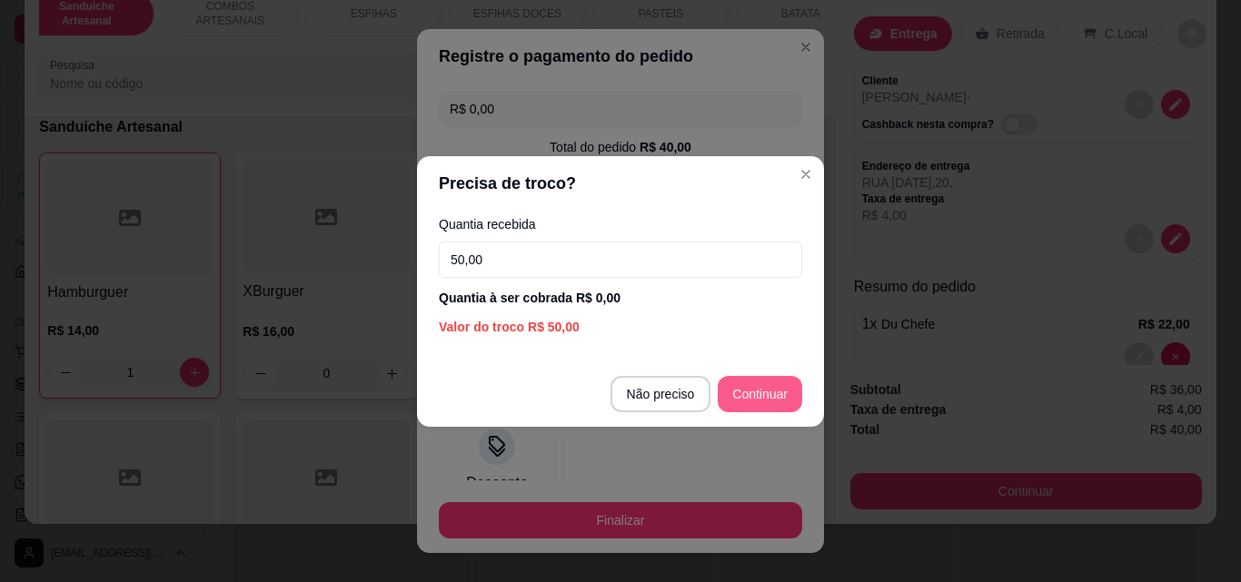
type input "50,00"
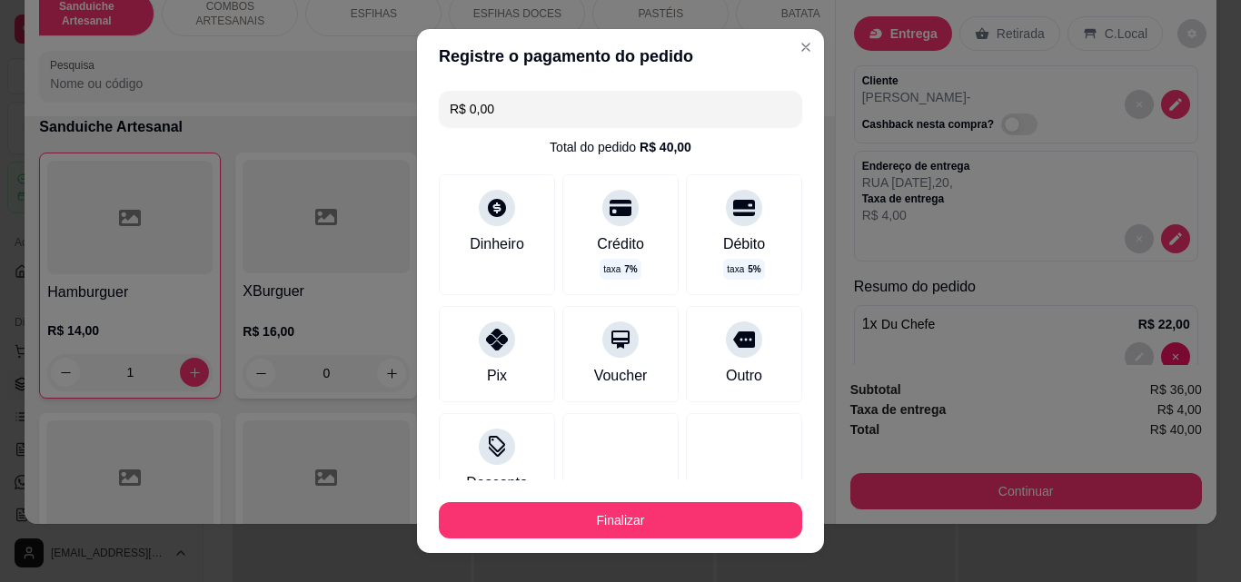
click at [708, 497] on div "Finalizar" at bounding box center [620, 517] width 363 height 44
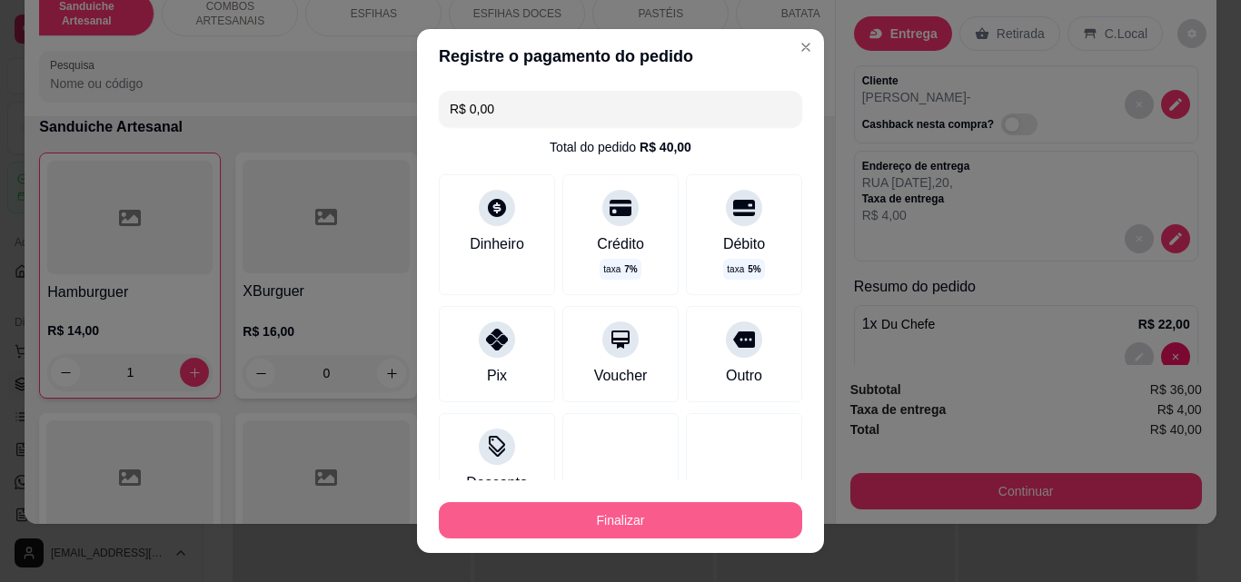
click at [733, 513] on button "Finalizar" at bounding box center [620, 520] width 363 height 36
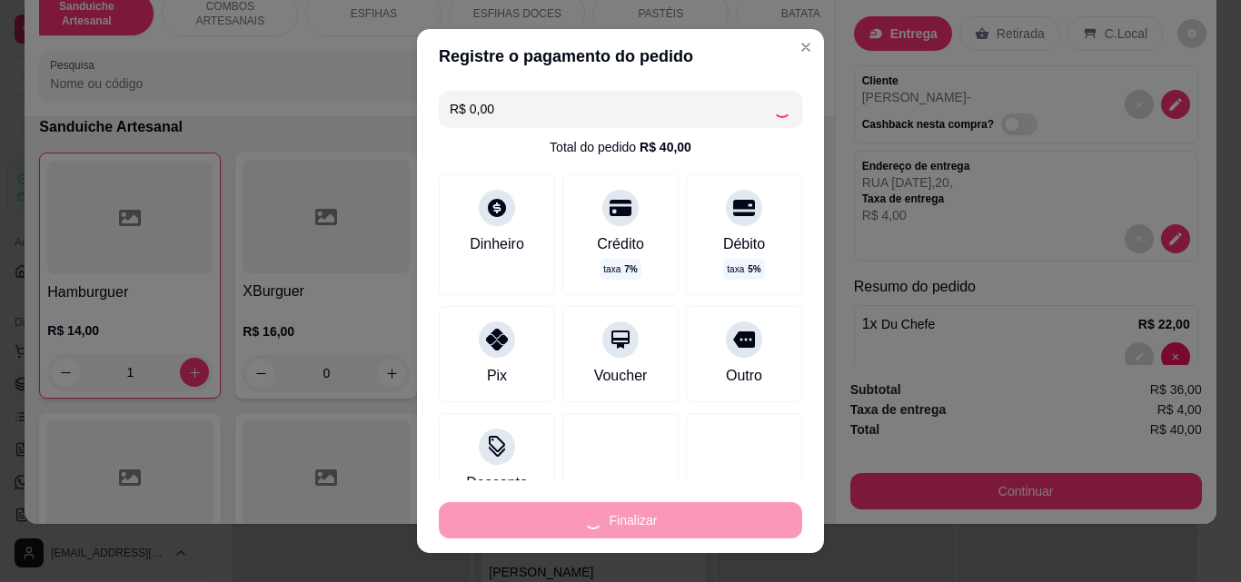
type input "0"
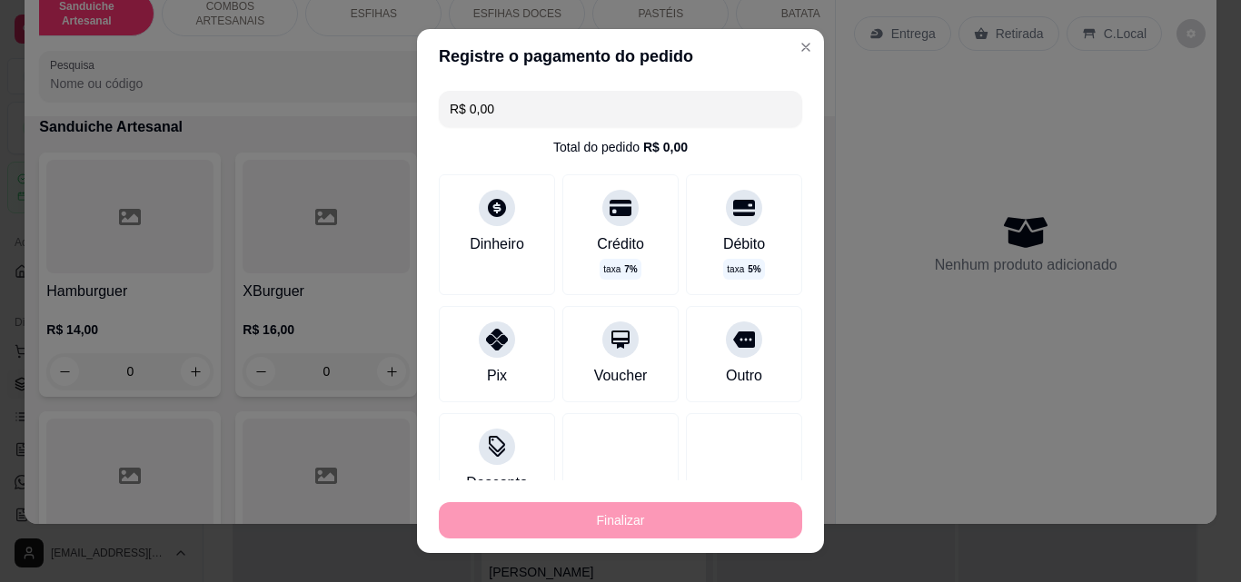
type input "-R$ 40,00"
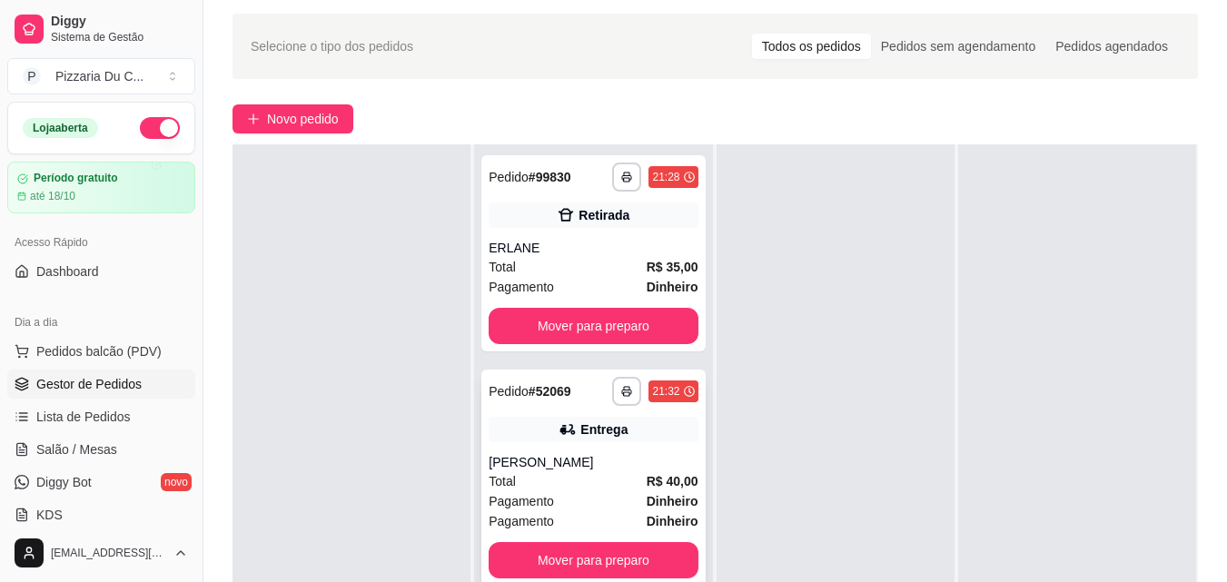
scroll to position [91, 0]
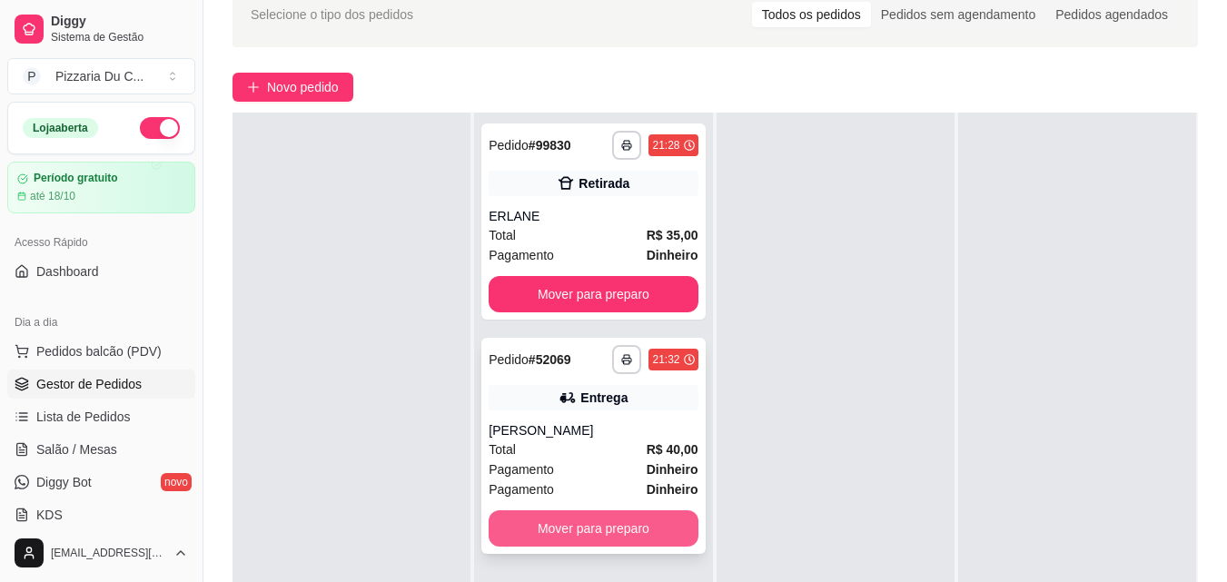
click at [591, 530] on button "Mover para preparo" at bounding box center [593, 528] width 209 height 36
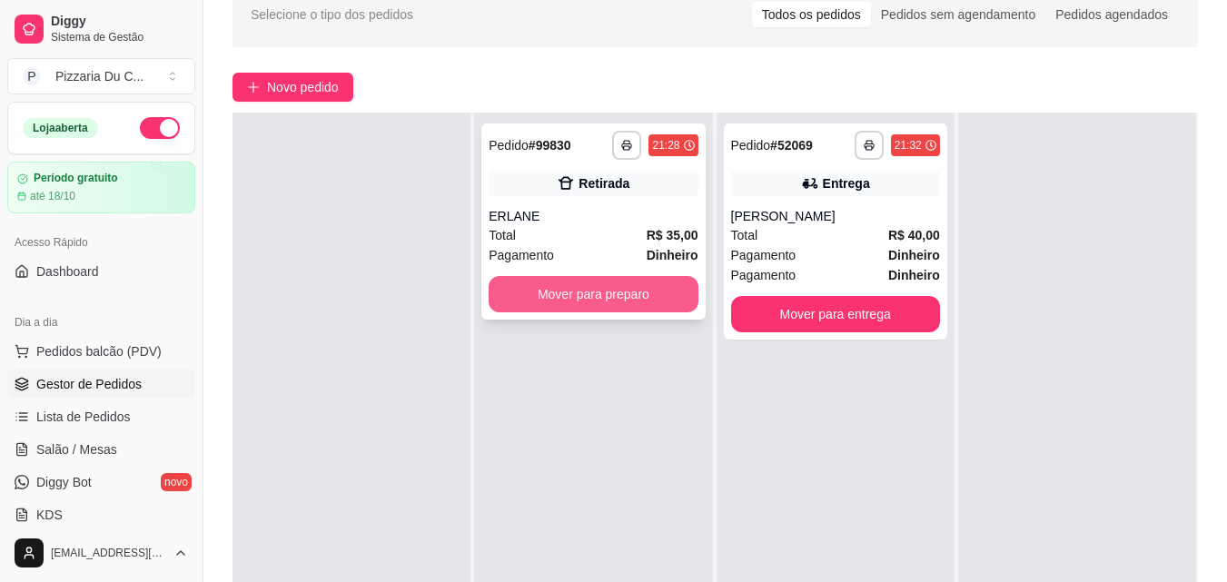
click at [596, 289] on button "Mover para preparo" at bounding box center [593, 294] width 209 height 36
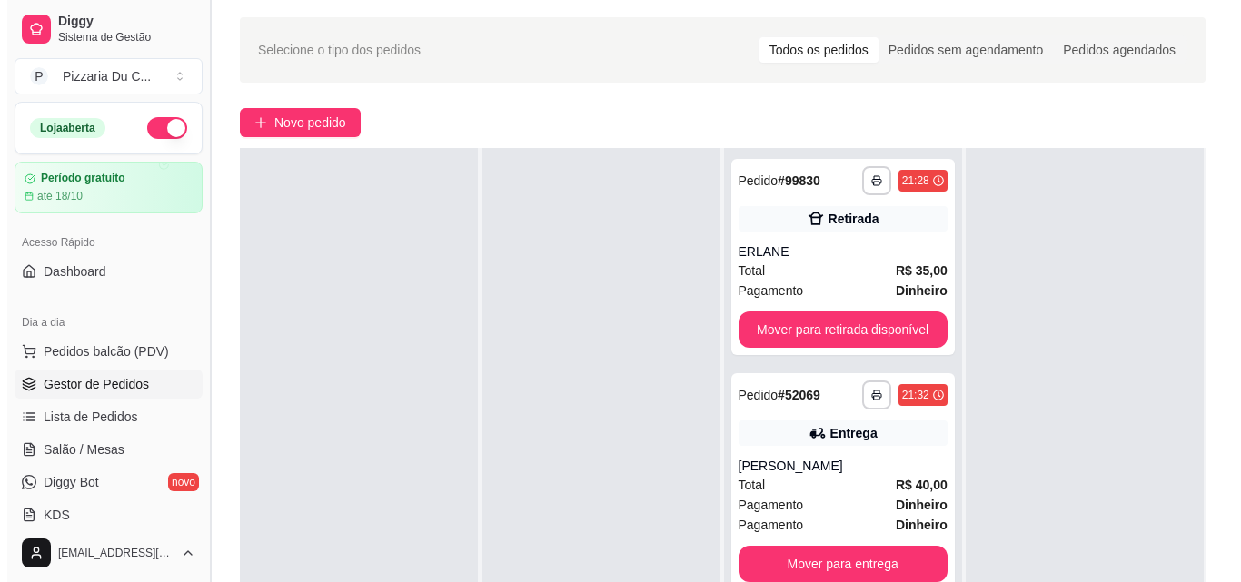
scroll to position [0, 0]
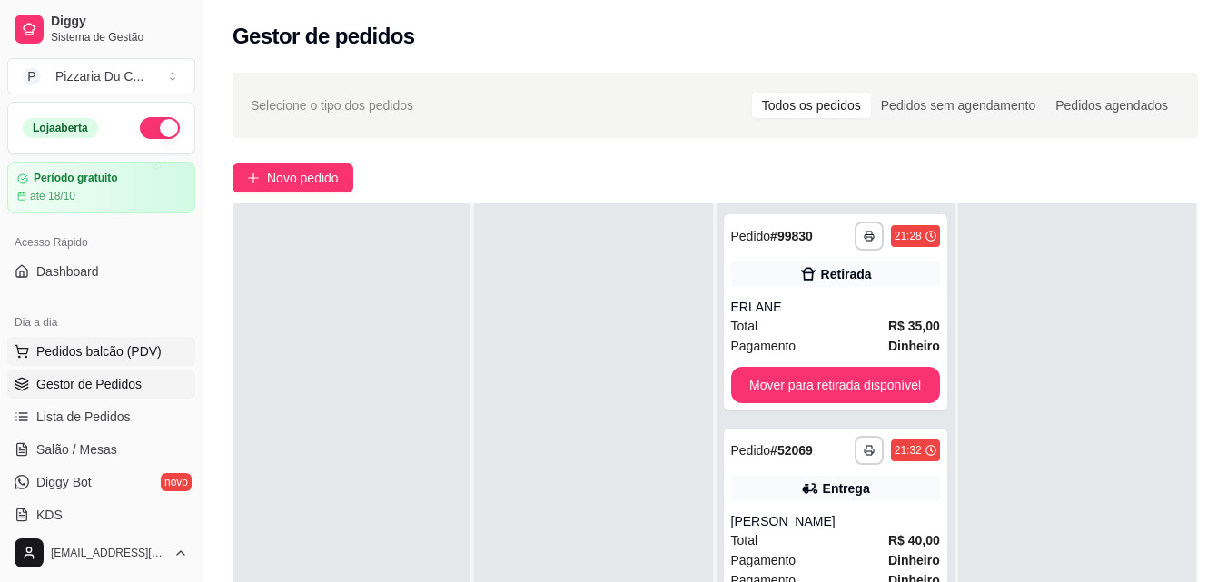
click at [121, 351] on span "Pedidos balcão (PDV)" at bounding box center [98, 351] width 125 height 18
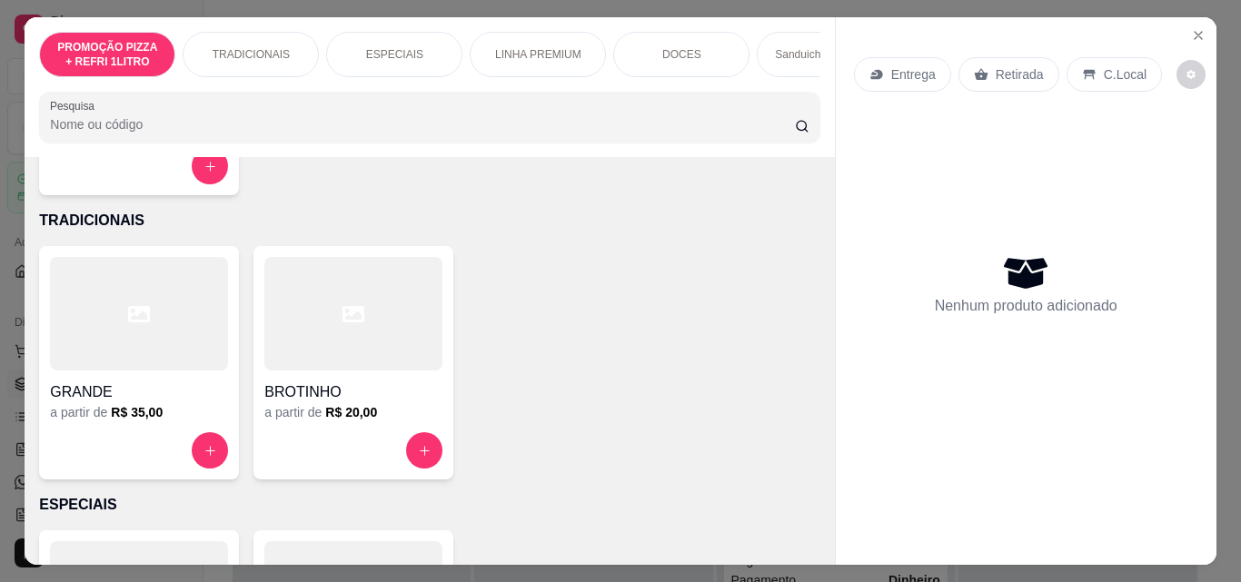
scroll to position [363, 0]
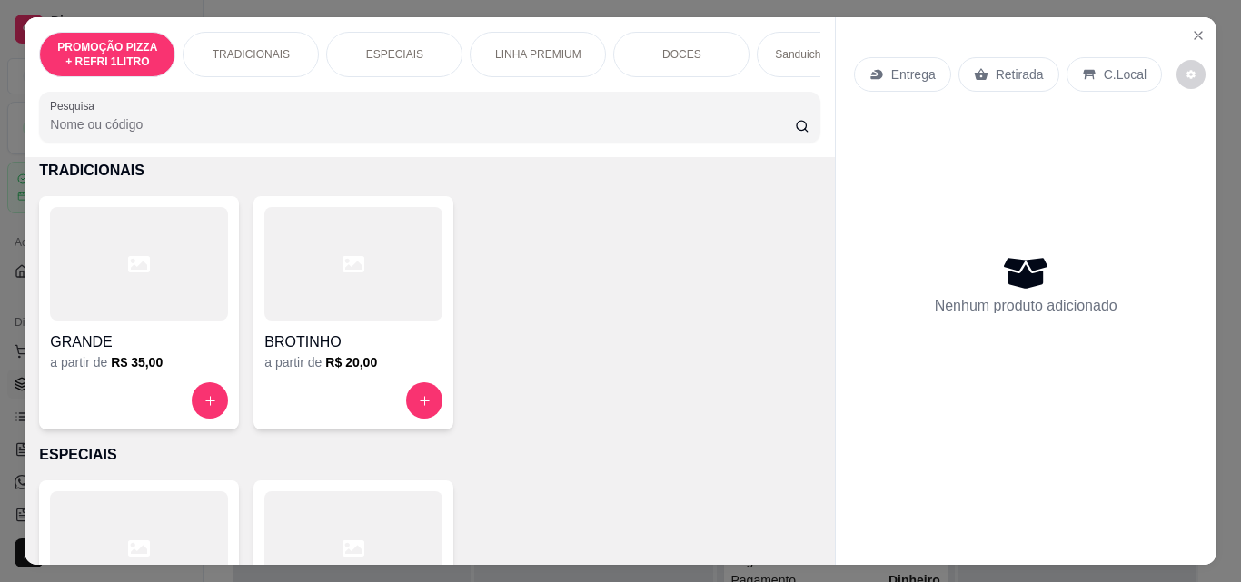
click at [152, 335] on div "GRANDE" at bounding box center [139, 337] width 178 height 33
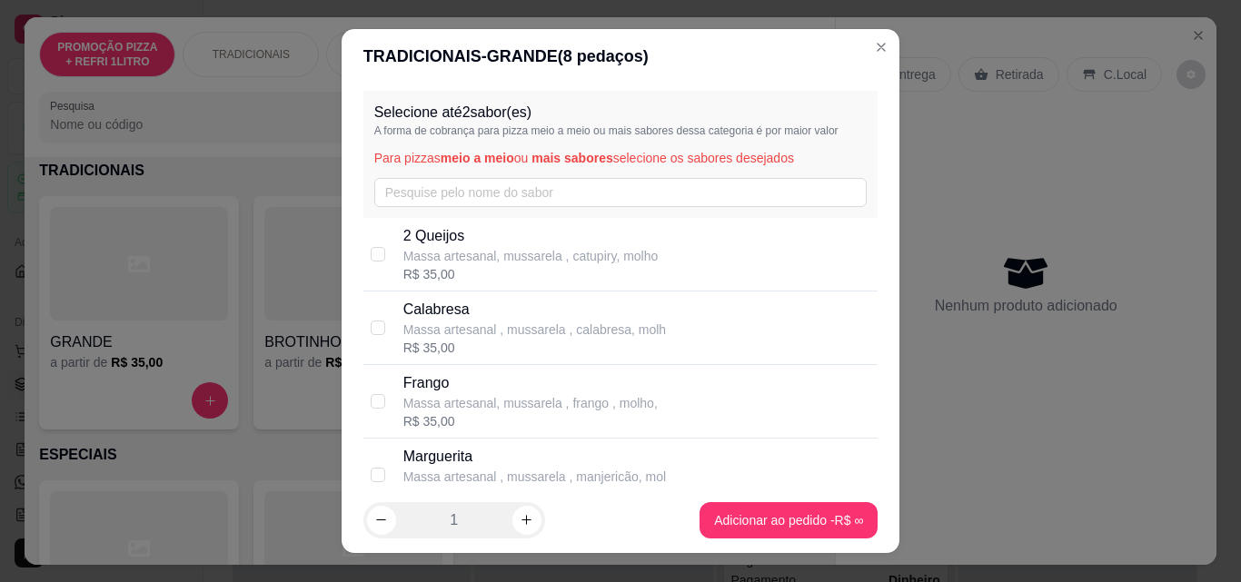
click at [453, 304] on p "Calabresa" at bounding box center [534, 310] width 262 height 22
checkbox input "true"
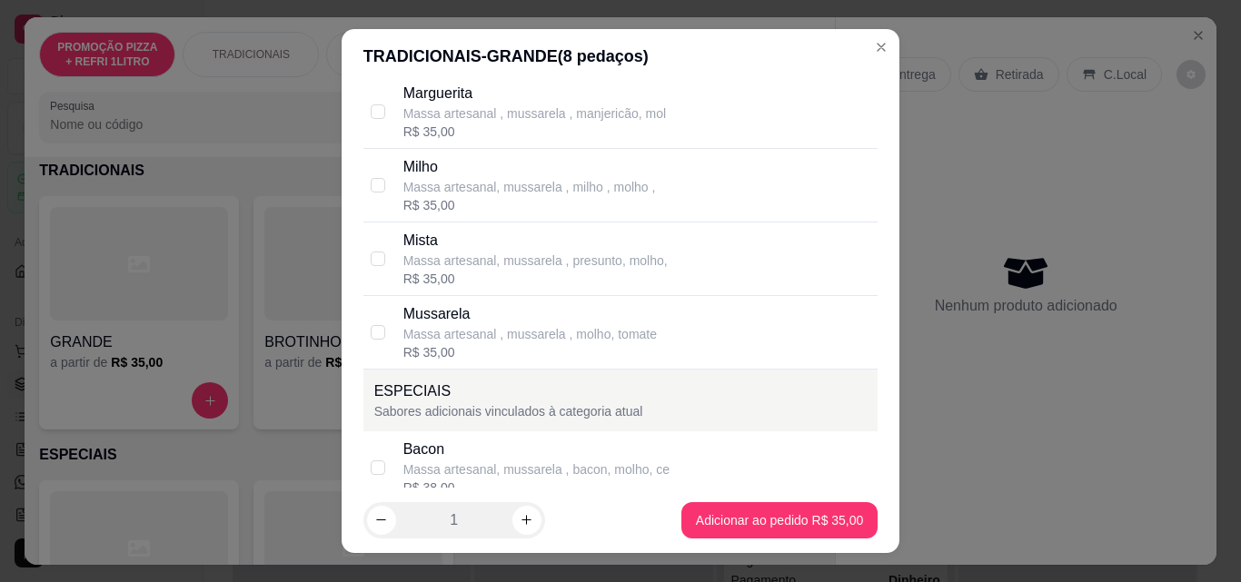
click at [450, 322] on p "Mussarela" at bounding box center [529, 314] width 253 height 22
checkbox input "true"
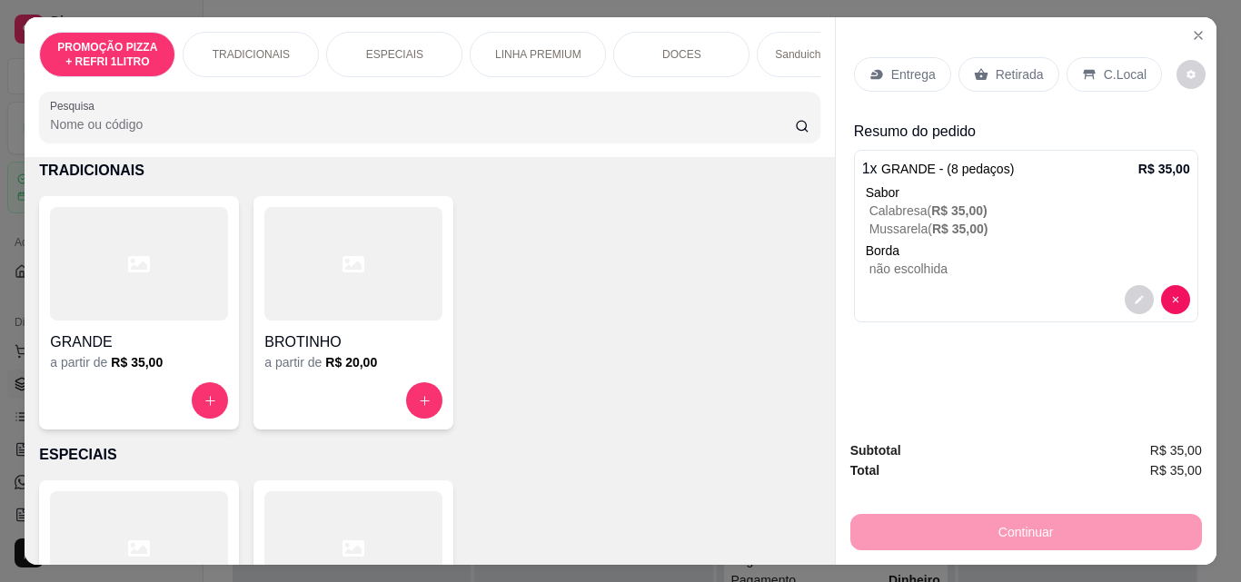
click at [983, 74] on div "Retirada" at bounding box center [1008, 74] width 101 height 35
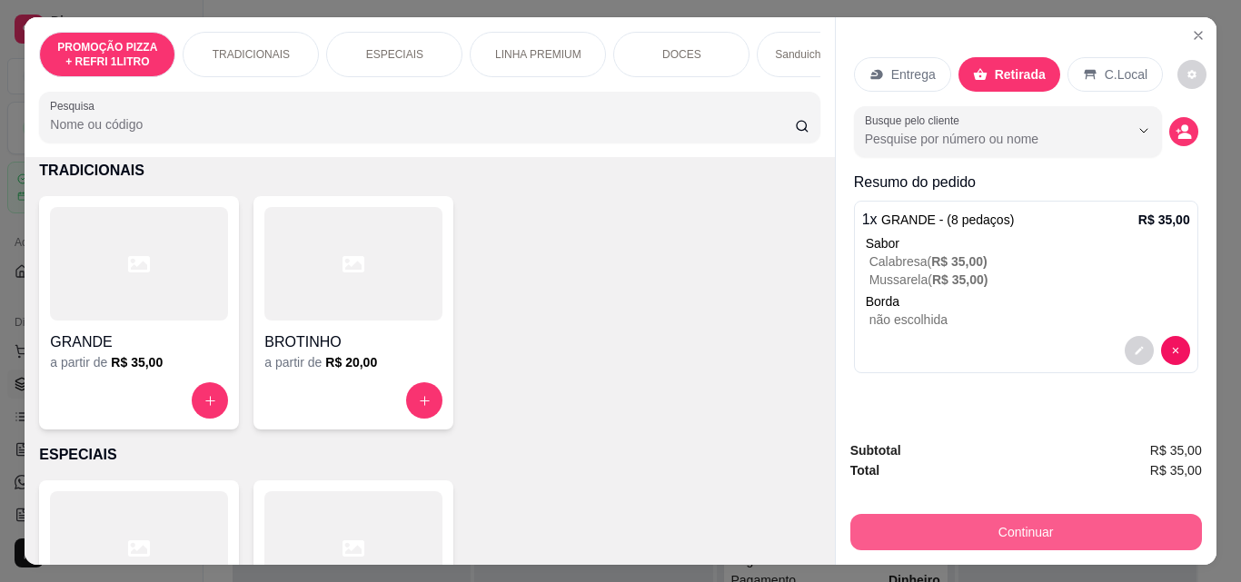
click at [932, 514] on button "Continuar" at bounding box center [1025, 532] width 351 height 36
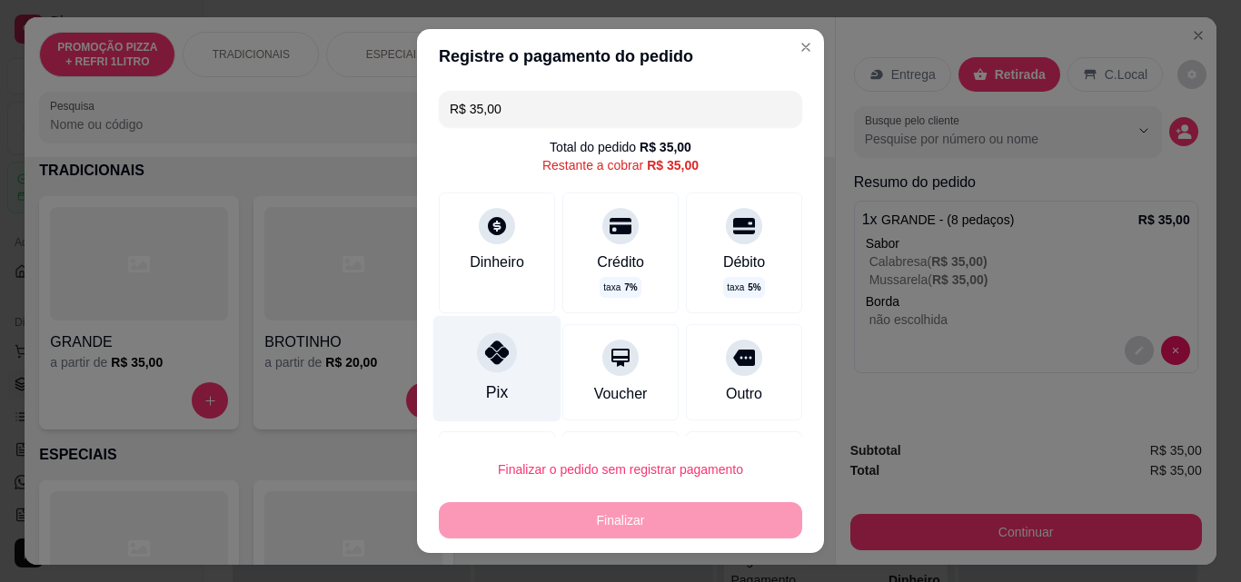
click at [517, 356] on div "Pix" at bounding box center [497, 369] width 128 height 106
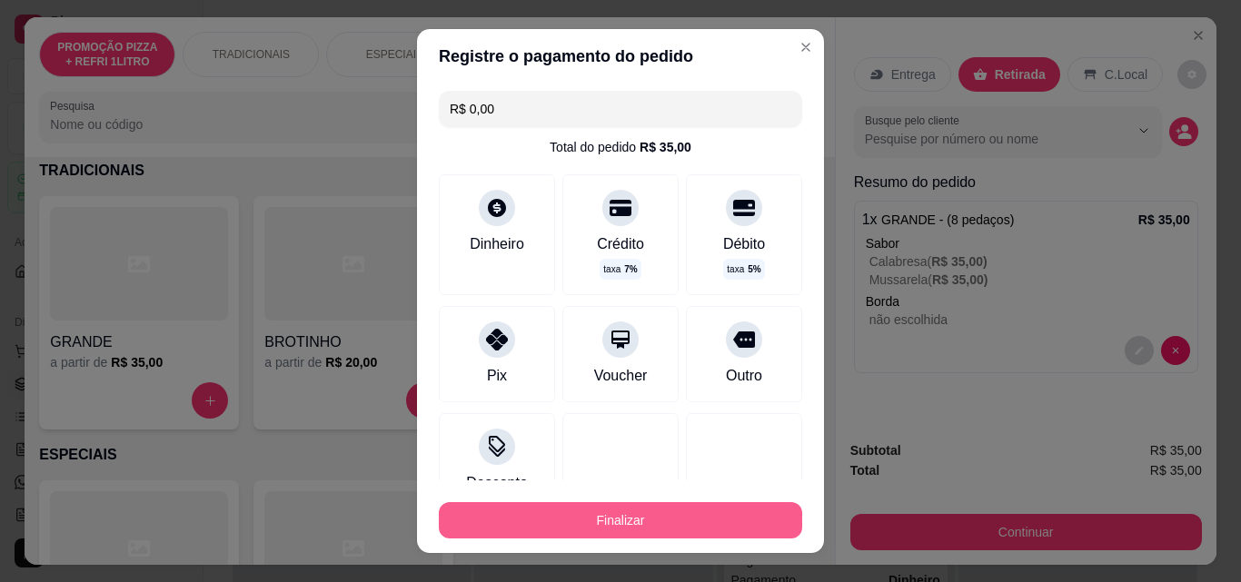
click at [580, 510] on button "Finalizar" at bounding box center [620, 520] width 363 height 36
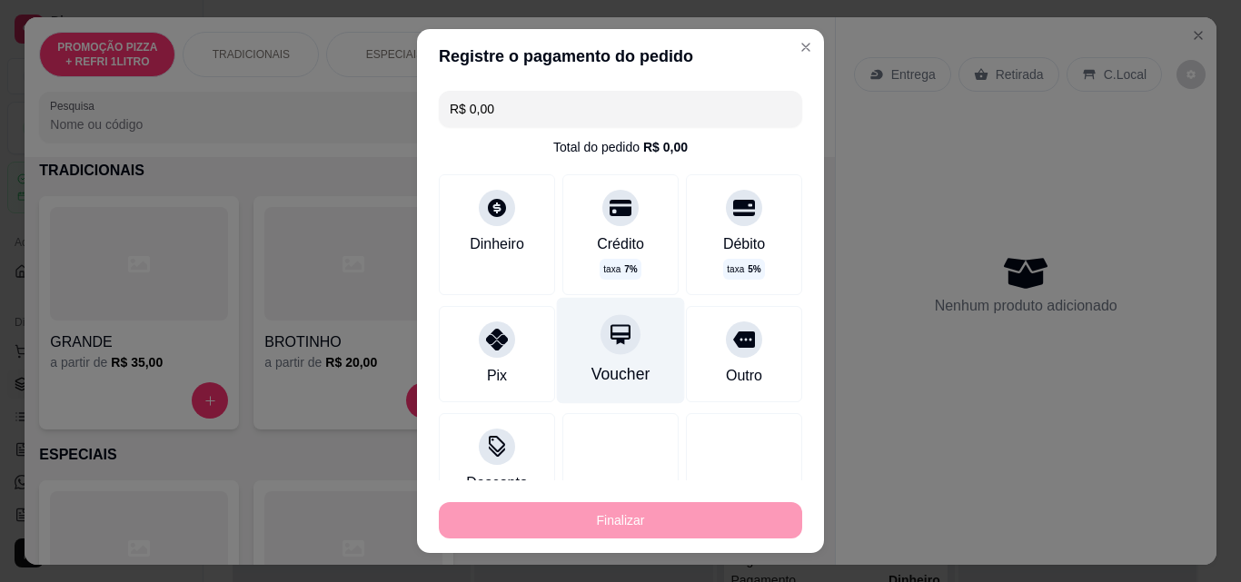
type input "-R$ 35,00"
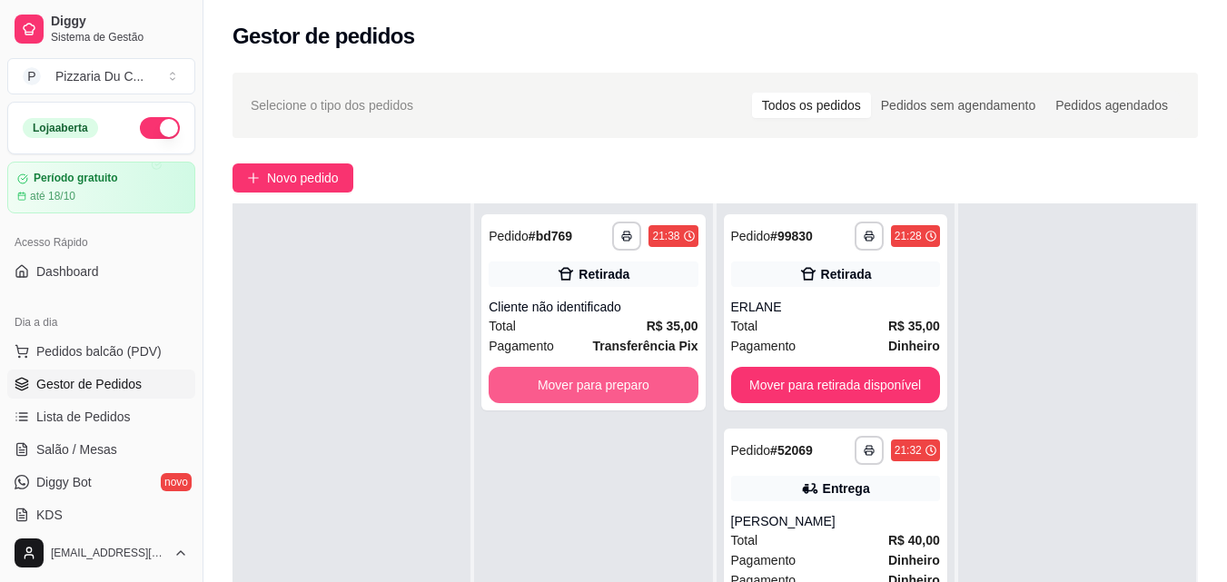
click at [567, 373] on button "Mover para preparo" at bounding box center [593, 385] width 209 height 36
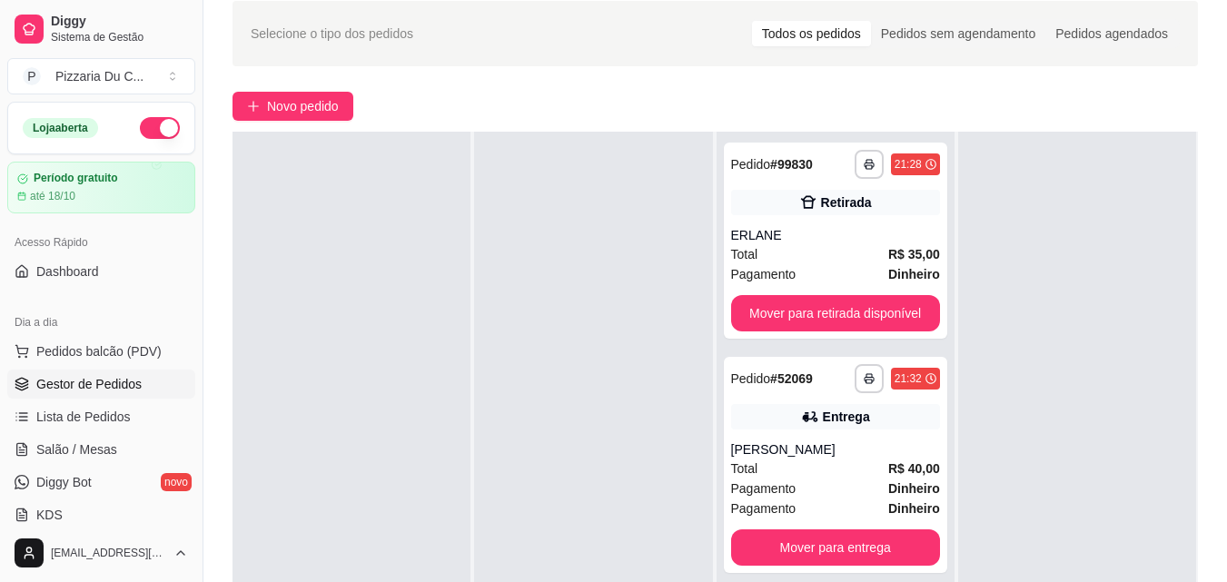
scroll to position [182, 0]
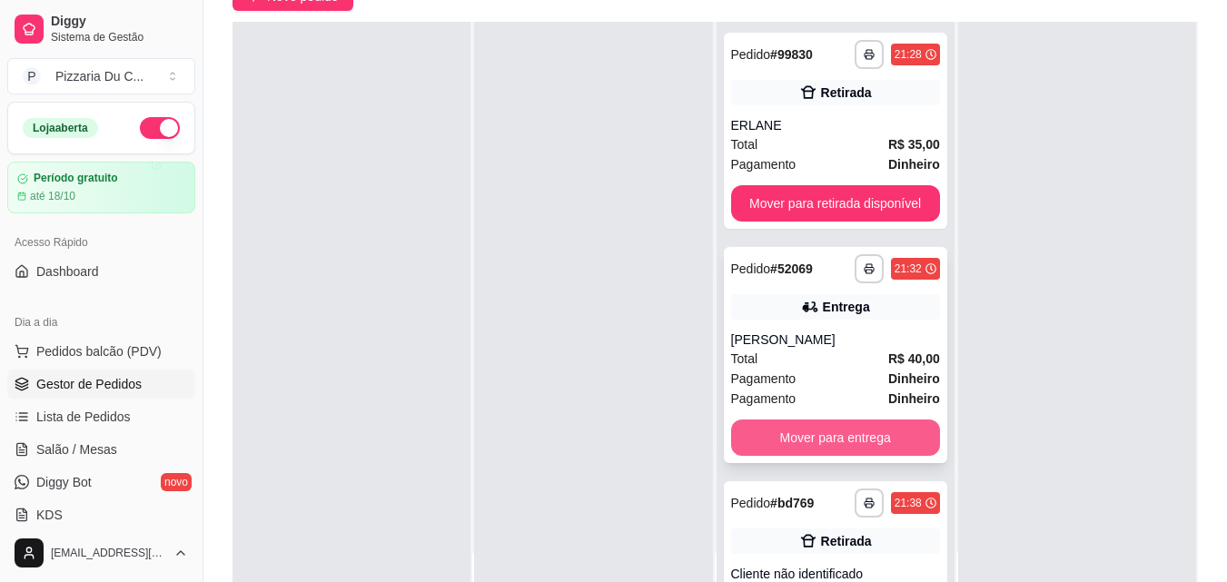
click at [789, 429] on button "Mover para entrega" at bounding box center [835, 438] width 209 height 36
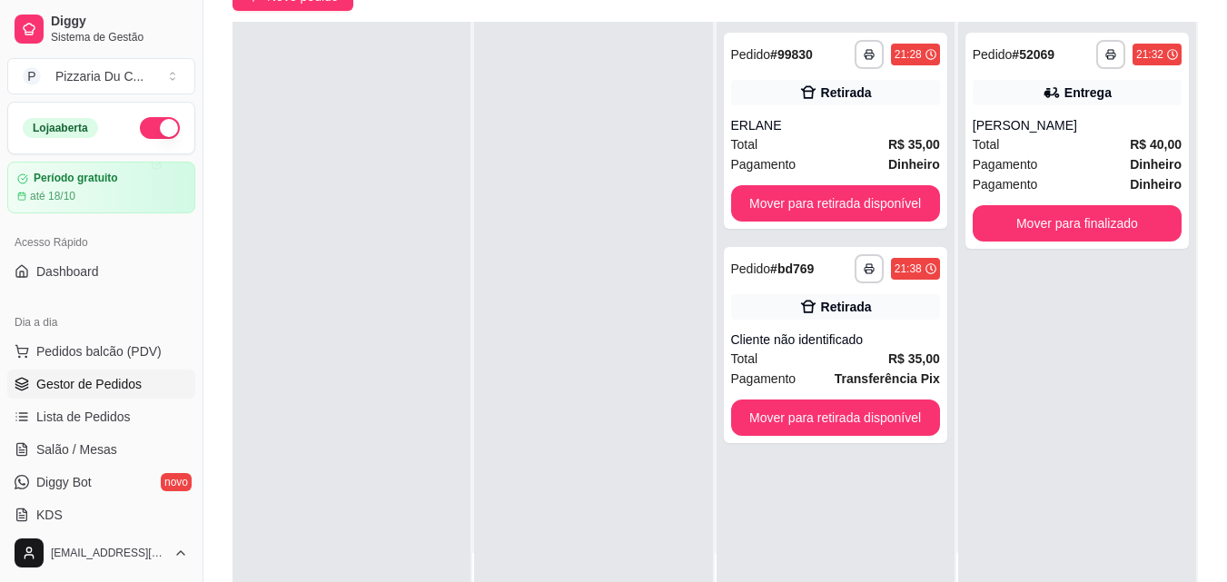
scroll to position [0, 0]
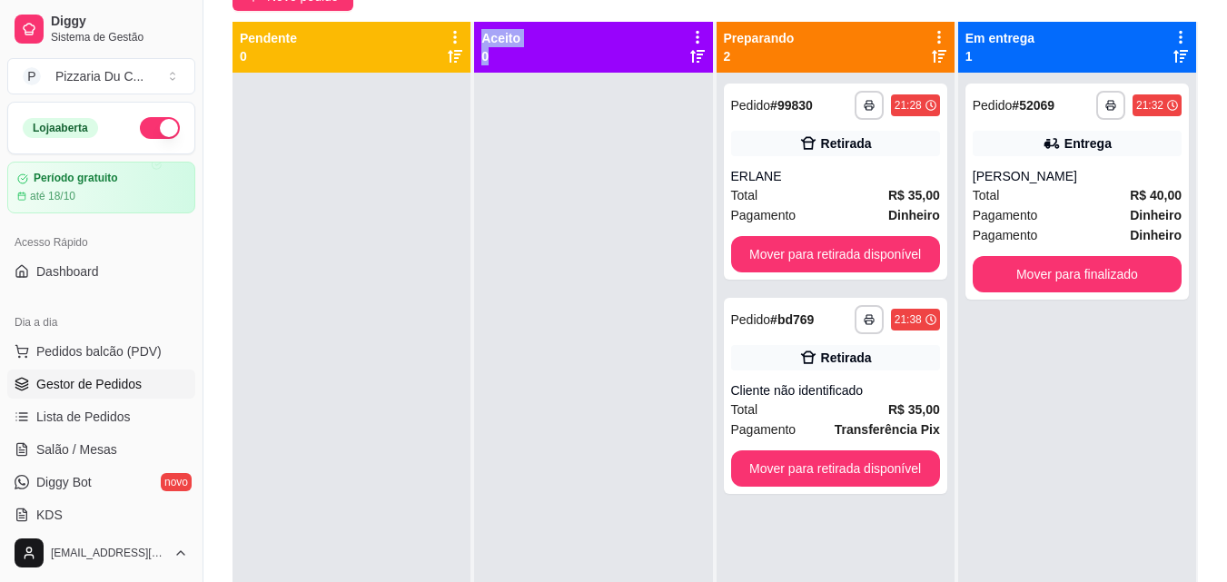
drag, startPoint x: 400, startPoint y: 158, endPoint x: 489, endPoint y: 243, distance: 123.3
click at [489, 247] on div "**********" at bounding box center [715, 313] width 965 height 582
click at [490, 132] on div at bounding box center [593, 364] width 238 height 582
click at [807, 273] on div "**********" at bounding box center [835, 182] width 223 height 196
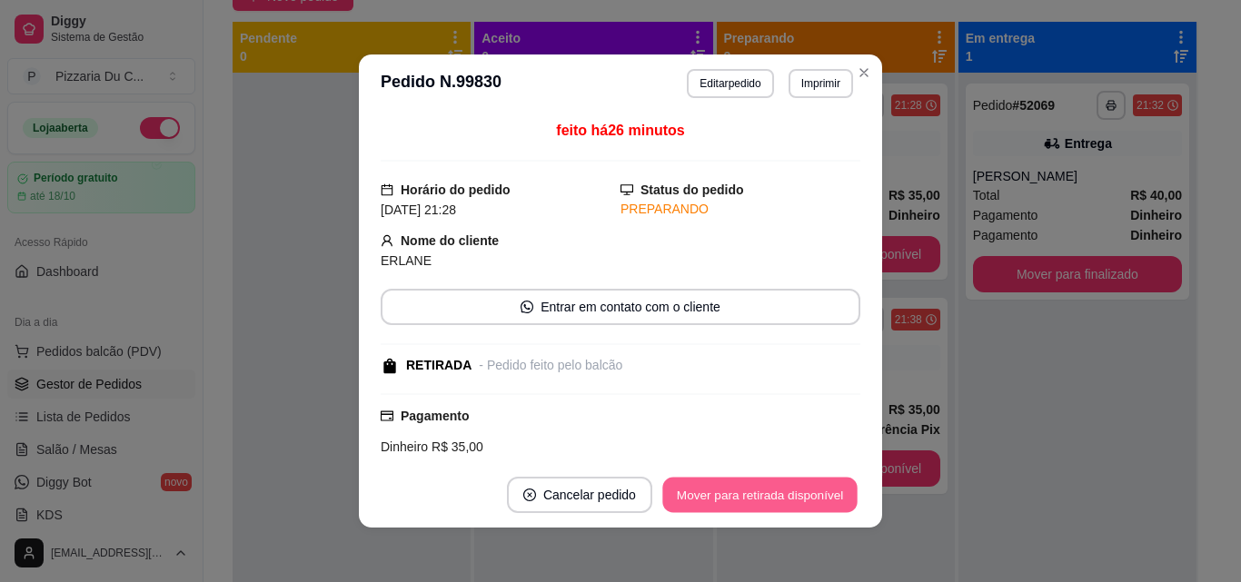
click at [757, 481] on button "Mover para retirada disponível" at bounding box center [759, 495] width 194 height 35
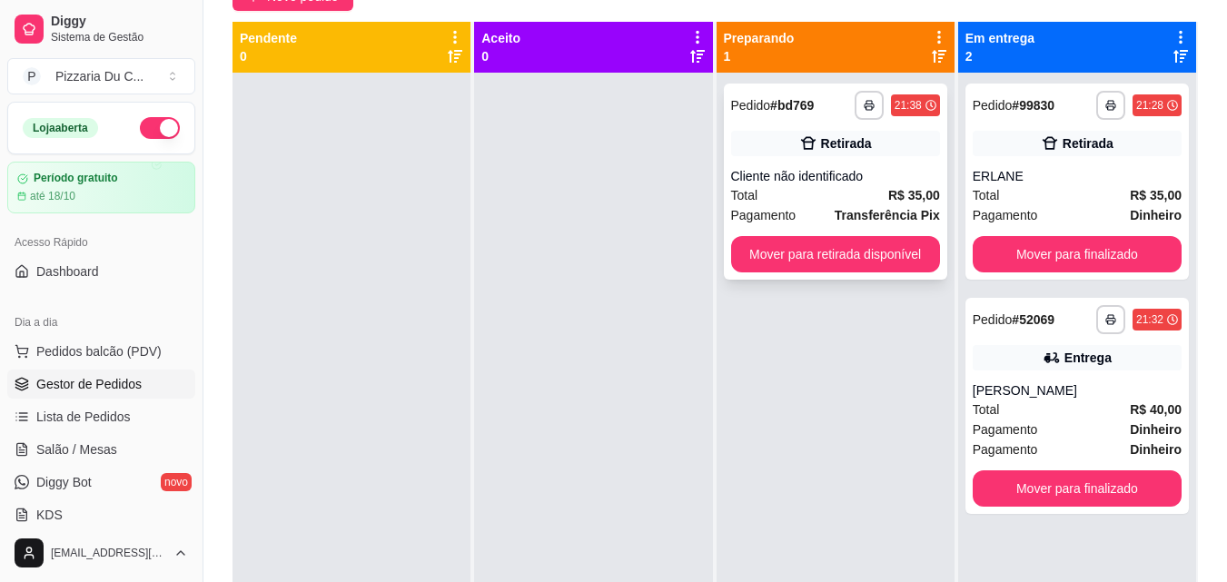
drag, startPoint x: 861, startPoint y: 145, endPoint x: 733, endPoint y: 197, distance: 138.1
click at [782, 252] on button "Mover para retirada disponível" at bounding box center [835, 254] width 209 height 36
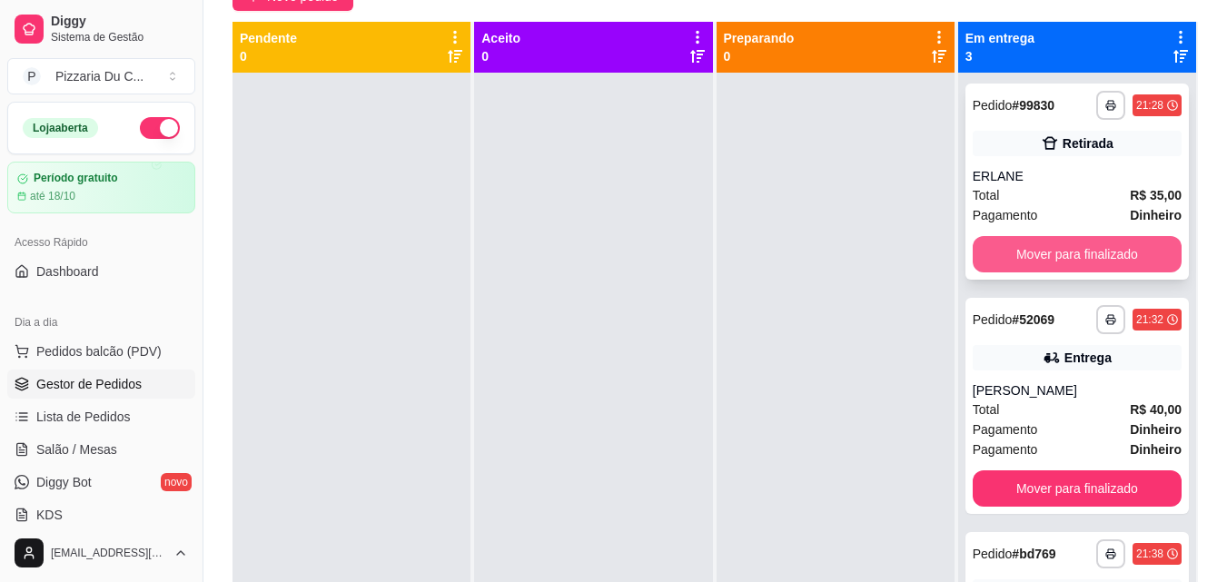
scroll to position [99, 0]
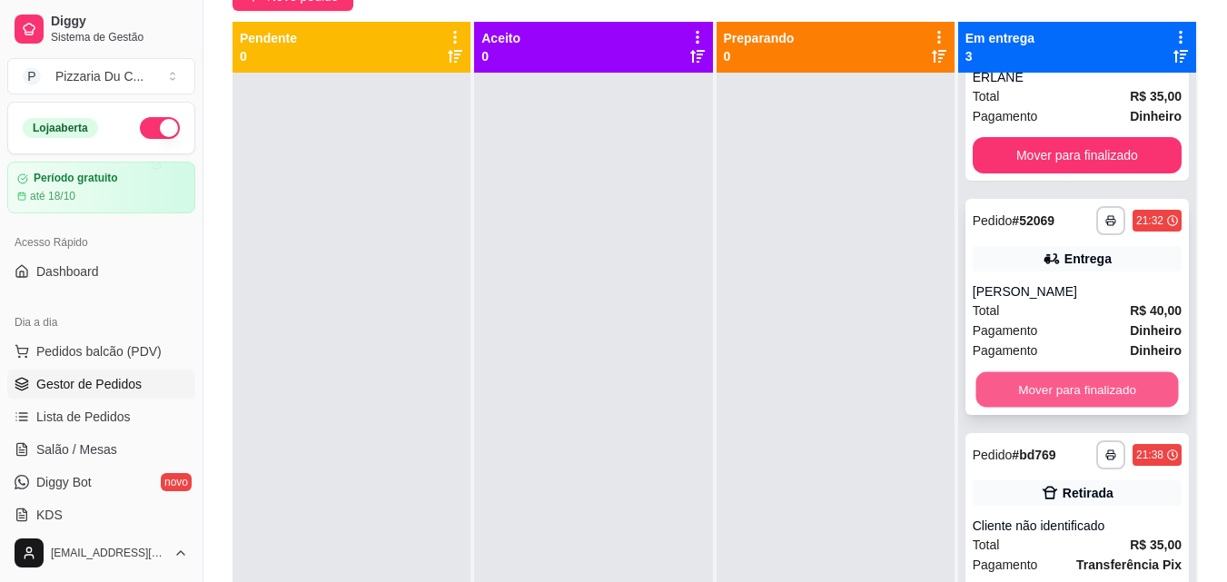
click at [1043, 397] on button "Mover para finalizado" at bounding box center [1076, 389] width 203 height 35
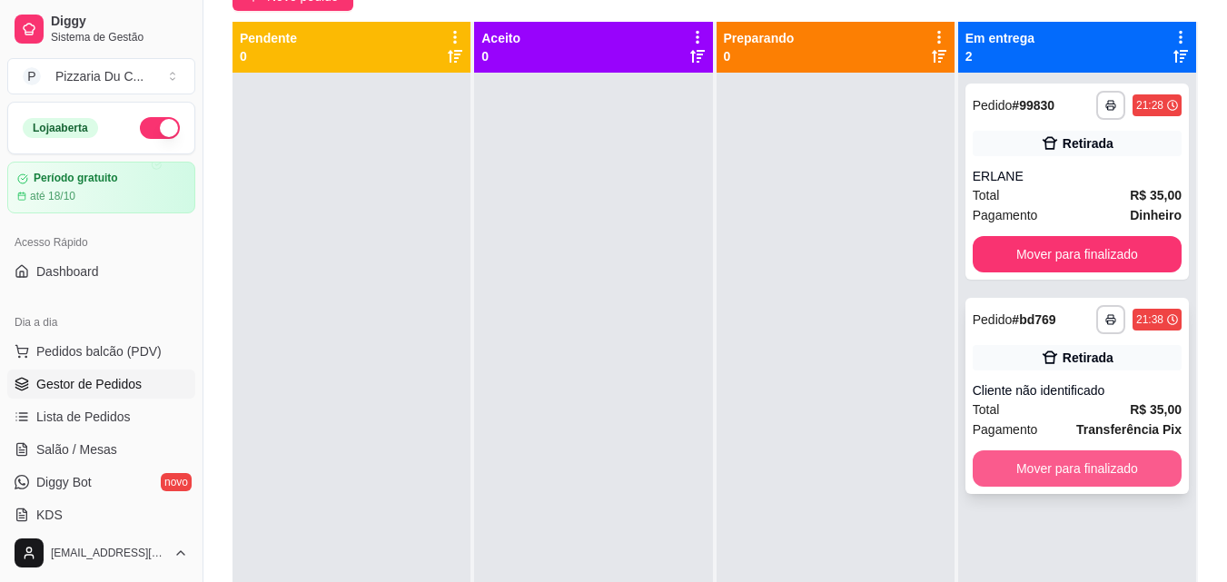
click at [1074, 465] on button "Mover para finalizado" at bounding box center [1077, 468] width 209 height 36
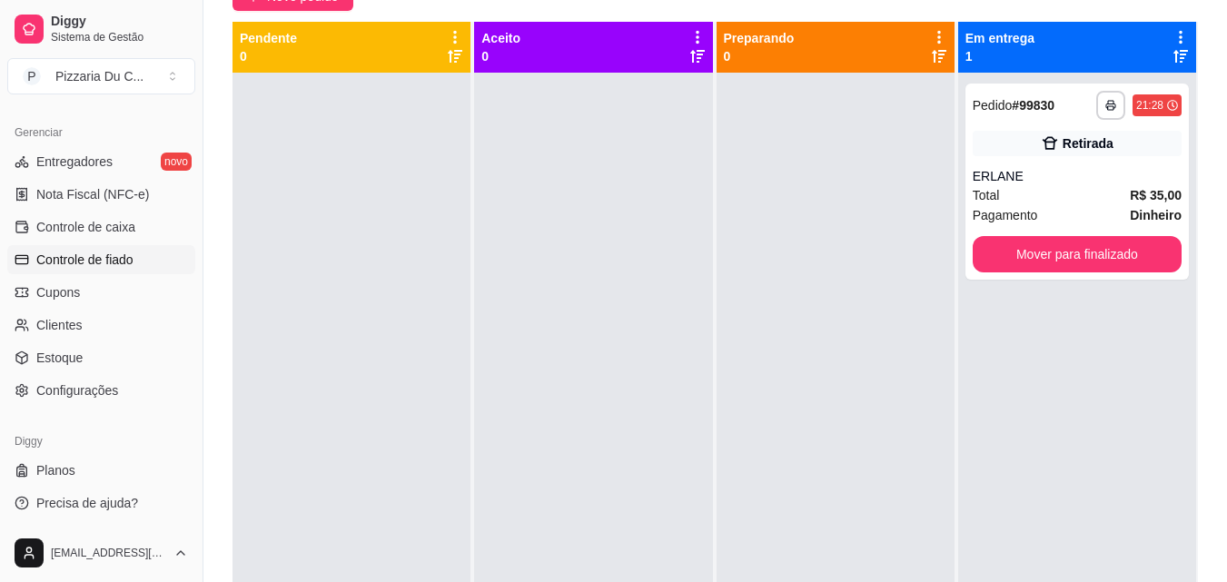
scroll to position [725, 0]
click at [90, 467] on link "Planos" at bounding box center [101, 469] width 188 height 29
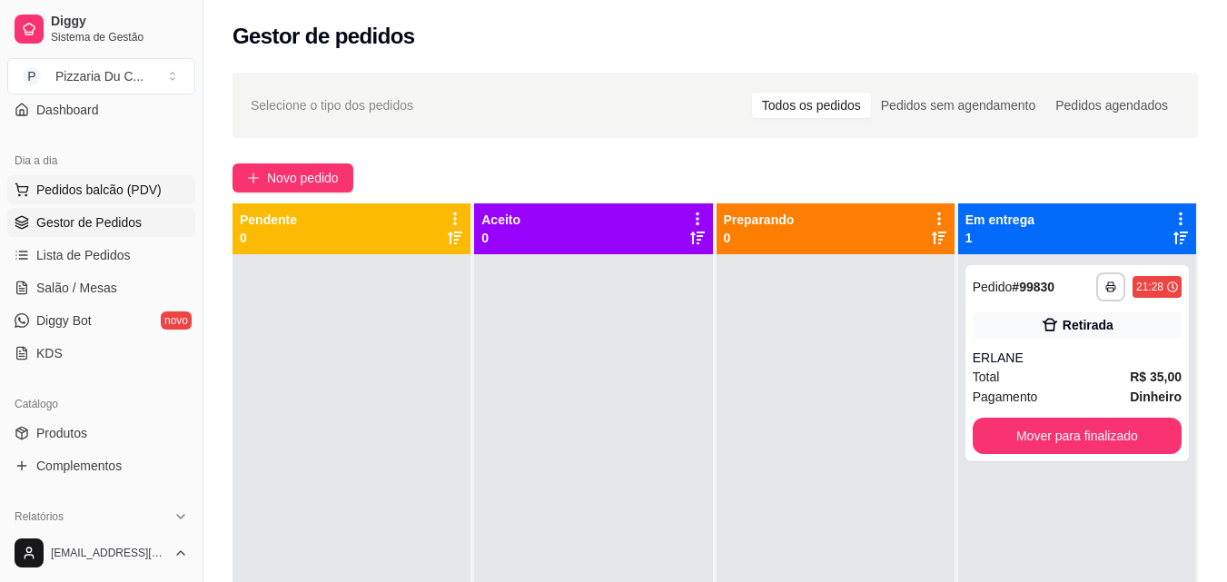
scroll to position [182, 0]
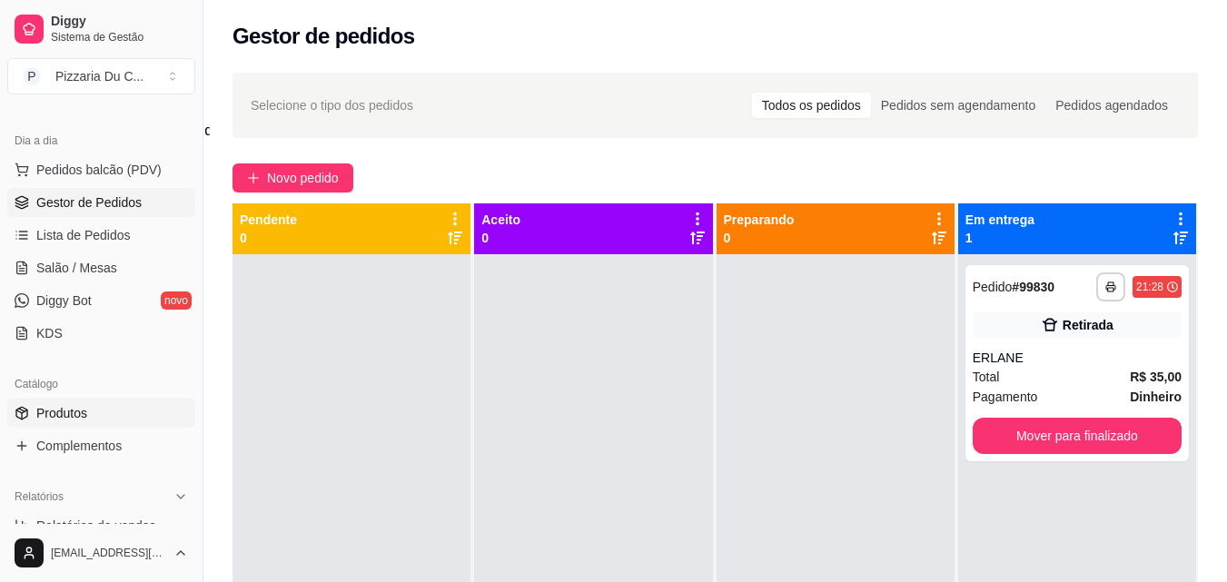
click at [71, 410] on span "Produtos" at bounding box center [61, 413] width 51 height 18
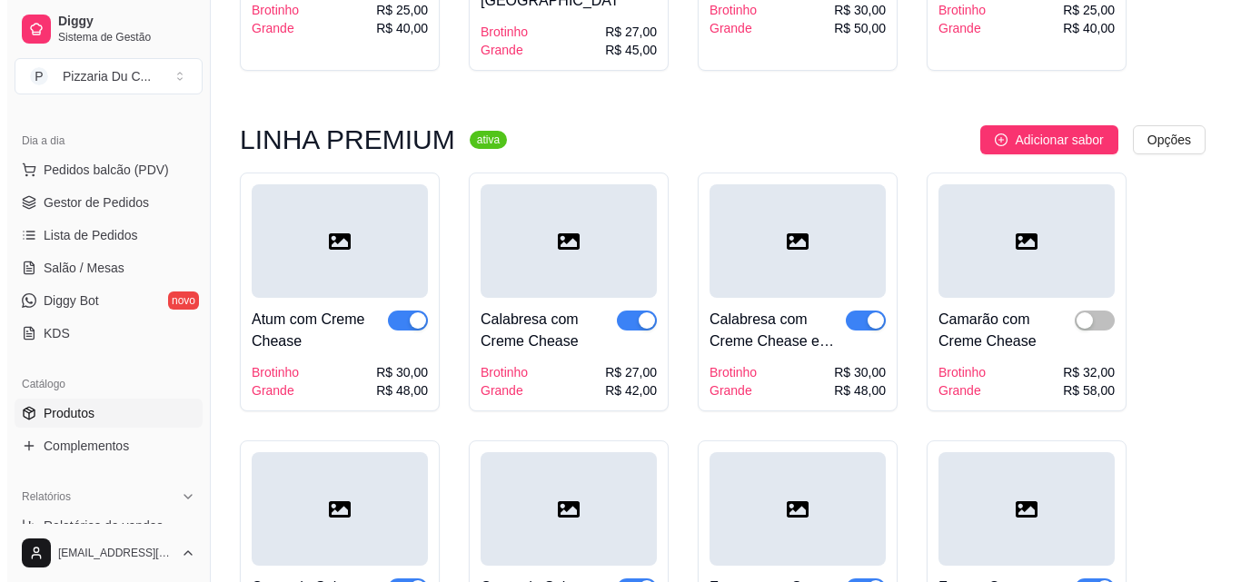
scroll to position [2816, 0]
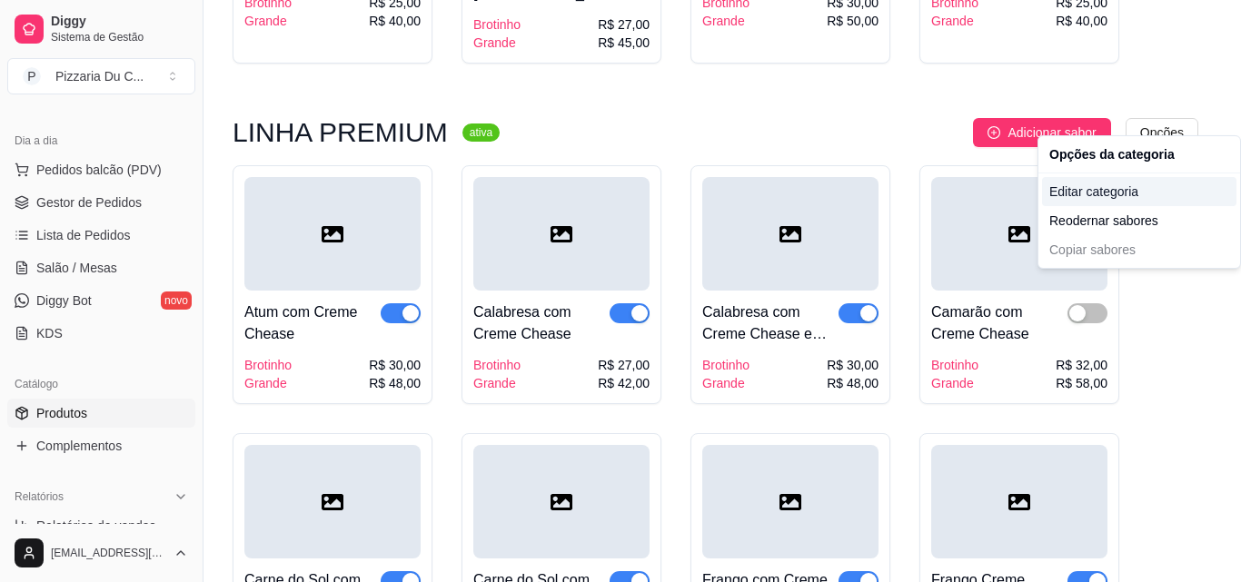
click at [1138, 191] on div "Editar categoria" at bounding box center [1139, 191] width 194 height 29
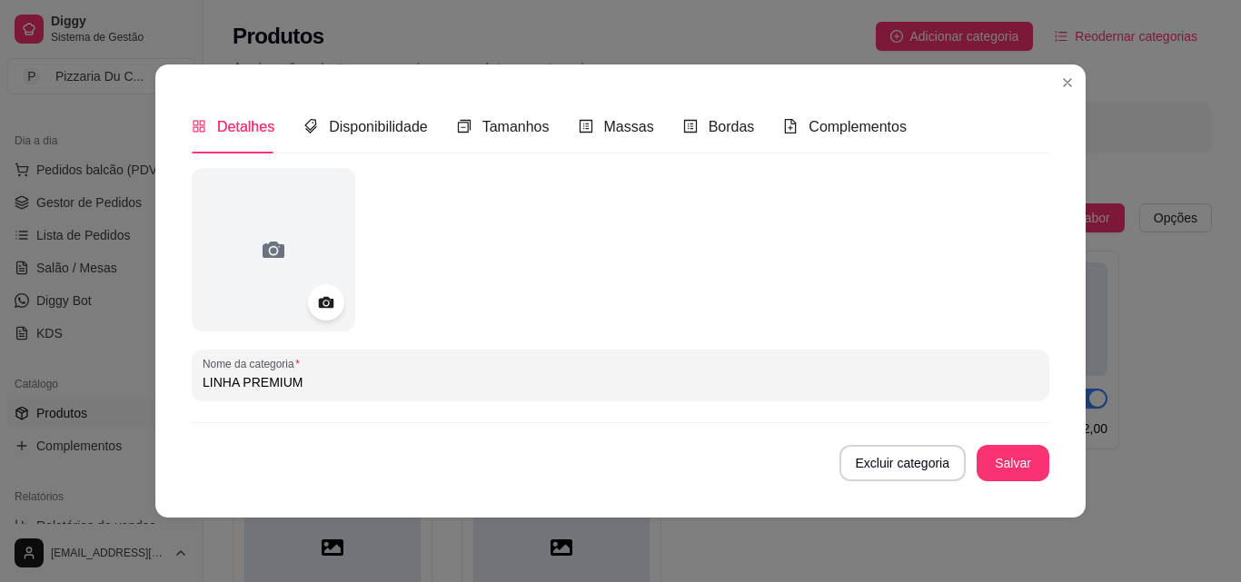
scroll to position [2642, 0]
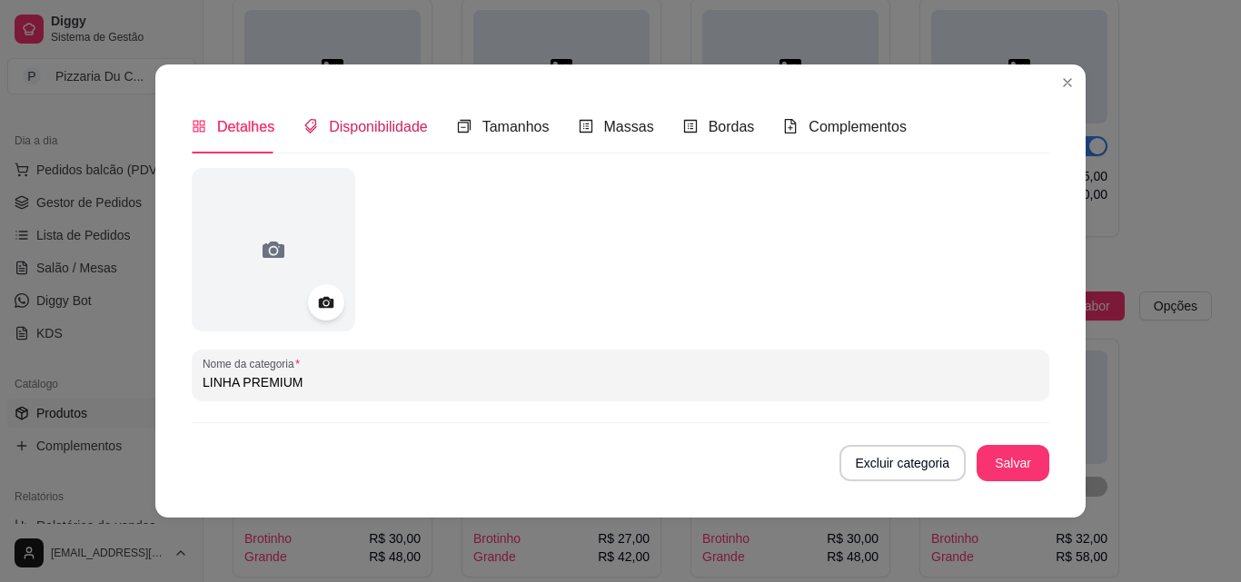
click at [367, 126] on span "Disponibilidade" at bounding box center [378, 126] width 99 height 15
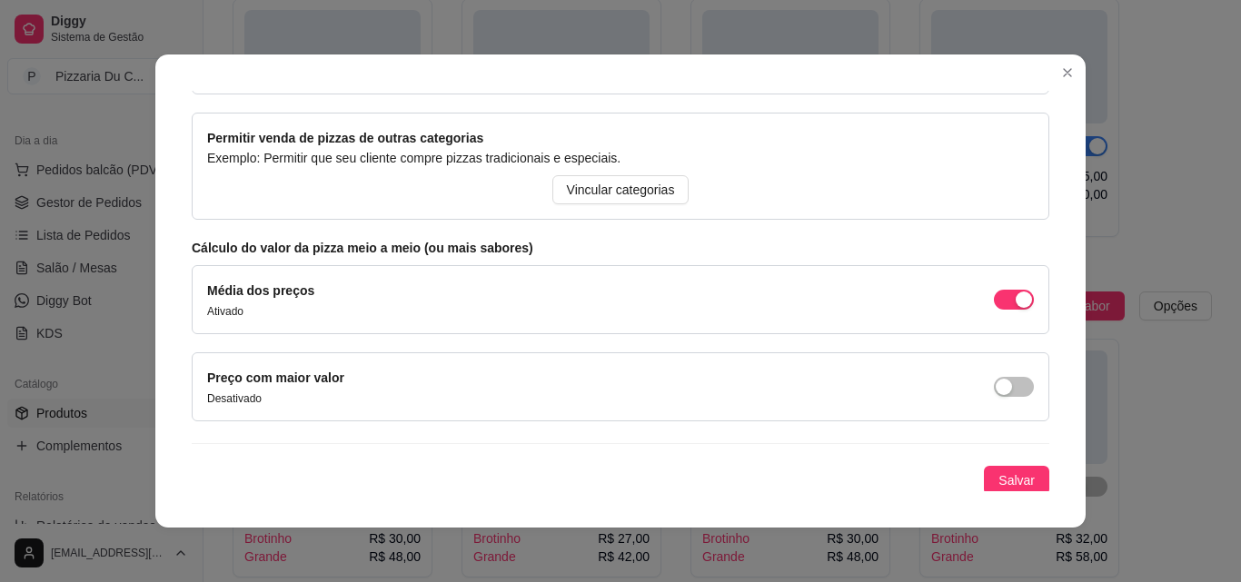
scroll to position [230, 0]
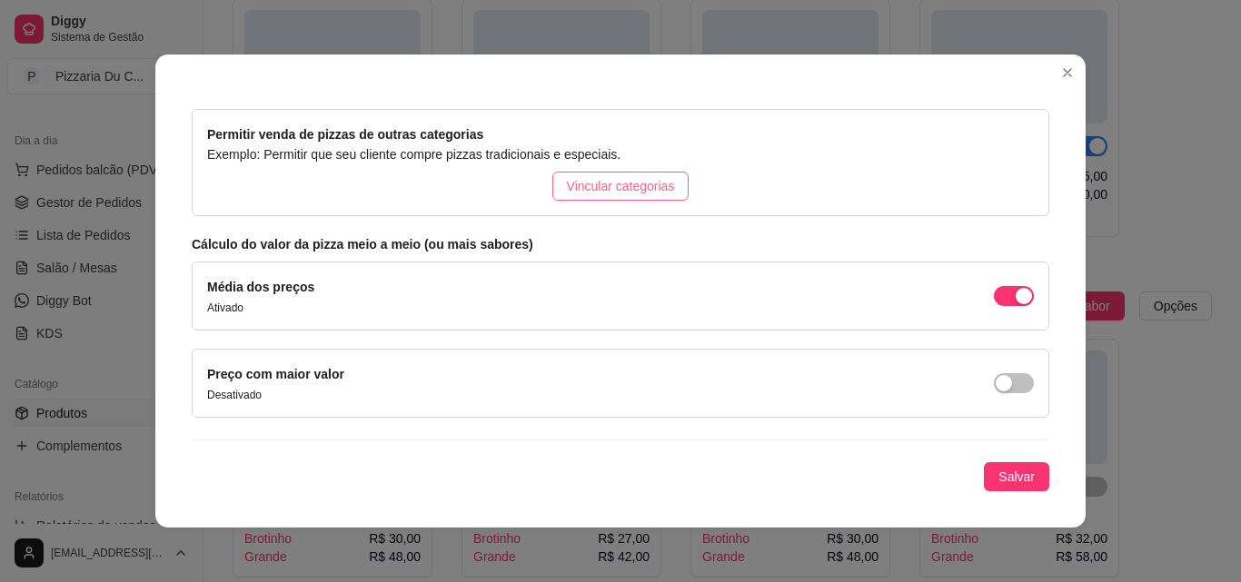
click at [574, 175] on button "Vincular categorias" at bounding box center [620, 186] width 137 height 29
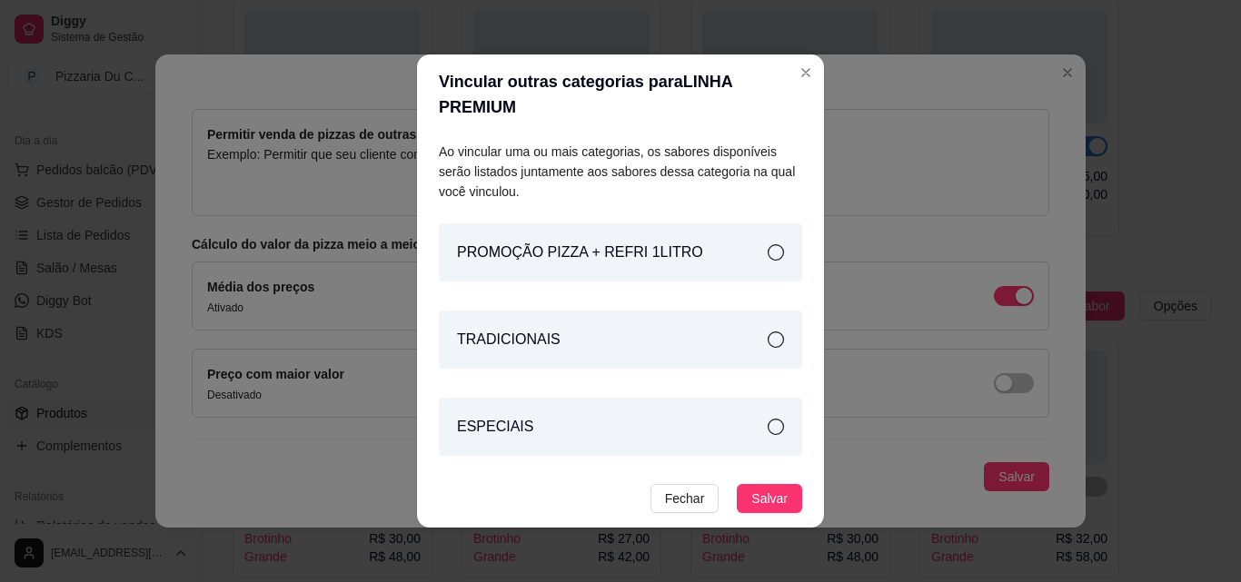
click at [626, 311] on div "TRADICIONAIS" at bounding box center [620, 340] width 363 height 58
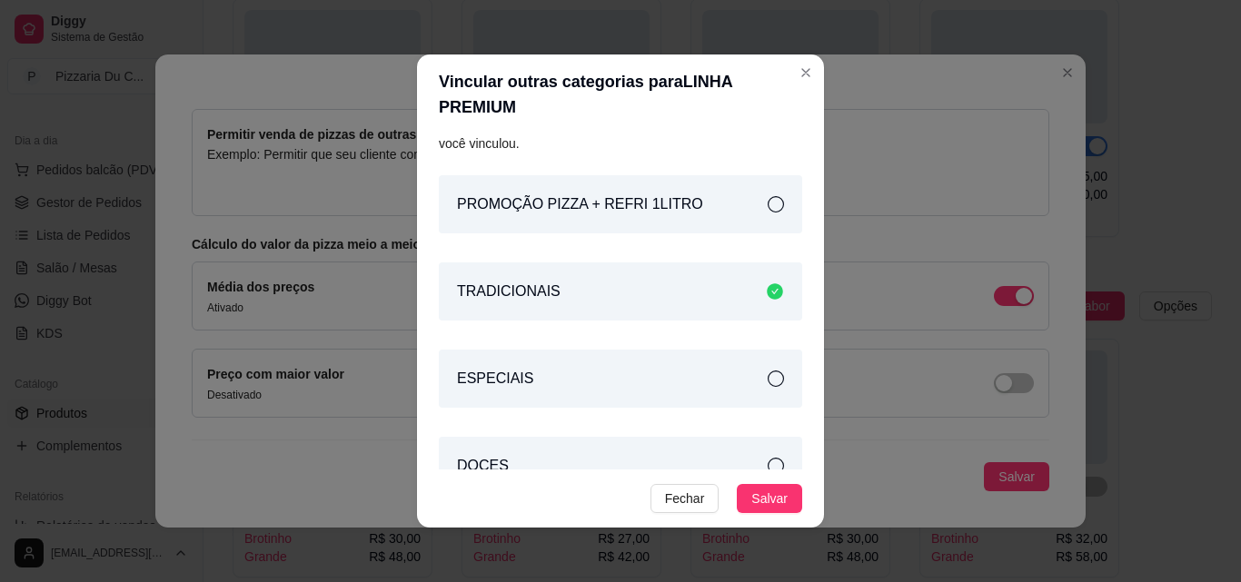
scroll to position [74, 0]
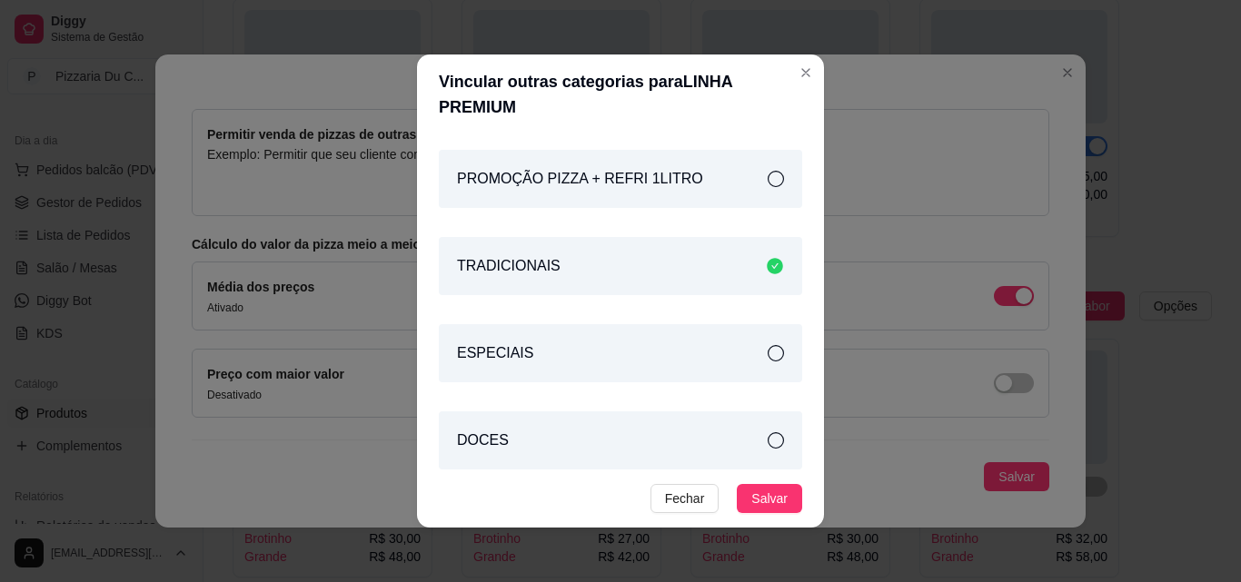
click at [628, 324] on div "ESPECIAIS" at bounding box center [620, 353] width 363 height 58
click at [621, 411] on div "DOCES" at bounding box center [620, 440] width 363 height 58
click at [761, 494] on span "Salvar" at bounding box center [769, 499] width 36 height 20
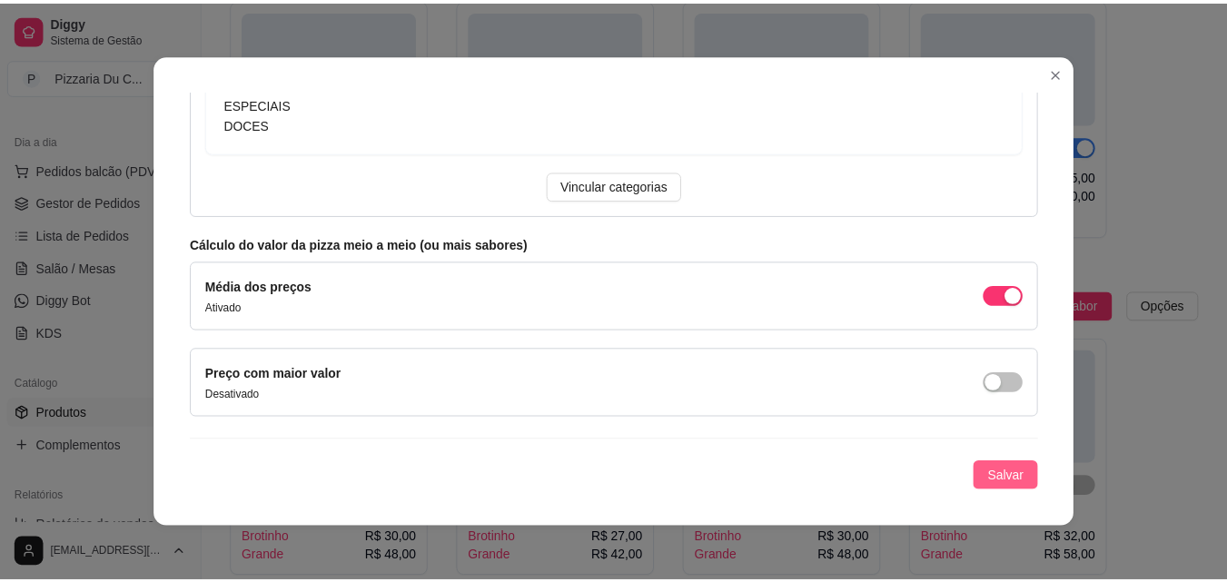
scroll to position [4, 0]
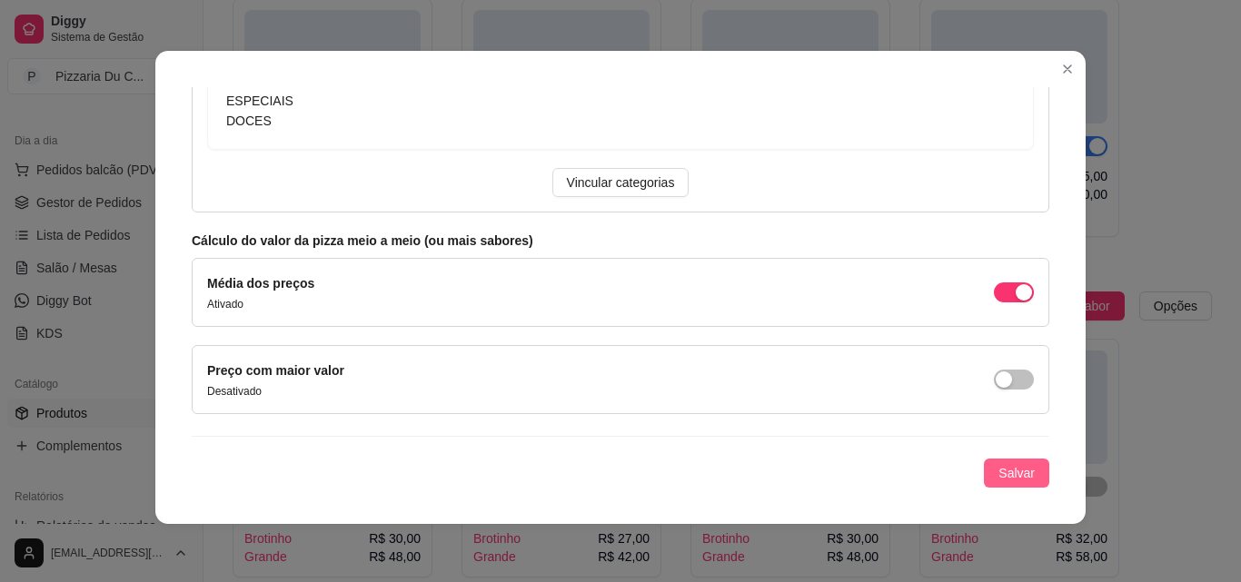
click at [998, 481] on span "Salvar" at bounding box center [1016, 473] width 36 height 20
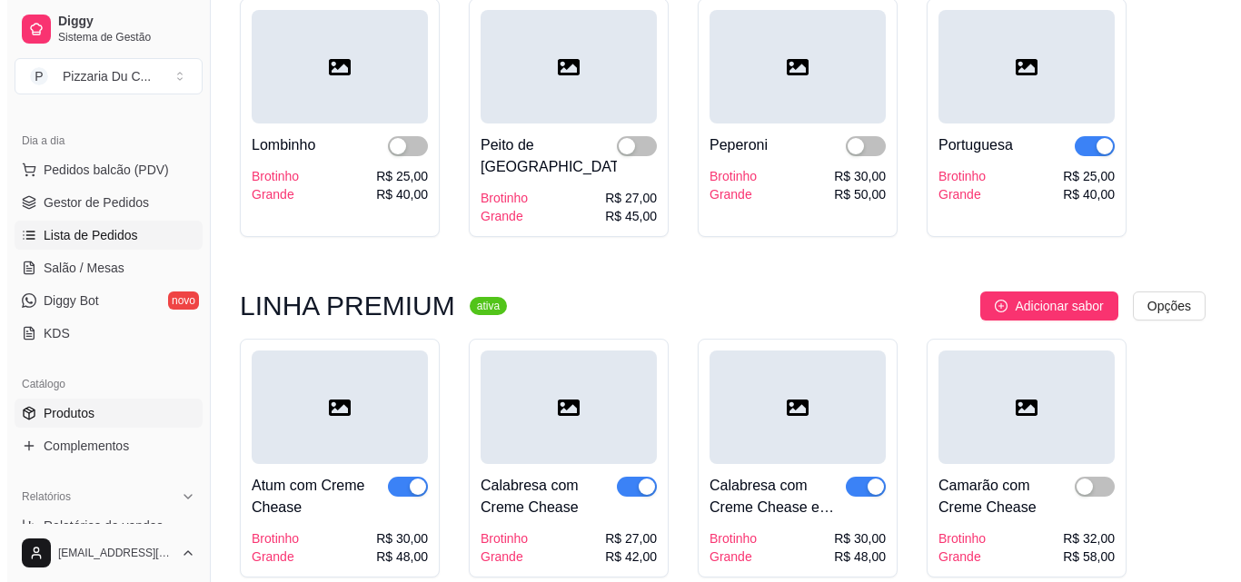
scroll to position [0, 0]
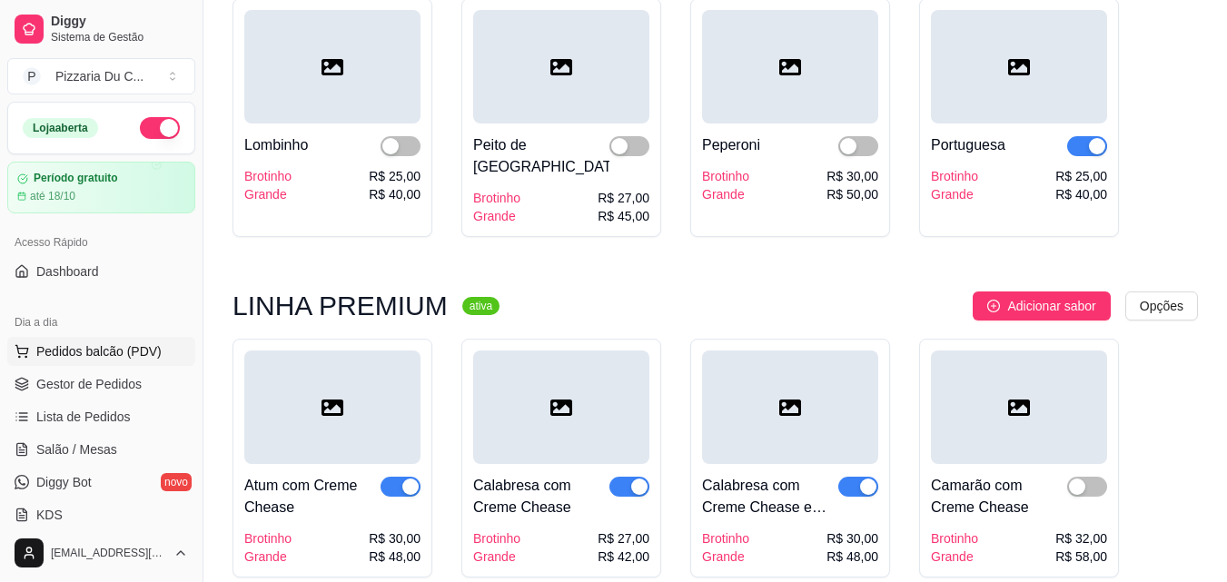
click at [153, 348] on span "Pedidos balcão (PDV)" at bounding box center [98, 351] width 125 height 18
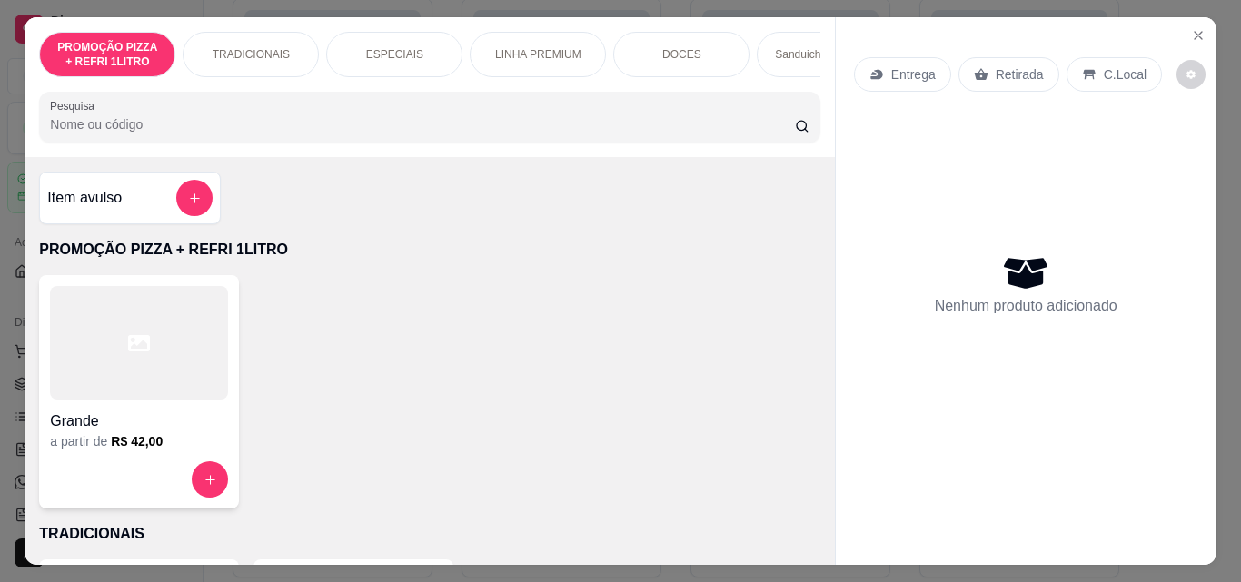
scroll to position [0, 683]
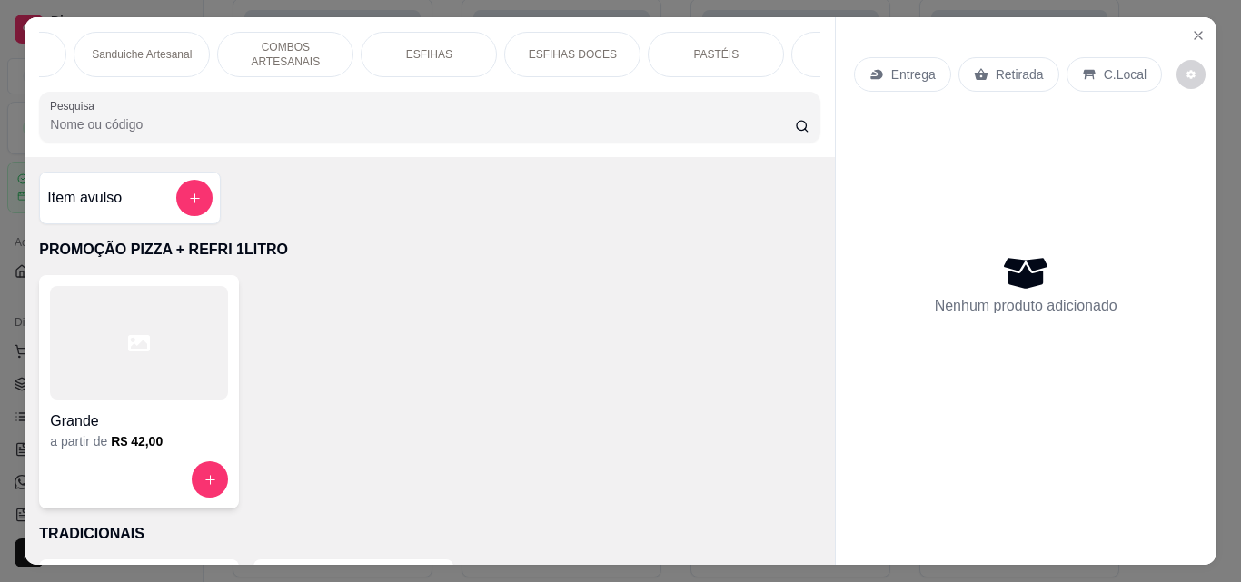
click at [677, 45] on div "PASTÉIS" at bounding box center [716, 54] width 136 height 45
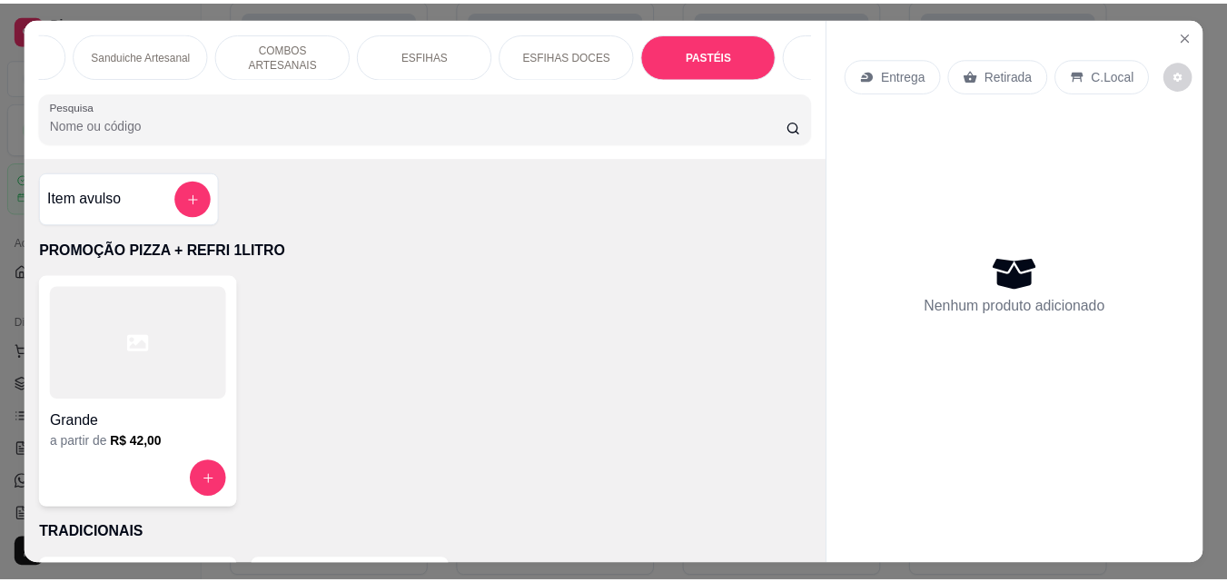
scroll to position [47, 0]
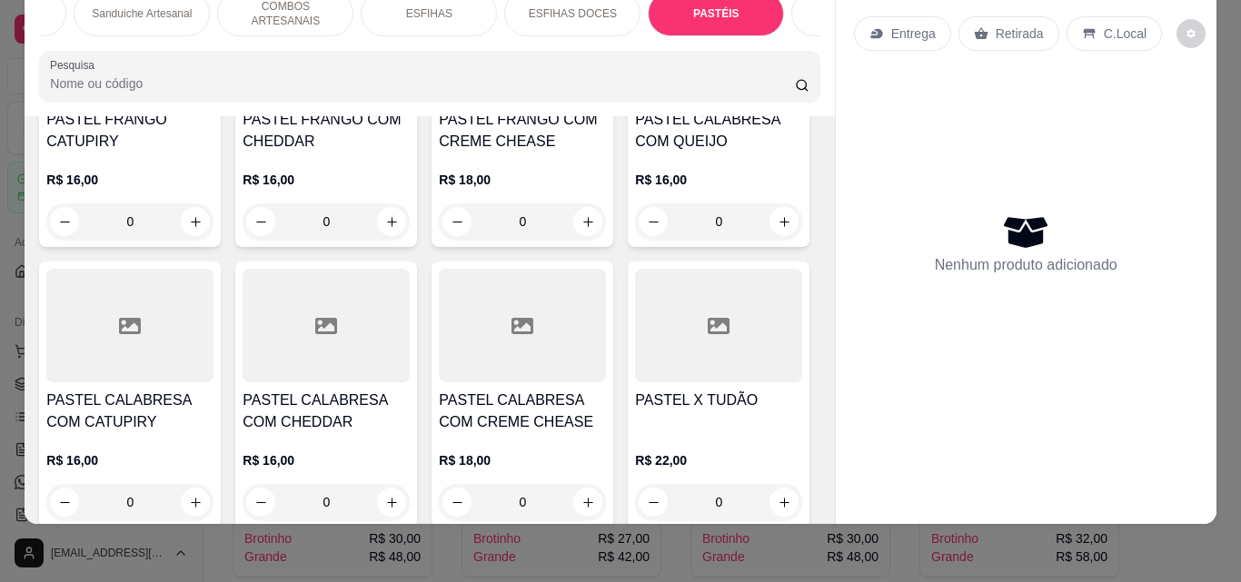
click at [391, 373] on div "ERVILHA" at bounding box center [414, 364] width 64 height 23
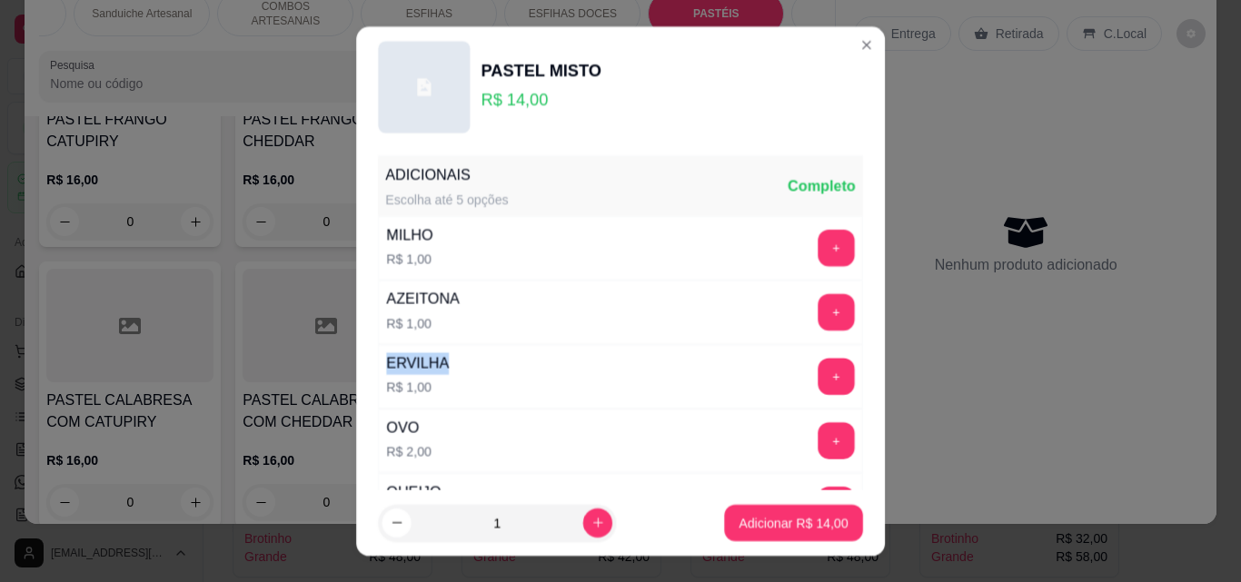
click at [391, 373] on div "ERVILHA" at bounding box center [417, 363] width 63 height 22
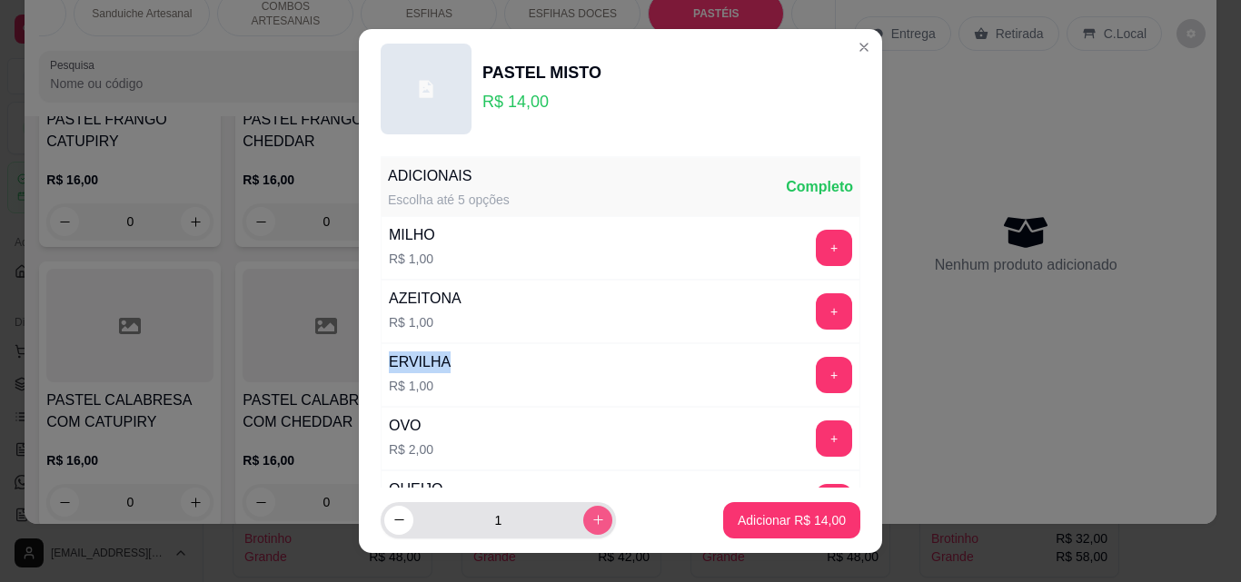
click at [591, 527] on icon "increase-product-quantity" at bounding box center [598, 520] width 14 height 14
type input "3"
click at [723, 521] on button "Adicionar R$ 42,00" at bounding box center [791, 520] width 137 height 36
type input "3"
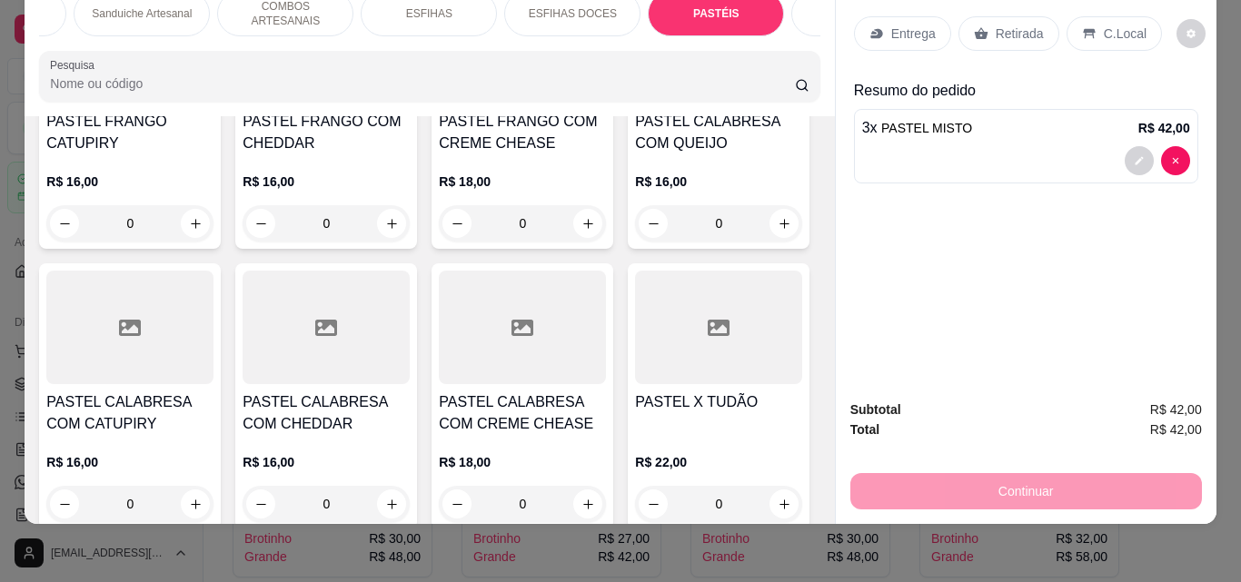
click at [981, 37] on div "Retirada" at bounding box center [1008, 33] width 101 height 35
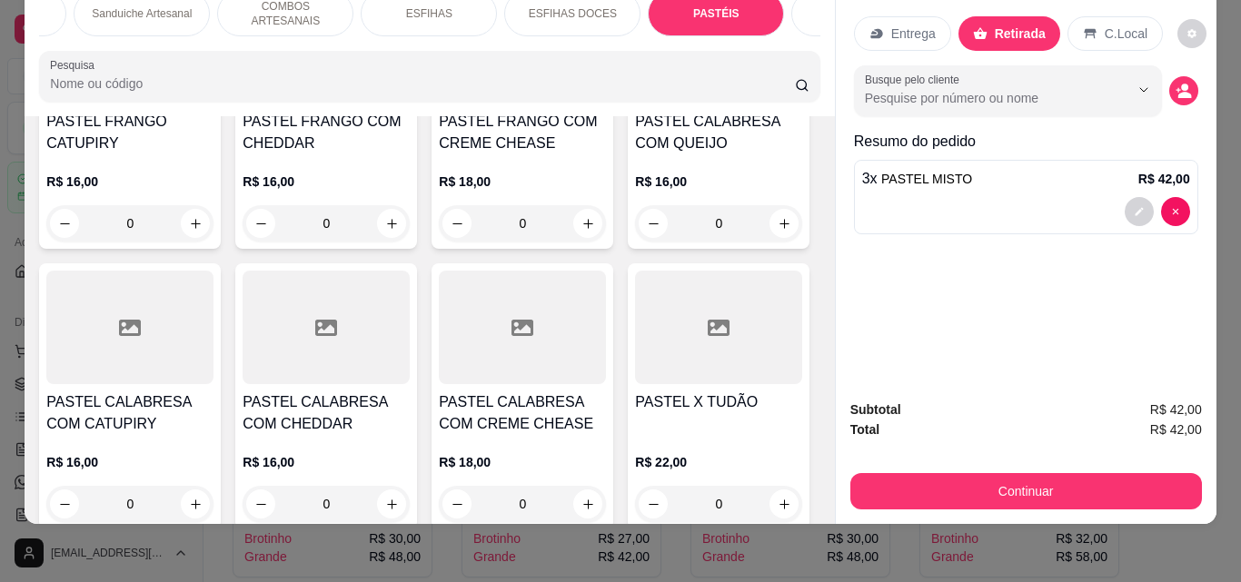
click at [1169, 81] on button "decrease-product-quantity" at bounding box center [1183, 90] width 29 height 29
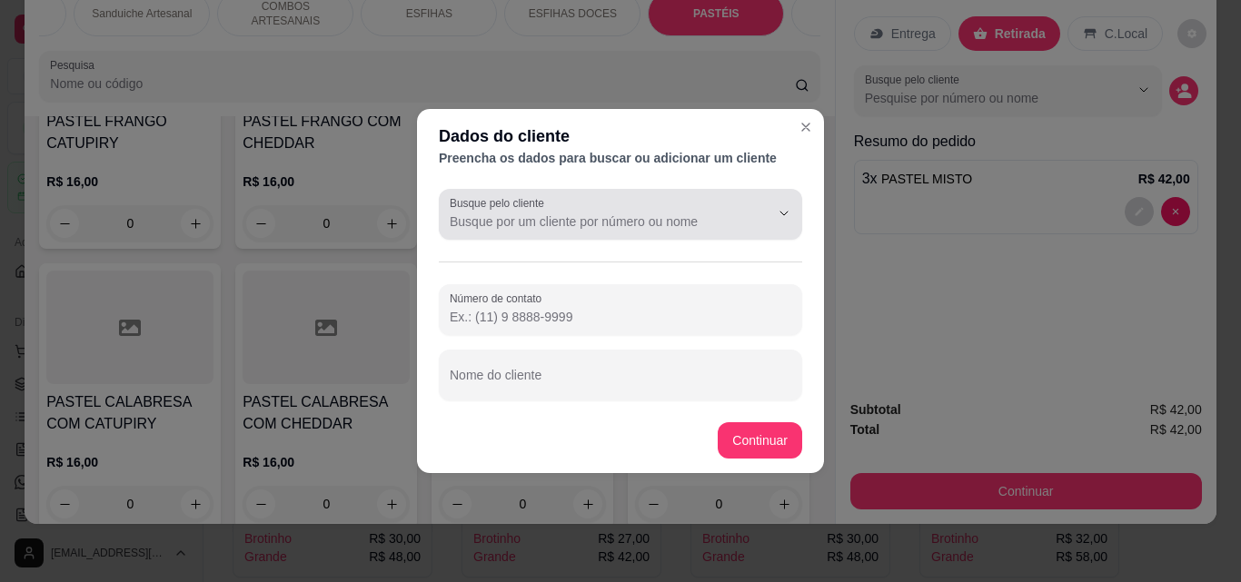
click at [538, 220] on input "Busque pelo cliente" at bounding box center [595, 222] width 291 height 18
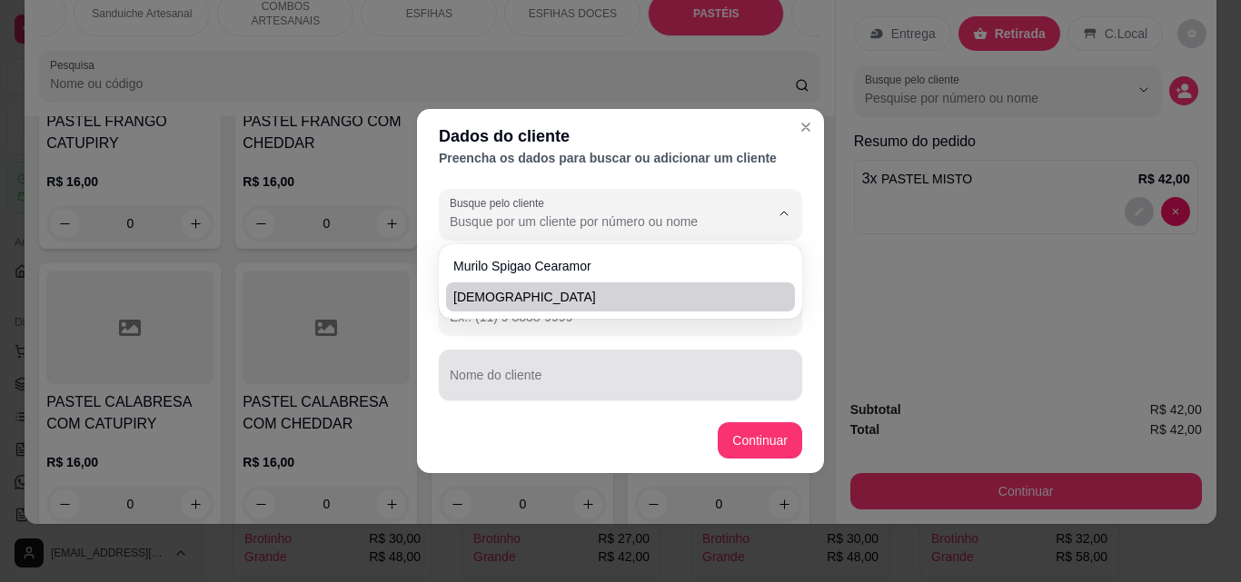
click at [520, 382] on input "Nome do cliente" at bounding box center [620, 382] width 341 height 18
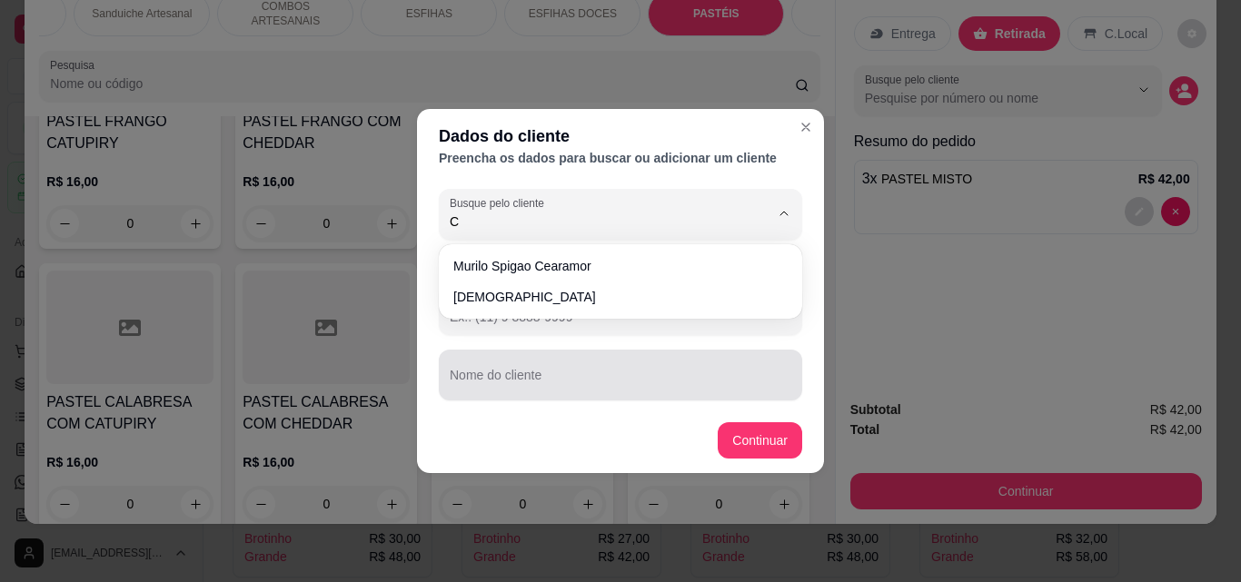
type input "CA"
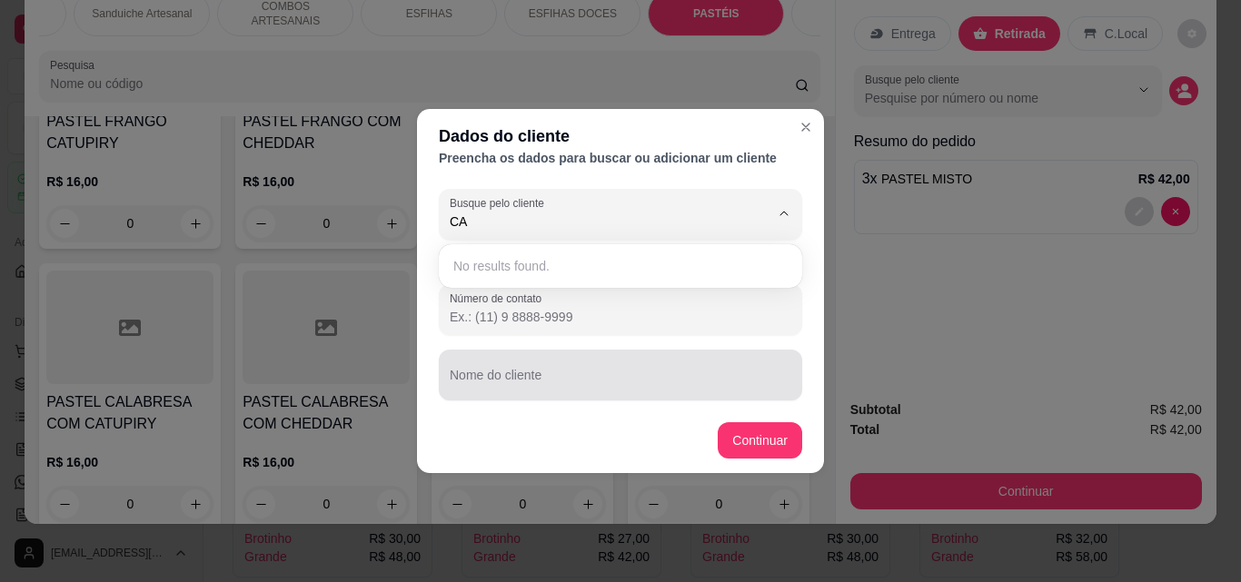
click at [520, 382] on input "Nome do cliente" at bounding box center [620, 382] width 341 height 18
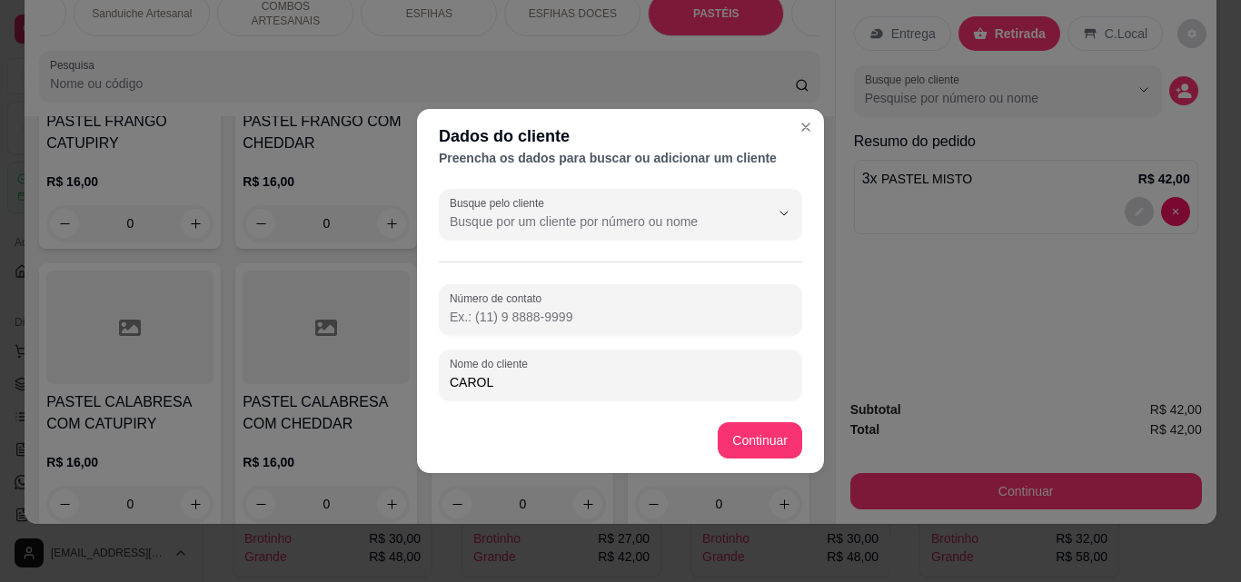
type input "CAROL"
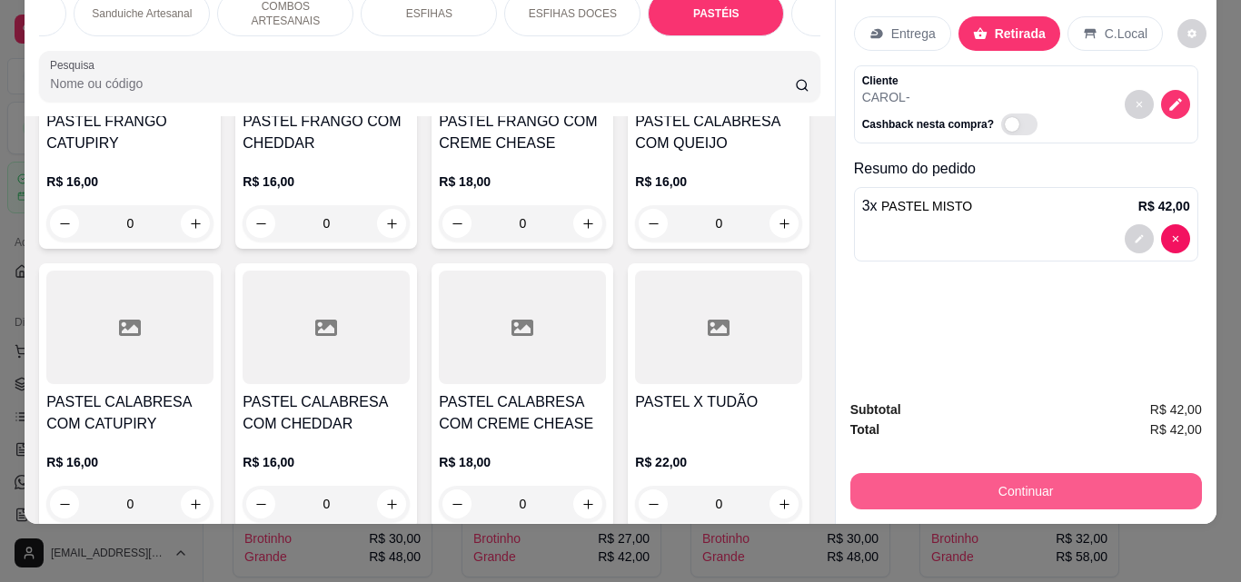
click at [903, 473] on button "Continuar" at bounding box center [1025, 491] width 351 height 36
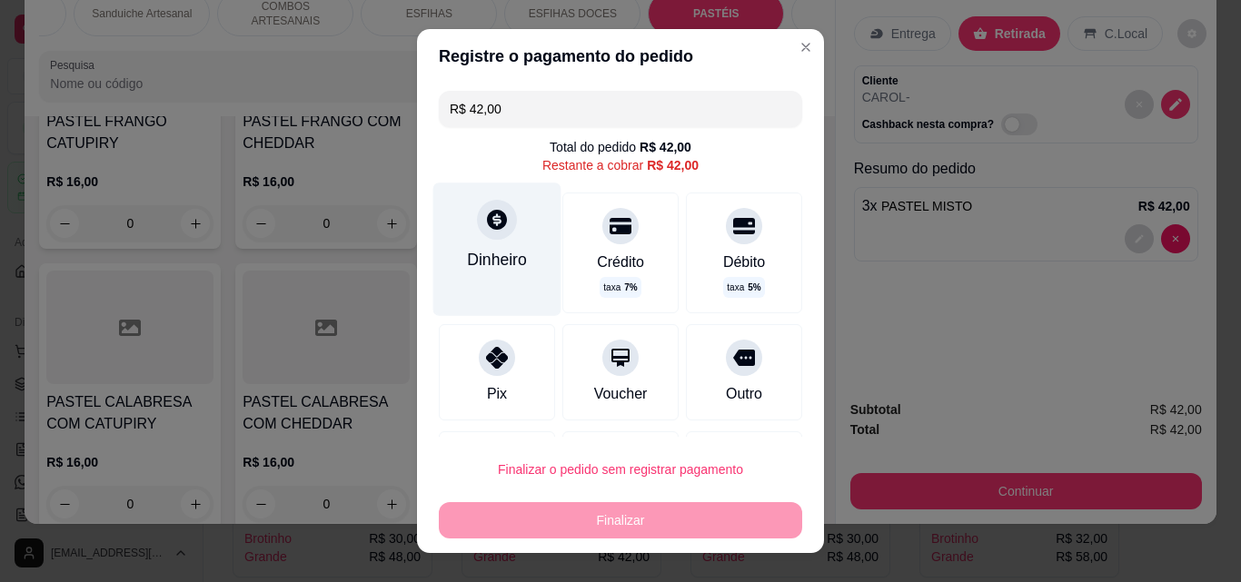
click at [493, 267] on div "Dinheiro" at bounding box center [497, 260] width 60 height 24
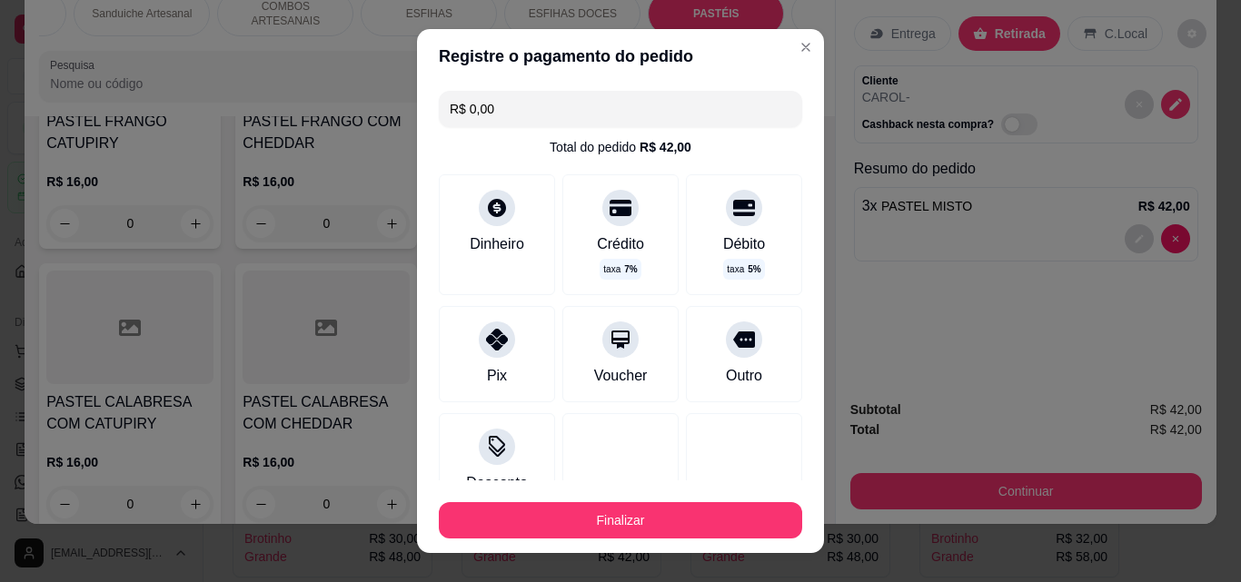
type input "R$ 0,00"
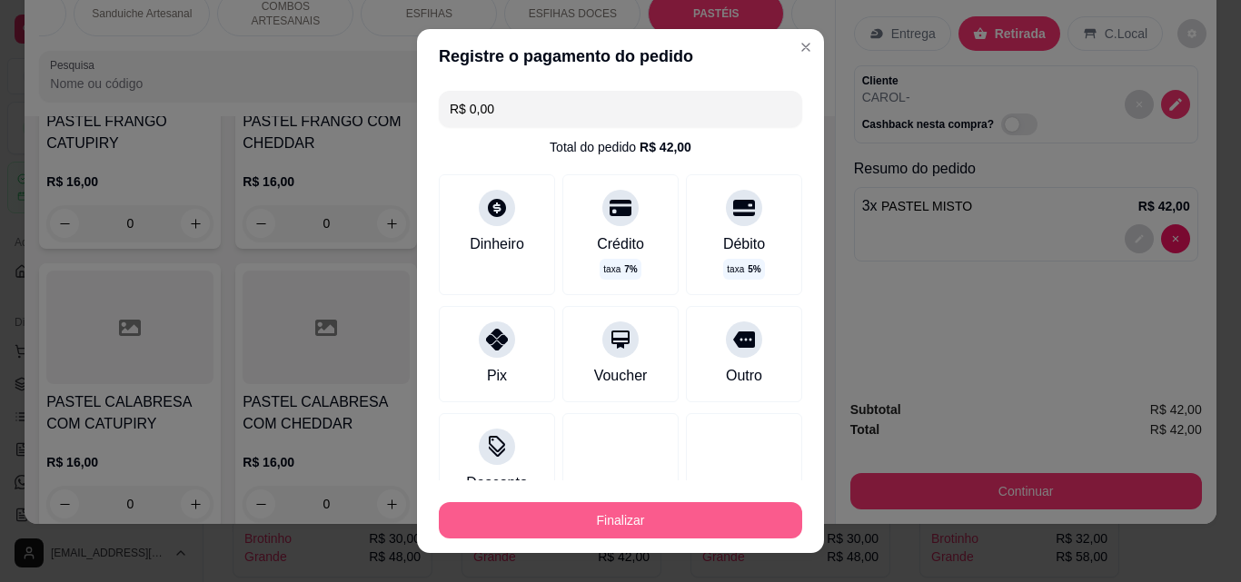
click at [640, 520] on button "Finalizar" at bounding box center [620, 520] width 363 height 36
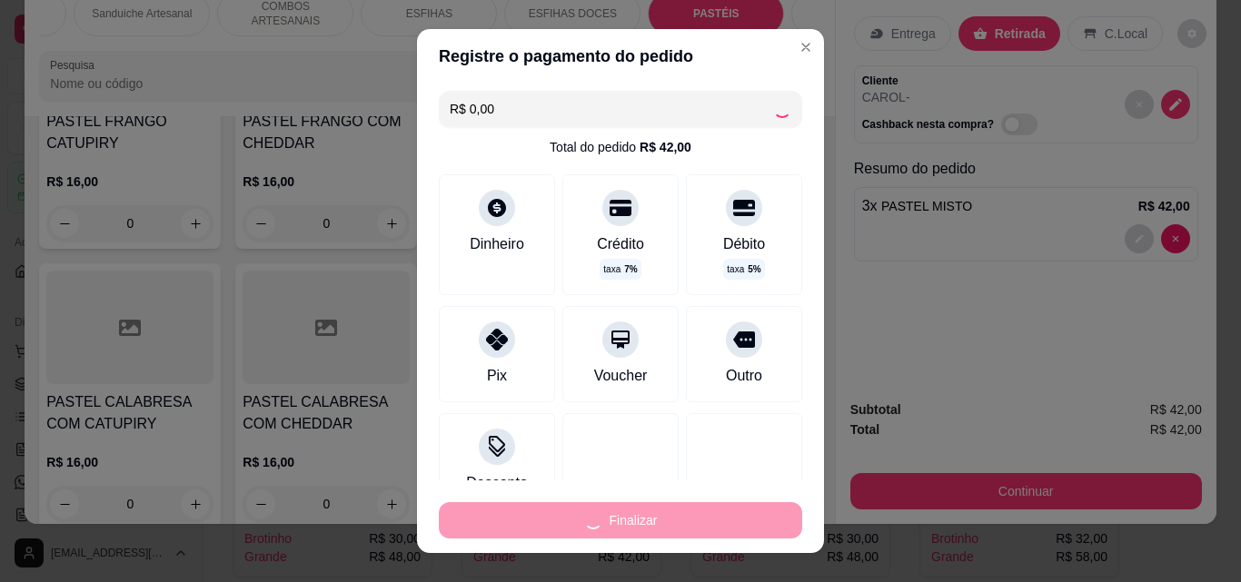
type input "0"
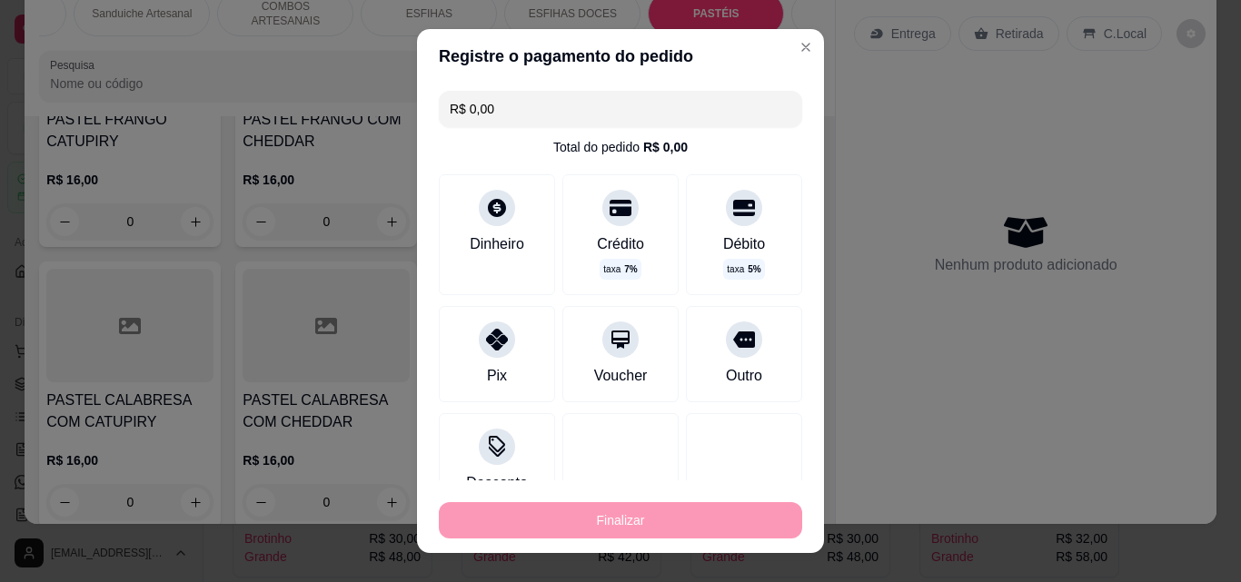
type input "-R$ 42,00"
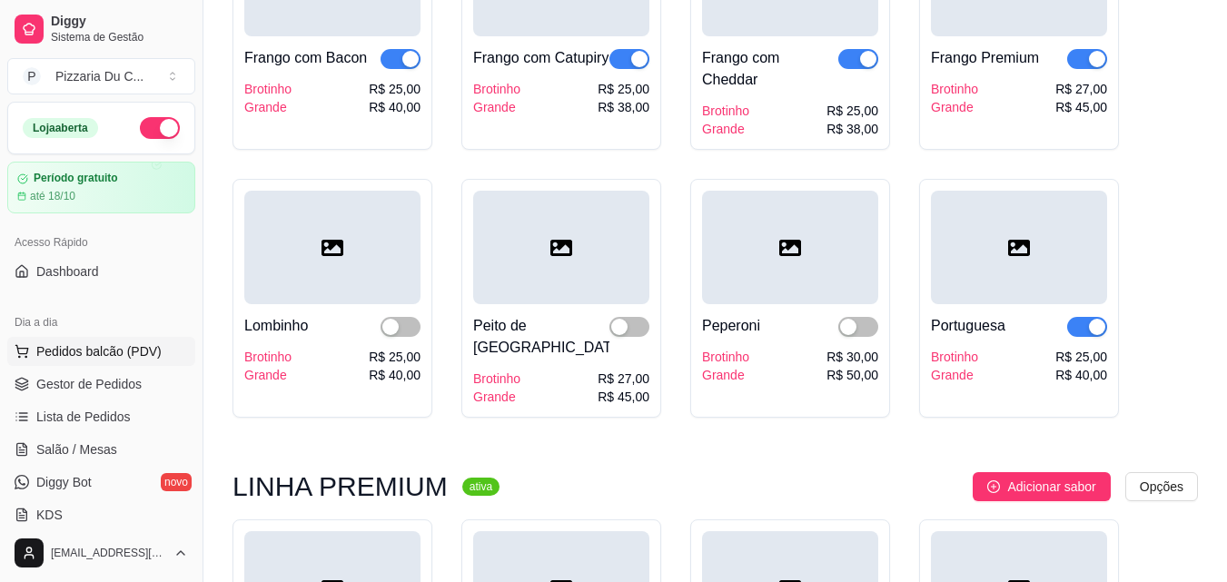
scroll to position [2460, 0]
click at [111, 357] on span "Pedidos balcão (PDV)" at bounding box center [98, 351] width 125 height 18
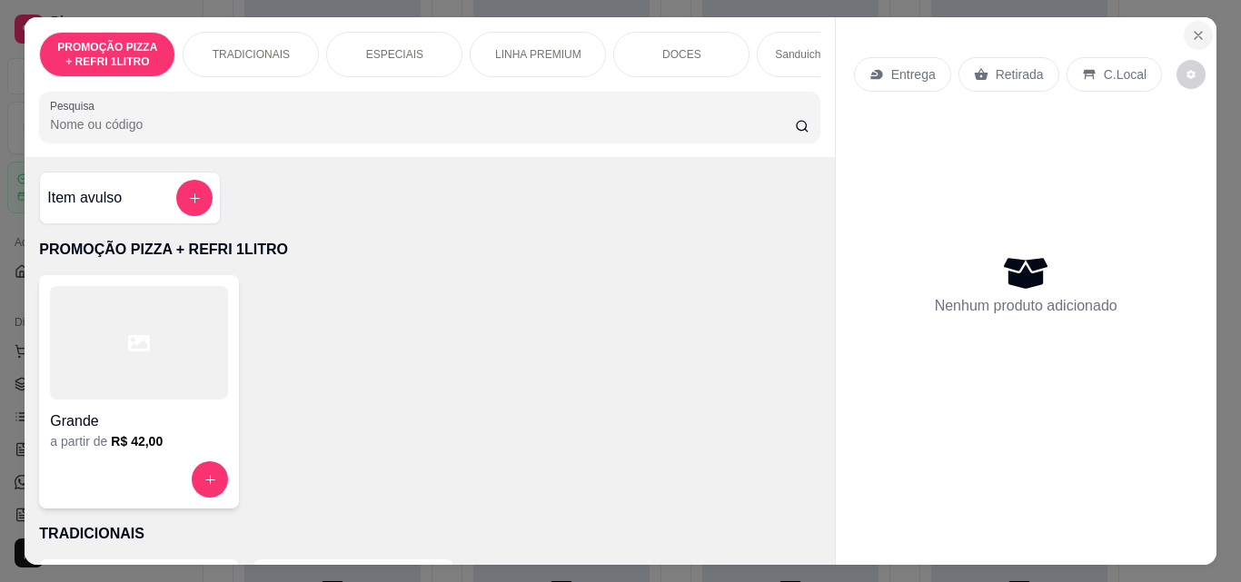
click at [1198, 39] on button "Close" at bounding box center [1197, 35] width 29 height 29
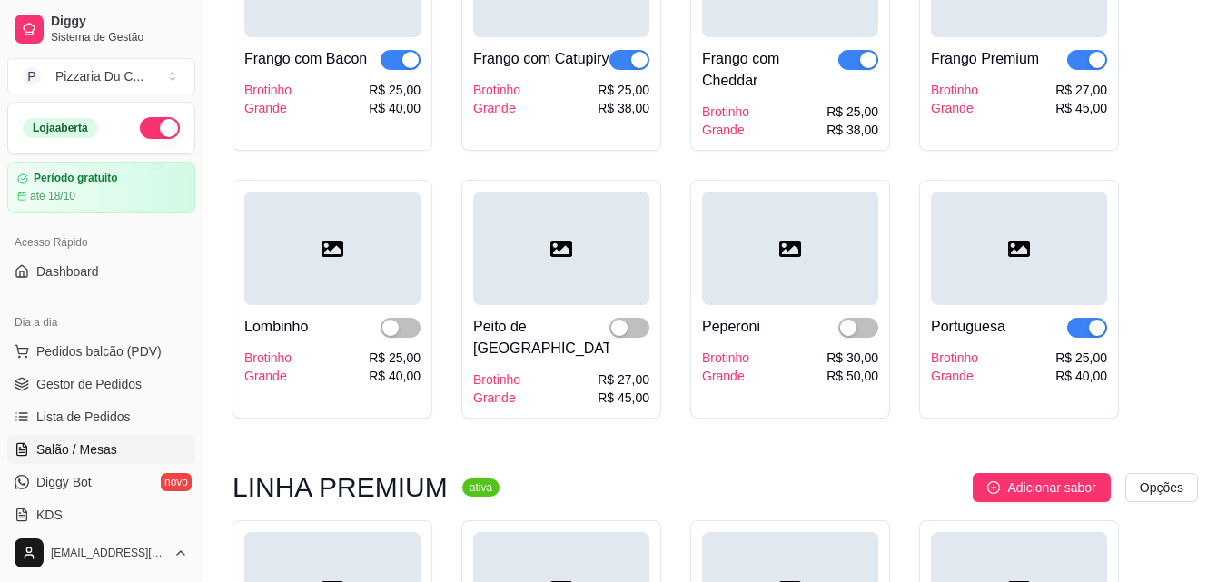
click at [105, 450] on span "Salão / Mesas" at bounding box center [76, 449] width 81 height 18
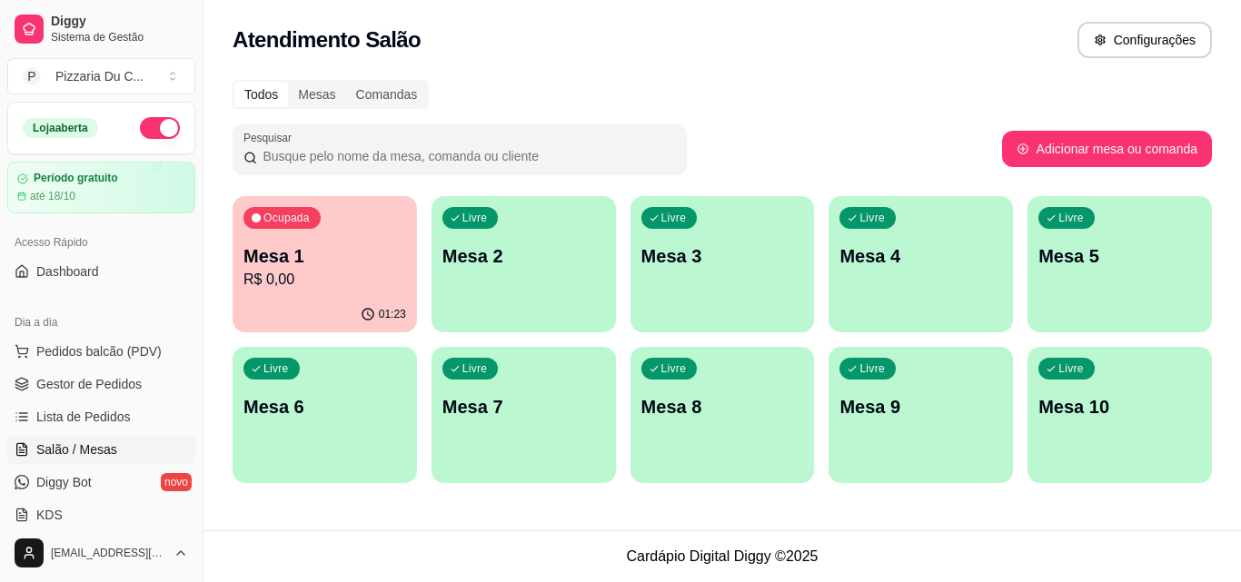
click at [354, 289] on p "R$ 0,00" at bounding box center [324, 280] width 163 height 22
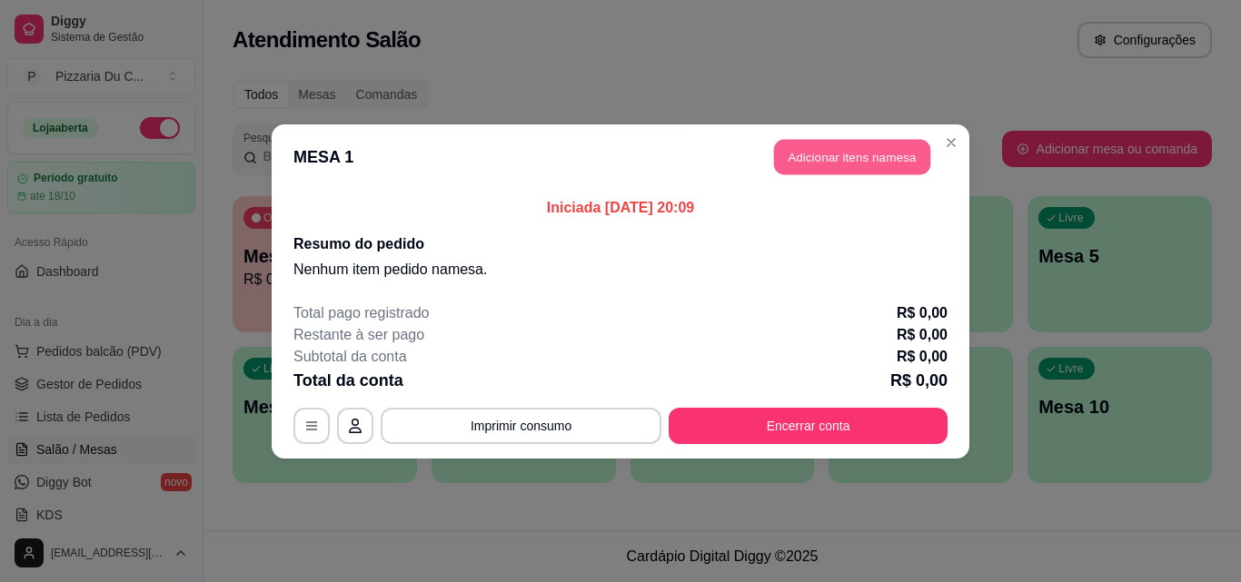
click at [836, 156] on button "Adicionar itens na mesa" at bounding box center [852, 156] width 156 height 35
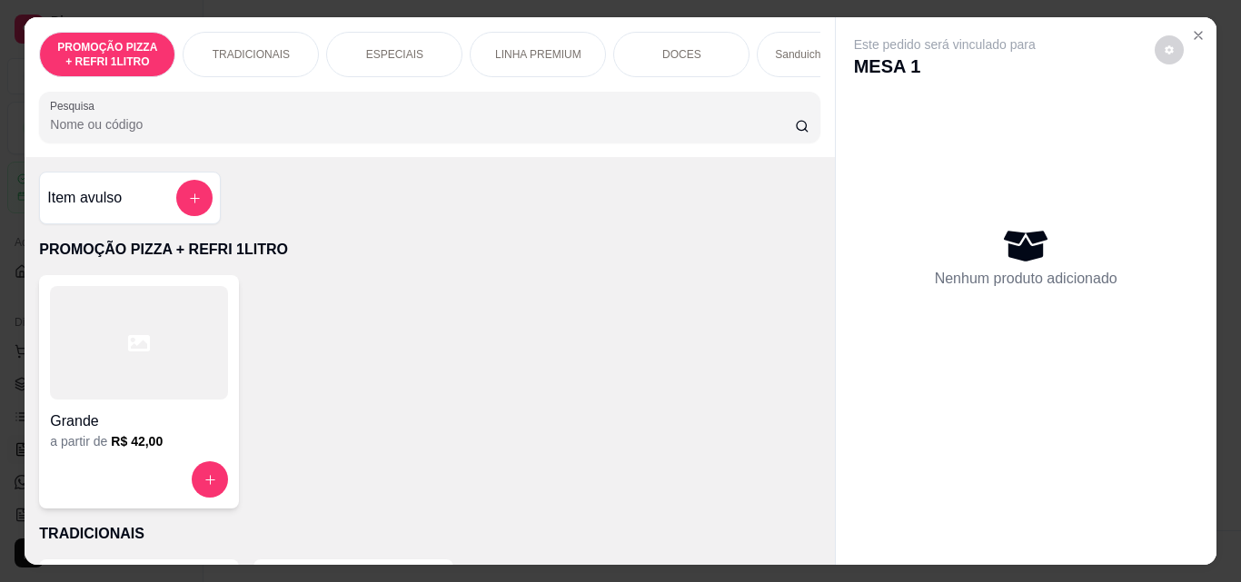
click at [170, 365] on div at bounding box center [139, 343] width 178 height 114
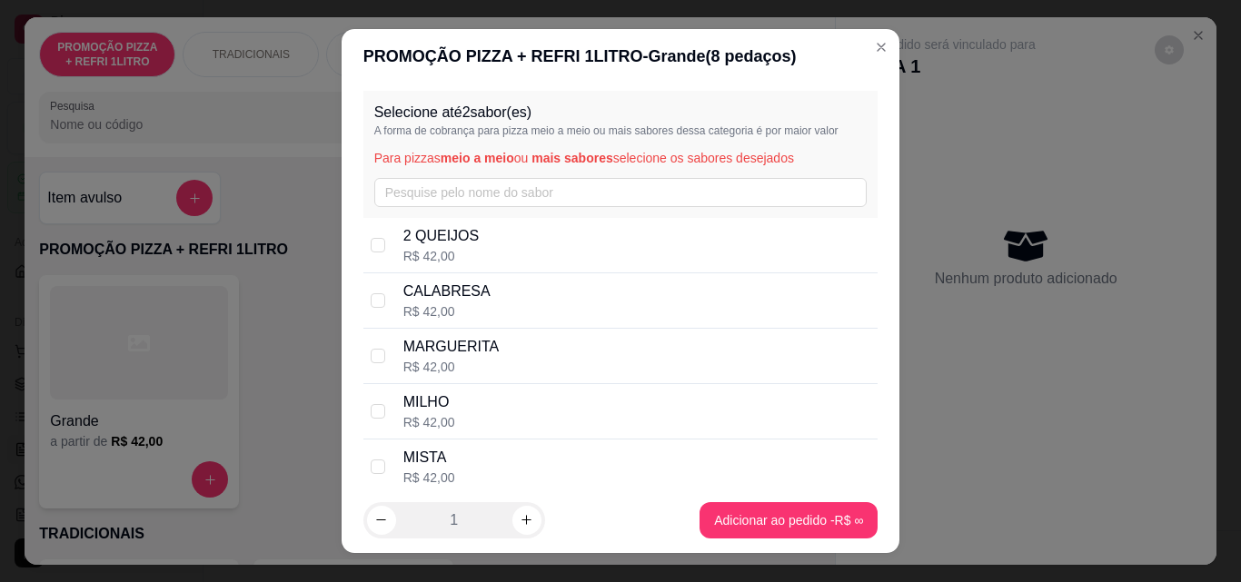
click at [470, 310] on div "R$ 42,00" at bounding box center [446, 311] width 87 height 18
checkbox input "true"
click at [467, 358] on p "MARGUERITA" at bounding box center [450, 347] width 95 height 22
checkbox input "true"
click at [469, 304] on div "R$ 42,00" at bounding box center [446, 311] width 87 height 18
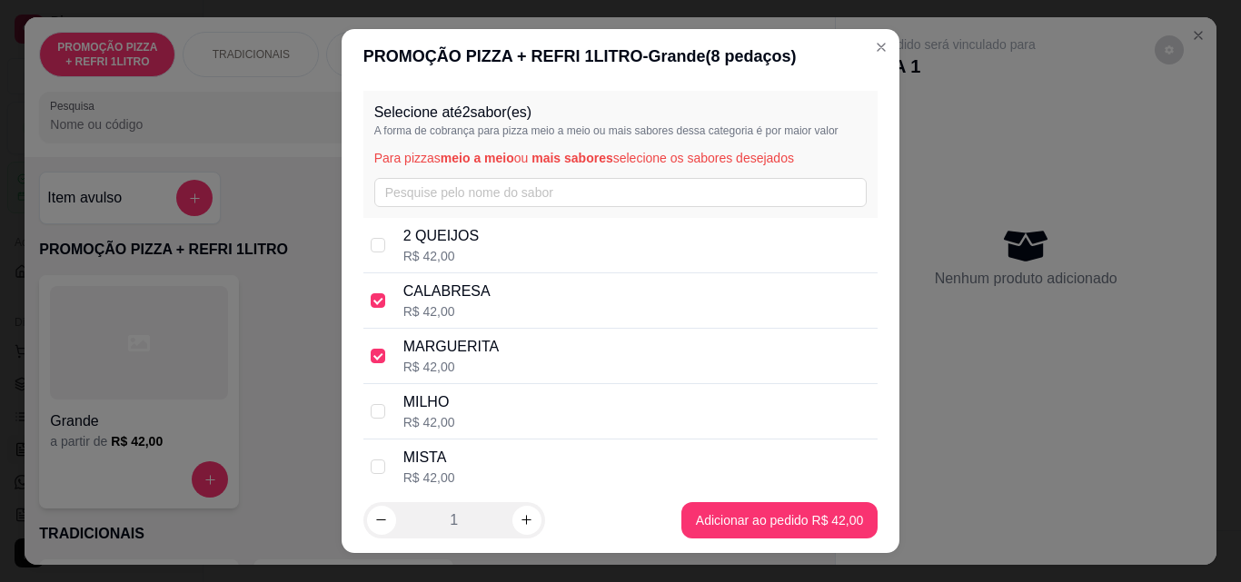
checkbox input "false"
click at [476, 240] on div "2 QUEIJOS R$ 42,00" at bounding box center [637, 245] width 468 height 40
checkbox input "true"
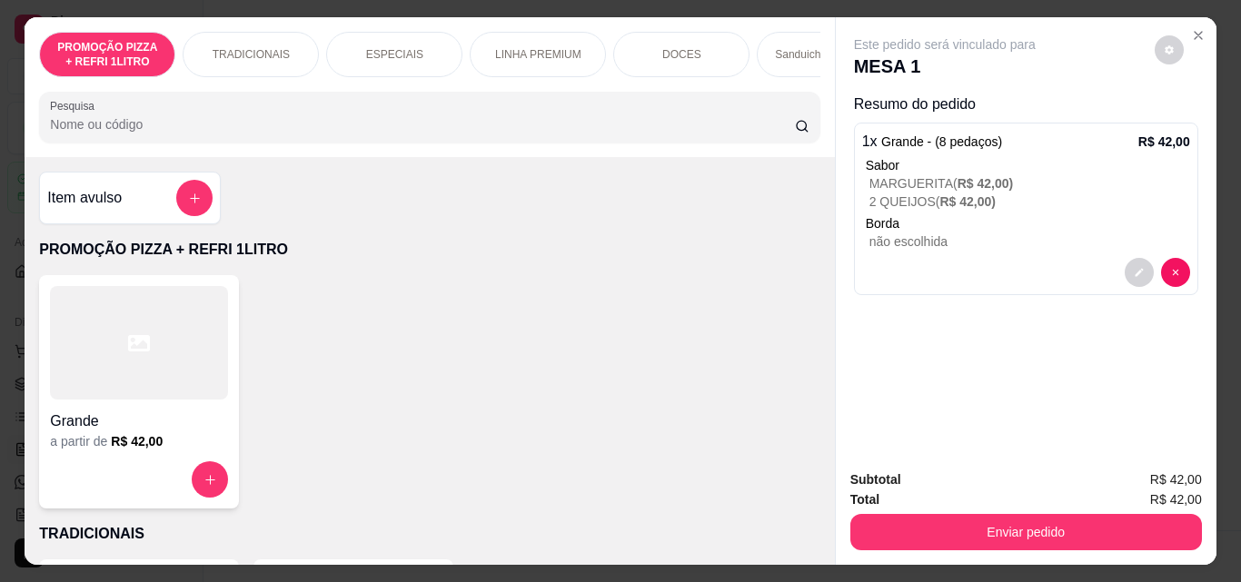
click at [1102, 518] on button "Enviar pedido" at bounding box center [1025, 532] width 351 height 36
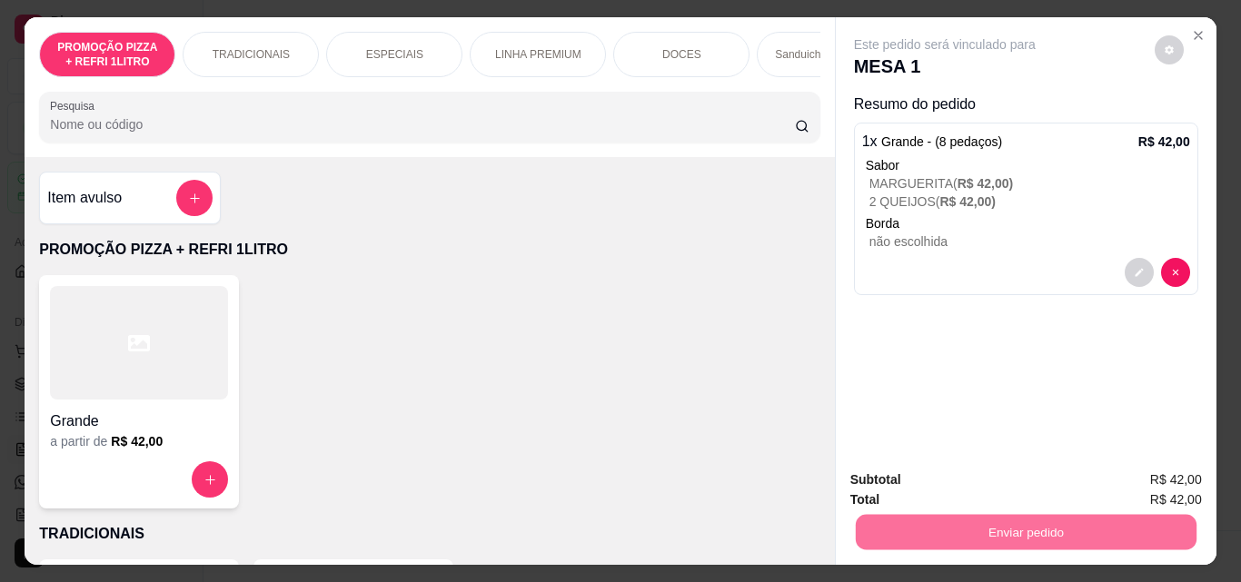
click at [1156, 495] on button "Sim, quero registrar" at bounding box center [1137, 480] width 135 height 35
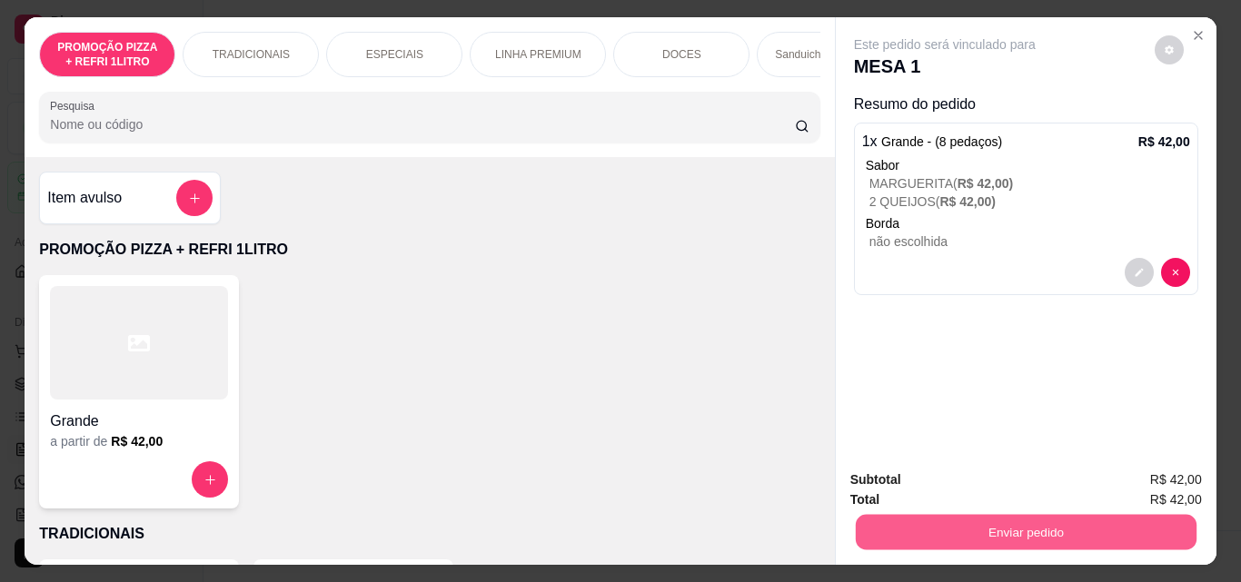
click at [1044, 534] on button "Enviar pedido" at bounding box center [1025, 531] width 341 height 35
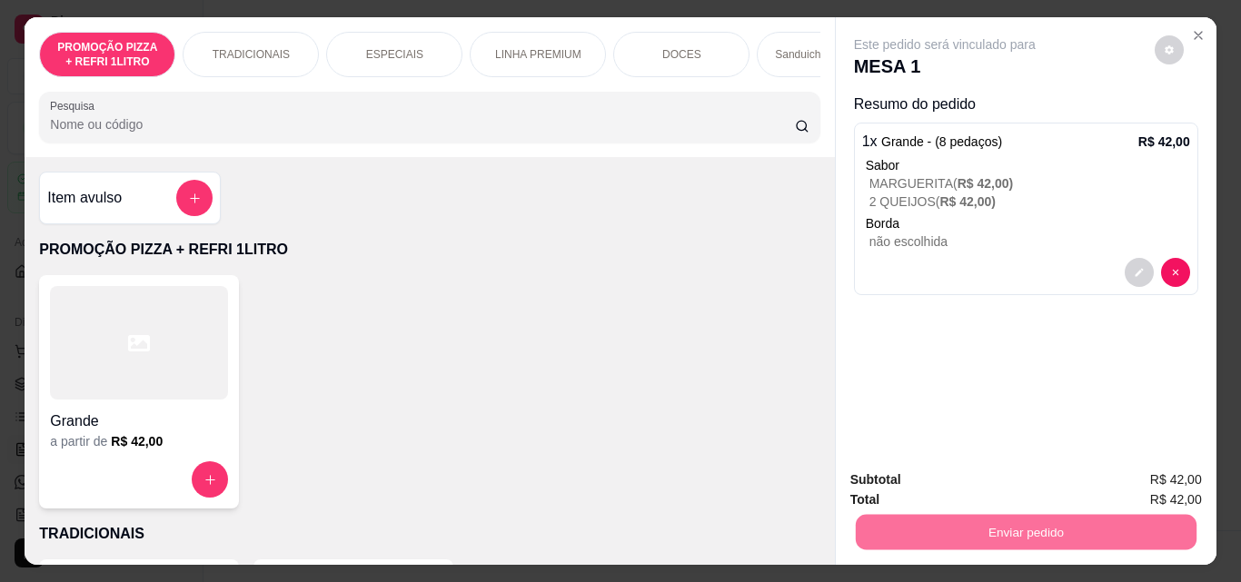
click at [1014, 478] on button "Não registrar e enviar pedido" at bounding box center [965, 480] width 189 height 35
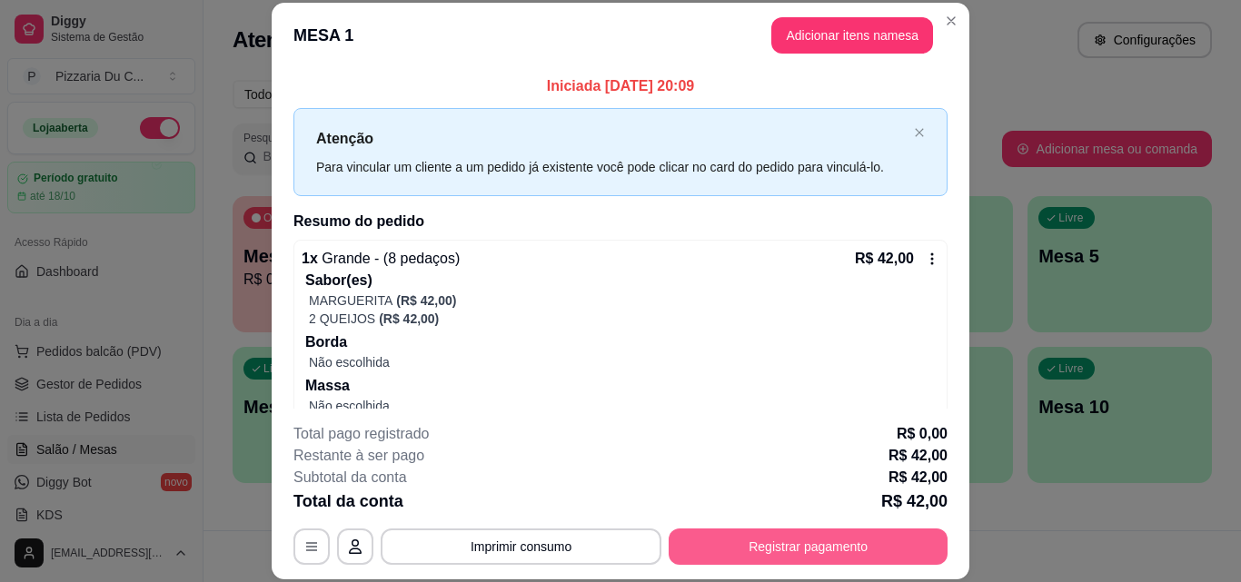
click at [830, 533] on button "Registrar pagamento" at bounding box center [807, 547] width 279 height 36
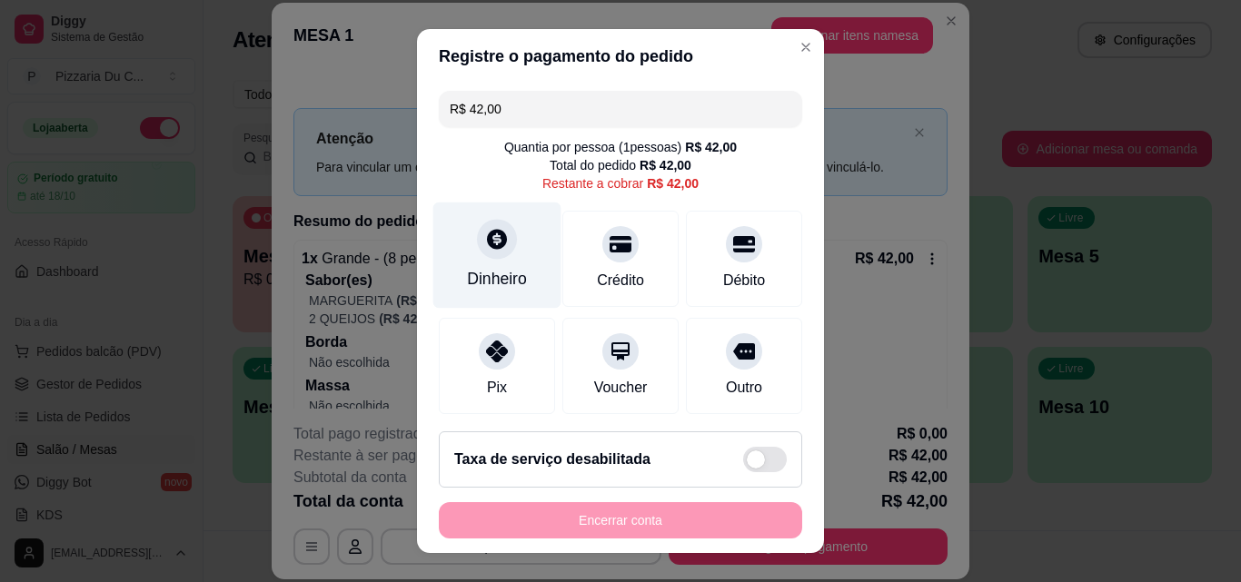
click at [499, 248] on div at bounding box center [497, 239] width 40 height 40
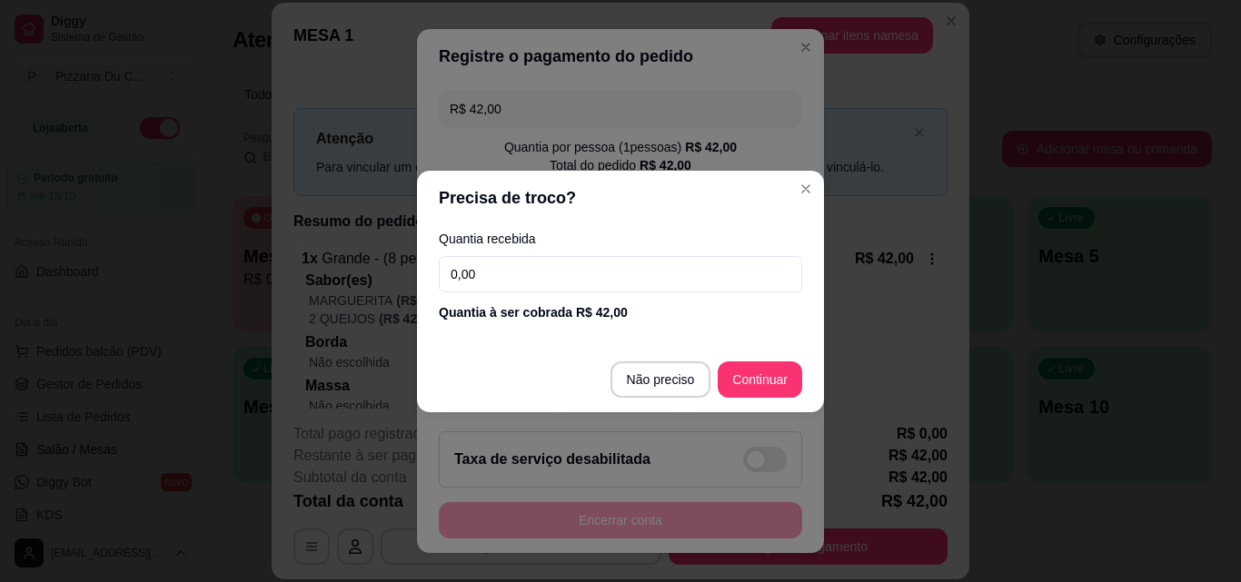
click at [534, 283] on input "0,00" at bounding box center [620, 274] width 363 height 36
type input "20,00"
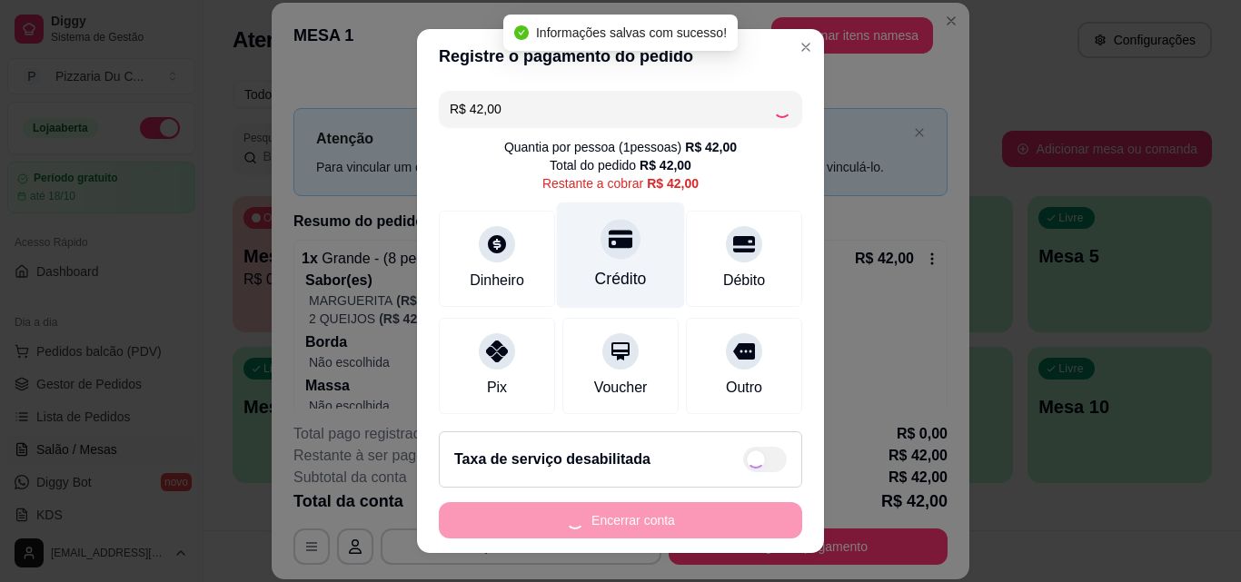
type input "R$ 0,00"
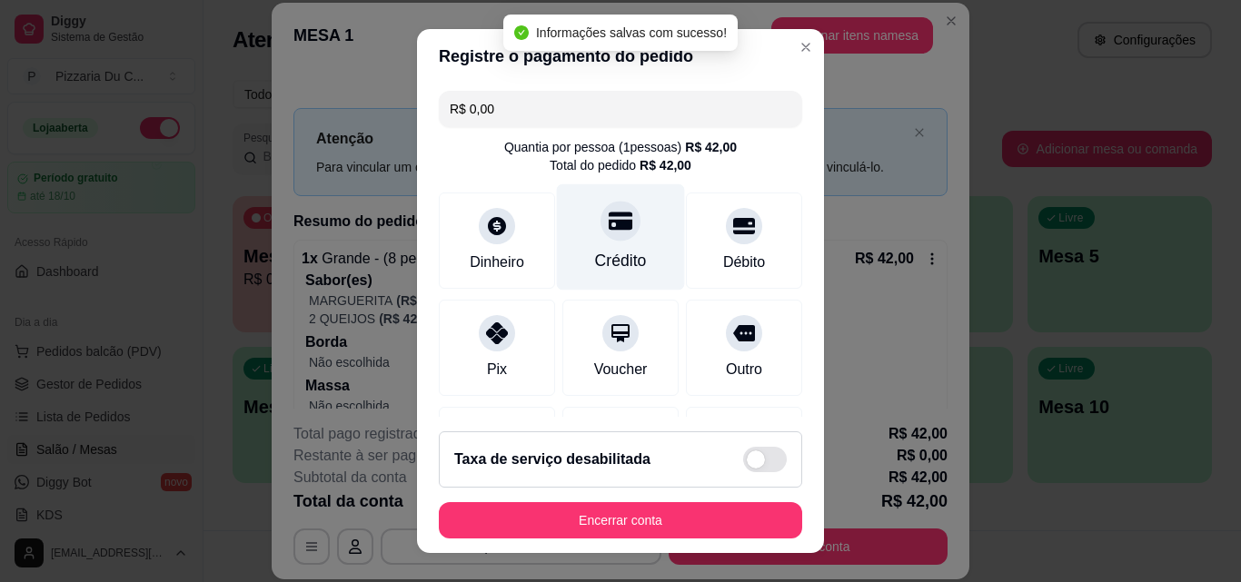
click at [604, 277] on div "Crédito" at bounding box center [621, 237] width 128 height 106
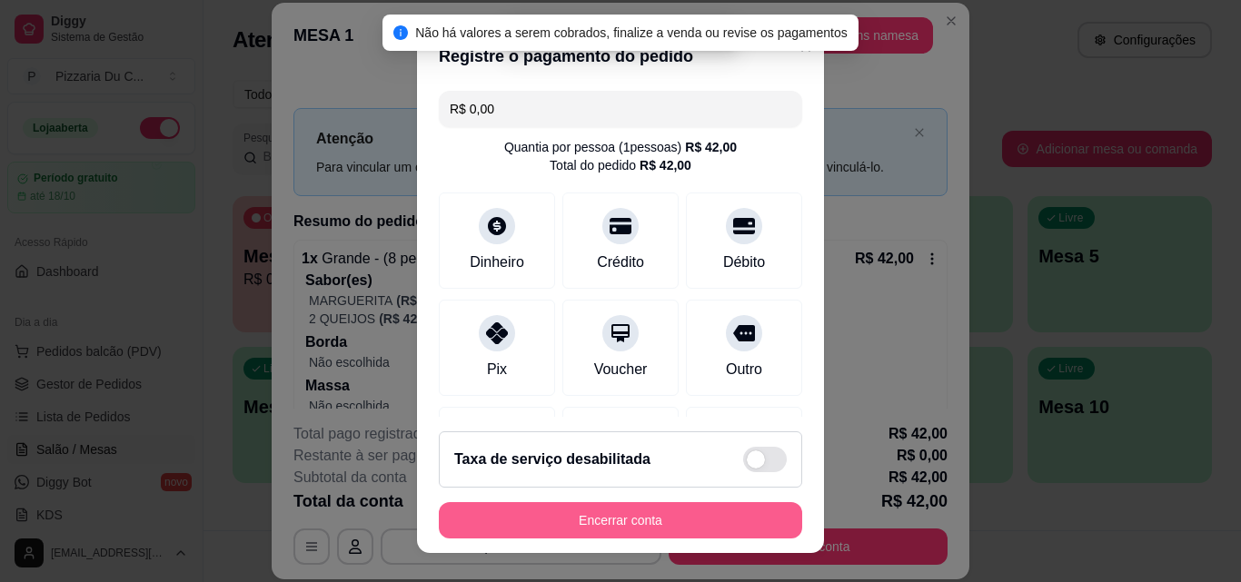
click at [645, 515] on button "Encerrar conta" at bounding box center [620, 520] width 363 height 36
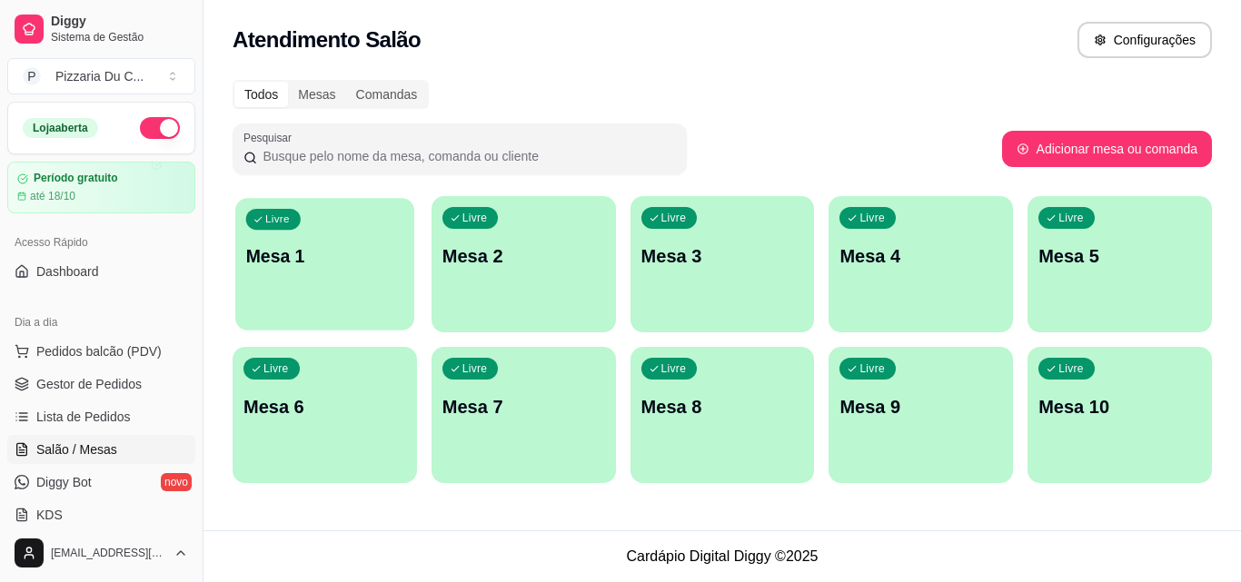
click at [325, 228] on div "Livre Mesa 1" at bounding box center [324, 253] width 179 height 111
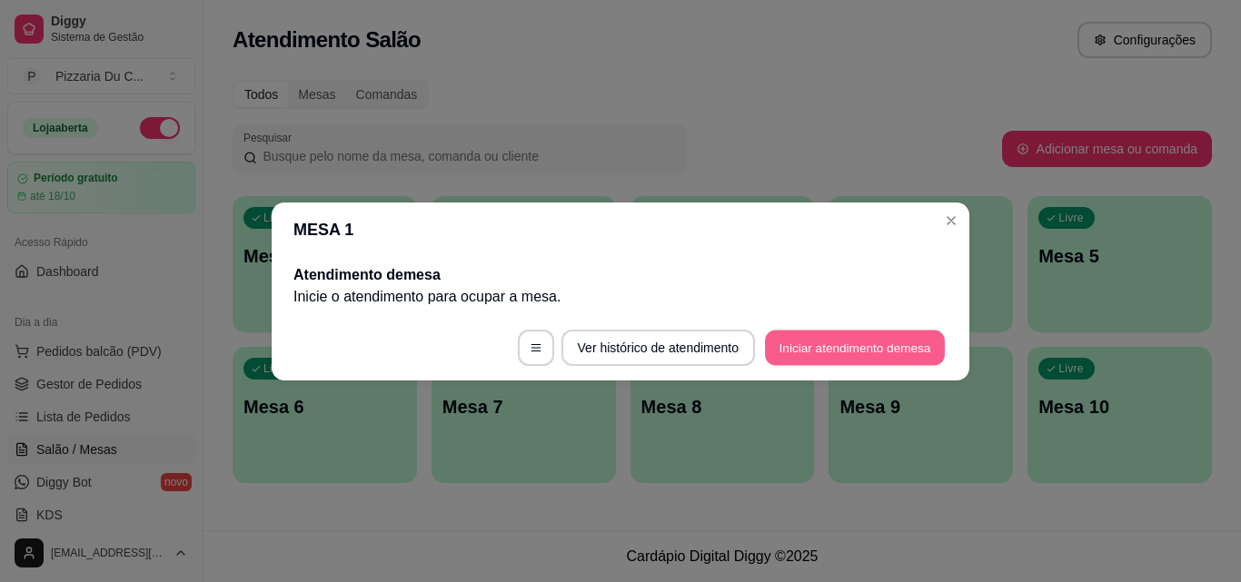
click at [817, 341] on button "Iniciar atendimento de mesa" at bounding box center [855, 347] width 180 height 35
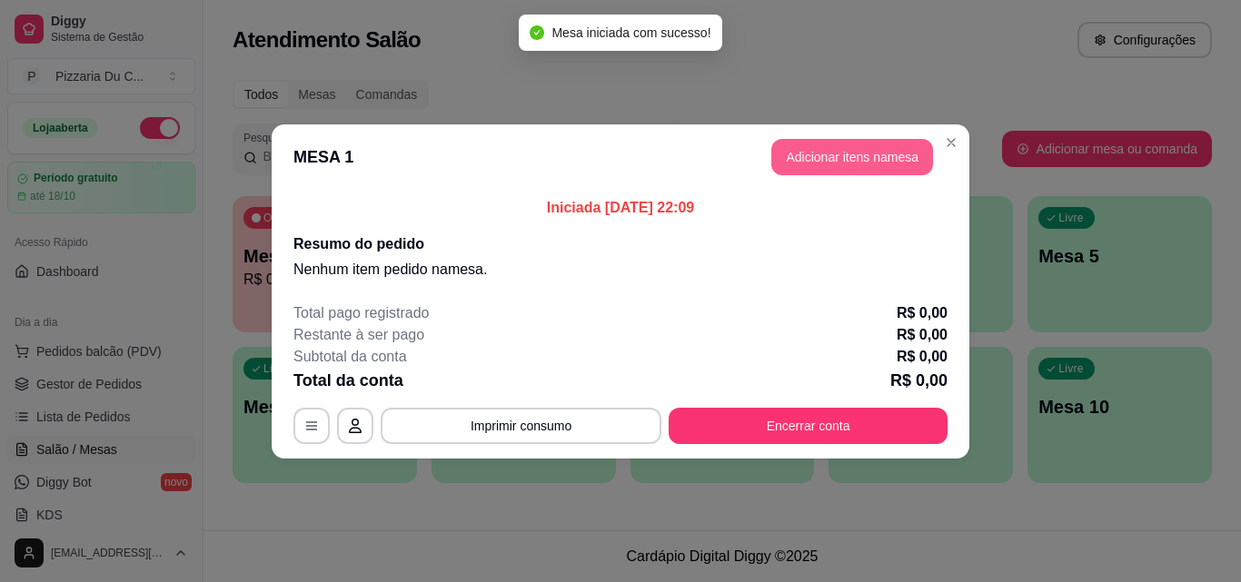
click at [824, 153] on button "Adicionar itens na mesa" at bounding box center [852, 157] width 162 height 36
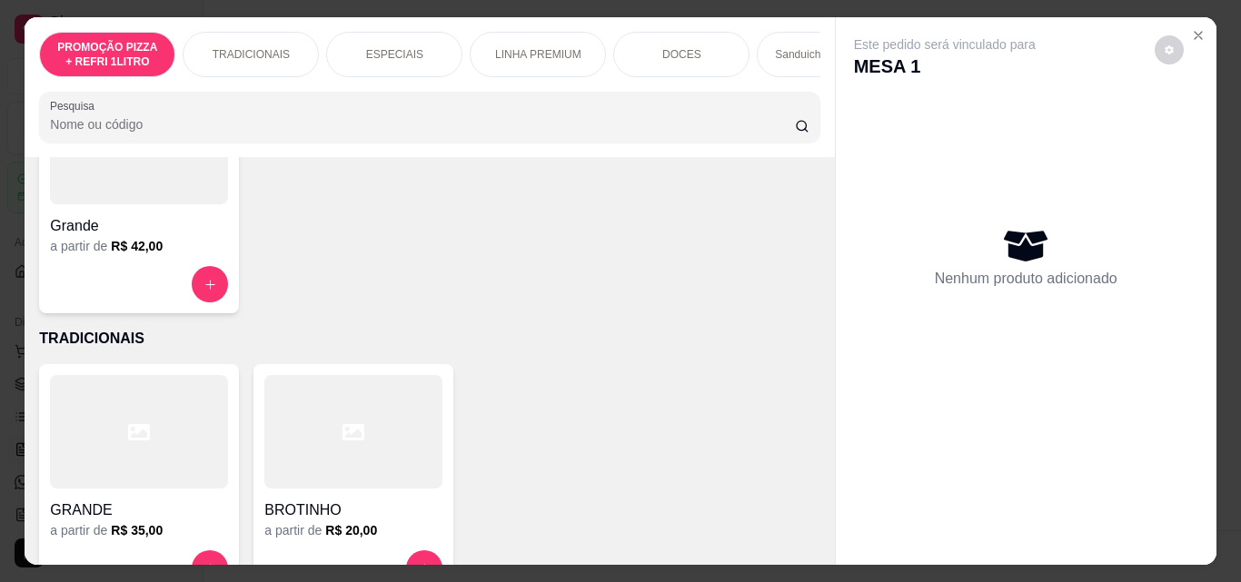
scroll to position [272, 0]
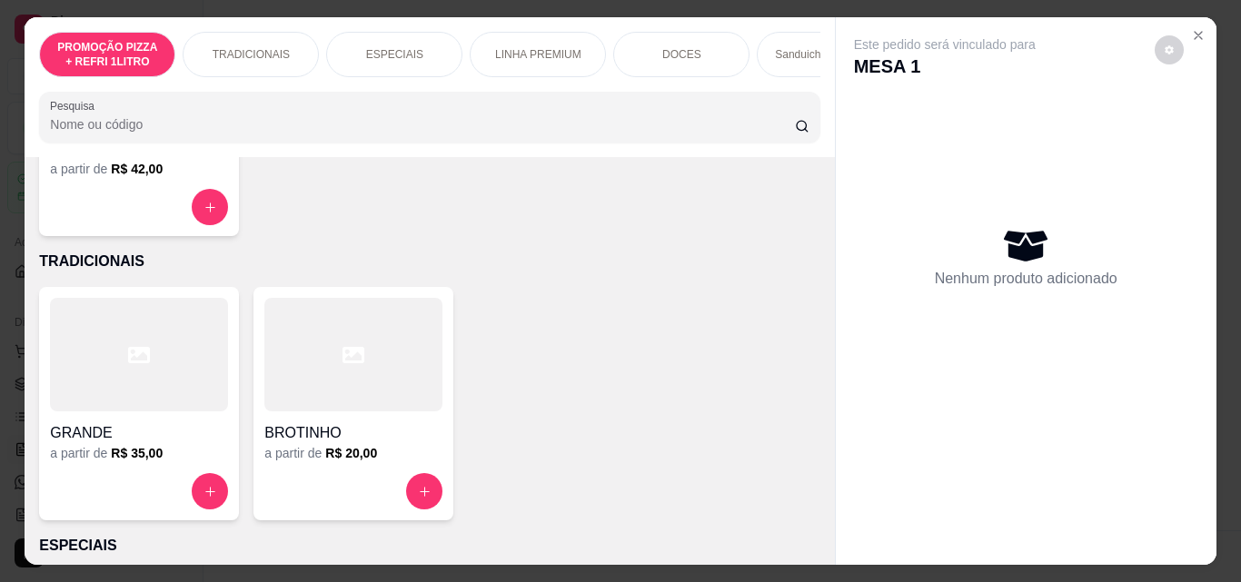
click at [371, 430] on h4 "BROTINHO" at bounding box center [353, 433] width 178 height 22
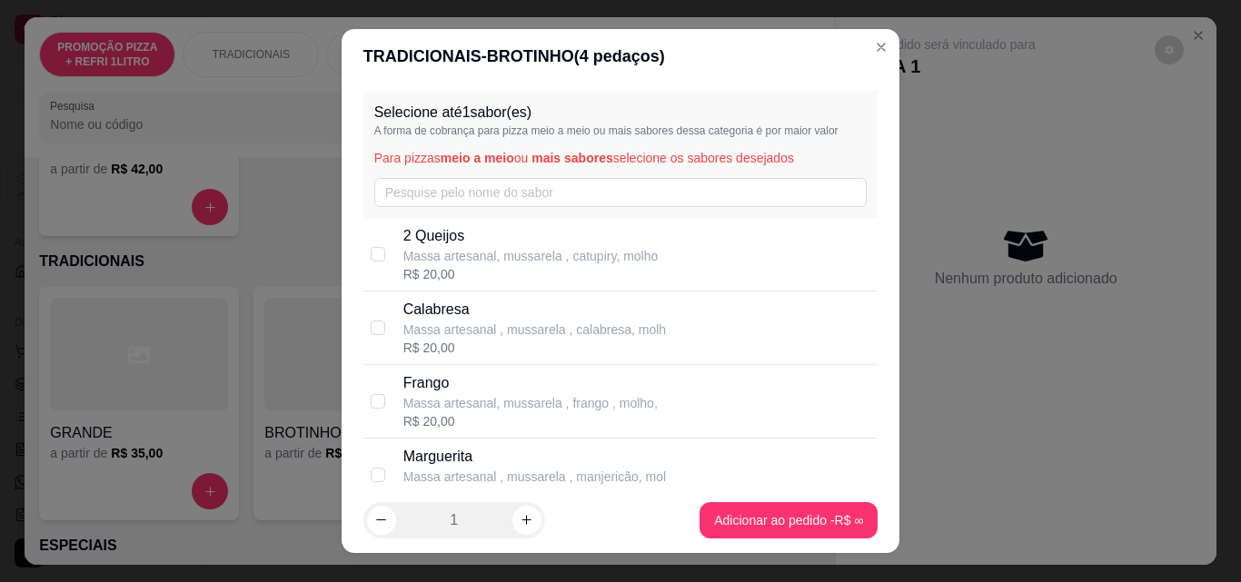
click at [436, 300] on p "Calabresa" at bounding box center [534, 310] width 262 height 22
checkbox input "true"
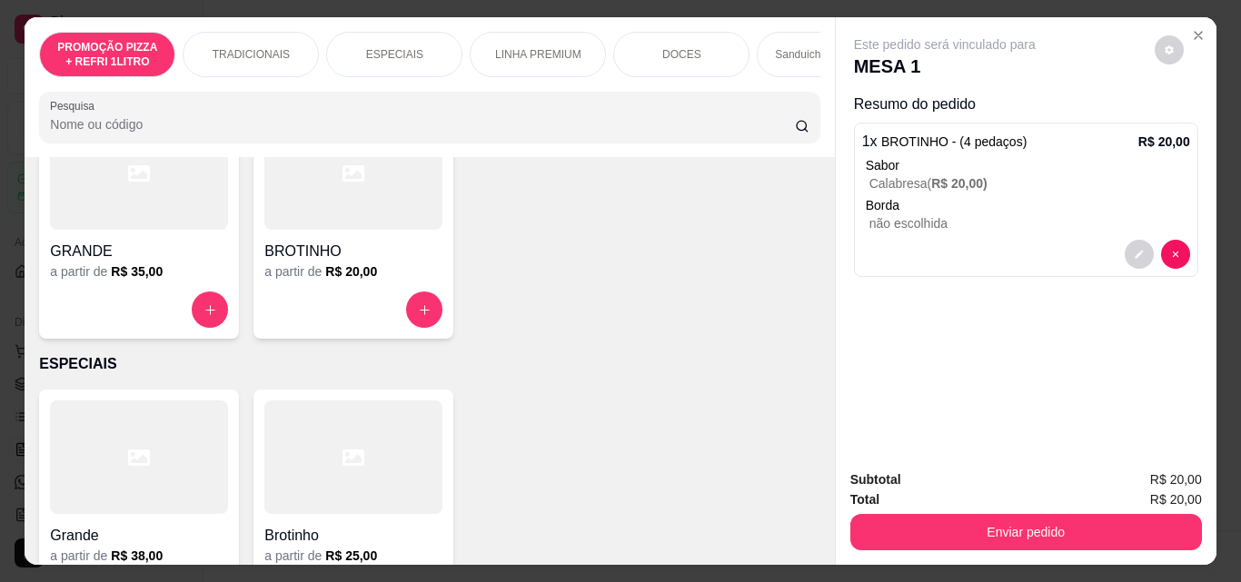
click at [639, 38] on div "DOCES" at bounding box center [681, 54] width 136 height 45
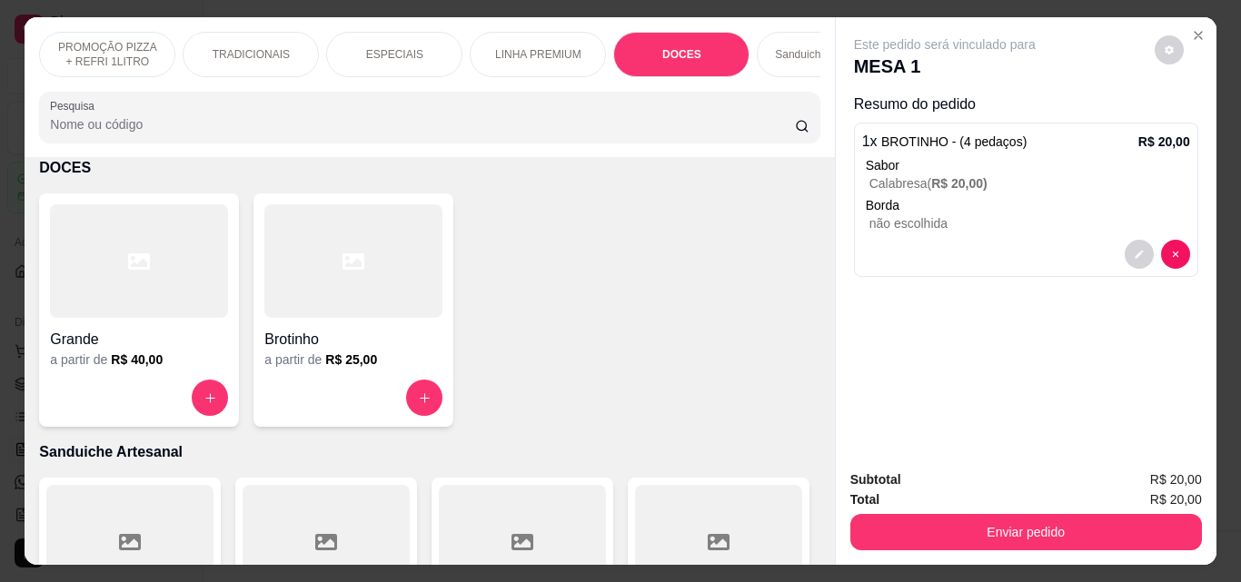
scroll to position [47, 0]
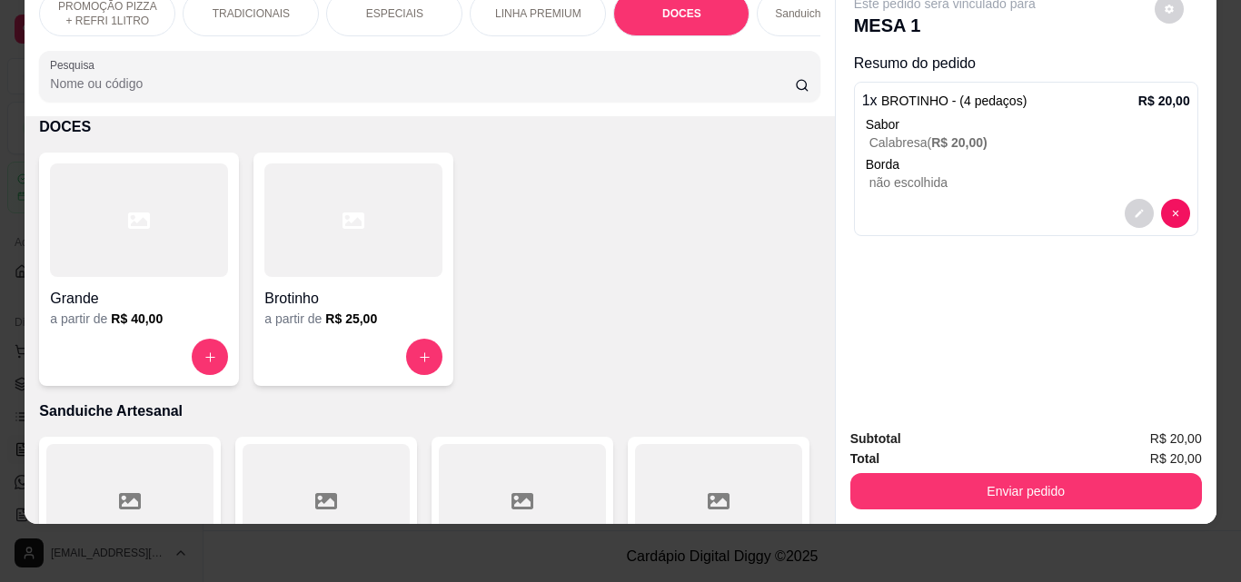
click at [766, 44] on div "PROMOÇÃO PIZZA + REFRI 1LITRO TRADICIONAIS ESPECIAIS LINHA PREMIUM DOCES Sandui…" at bounding box center [429, 46] width 809 height 140
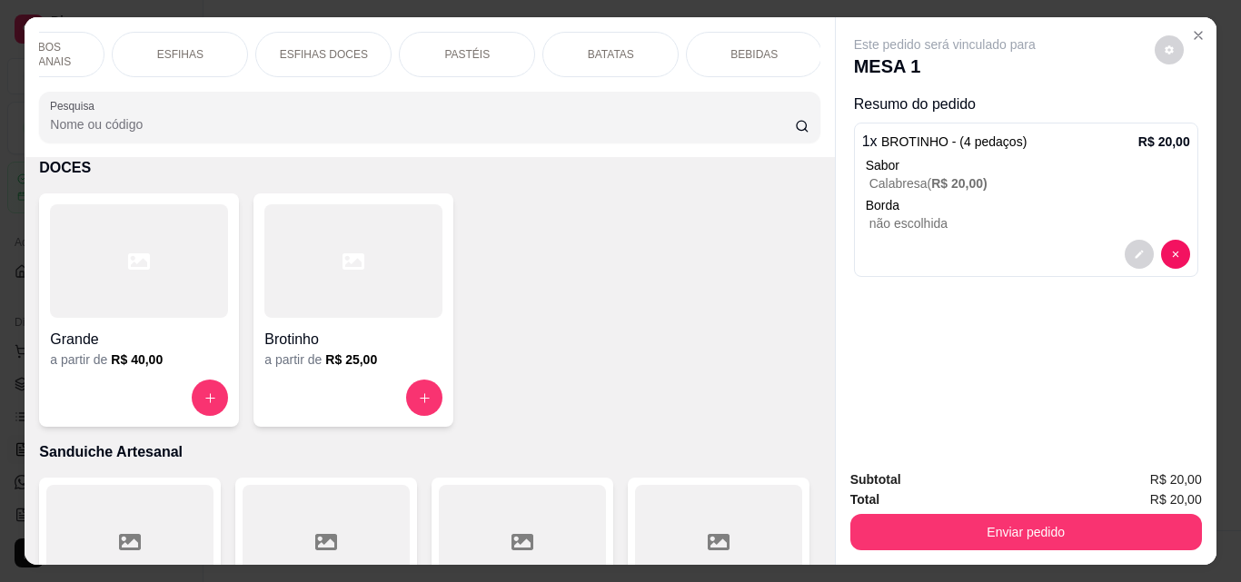
scroll to position [0, 935]
click at [797, 45] on div "BEBIDAS" at bounding box center [751, 54] width 136 height 45
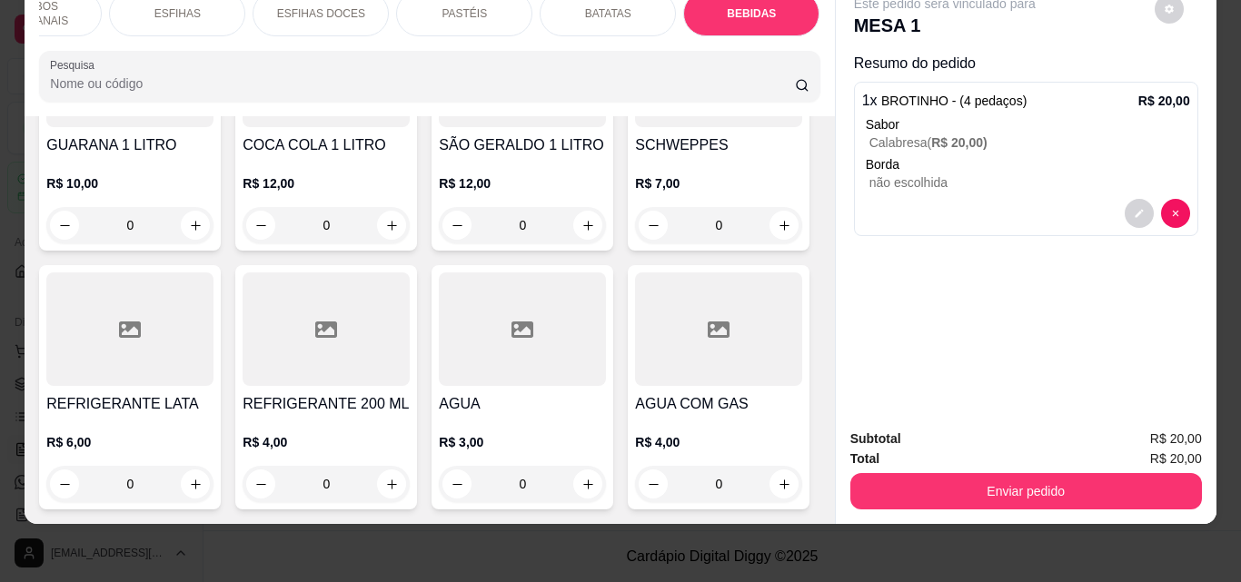
scroll to position [8872, 0]
click at [213, 415] on div "R$ 6,00 0" at bounding box center [129, 458] width 167 height 87
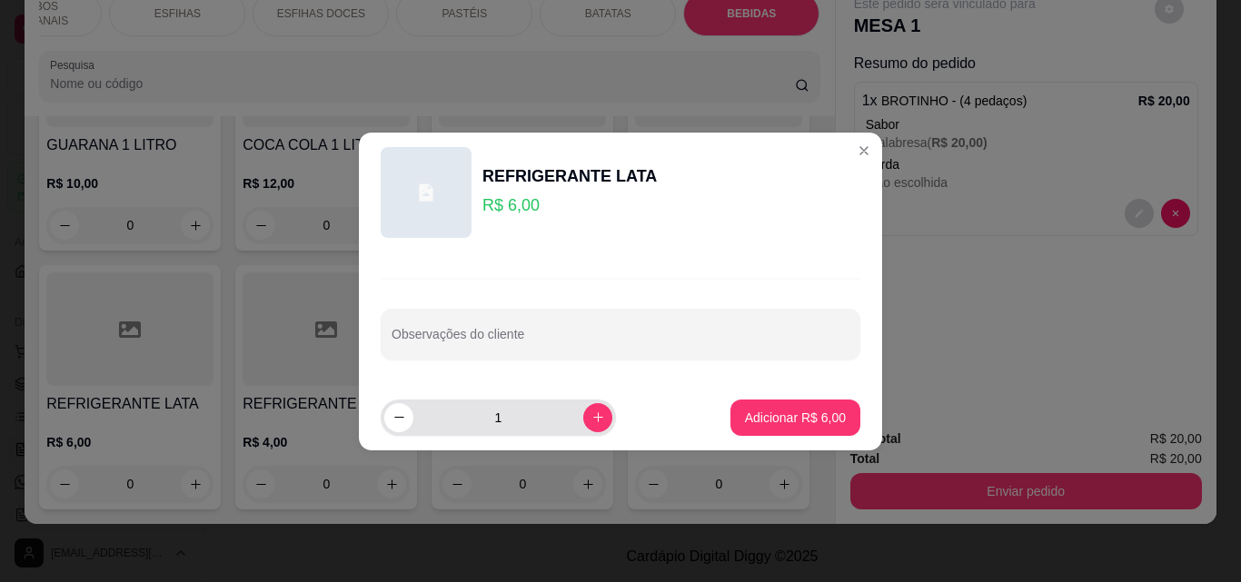
click at [569, 407] on div "1" at bounding box center [498, 418] width 228 height 36
click at [584, 409] on button "increase-product-quantity" at bounding box center [597, 417] width 29 height 29
click at [396, 426] on button "decrease-product-quantity" at bounding box center [398, 417] width 29 height 29
type input "1"
click at [755, 414] on p "Adicionar R$ 6,00" at bounding box center [795, 418] width 101 height 18
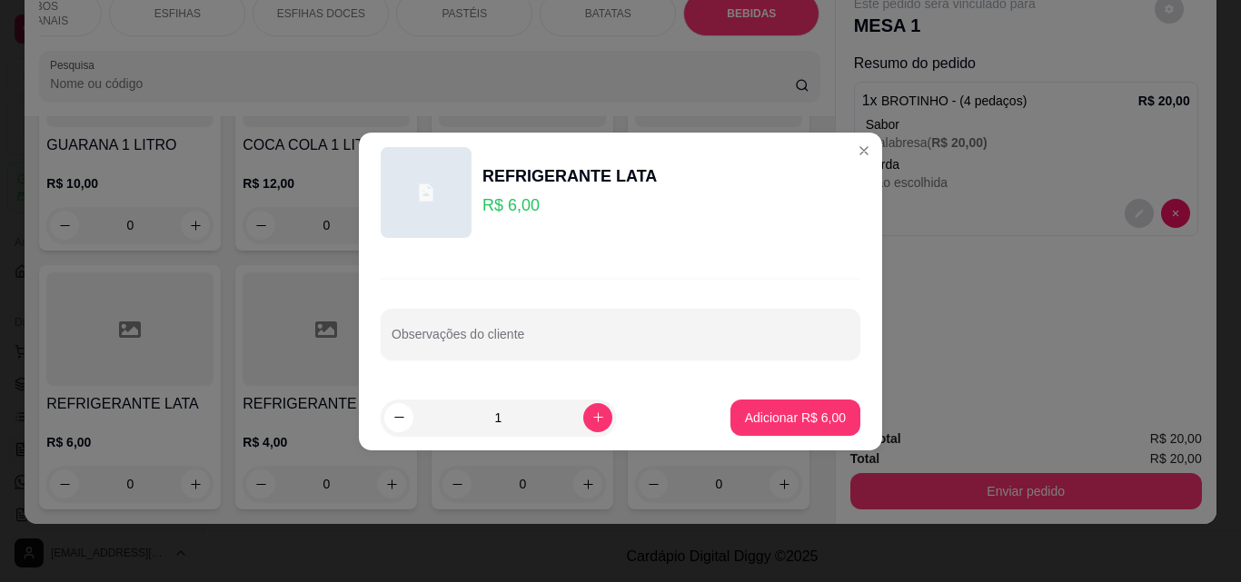
type input "1"
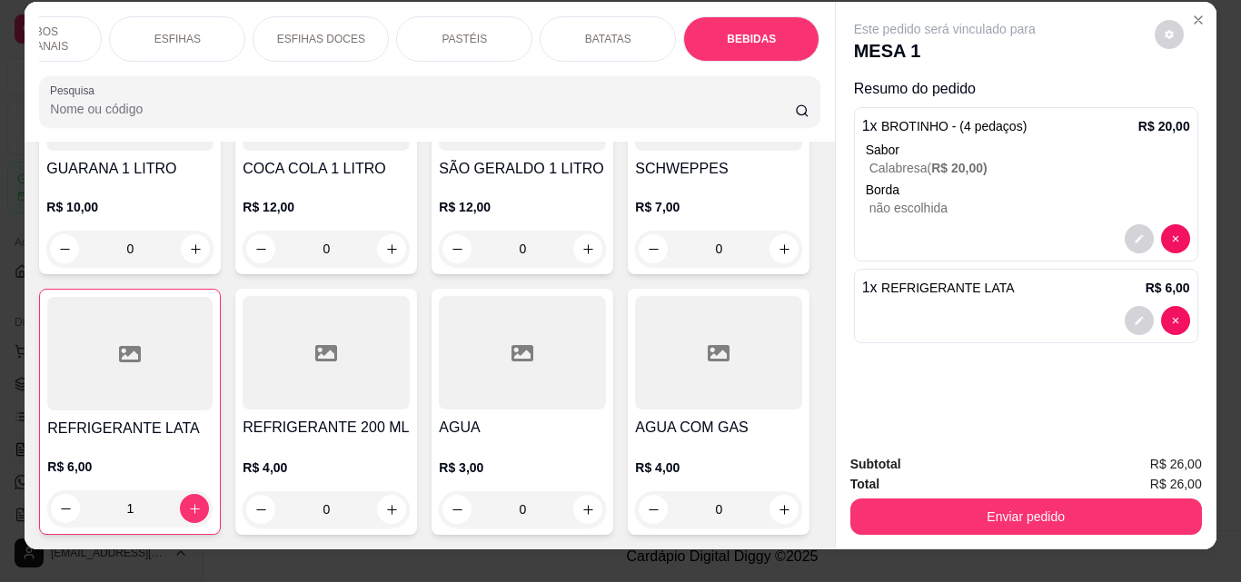
scroll to position [0, 0]
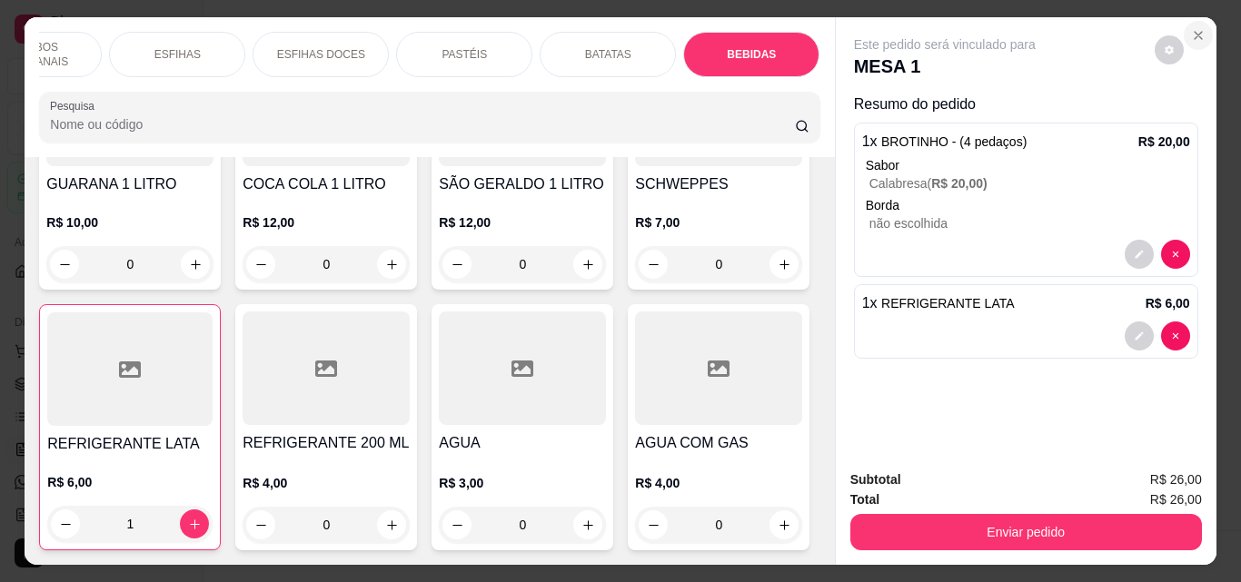
click at [1191, 28] on icon "Close" at bounding box center [1198, 35] width 15 height 15
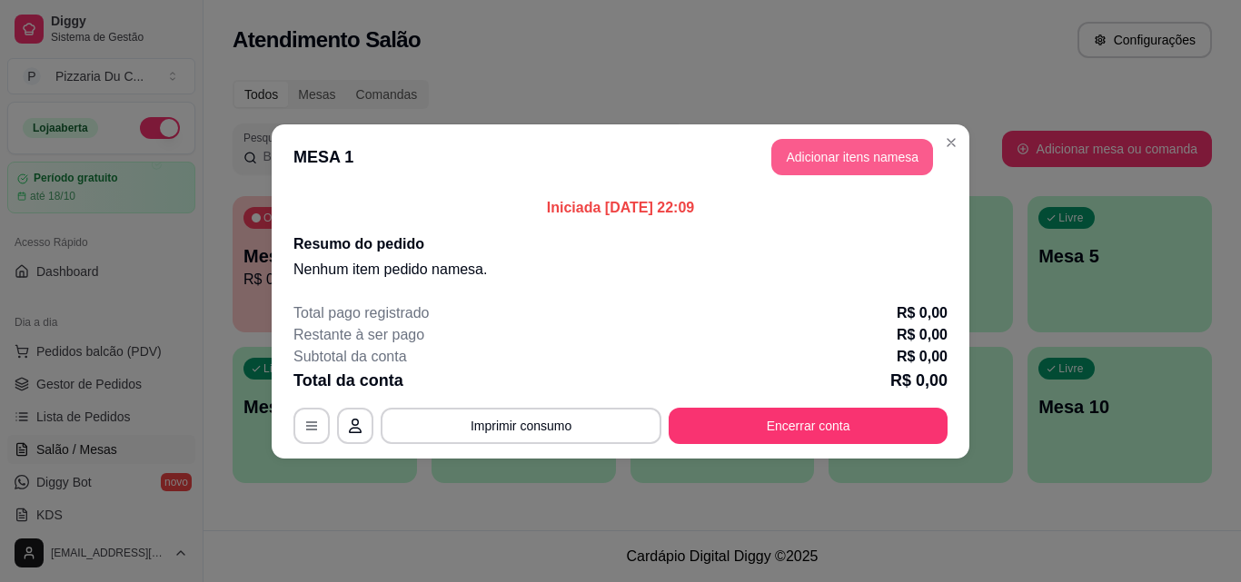
click at [841, 152] on button "Adicionar itens na mesa" at bounding box center [852, 157] width 162 height 36
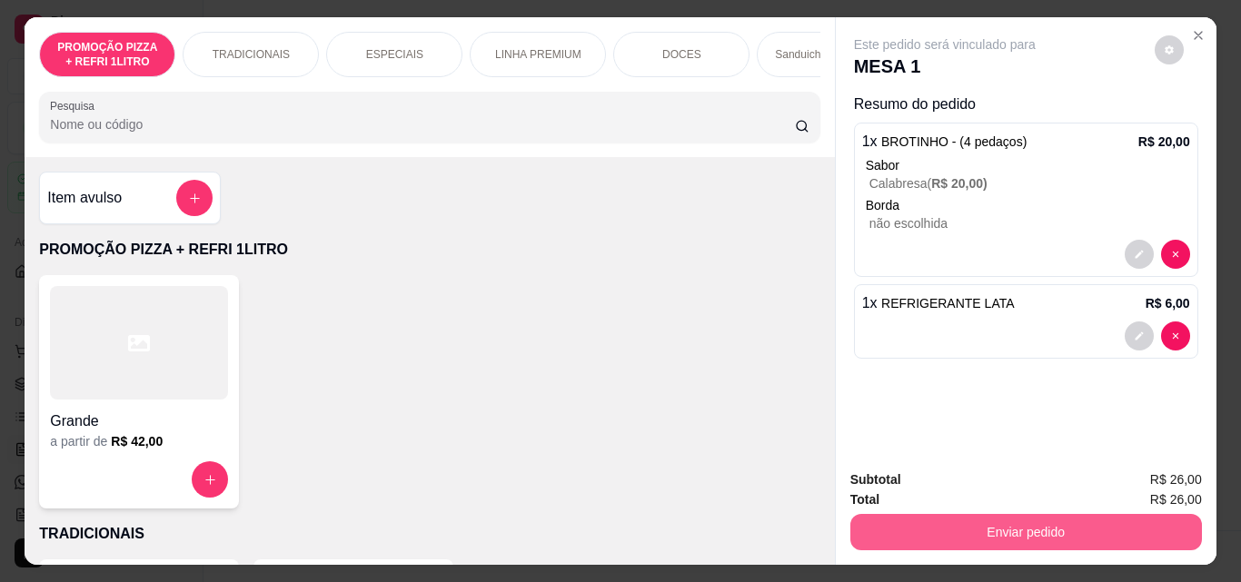
click at [998, 529] on button "Enviar pedido" at bounding box center [1025, 532] width 351 height 36
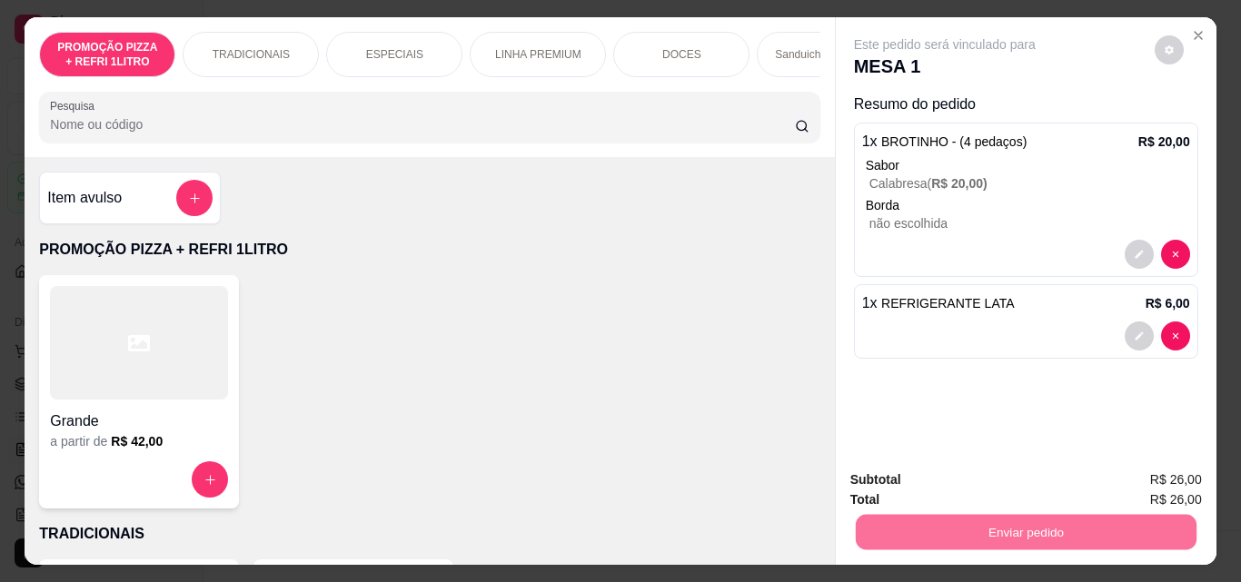
click at [1094, 477] on button "Sim, quero registrar" at bounding box center [1137, 480] width 135 height 35
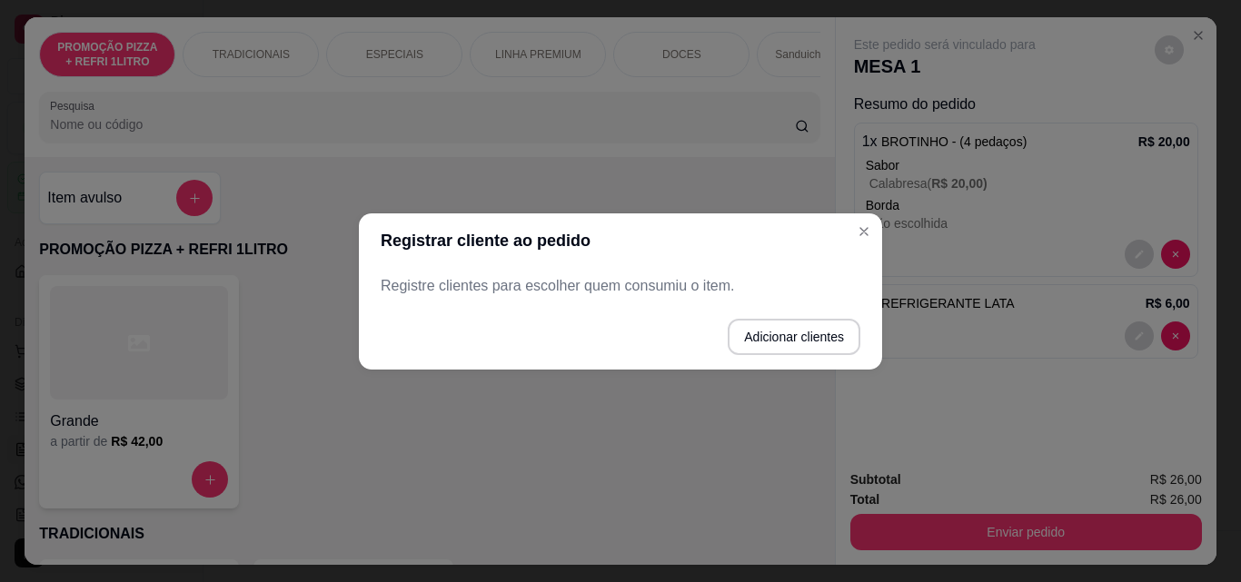
click at [706, 292] on p "Registre clientes para escolher quem consumiu o item." at bounding box center [621, 286] width 480 height 22
click at [797, 337] on button "Adicionar clientes" at bounding box center [793, 337] width 133 height 36
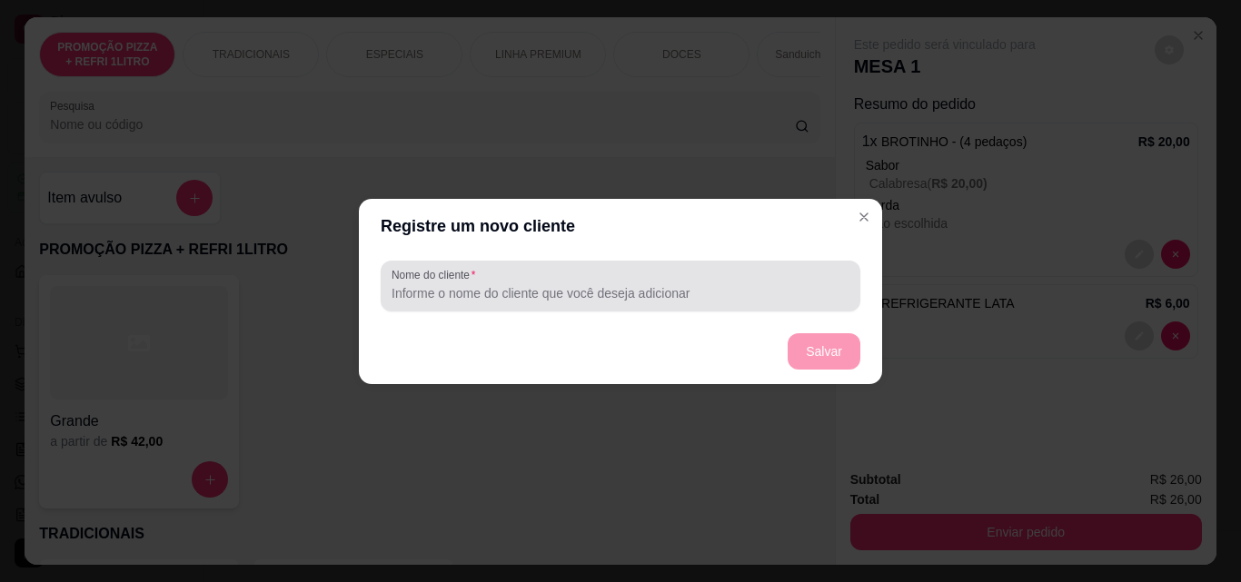
click at [652, 284] on input "Nome do cliente" at bounding box center [620, 293] width 458 height 18
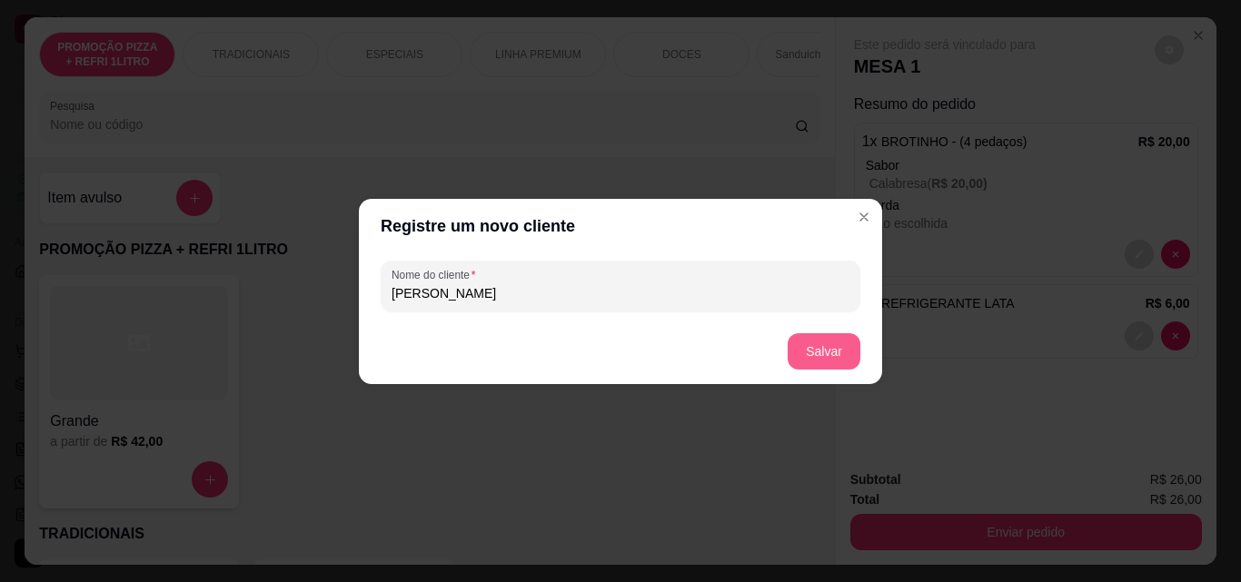
type input "FELIPE"
click at [840, 351] on button "Salvar" at bounding box center [823, 351] width 73 height 36
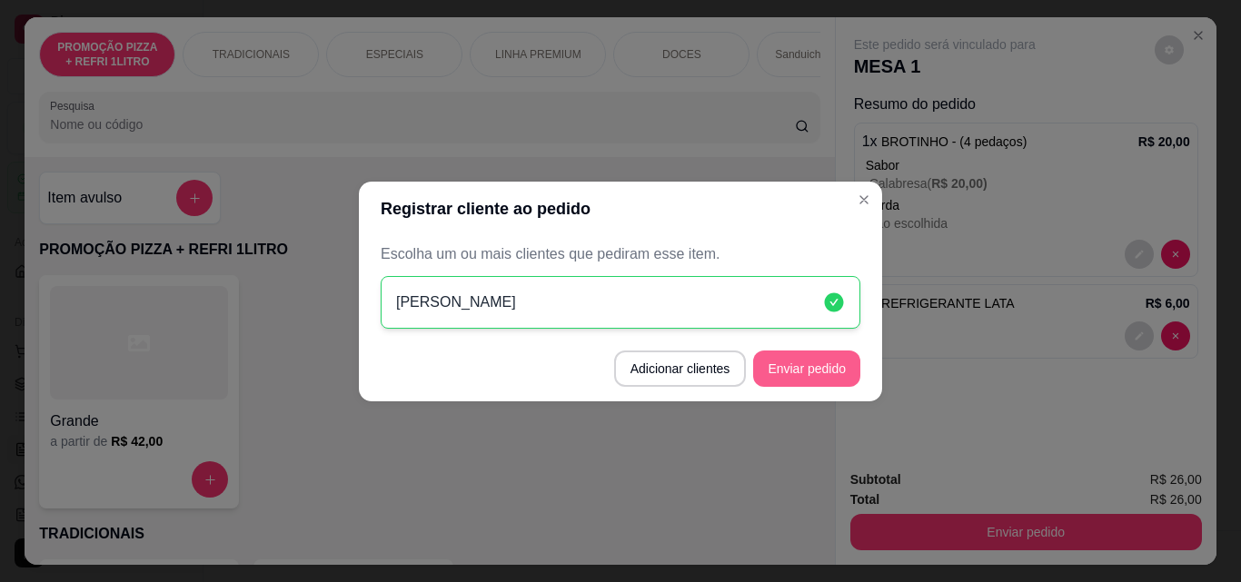
click at [819, 375] on button "Enviar pedido" at bounding box center [806, 369] width 107 height 36
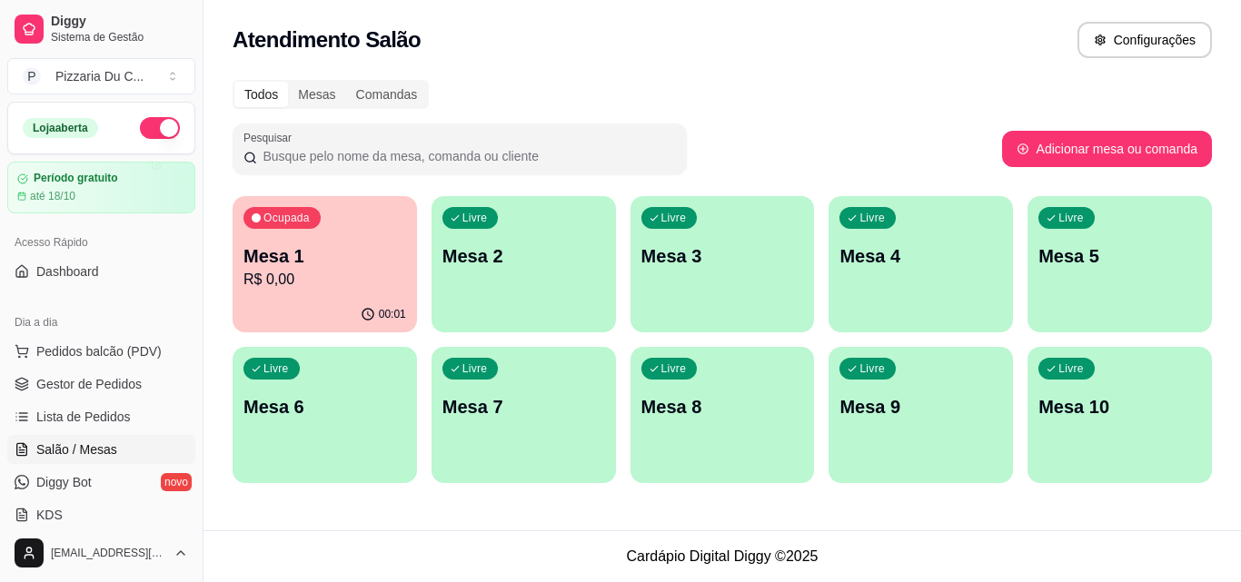
click at [319, 262] on p "Mesa 1" at bounding box center [324, 255] width 163 height 25
click at [113, 415] on span "Lista de Pedidos" at bounding box center [83, 417] width 94 height 18
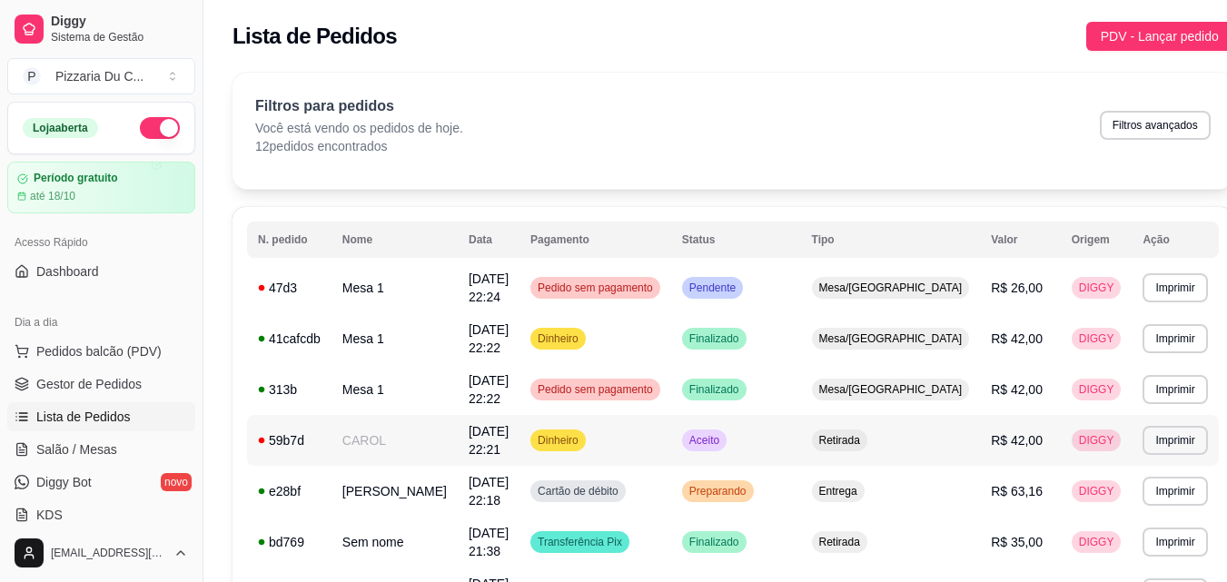
scroll to position [91, 0]
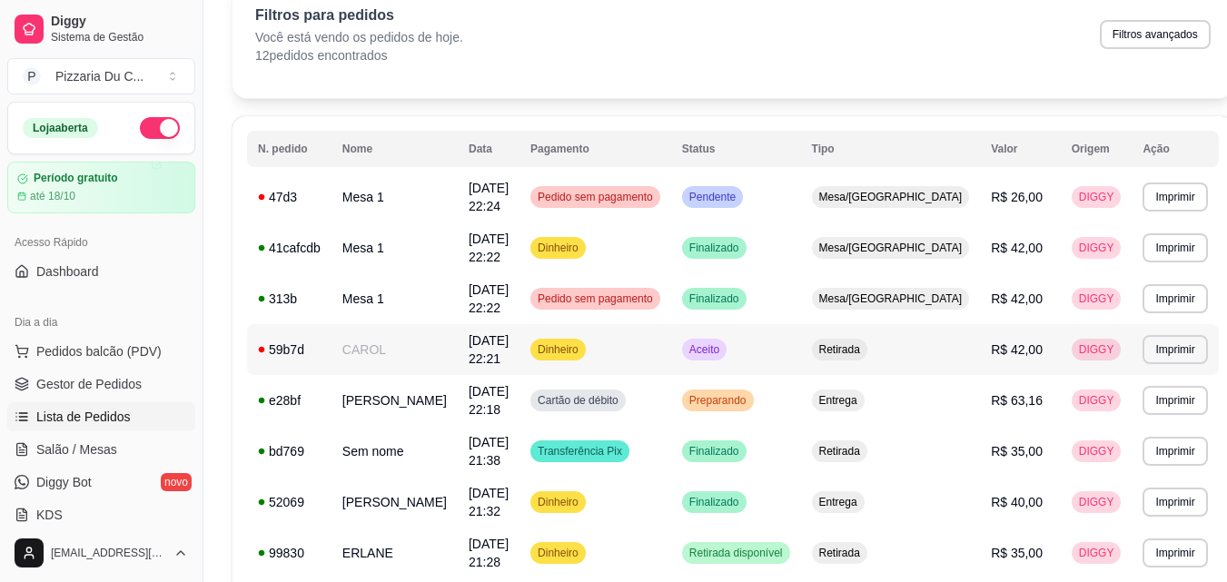
click at [316, 351] on div "59b7d" at bounding box center [289, 350] width 63 height 18
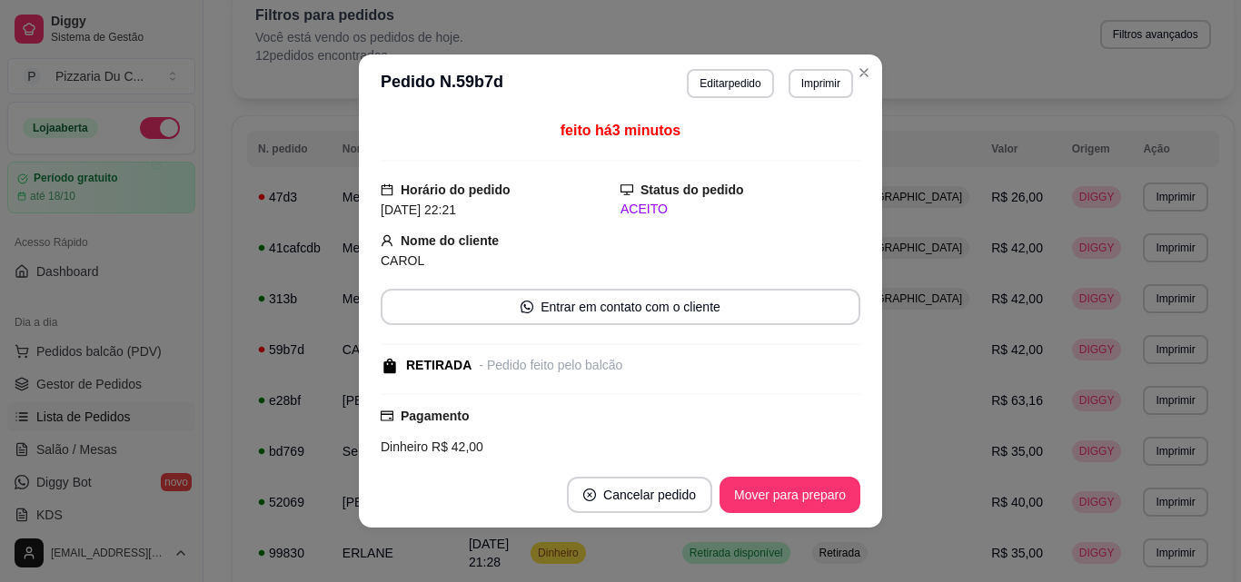
click at [603, 129] on span "feito há 3 minutos" at bounding box center [620, 130] width 120 height 15
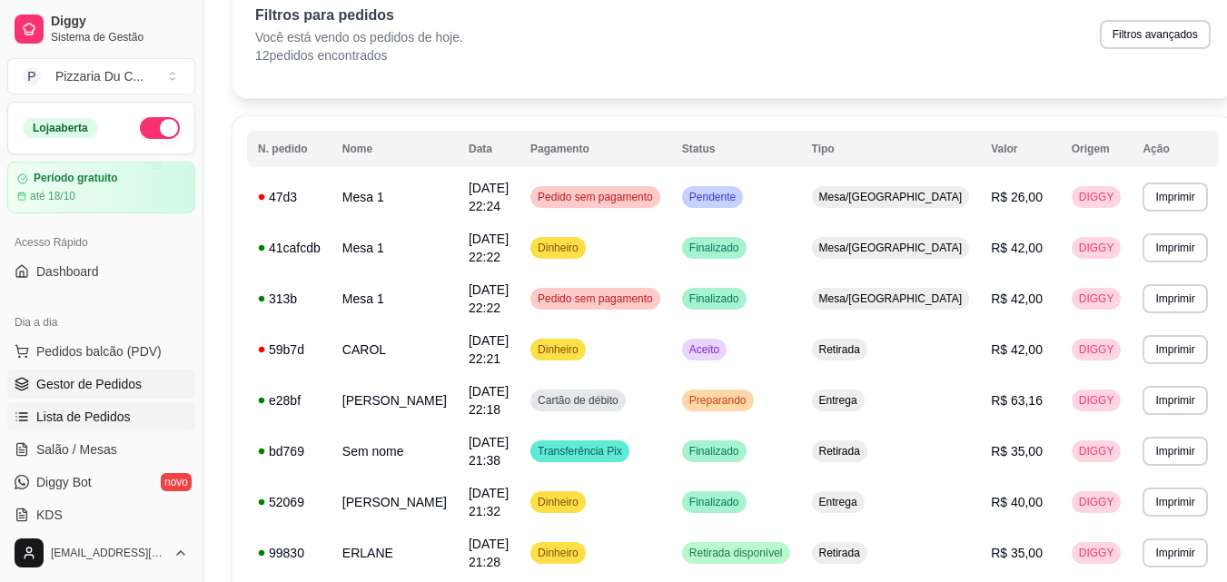
click at [118, 382] on span "Gestor de Pedidos" at bounding box center [88, 384] width 105 height 18
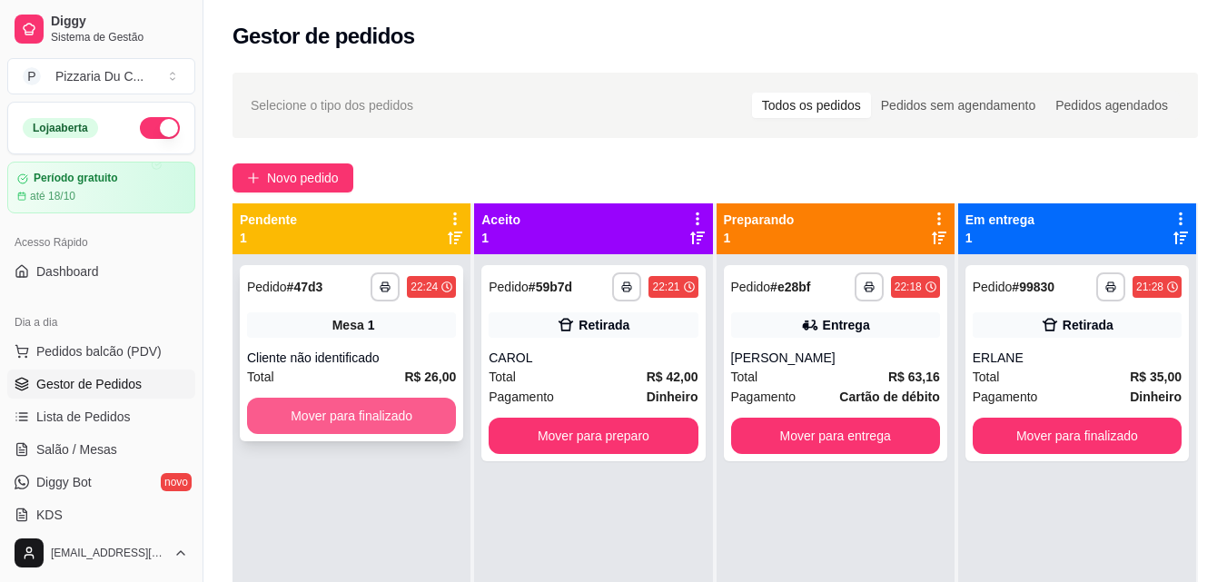
click at [414, 425] on button "Mover para finalizado" at bounding box center [351, 416] width 209 height 36
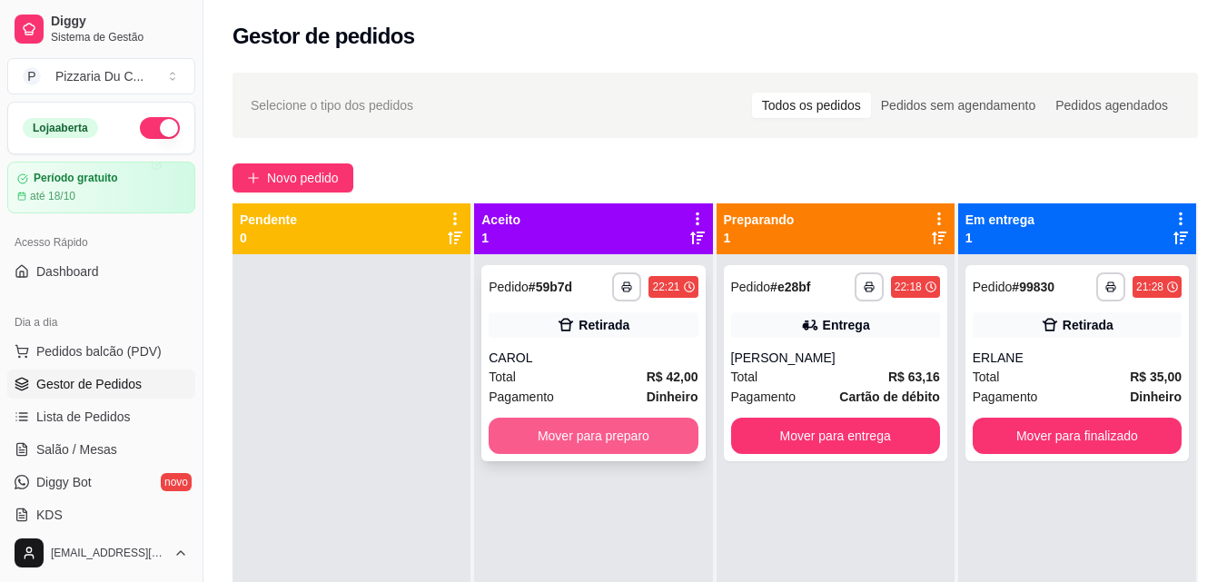
click at [617, 434] on button "Mover para preparo" at bounding box center [593, 436] width 209 height 36
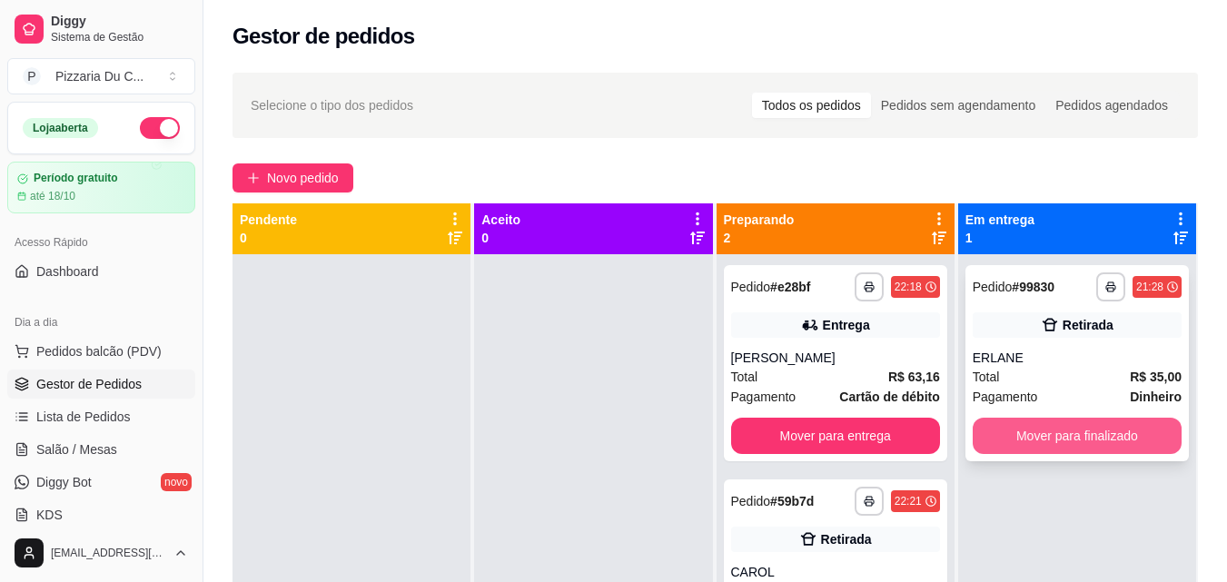
click at [1054, 428] on button "Mover para finalizado" at bounding box center [1077, 436] width 209 height 36
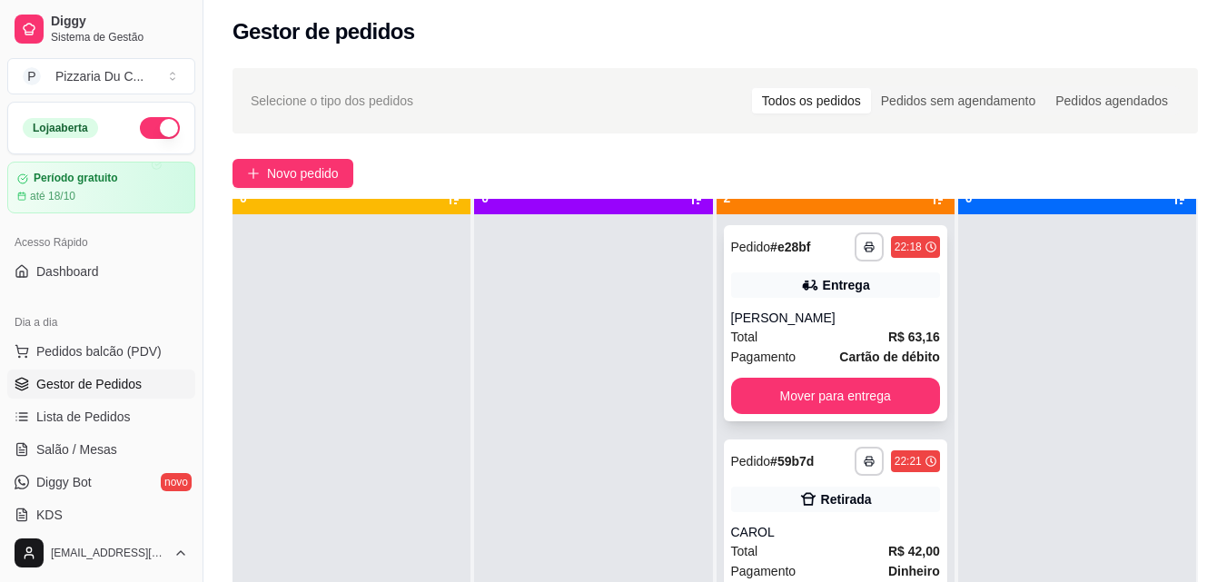
scroll to position [51, 0]
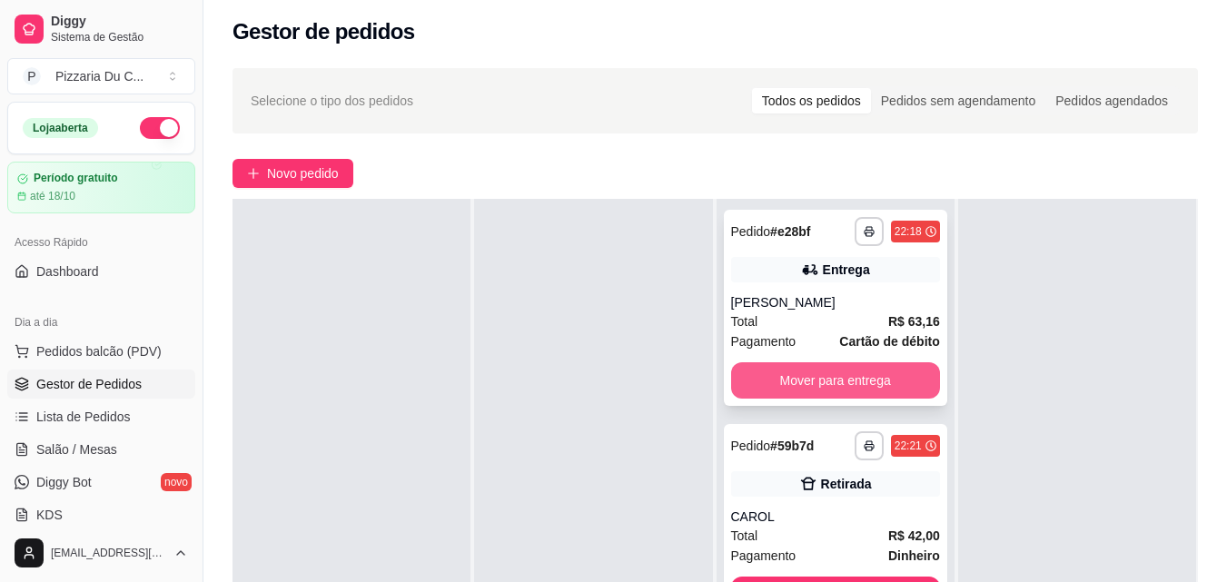
click at [795, 383] on button "Mover para entrega" at bounding box center [835, 380] width 209 height 36
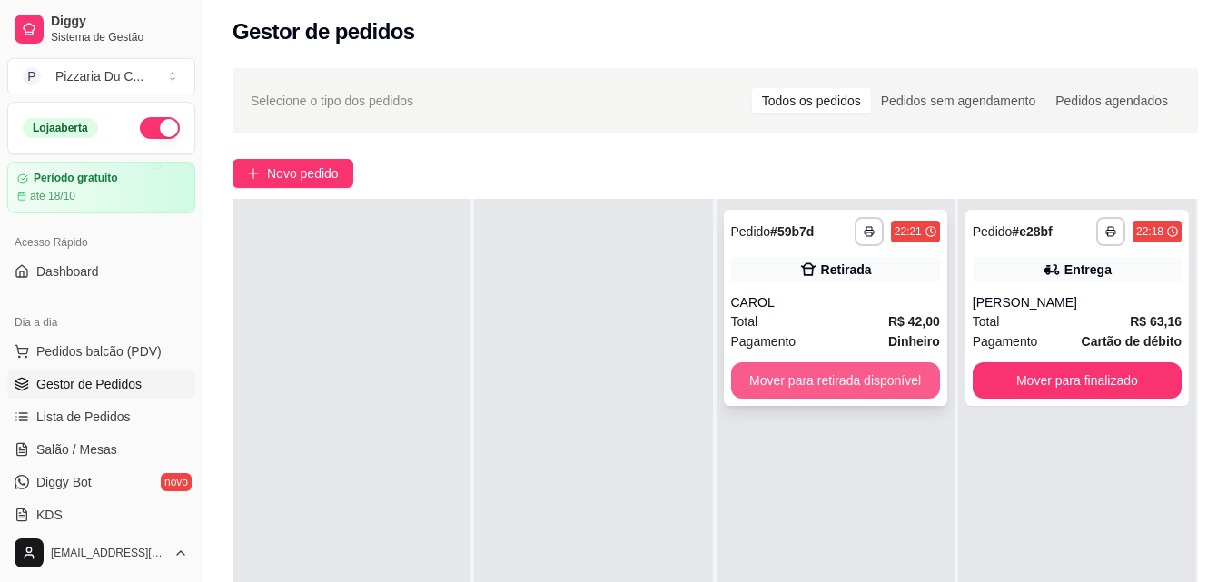
click at [796, 383] on button "Mover para retirada disponível" at bounding box center [835, 380] width 209 height 36
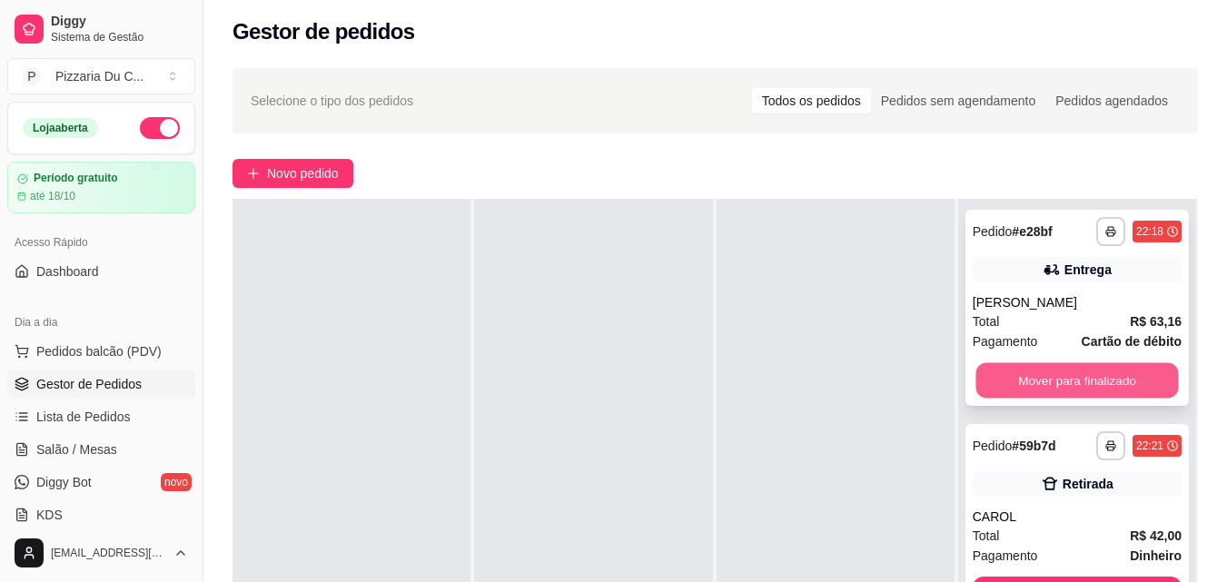
click at [1064, 384] on button "Mover para finalizado" at bounding box center [1076, 380] width 203 height 35
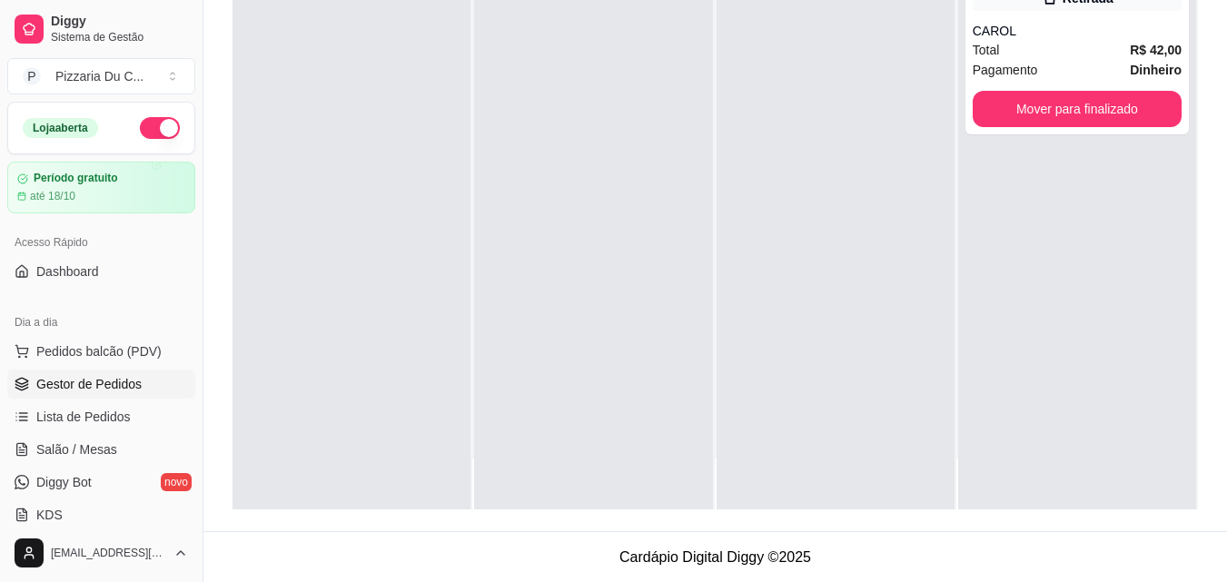
scroll to position [277, 0]
click at [1081, 111] on button "Mover para finalizado" at bounding box center [1076, 108] width 203 height 35
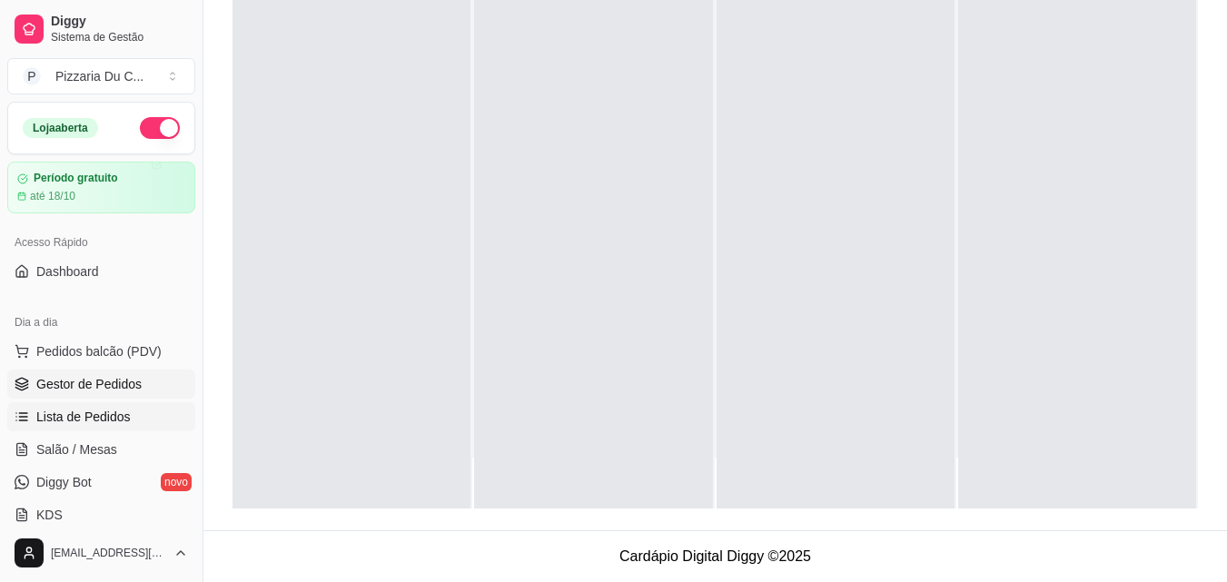
click at [79, 402] on link "Lista de Pedidos" at bounding box center [101, 416] width 188 height 29
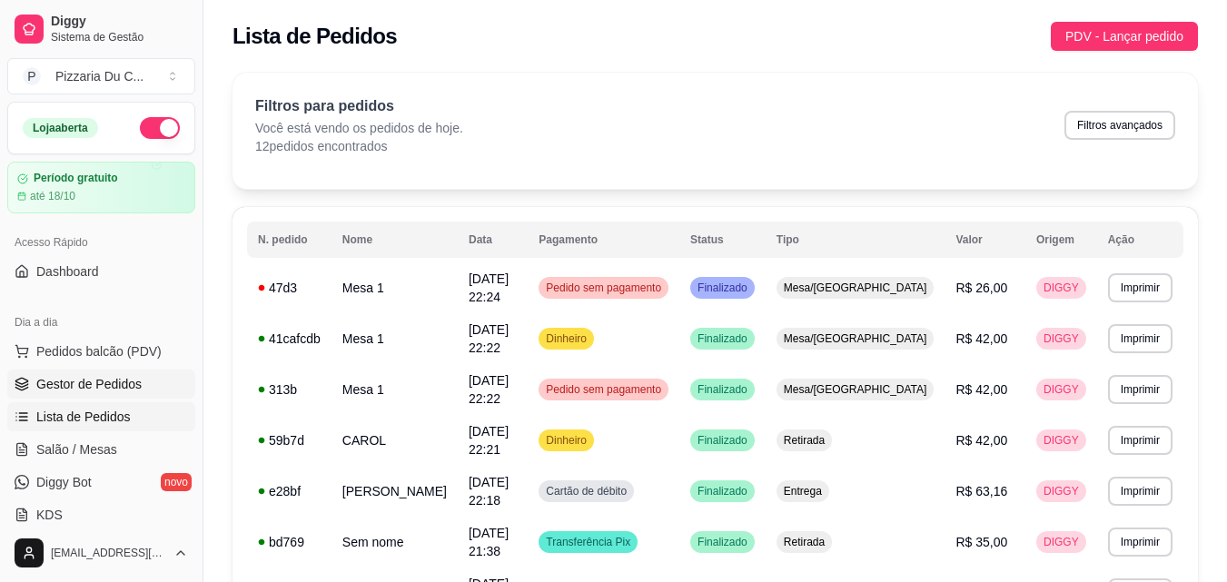
click at [106, 376] on span "Gestor de Pedidos" at bounding box center [88, 384] width 105 height 18
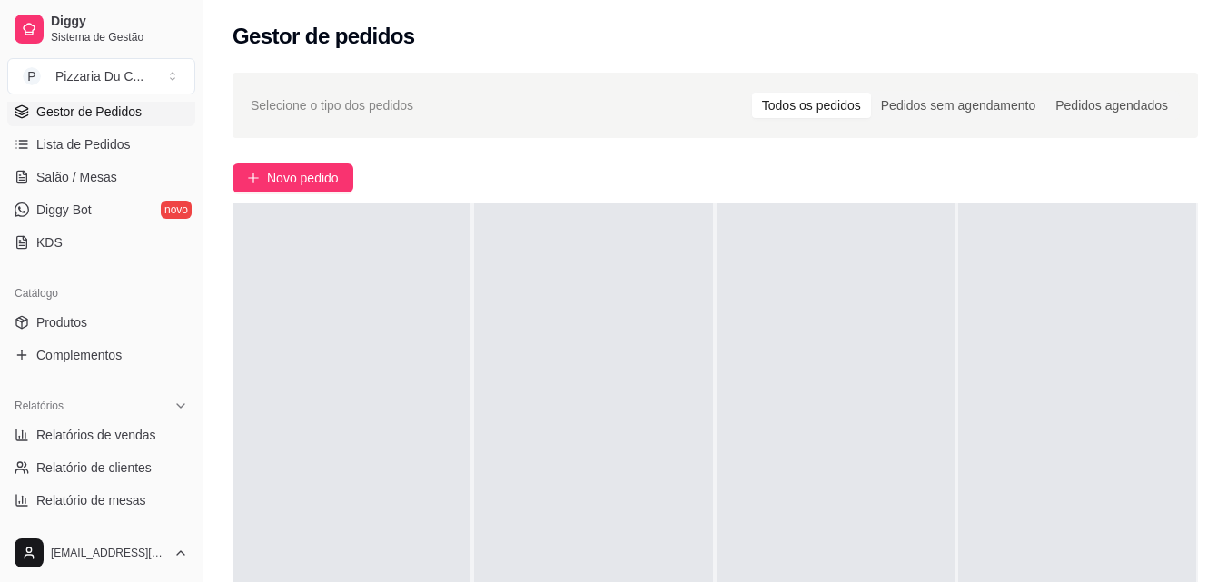
scroll to position [363, 0]
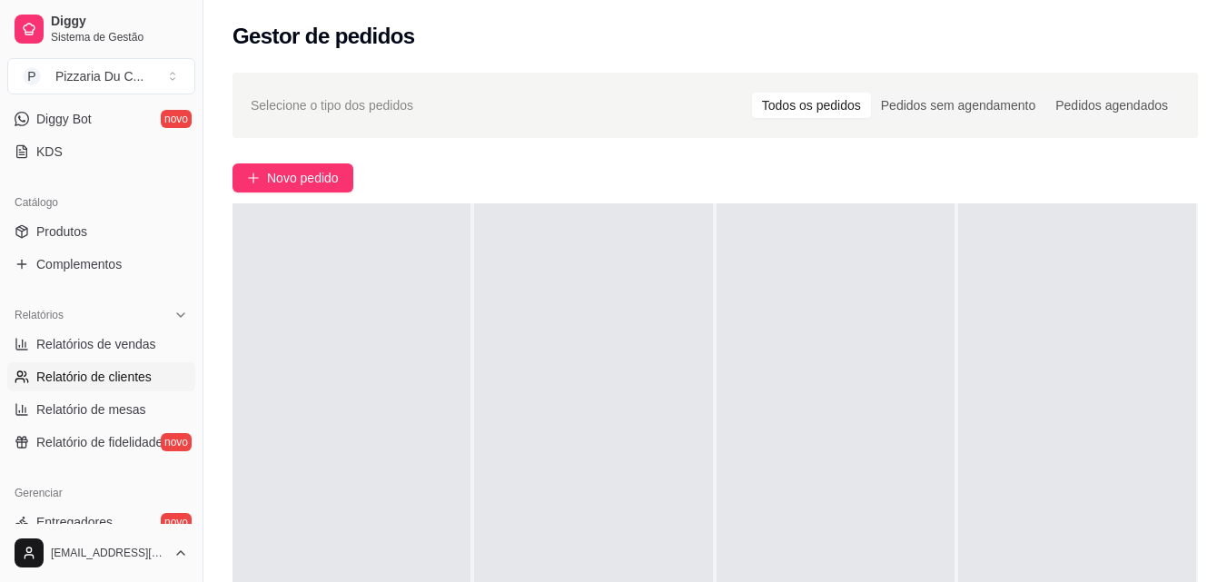
click at [110, 382] on span "Relatório de clientes" at bounding box center [93, 377] width 115 height 18
select select "30"
select select "HIGHEST_TOTAL_SPENT_WITH_ORDERS"
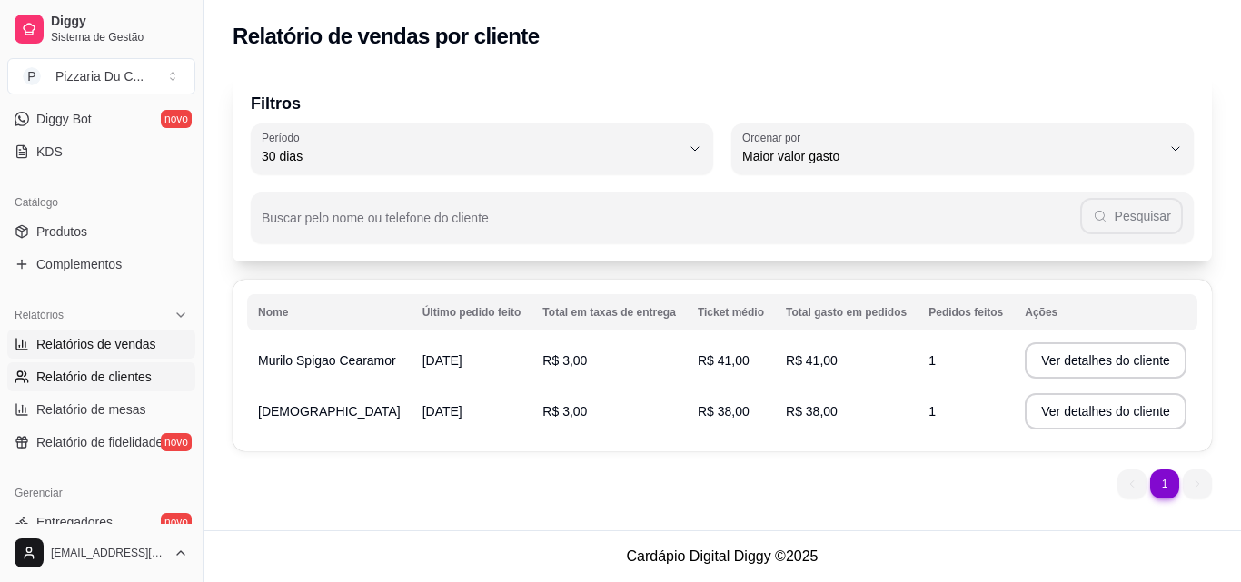
click at [122, 343] on span "Relatórios de vendas" at bounding box center [96, 344] width 120 height 18
select select "ALL"
select select "0"
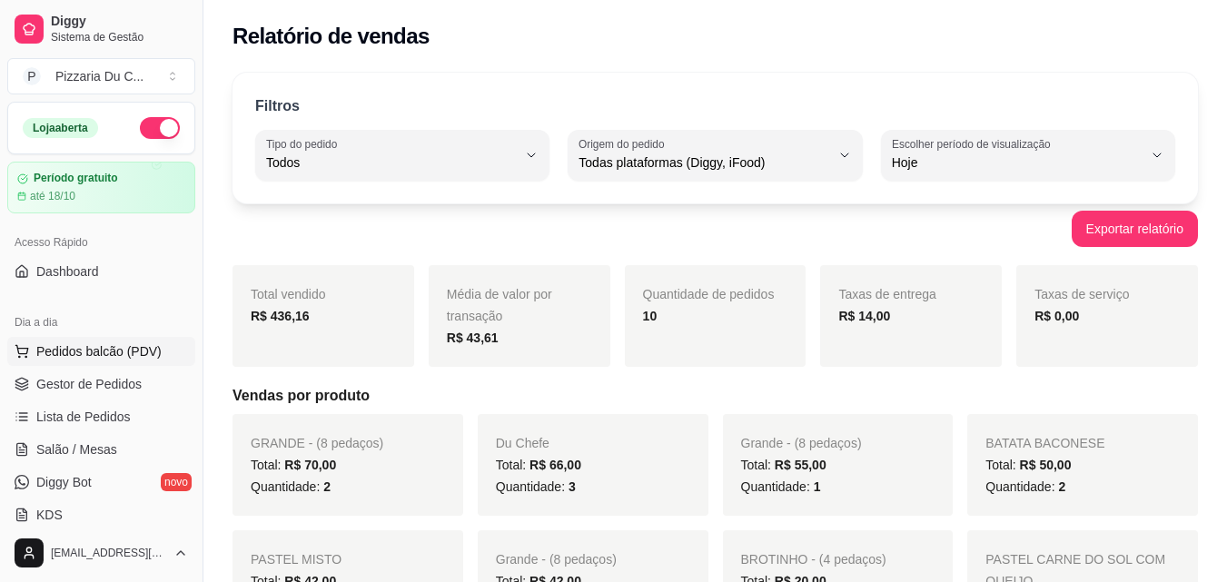
click at [99, 347] on span "Pedidos balcão (PDV)" at bounding box center [98, 351] width 125 height 18
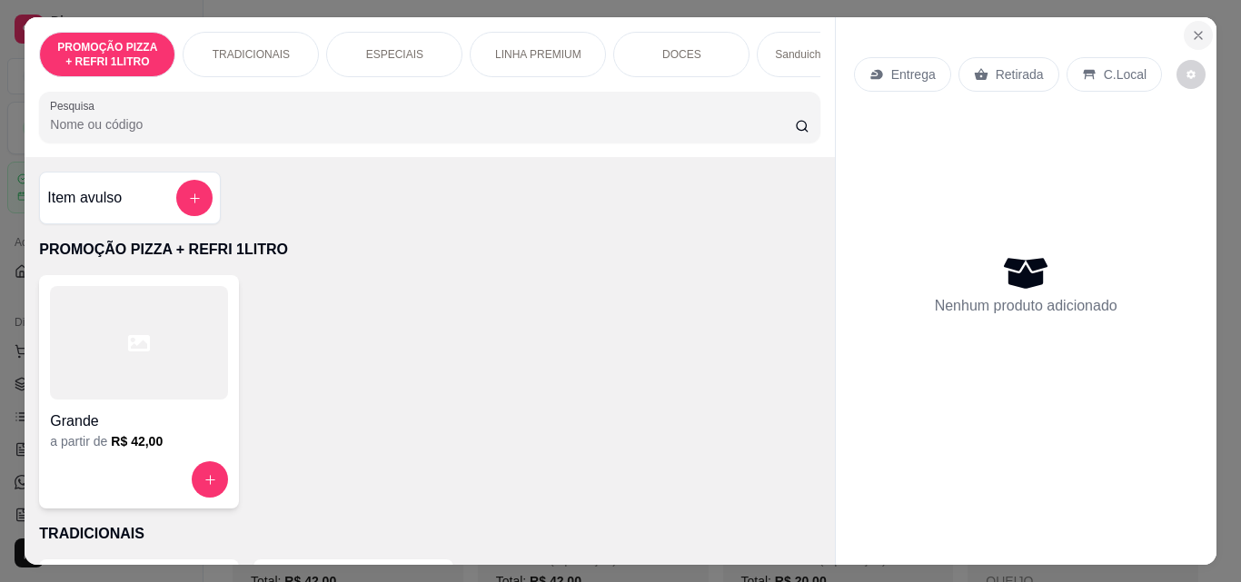
click at [1183, 26] on button "Close" at bounding box center [1197, 35] width 29 height 29
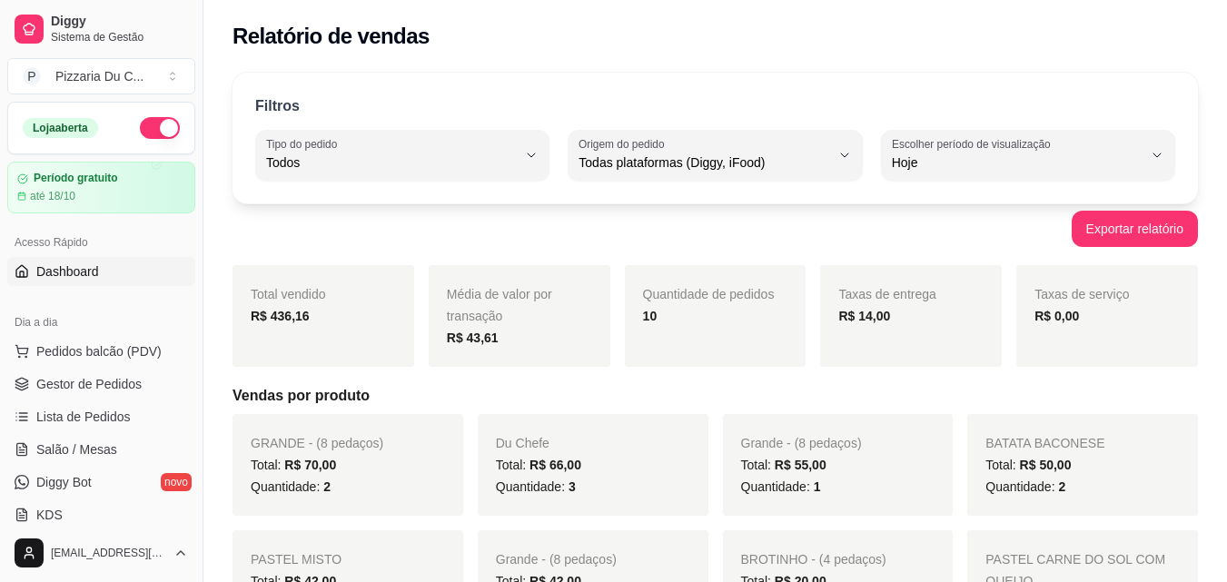
click at [87, 267] on span "Dashboard" at bounding box center [67, 271] width 63 height 18
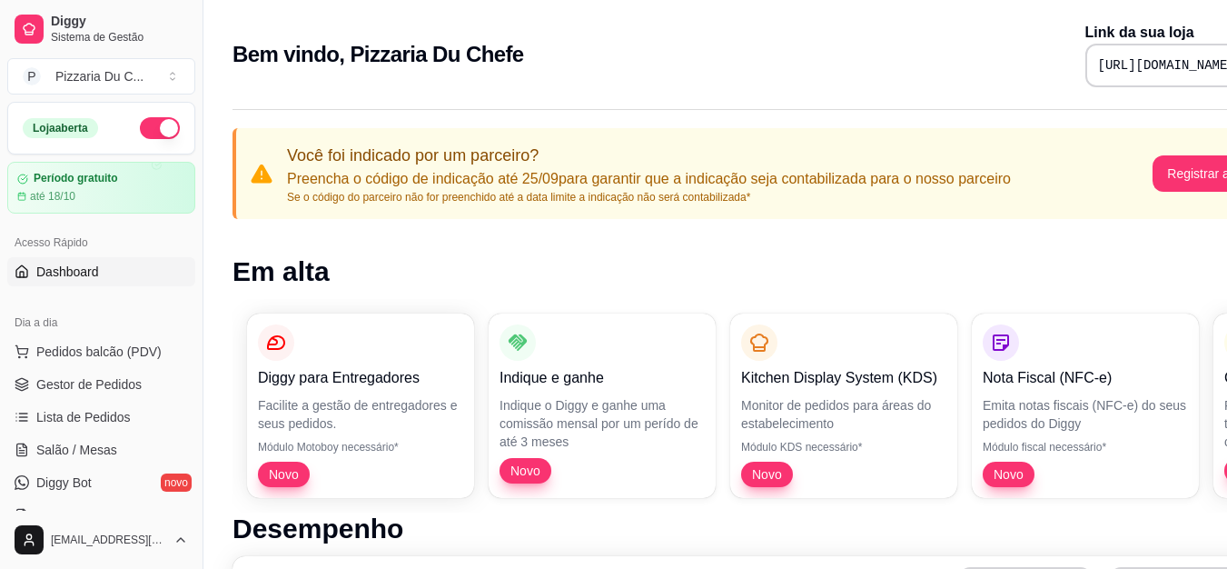
click at [81, 433] on ul "Pedidos balcão (PDV) Gestor de Pedidos Lista de Pedidos Salão / Mesas Diggy Bot…" at bounding box center [101, 433] width 188 height 193
click at [80, 444] on span "Salão / Mesas" at bounding box center [76, 449] width 81 height 18
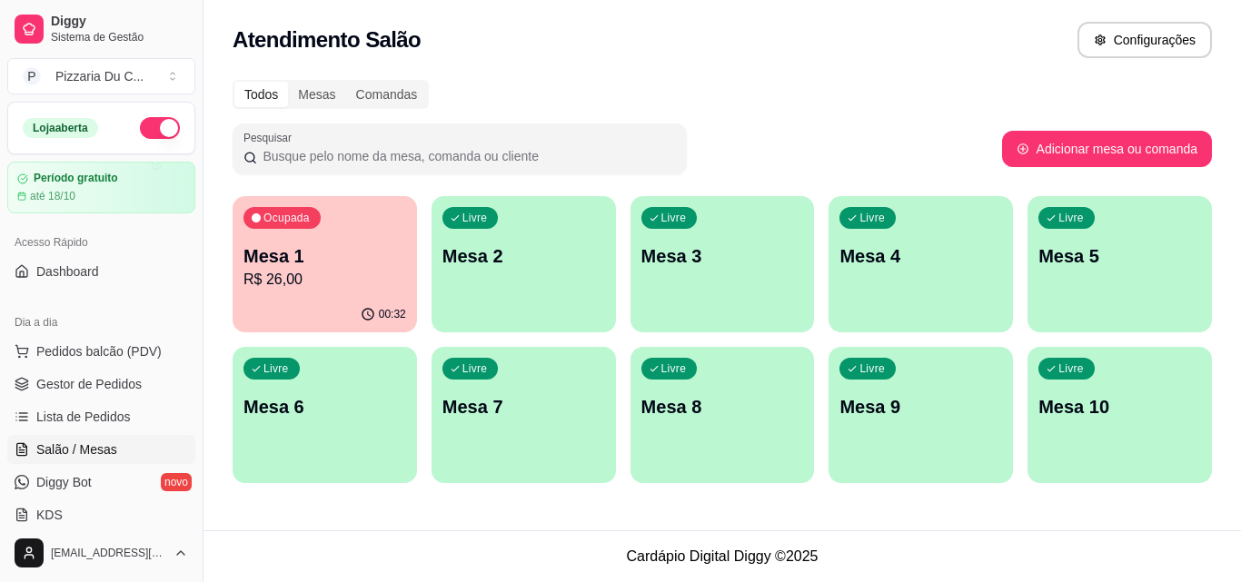
click at [306, 283] on p "R$ 26,00" at bounding box center [324, 280] width 163 height 22
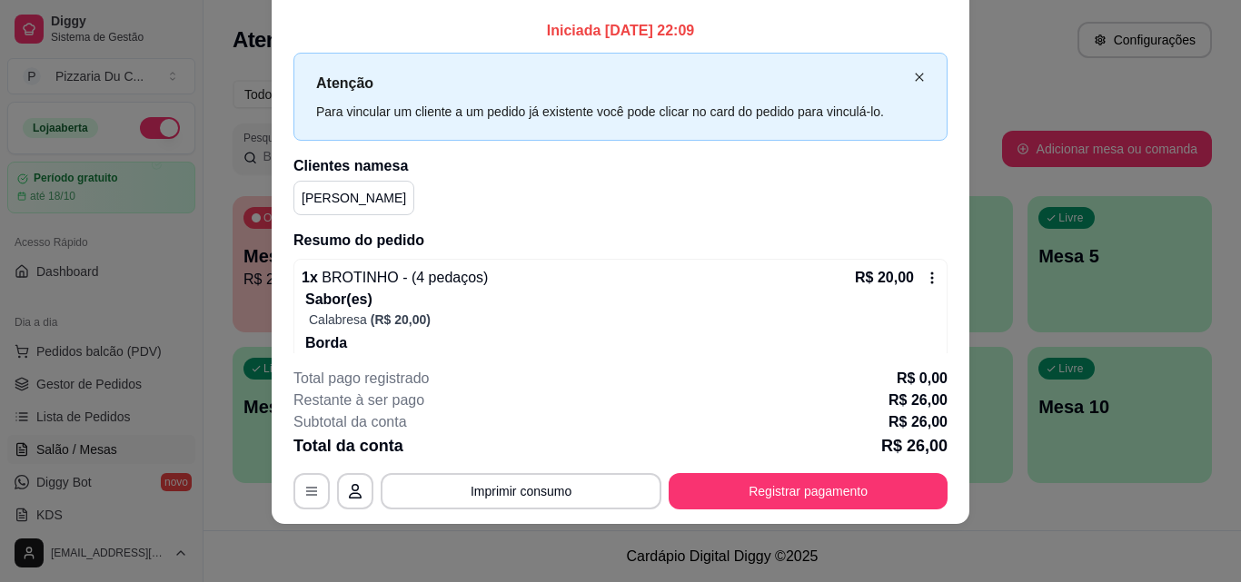
click at [914, 76] on icon "close" at bounding box center [919, 77] width 11 height 11
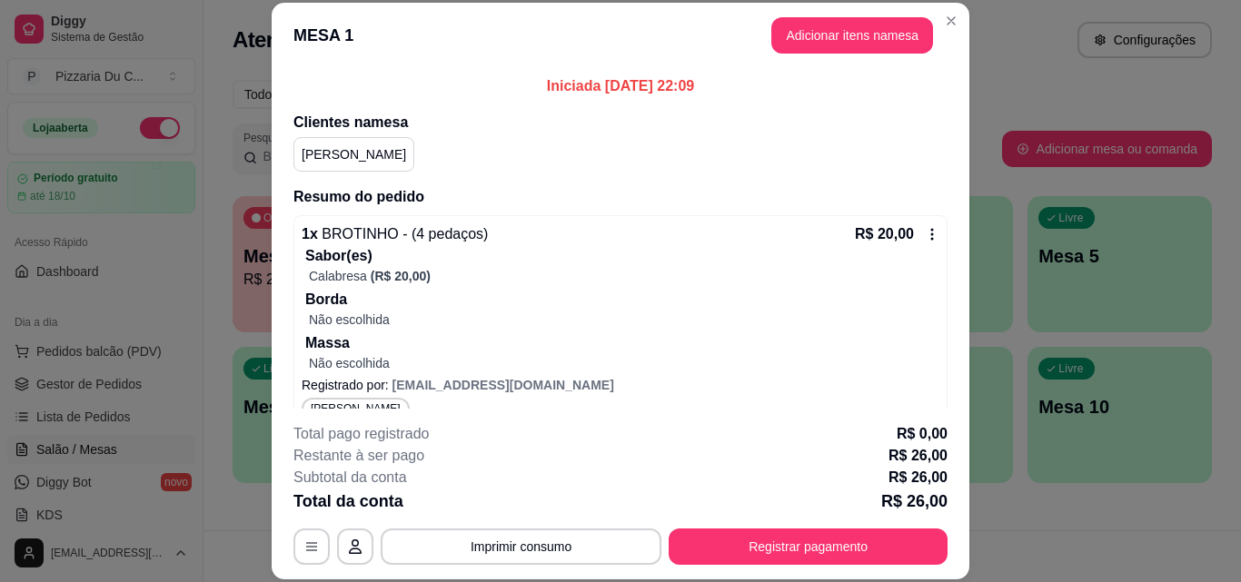
click at [869, 46] on button "Adicionar itens na mesa" at bounding box center [852, 35] width 162 height 36
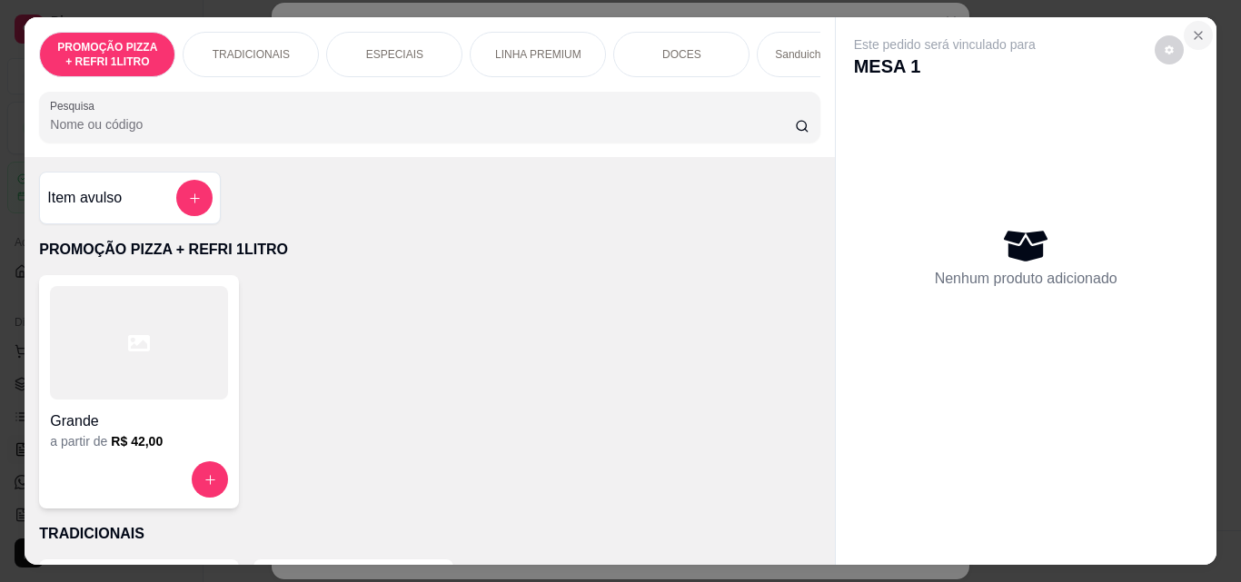
click at [1183, 34] on button "Close" at bounding box center [1197, 35] width 29 height 29
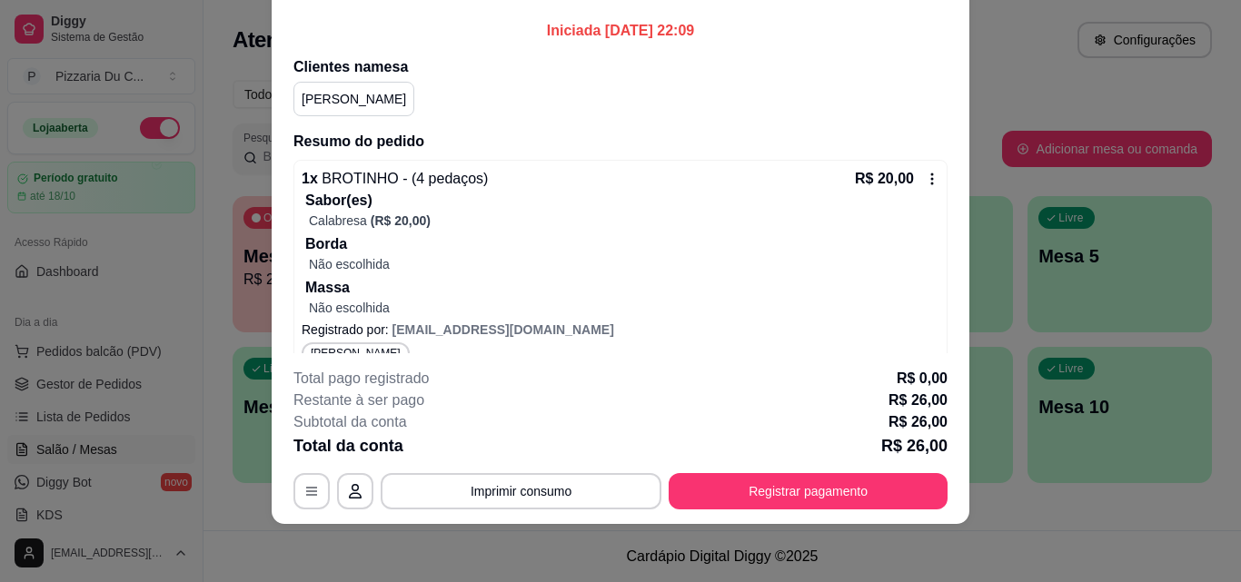
click at [925, 173] on icon at bounding box center [932, 179] width 15 height 15
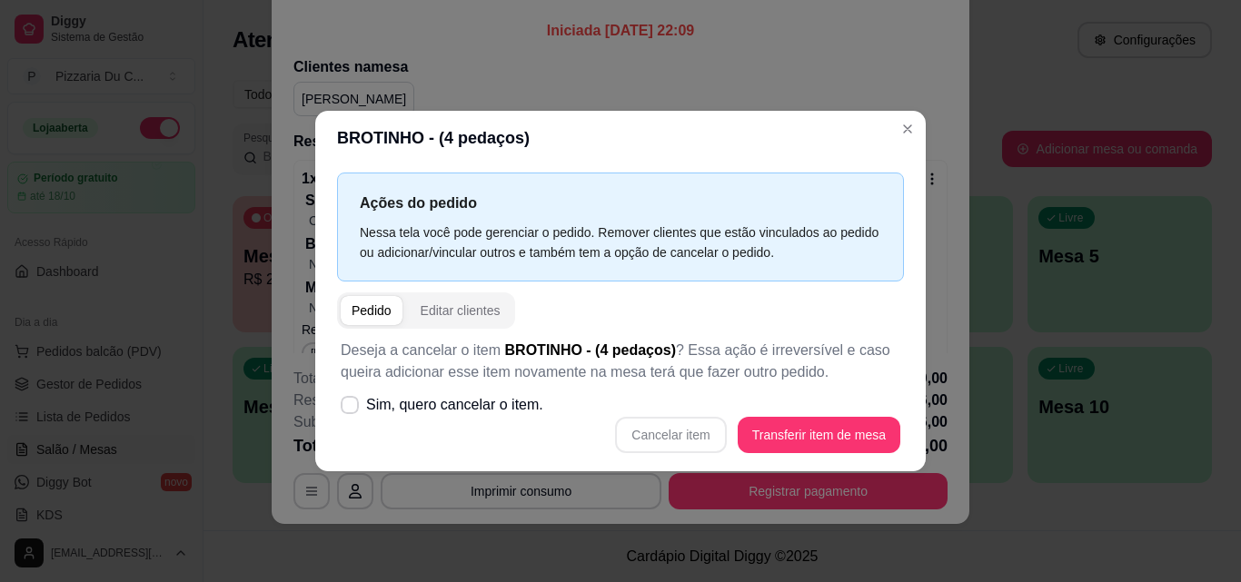
click at [675, 439] on div "Cancelar item Transferir item de mesa" at bounding box center [620, 435] width 559 height 36
click at [447, 402] on span "Sim, quero cancelar o item." at bounding box center [454, 405] width 177 height 22
click at [351, 408] on input "Sim, quero cancelar o item." at bounding box center [346, 414] width 12 height 12
checkbox input "true"
click at [699, 440] on button "Cancelar item" at bounding box center [671, 434] width 108 height 35
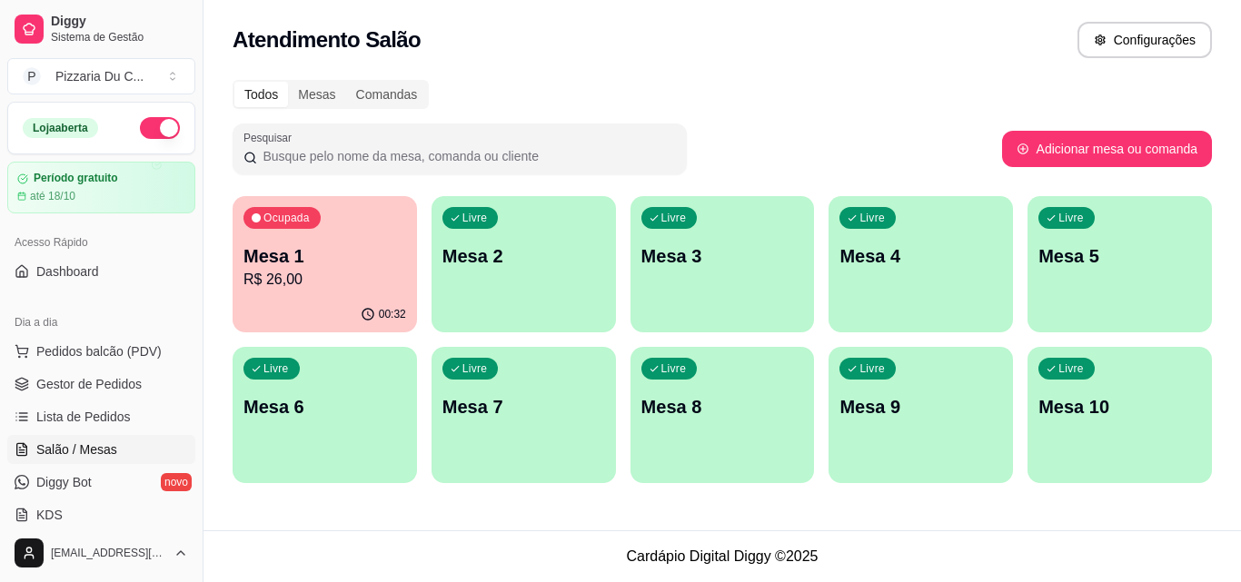
click at [373, 250] on p "Mesa 1" at bounding box center [324, 255] width 163 height 25
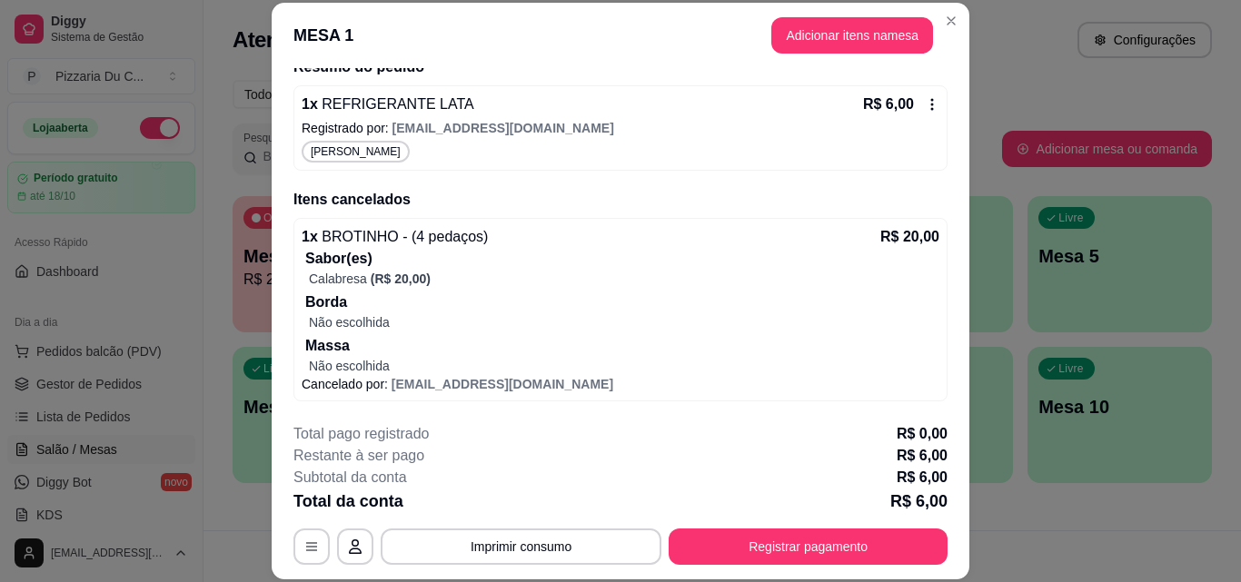
scroll to position [47, 0]
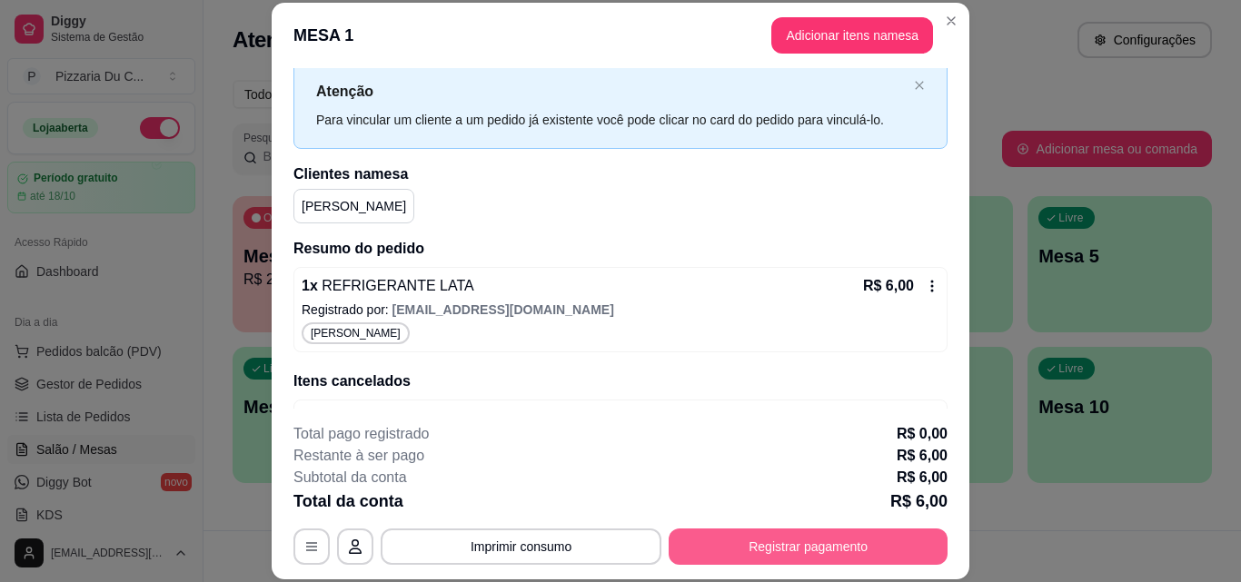
click at [747, 549] on button "Registrar pagamento" at bounding box center [807, 547] width 279 height 36
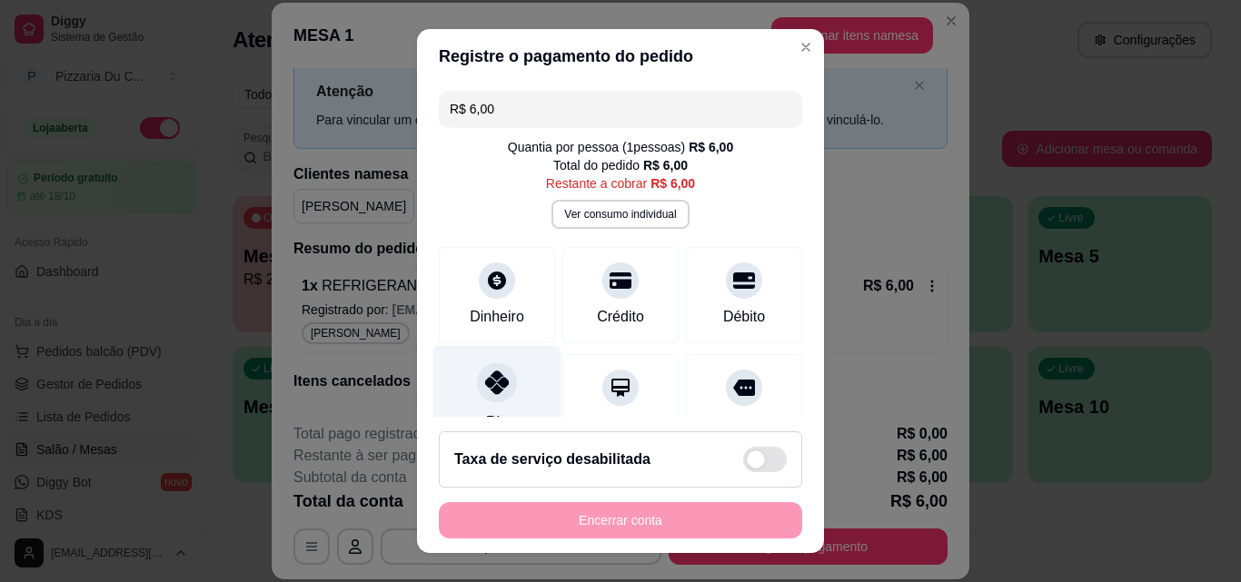
click at [492, 403] on div "Pix" at bounding box center [497, 399] width 128 height 106
type input "R$ 0,00"
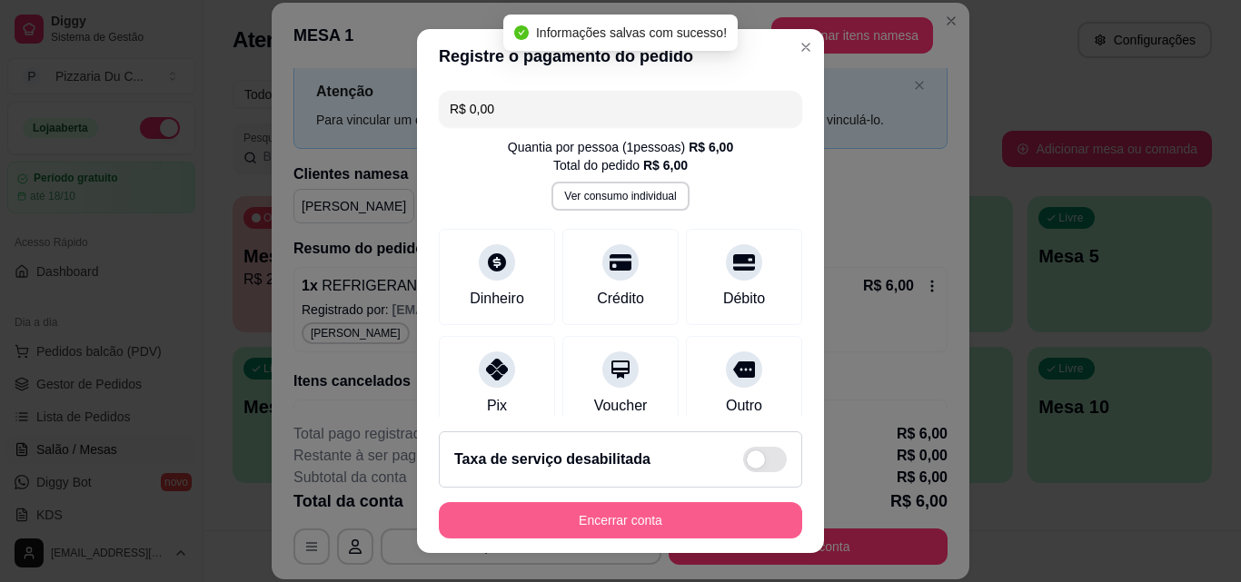
click at [567, 527] on button "Encerrar conta" at bounding box center [620, 520] width 363 height 36
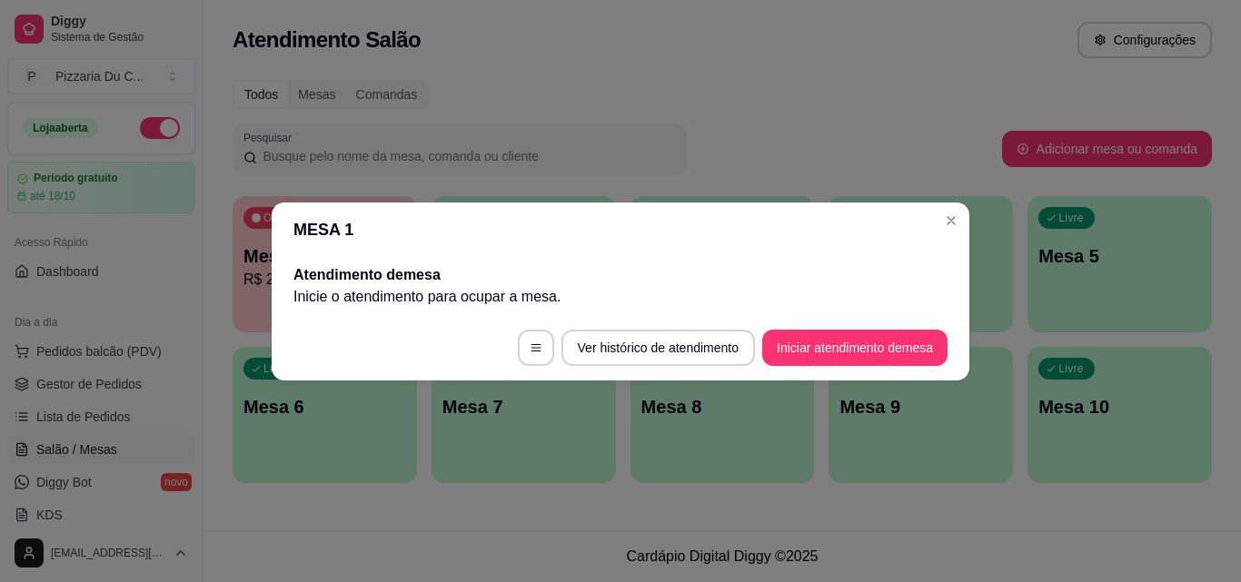
scroll to position [0, 0]
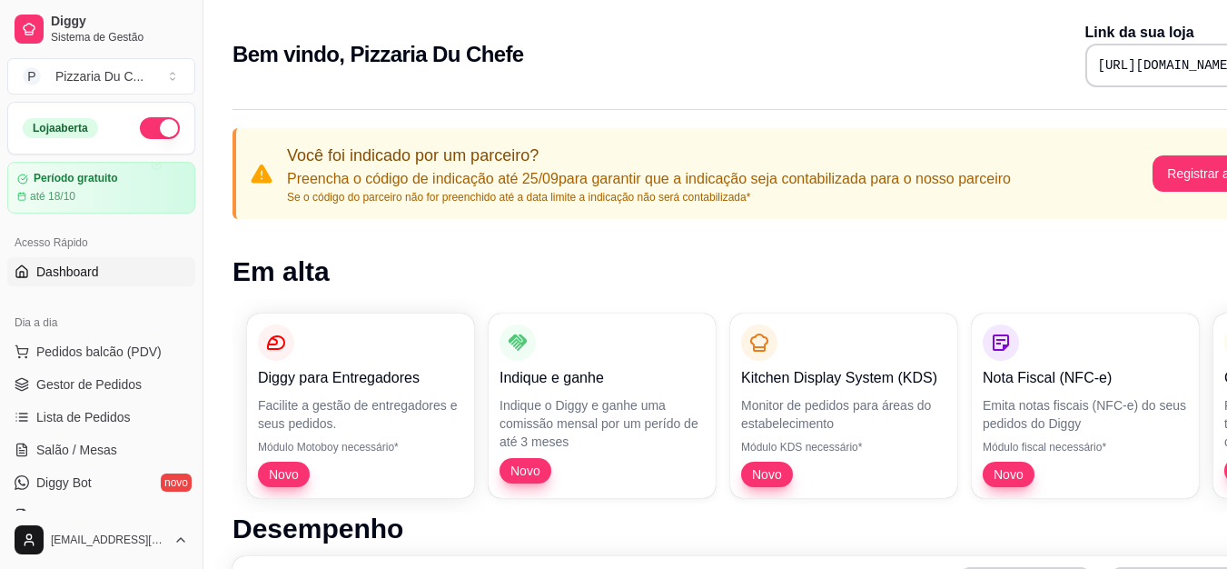
click at [172, 124] on div "Loja aberta" at bounding box center [101, 128] width 186 height 51
click at [159, 130] on button "button" at bounding box center [160, 128] width 40 height 22
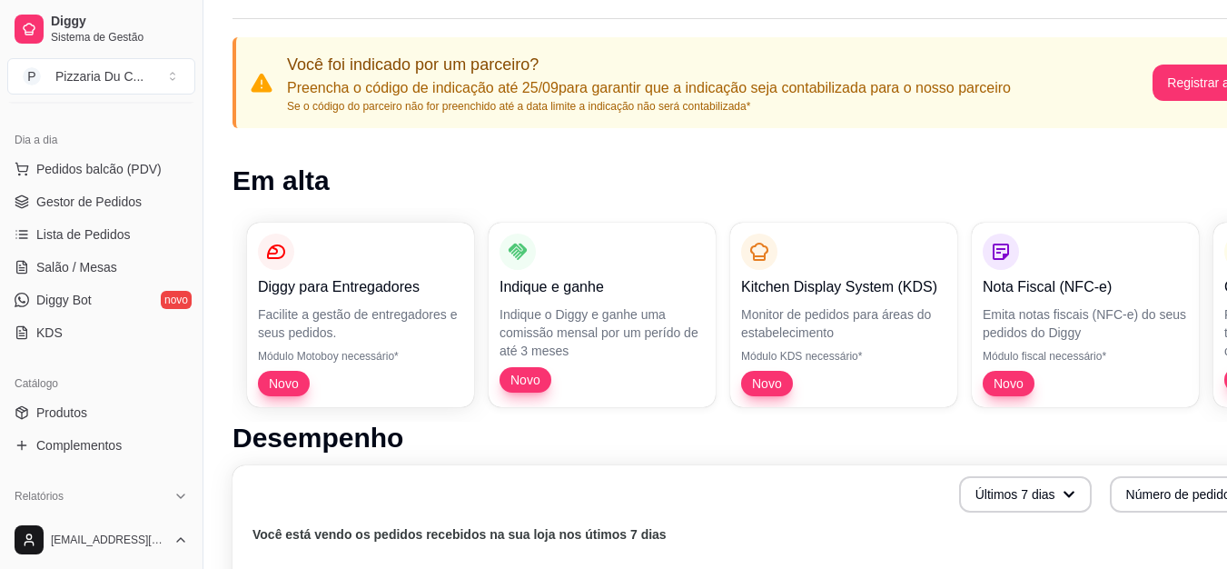
scroll to position [272, 0]
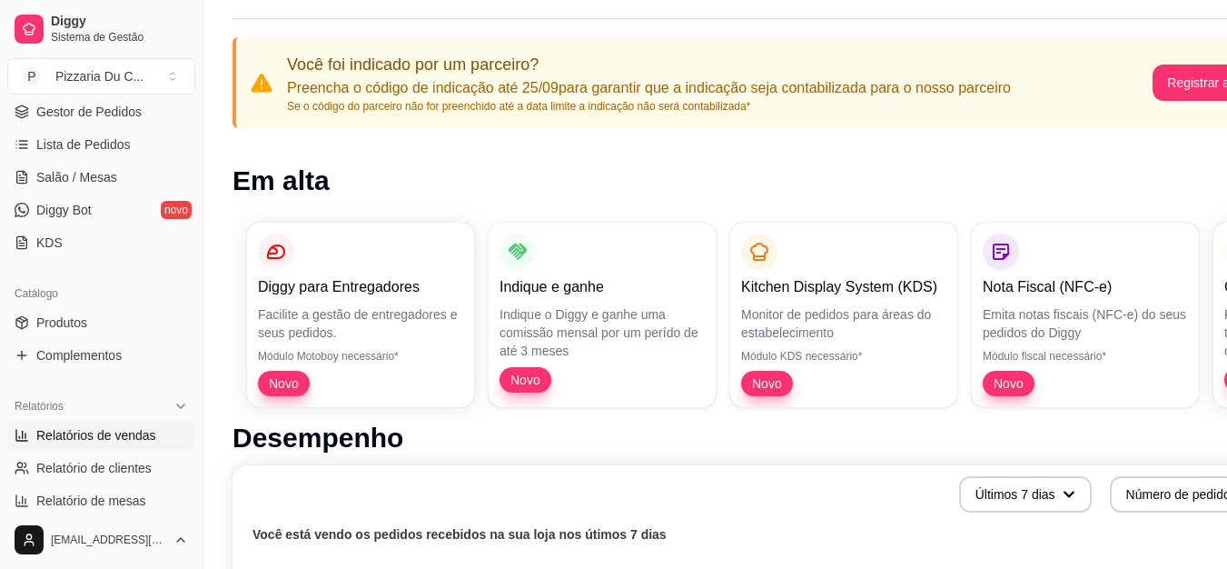
click at [115, 447] on link "Relatórios de vendas" at bounding box center [101, 435] width 188 height 29
select select "ALL"
select select "0"
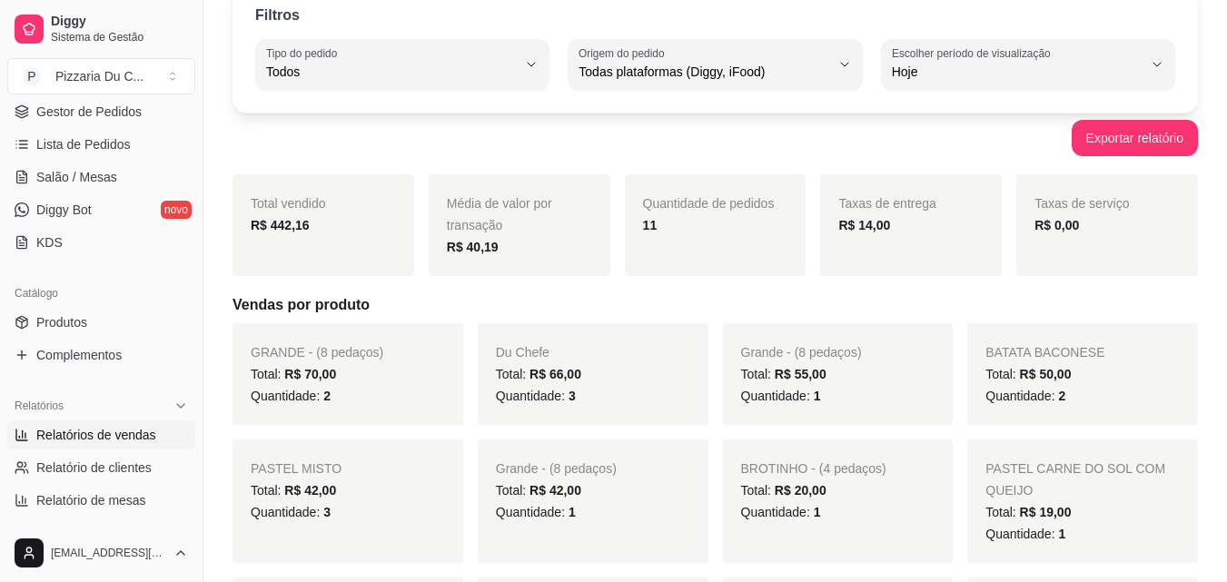
scroll to position [182, 0]
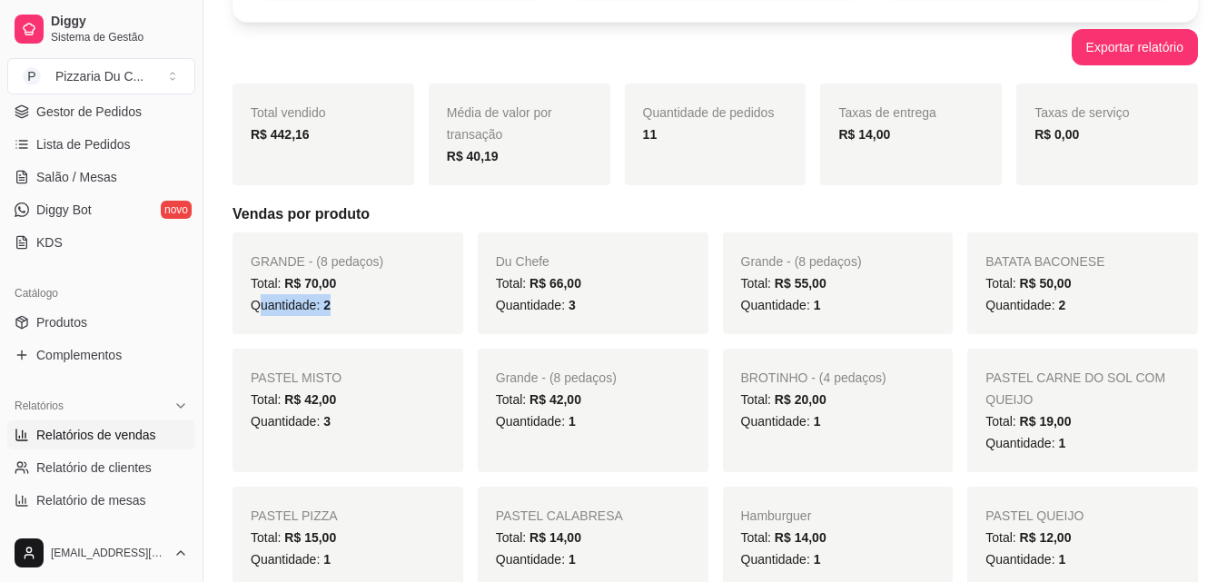
drag, startPoint x: 256, startPoint y: 303, endPoint x: 353, endPoint y: 302, distance: 97.2
click at [352, 302] on div "Quantidade: 2" at bounding box center [348, 305] width 194 height 22
click at [356, 302] on div "Quantidade: 2" at bounding box center [348, 305] width 194 height 22
drag, startPoint x: 251, startPoint y: 309, endPoint x: 318, endPoint y: 309, distance: 67.2
click at [318, 309] on span "Quantidade: 2" at bounding box center [291, 305] width 80 height 15
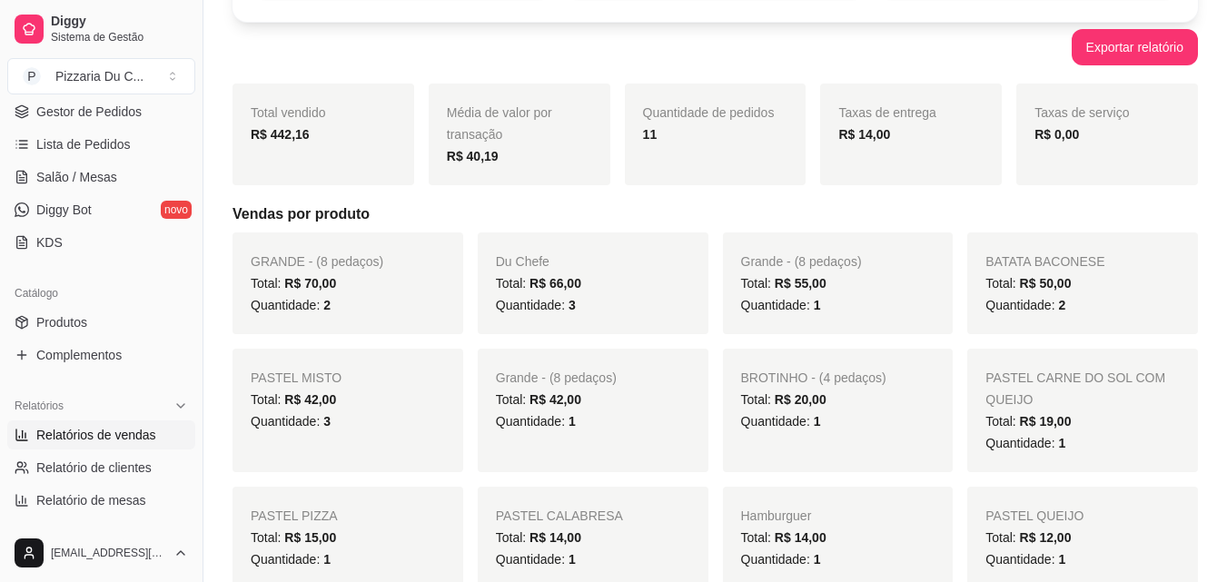
click at [340, 308] on div "Quantidade: 2" at bounding box center [348, 305] width 194 height 22
drag, startPoint x: 565, startPoint y: 308, endPoint x: 486, endPoint y: 305, distance: 79.1
click at [486, 305] on div "Du Chefe Total: R$ 66,00 Quantidade: 3" at bounding box center [593, 284] width 231 height 102
drag, startPoint x: 811, startPoint y: 310, endPoint x: 726, endPoint y: 297, distance: 86.3
click at [726, 297] on div "Grande - (8 pedaços) Total: R$ 55,00 Quantidade: 1" at bounding box center [838, 284] width 231 height 102
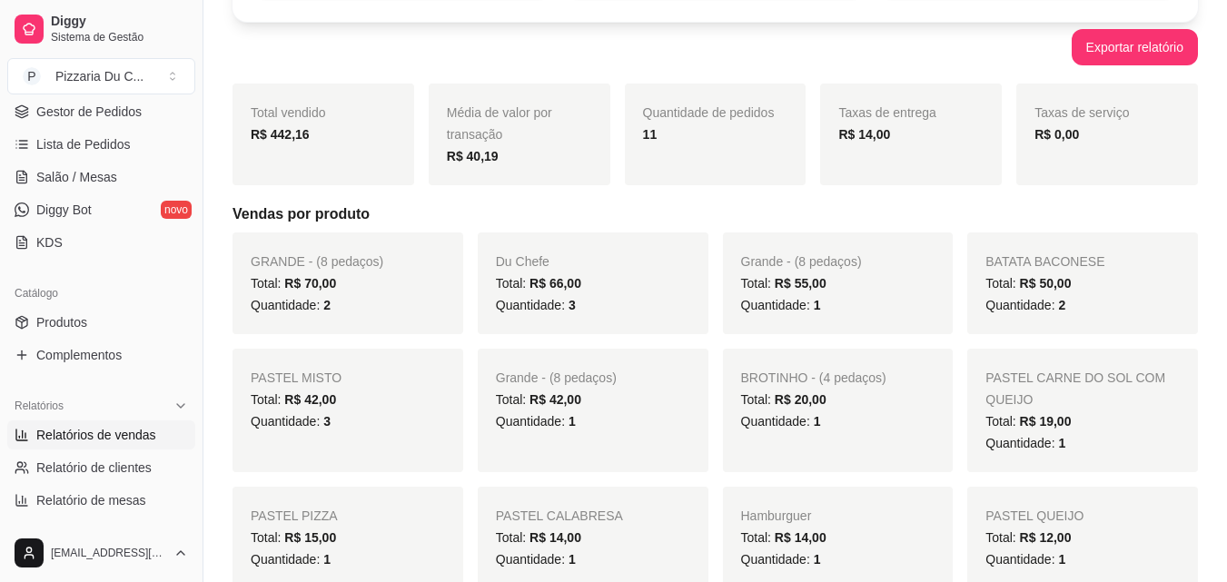
click at [996, 302] on span "Quantidade: 2" at bounding box center [1025, 305] width 80 height 15
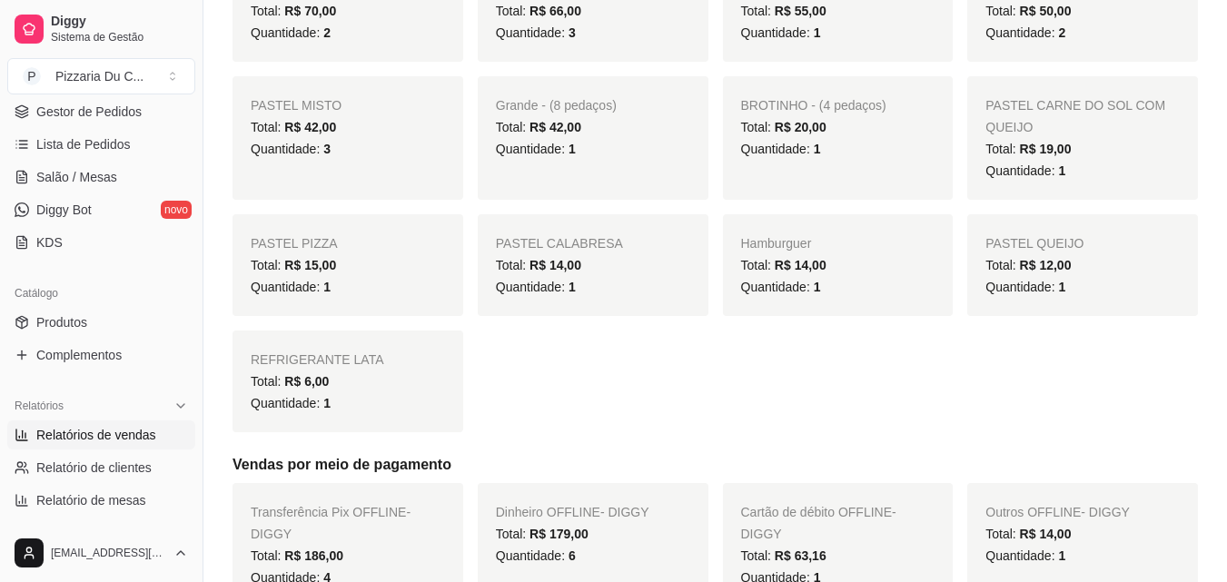
scroll to position [363, 0]
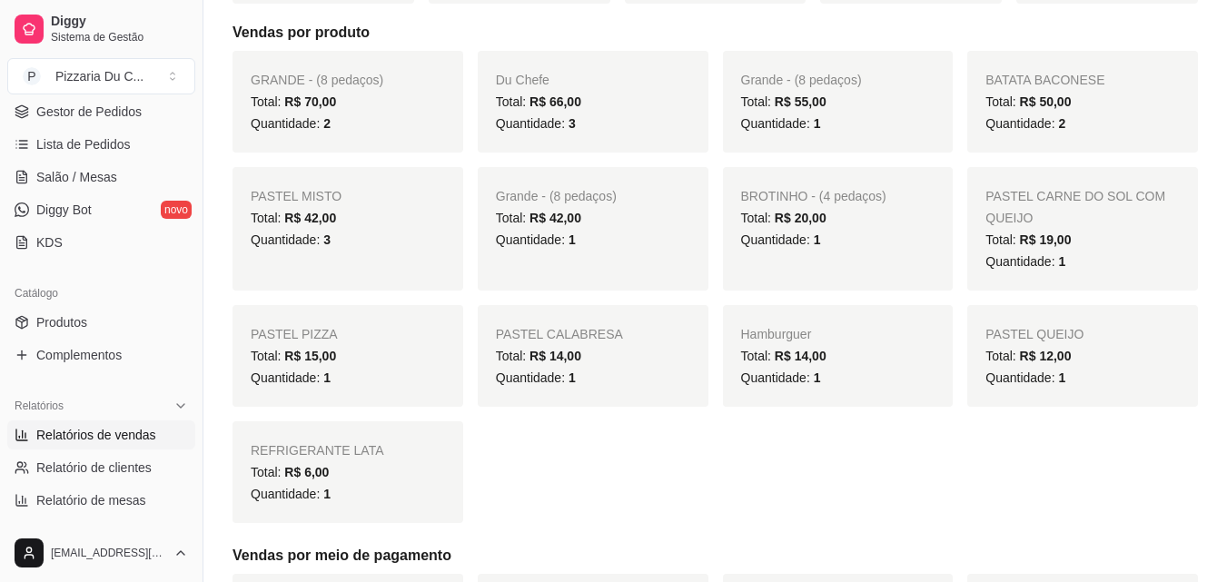
click at [323, 242] on span "3" at bounding box center [326, 240] width 7 height 15
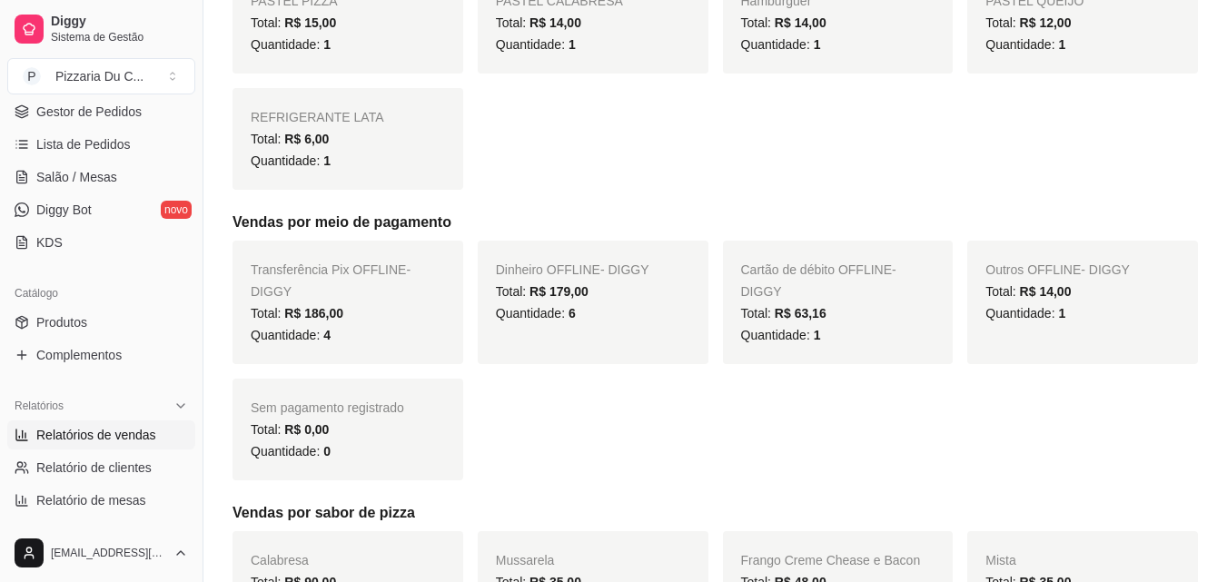
scroll to position [727, 0]
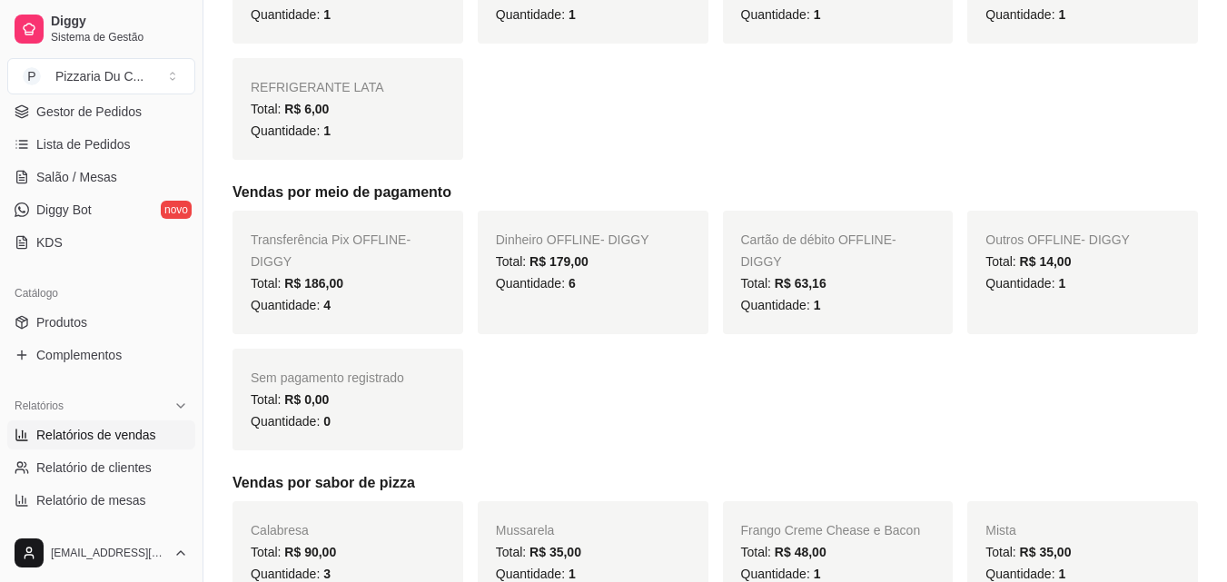
click at [322, 276] on span "R$ 186,00" at bounding box center [313, 283] width 59 height 15
click at [577, 262] on span "R$ 179,00" at bounding box center [558, 261] width 59 height 15
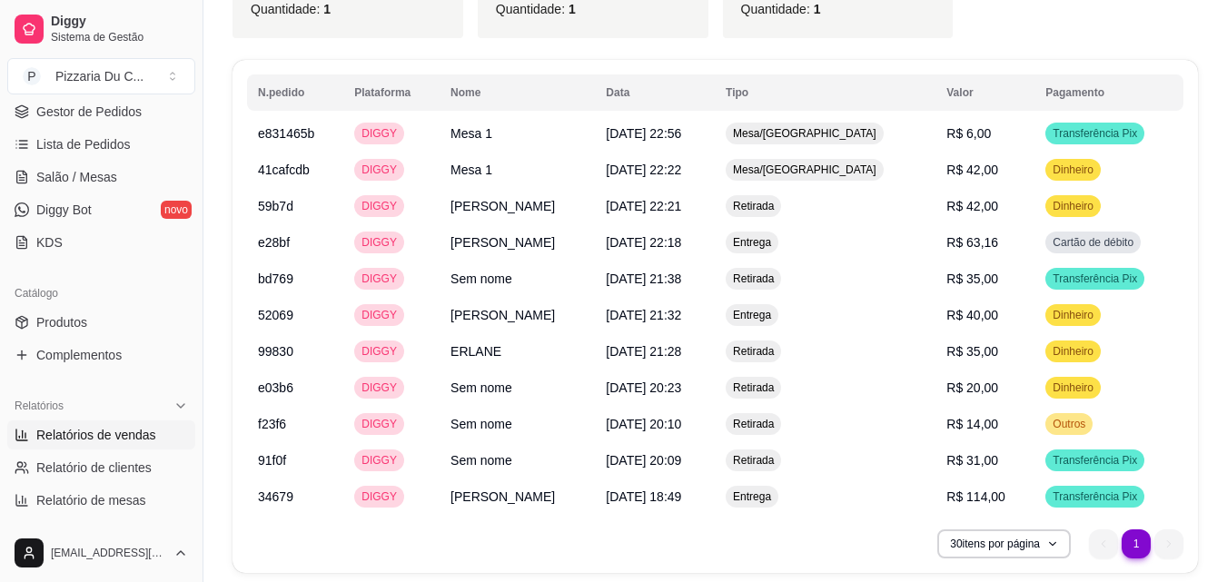
scroll to position [1472, 0]
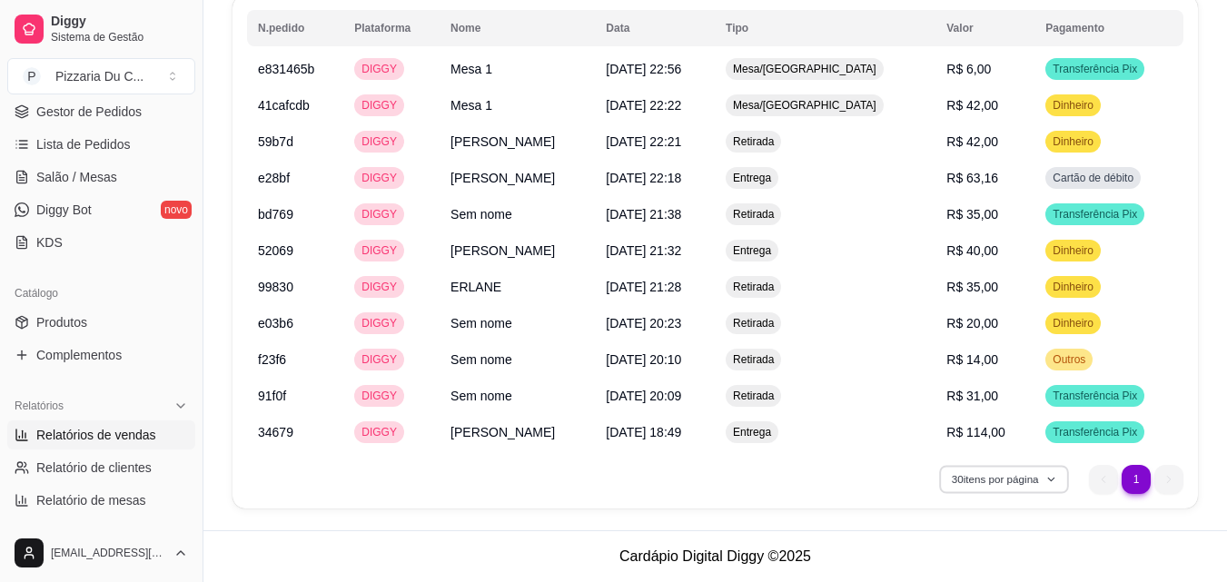
click at [1026, 492] on button "30 itens por página" at bounding box center [1003, 479] width 129 height 28
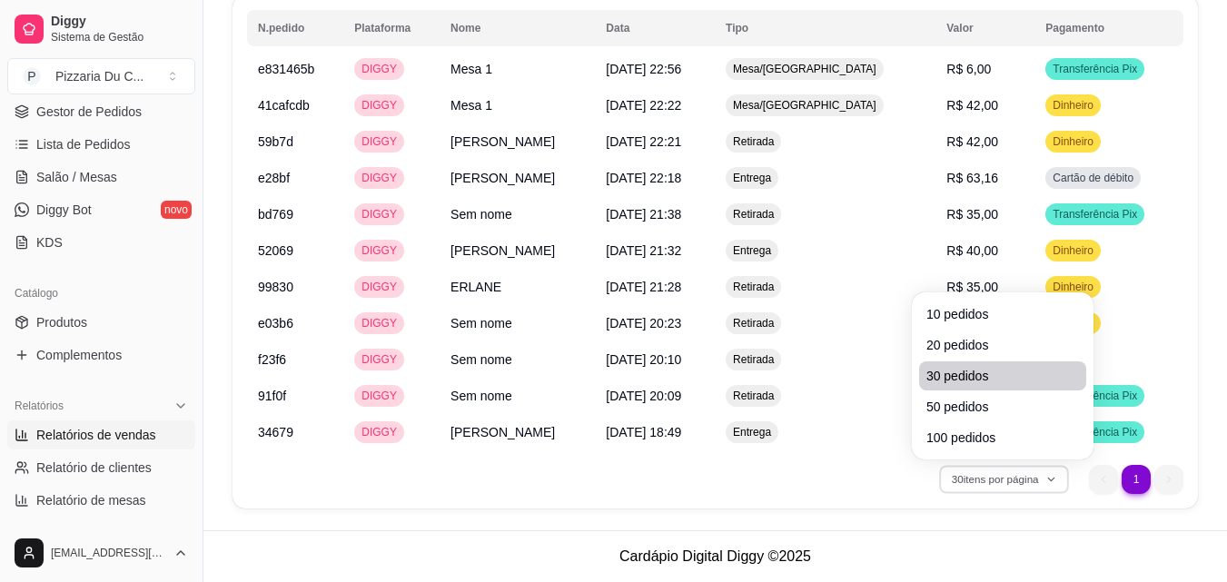
click at [1001, 390] on li "30 pedidos" at bounding box center [1002, 375] width 167 height 29
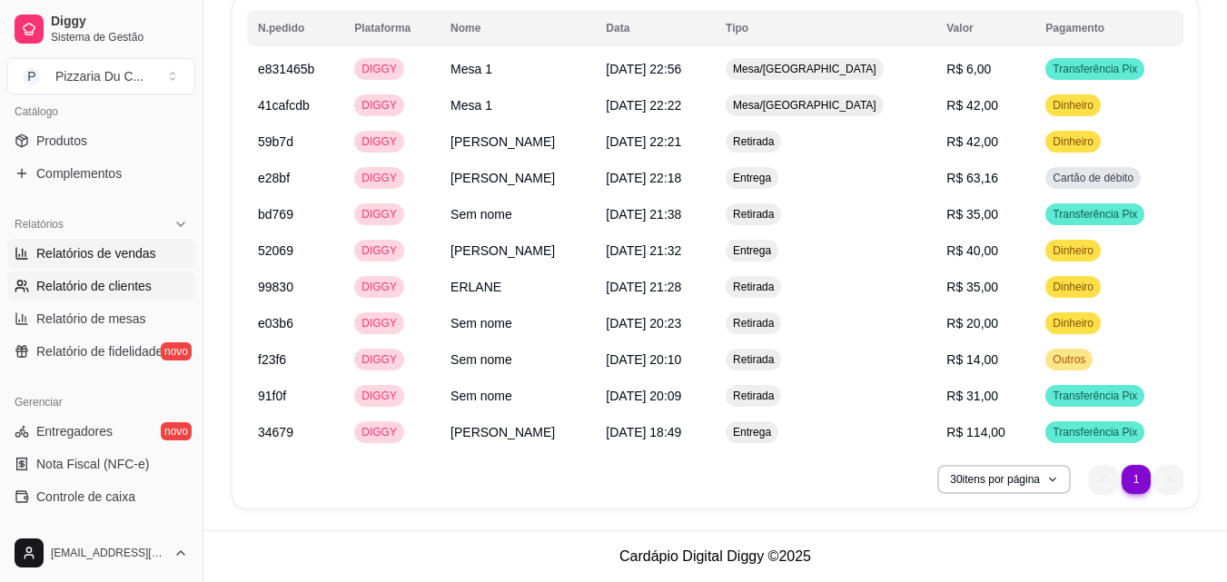
scroll to position [725, 0]
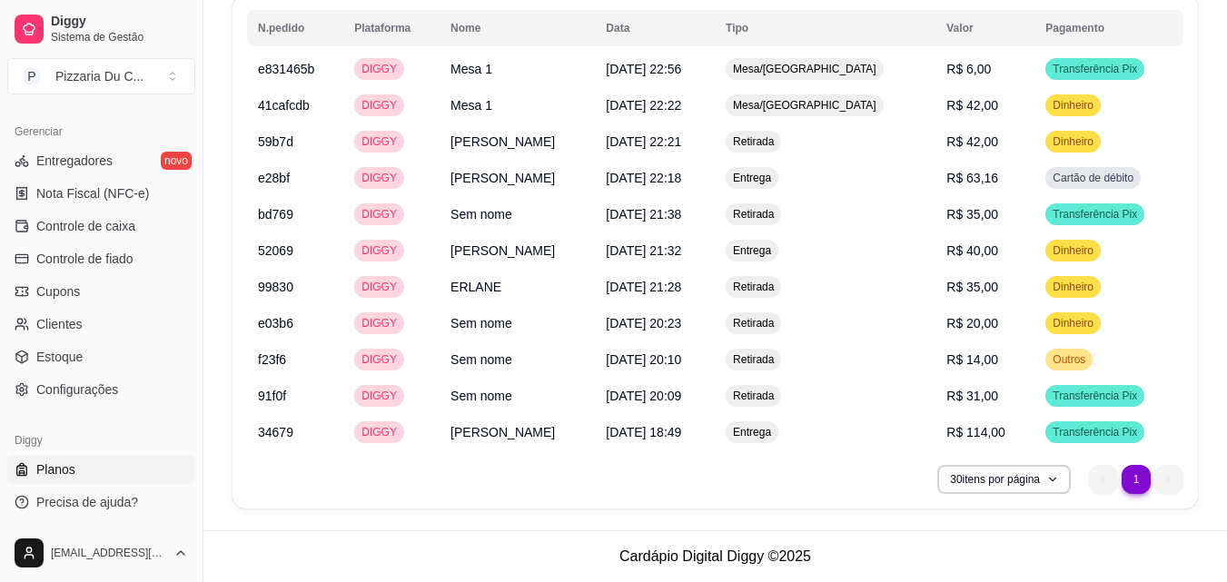
click at [55, 477] on span "Planos" at bounding box center [55, 469] width 39 height 18
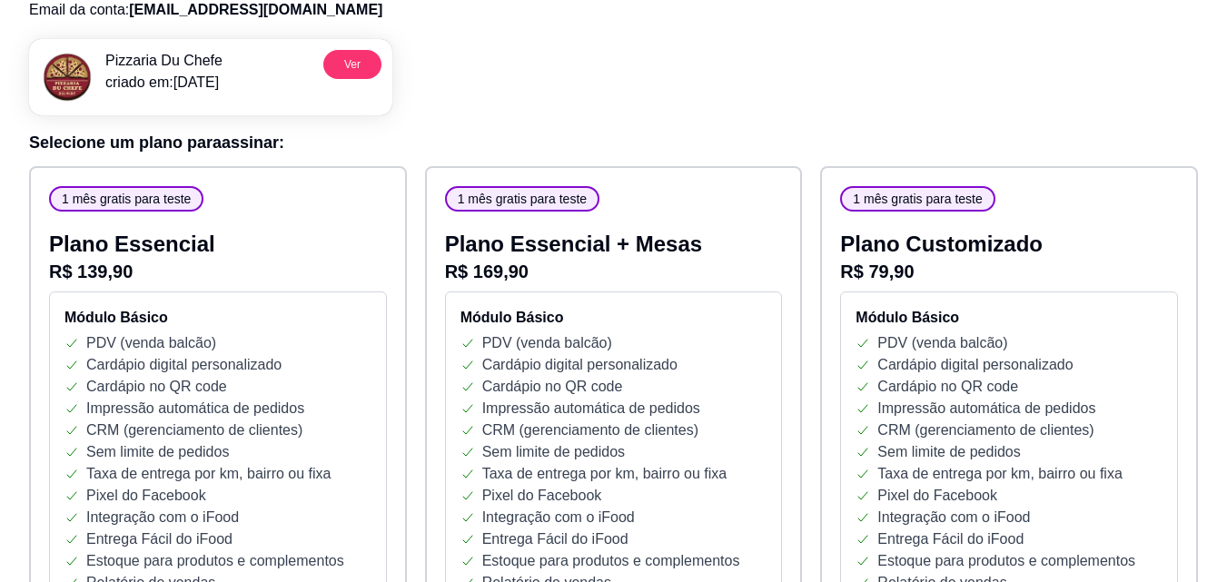
scroll to position [182, 0]
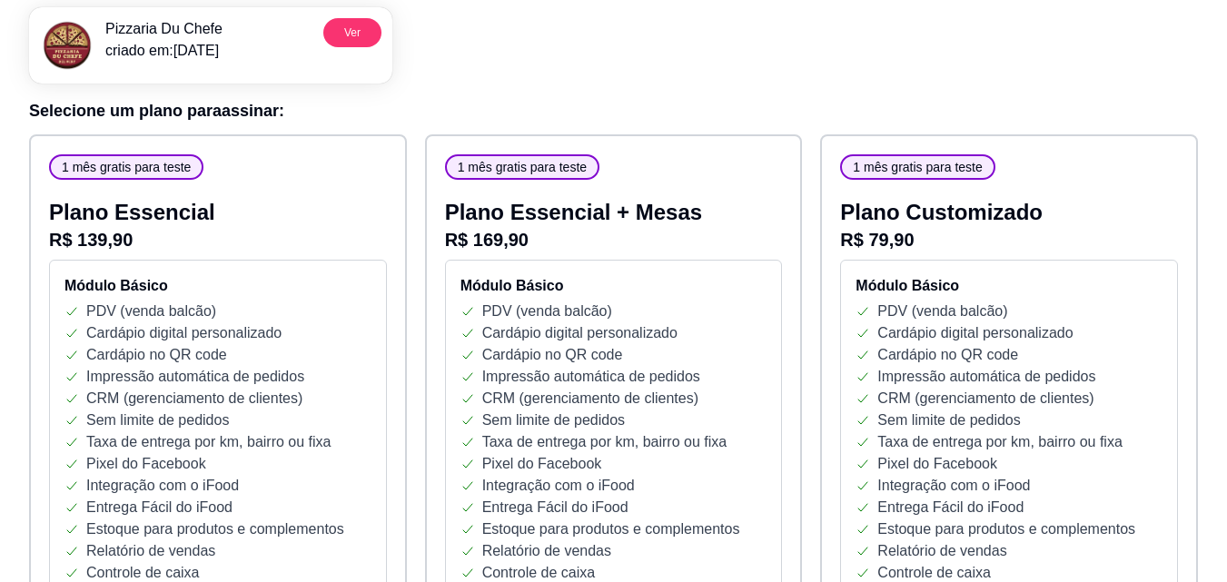
click at [1000, 312] on p "PDV (venda balcão)" at bounding box center [942, 312] width 130 height 22
click at [1002, 327] on p "Cardápio digital personalizado" at bounding box center [974, 333] width 195 height 22
click at [1006, 351] on p "Cardápio no QR code" at bounding box center [947, 355] width 141 height 22
click at [1008, 362] on p "Cardápio no QR code" at bounding box center [947, 355] width 141 height 22
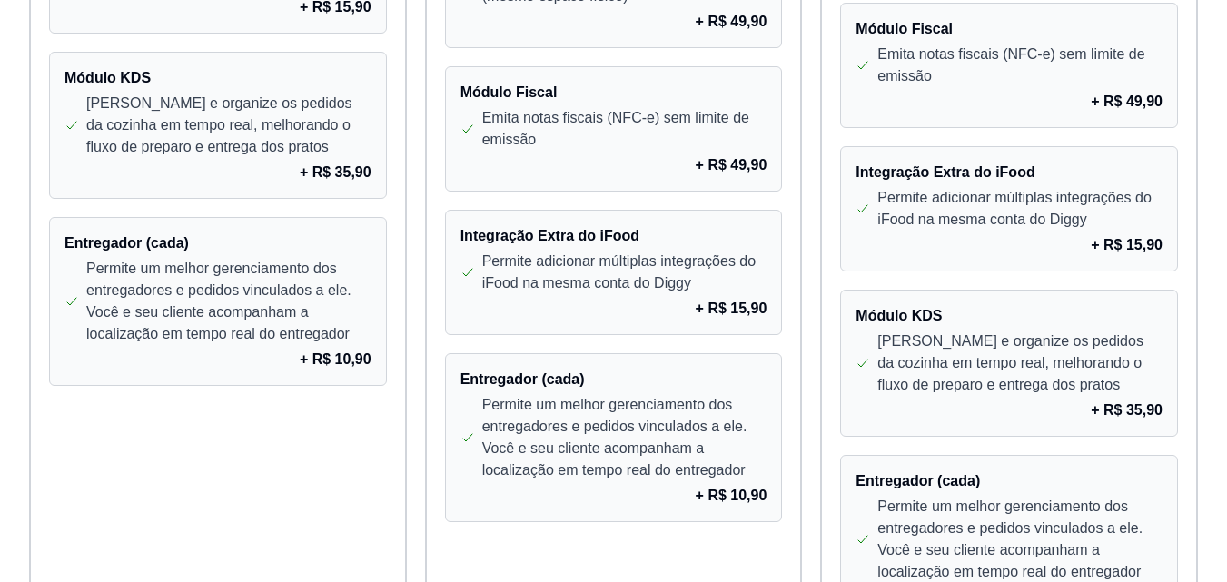
scroll to position [1723, 0]
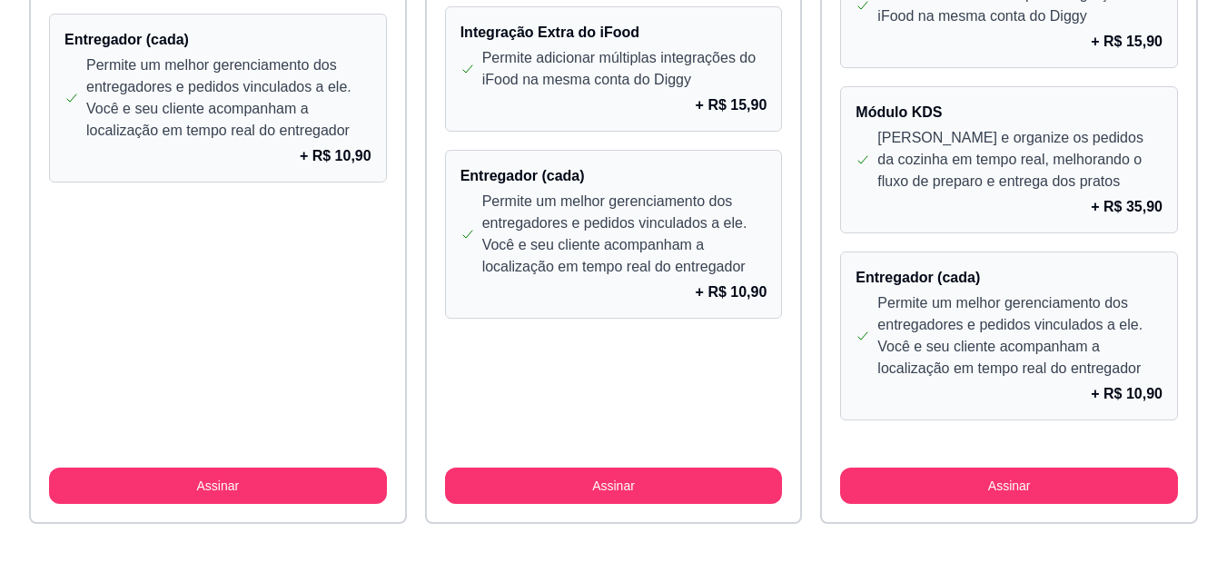
click at [953, 307] on p "Permite um melhor gerenciamento dos entregadores e pedidos vinculados a ele. Vo…" at bounding box center [1019, 335] width 285 height 87
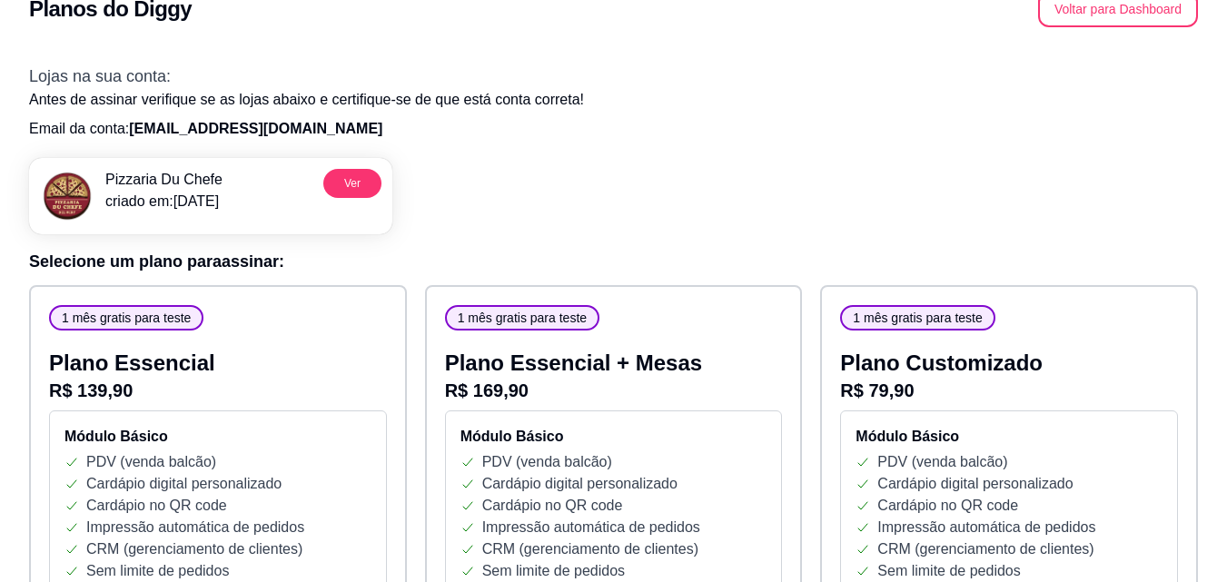
scroll to position [0, 0]
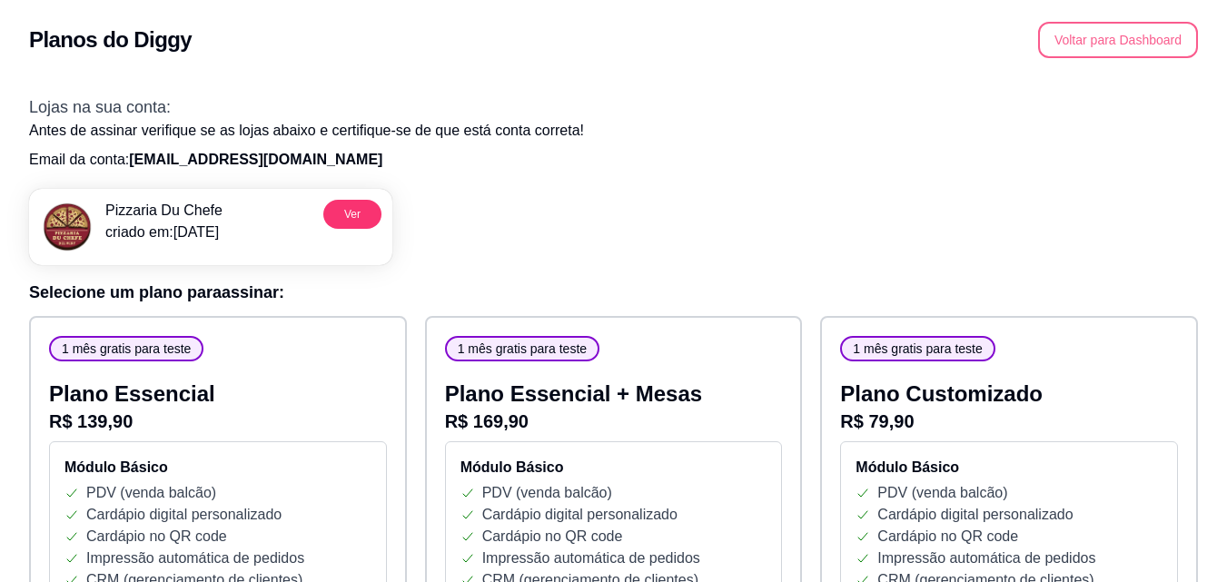
click at [1161, 47] on button "Voltar para Dashboard" at bounding box center [1118, 40] width 160 height 36
